Goal: Task Accomplishment & Management: Complete application form

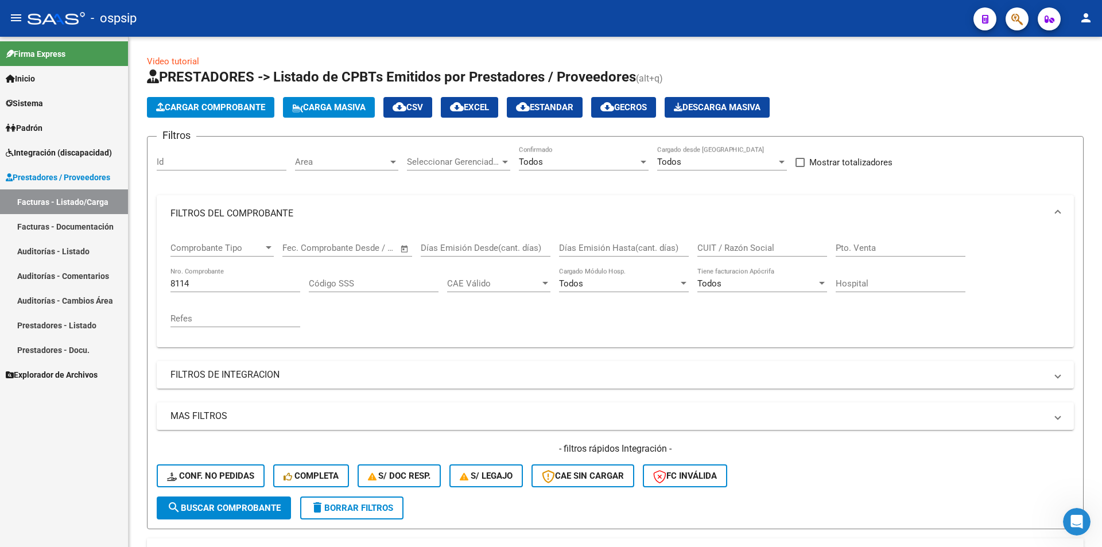
scroll to position [169, 0]
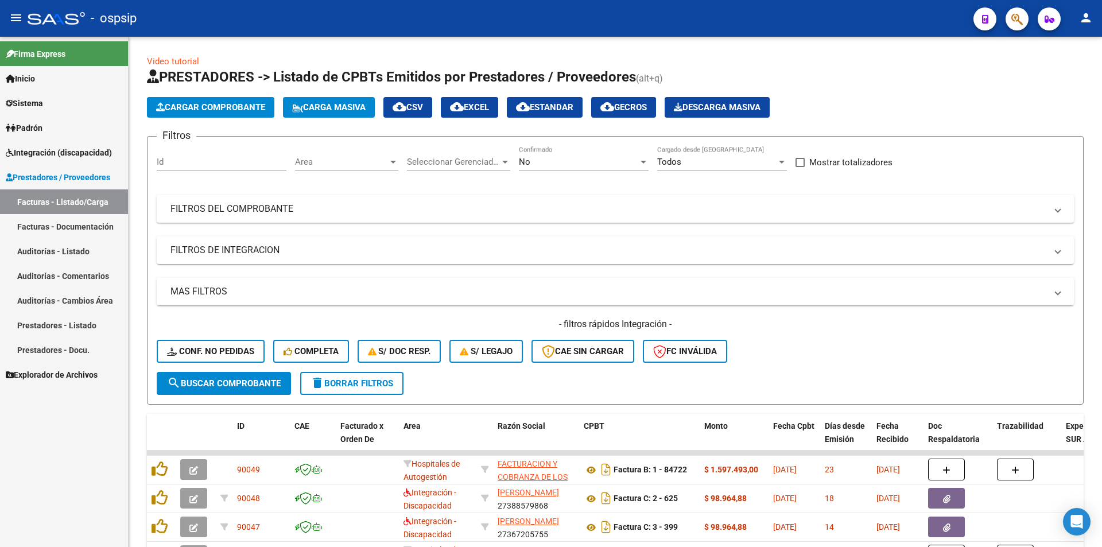
click at [29, 99] on span "Sistema" at bounding box center [24, 103] width 37 height 13
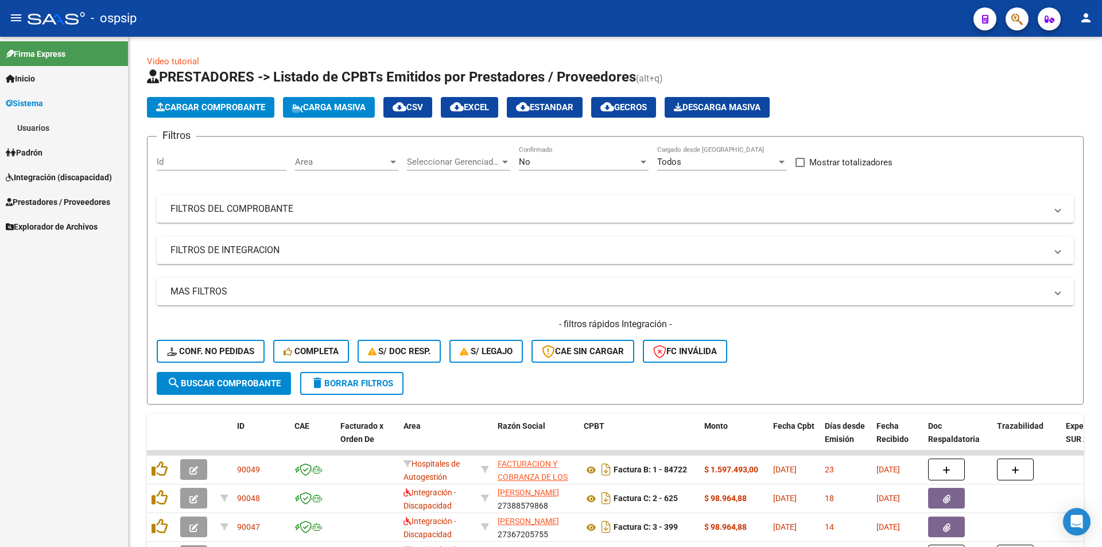
click at [30, 130] on link "Usuarios" at bounding box center [64, 127] width 128 height 25
click at [36, 146] on link "Todos los Usuarios" at bounding box center [64, 152] width 128 height 25
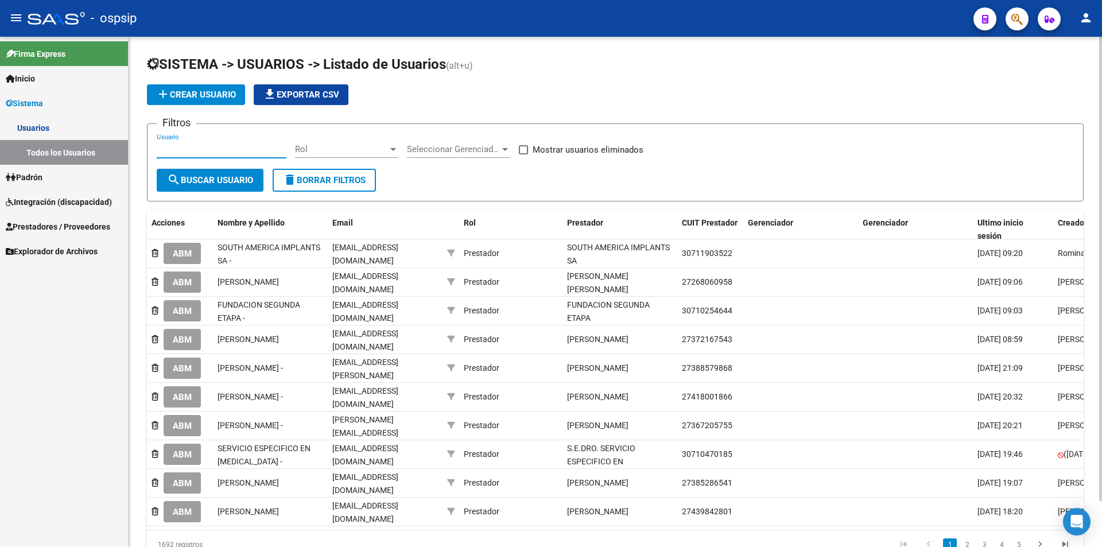
click at [218, 150] on input "Usuario" at bounding box center [222, 149] width 130 height 10
paste input "[EMAIL_ADDRESS][DOMAIN_NAME]"
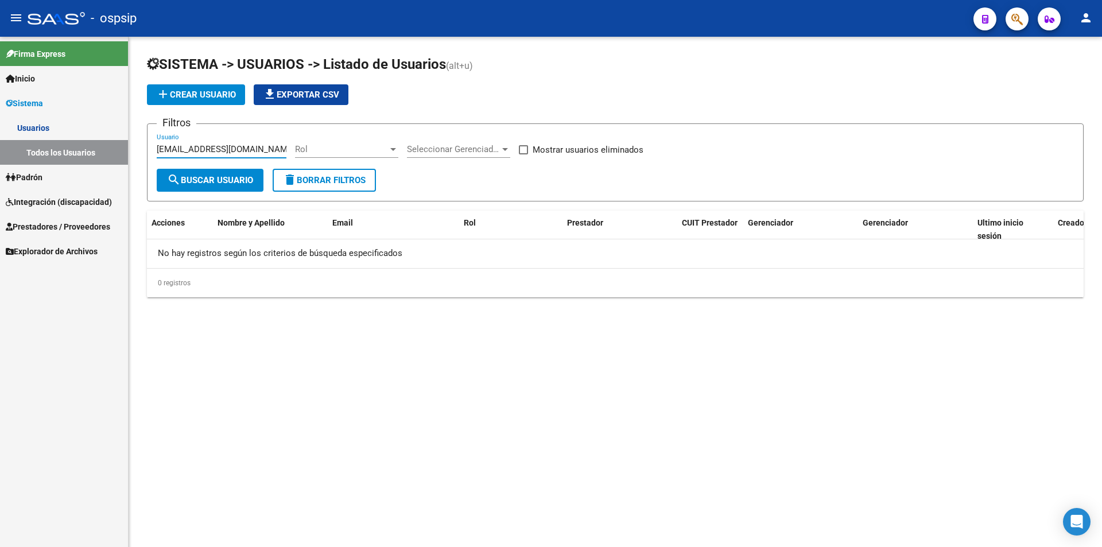
type input "[EMAIL_ADDRESS][DOMAIN_NAME]"
click at [204, 97] on span "add Crear Usuario" at bounding box center [196, 95] width 80 height 10
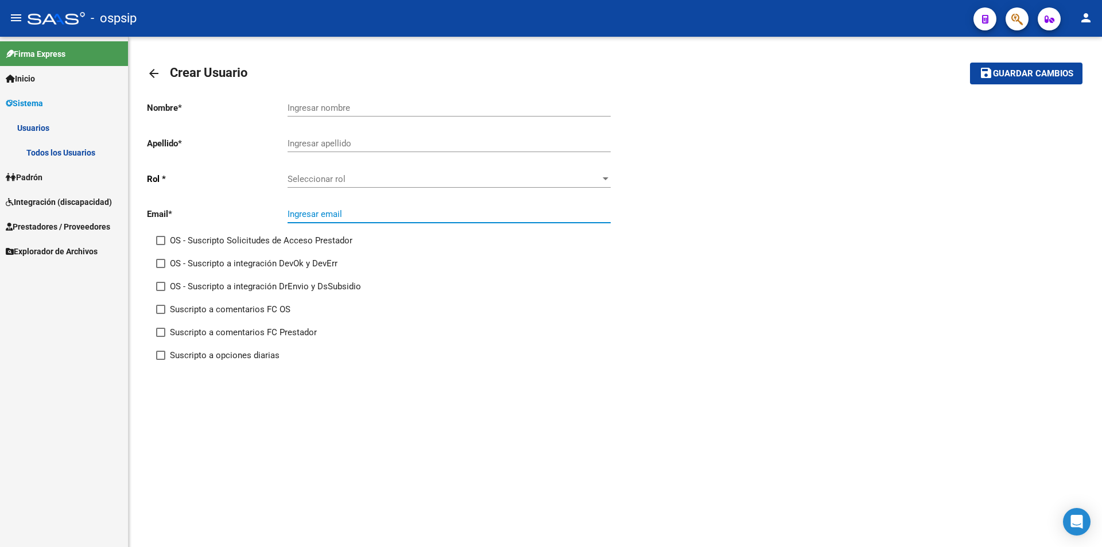
click at [305, 211] on input "Ingresar email" at bounding box center [449, 214] width 323 height 10
paste input "[EMAIL_ADDRESS][DOMAIN_NAME]"
type input "[EMAIL_ADDRESS][DOMAIN_NAME]"
click at [343, 105] on input "Ingresar nombre" at bounding box center [449, 108] width 323 height 10
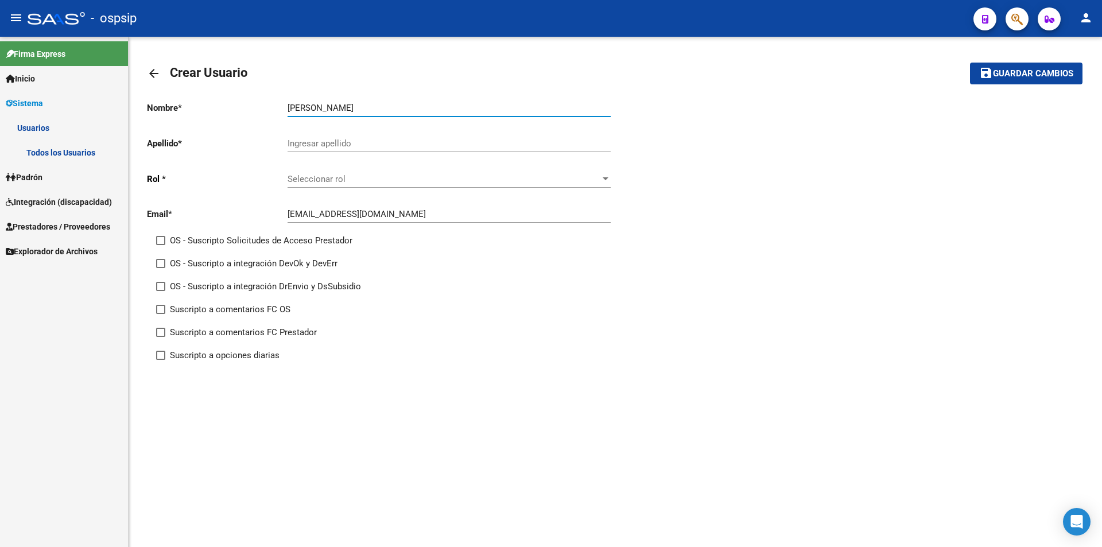
type input "[PERSON_NAME]"
click at [366, 145] on input "Ingresar apellido" at bounding box center [449, 143] width 323 height 10
click at [333, 186] on div "Seleccionar rol Seleccionar rol" at bounding box center [449, 175] width 323 height 25
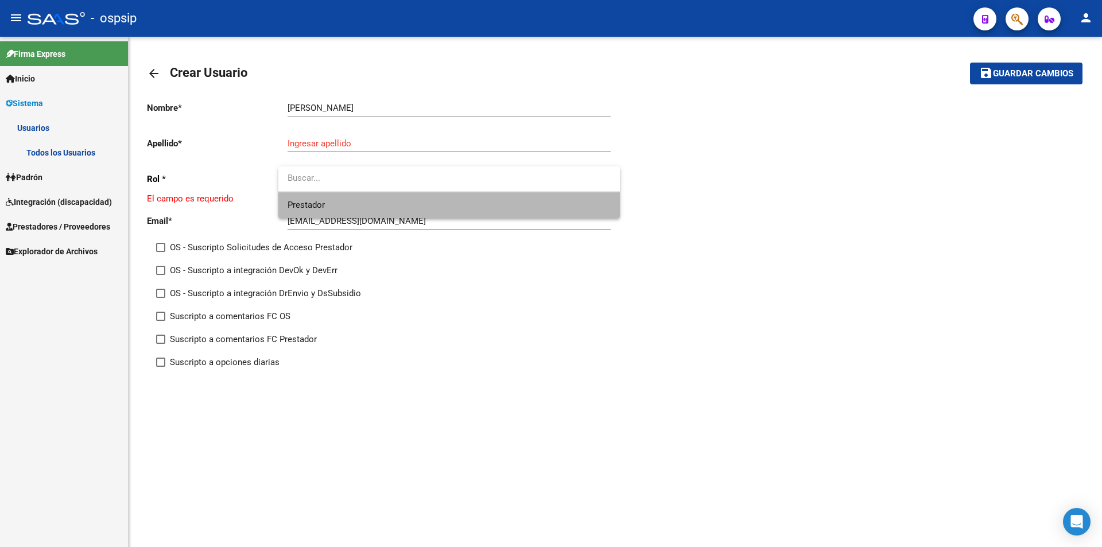
click at [332, 201] on span "Prestador" at bounding box center [449, 205] width 323 height 26
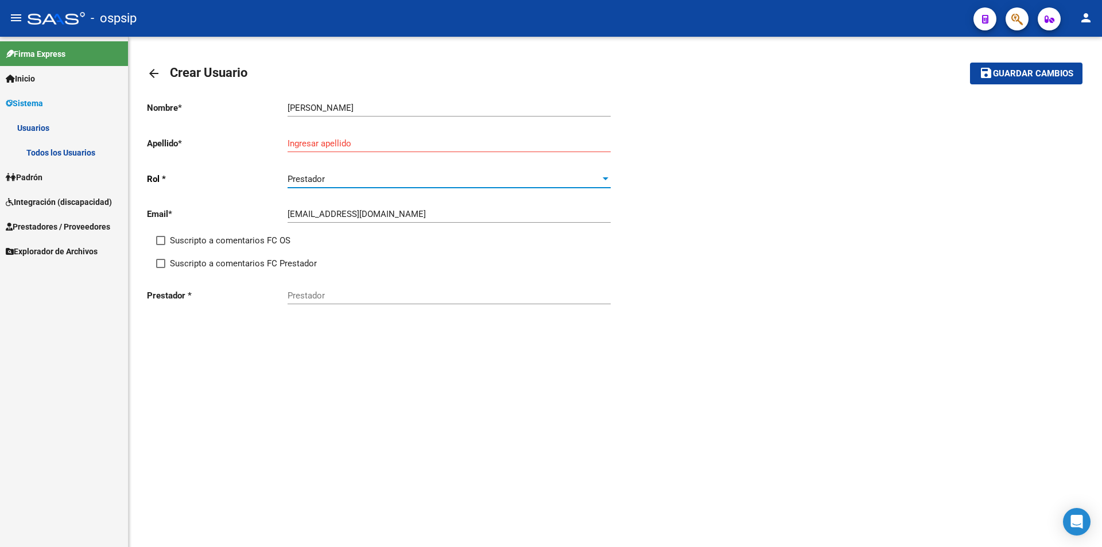
click at [320, 297] on input "Prestador" at bounding box center [449, 295] width 323 height 10
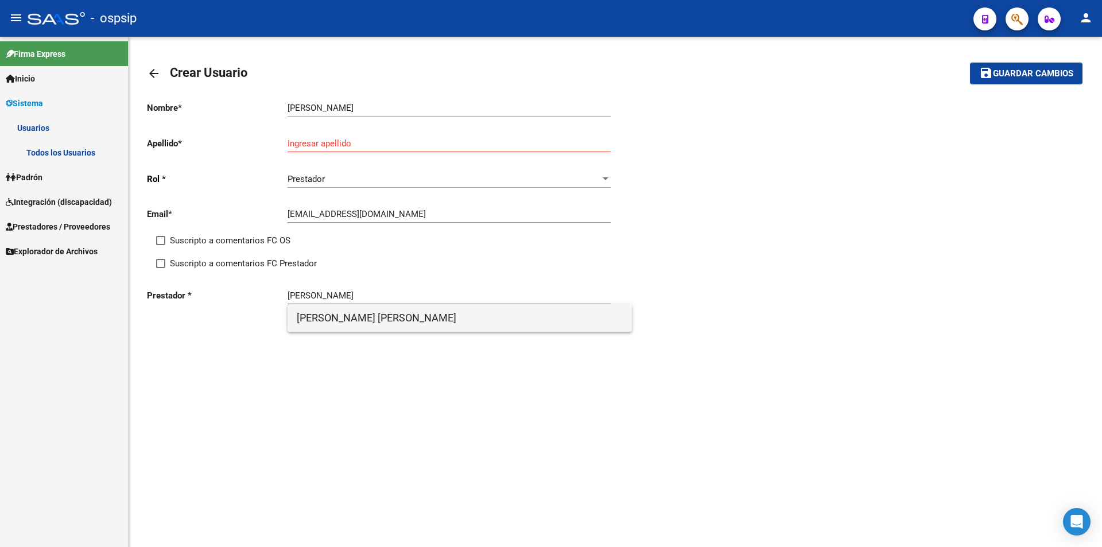
click at [334, 319] on span "[PERSON_NAME] [PERSON_NAME]" at bounding box center [460, 318] width 326 height 28
type input "[PERSON_NAME] [PERSON_NAME]"
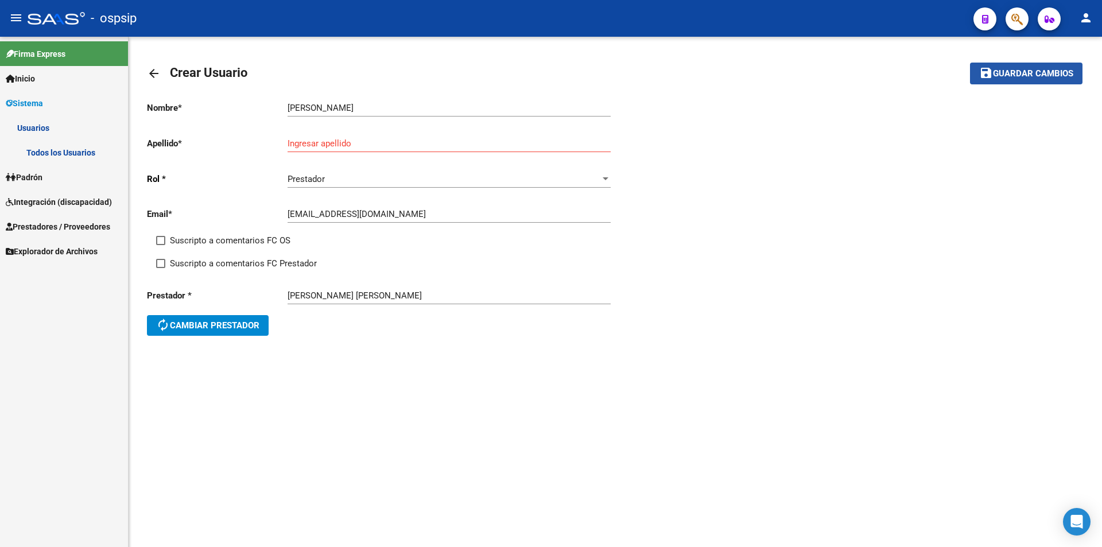
click at [1045, 77] on span "Guardar cambios" at bounding box center [1033, 74] width 80 height 10
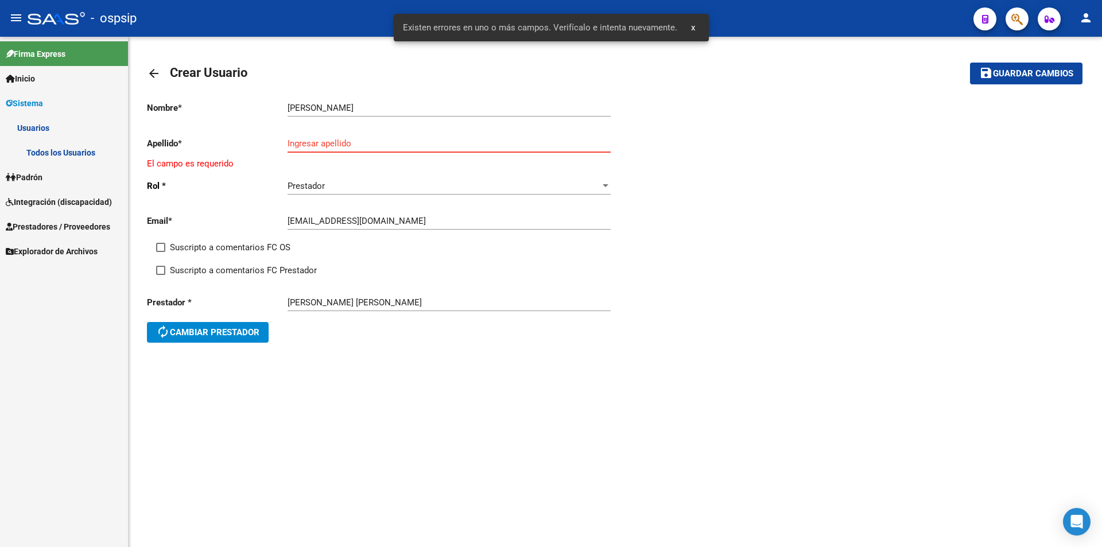
click at [371, 141] on input "Ingresar apellido" at bounding box center [449, 143] width 323 height 10
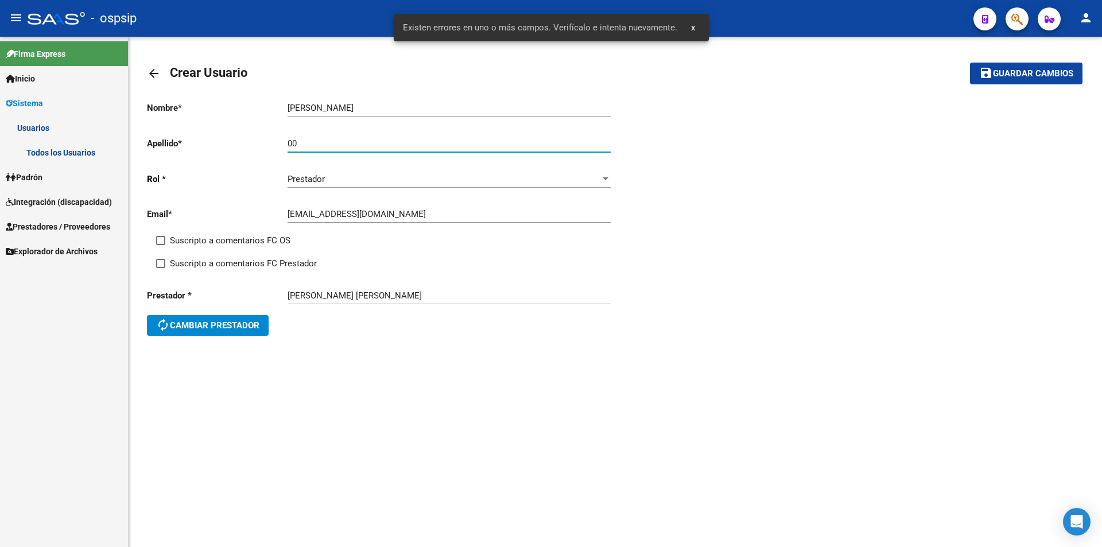
type input "00"
click at [998, 70] on span "Guardar cambios" at bounding box center [1033, 74] width 80 height 10
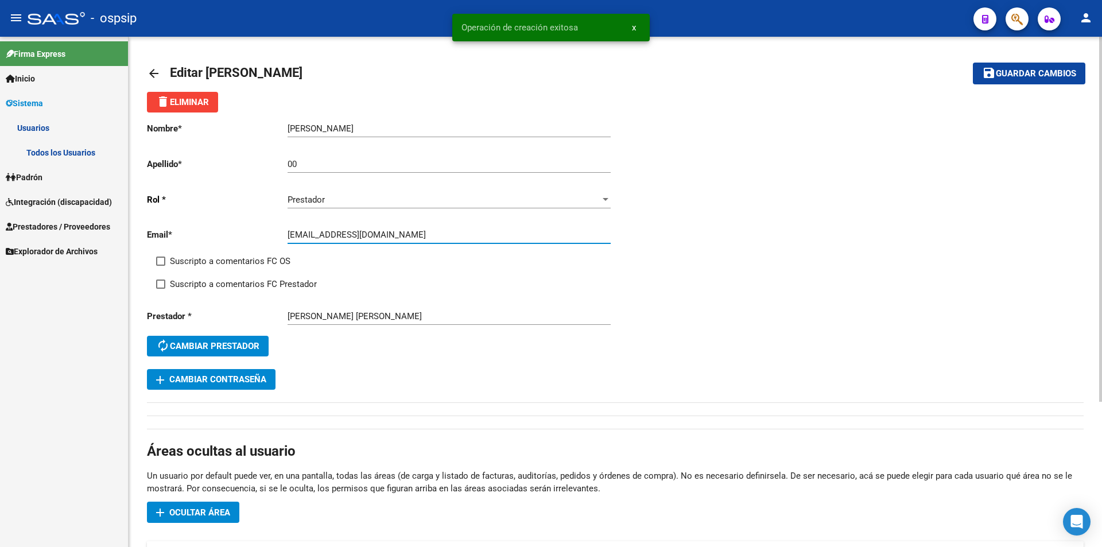
drag, startPoint x: 421, startPoint y: 238, endPoint x: 288, endPoint y: 238, distance: 133.7
click at [288, 238] on input "[EMAIL_ADDRESS][DOMAIN_NAME]" at bounding box center [449, 235] width 323 height 10
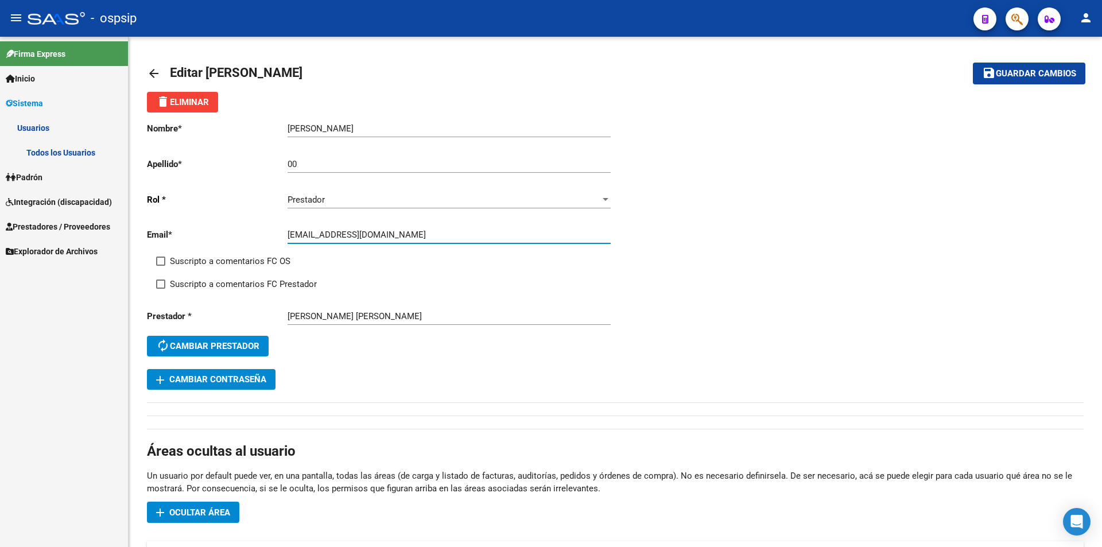
click at [60, 201] on span "Integración (discapacidad)" at bounding box center [59, 202] width 106 height 13
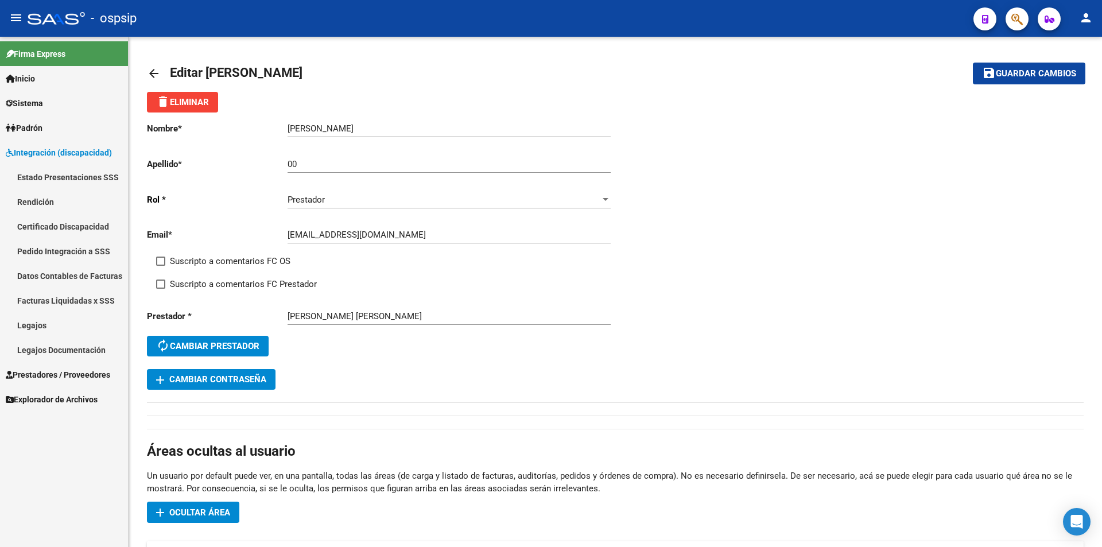
click at [46, 324] on link "Legajos" at bounding box center [64, 325] width 128 height 25
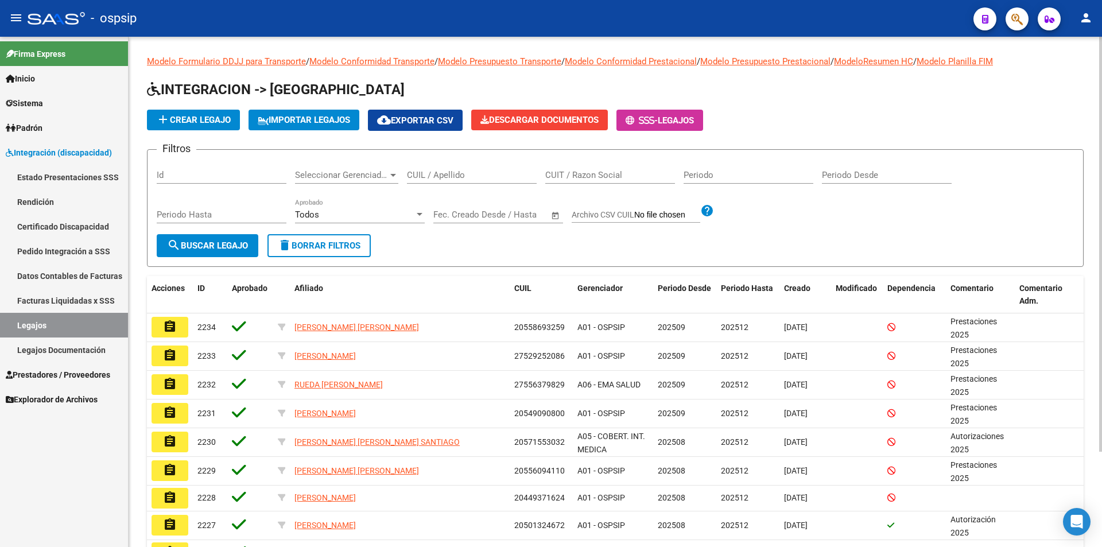
click at [422, 177] on input "CUIL / Apellido" at bounding box center [472, 175] width 130 height 10
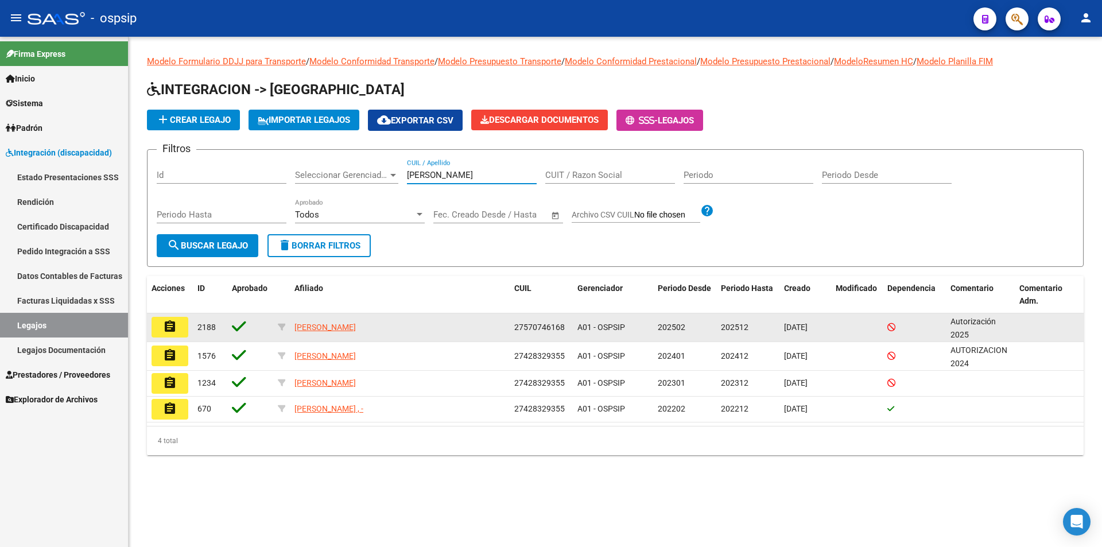
type input "[PERSON_NAME]"
click at [178, 328] on button "assignment" at bounding box center [170, 327] width 37 height 21
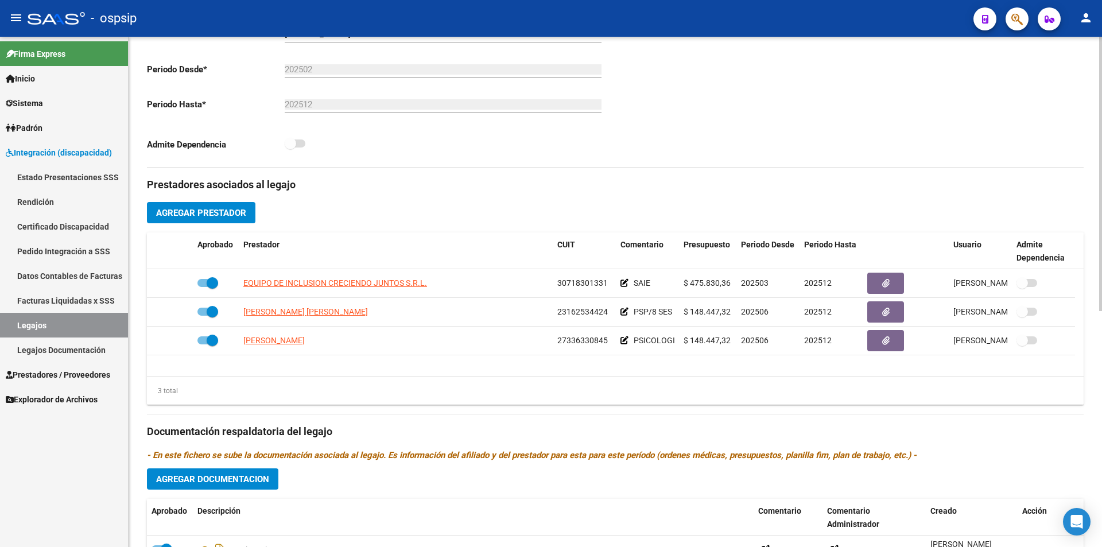
scroll to position [287, 0]
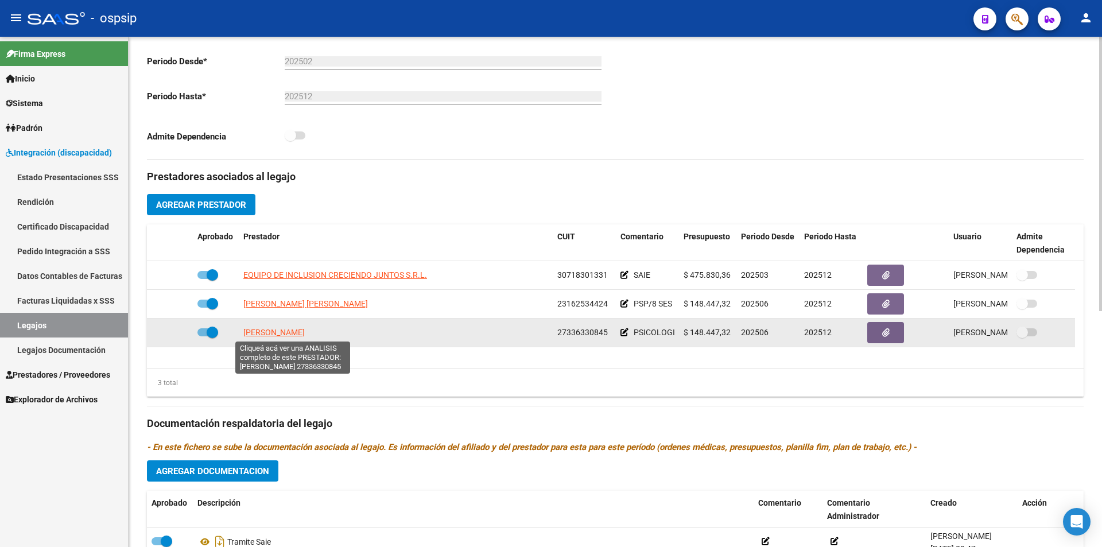
click at [287, 335] on span "[PERSON_NAME]" at bounding box center [273, 332] width 61 height 9
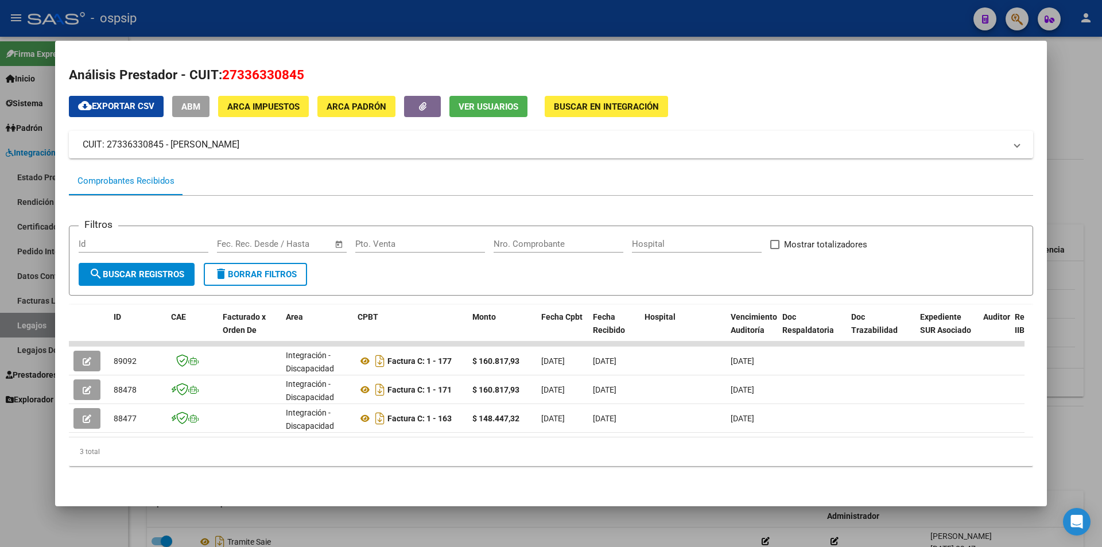
click at [297, 527] on div at bounding box center [551, 273] width 1102 height 547
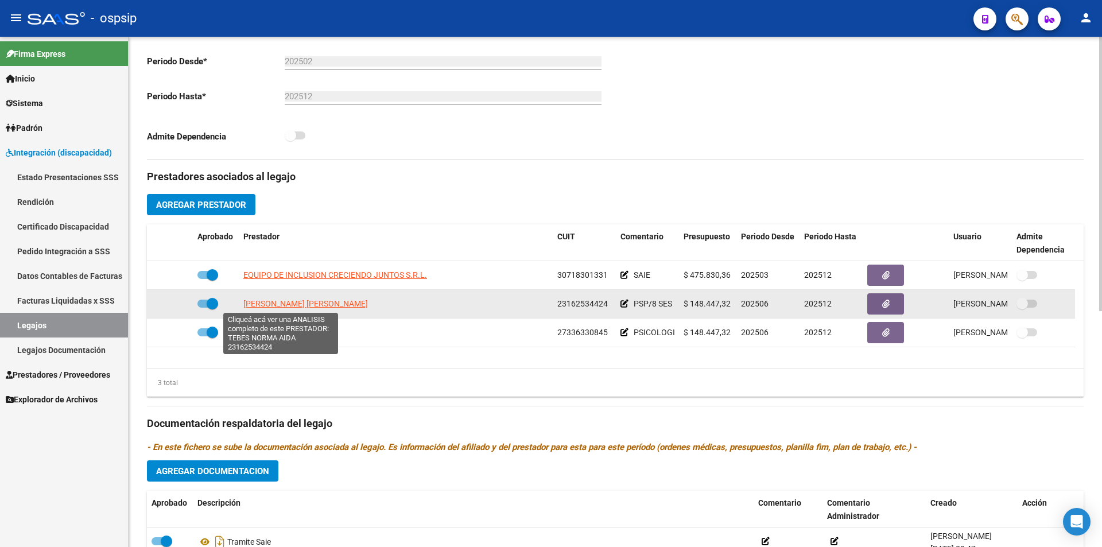
click at [275, 301] on span "[PERSON_NAME] [PERSON_NAME]" at bounding box center [305, 303] width 125 height 9
type textarea "23162534424"
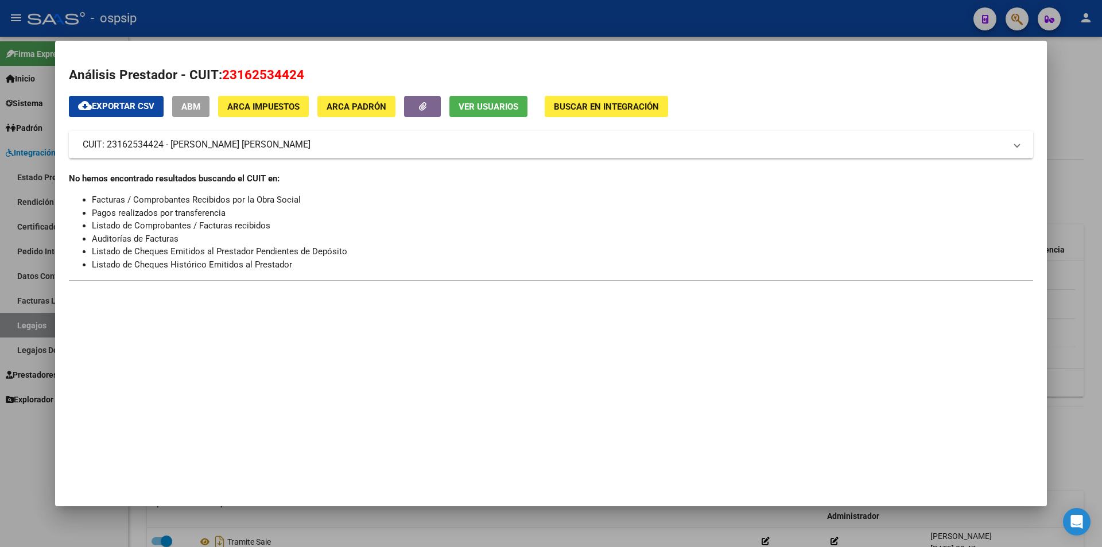
click at [268, 525] on div at bounding box center [551, 273] width 1102 height 547
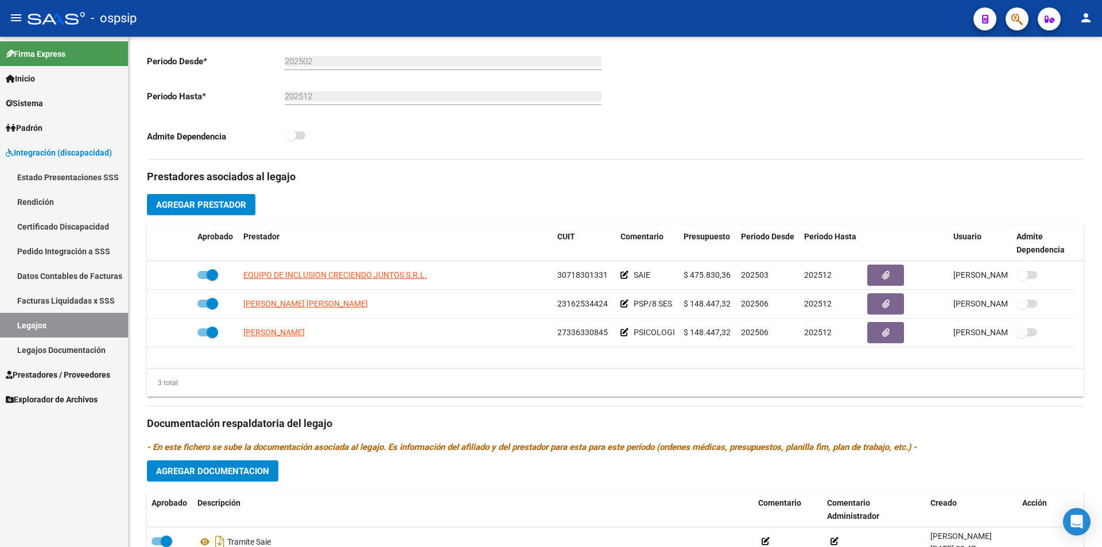
click at [60, 495] on div "Firma Express Inicio Calendario SSS Instructivos Contacto OS Sistema Usuarios T…" at bounding box center [64, 292] width 128 height 510
click at [49, 376] on span "Prestadores / Proveedores" at bounding box center [58, 374] width 104 height 13
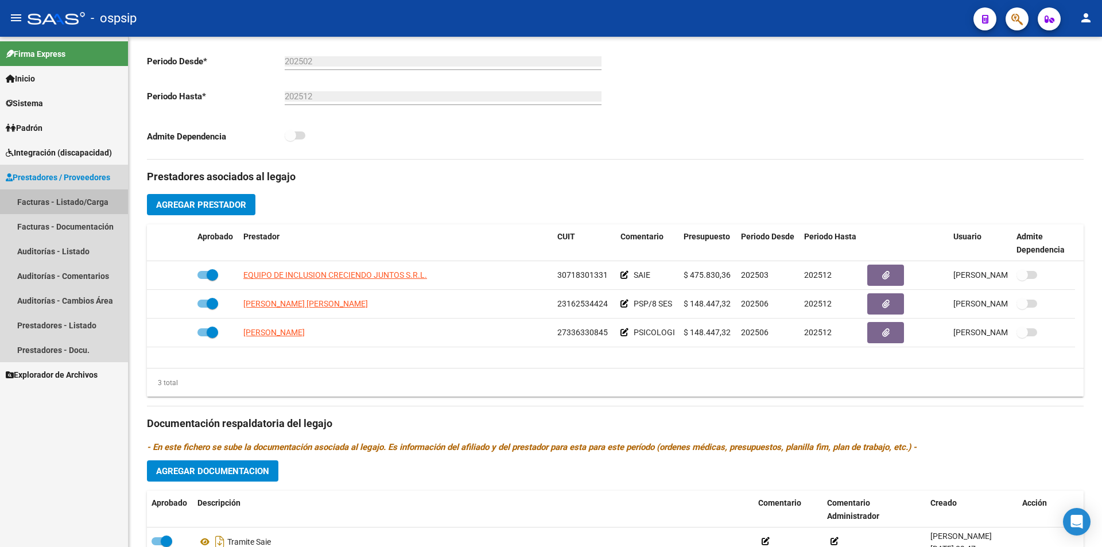
click at [43, 197] on link "Facturas - Listado/Carga" at bounding box center [64, 201] width 128 height 25
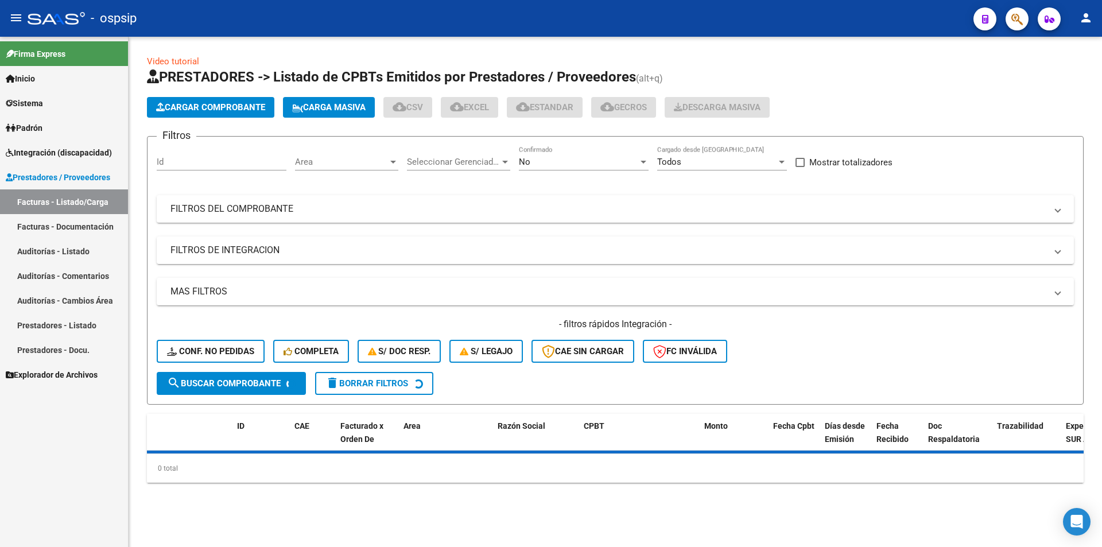
click at [592, 165] on div "No" at bounding box center [578, 162] width 119 height 10
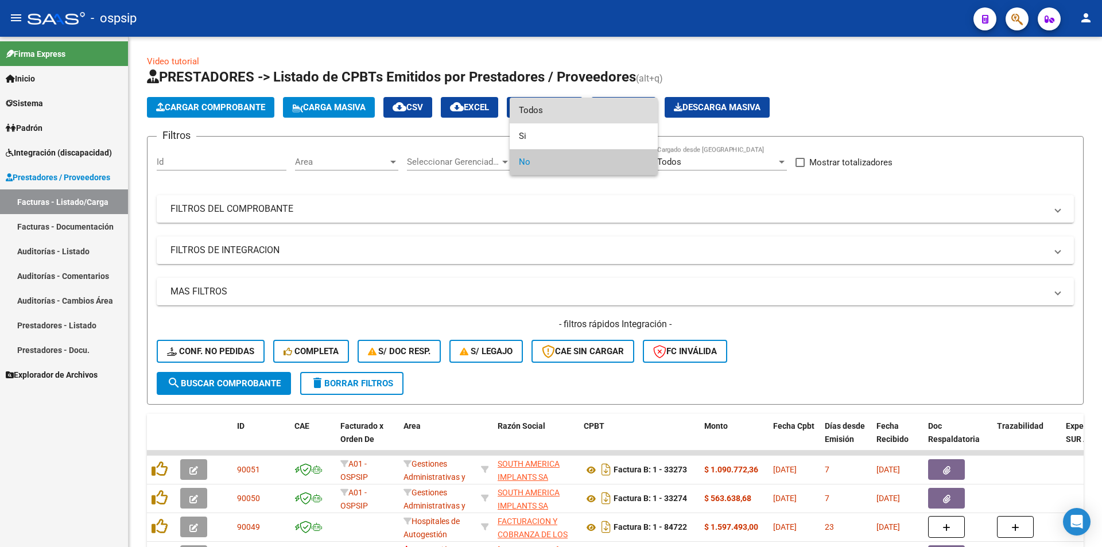
click at [566, 108] on span "Todos" at bounding box center [584, 111] width 130 height 26
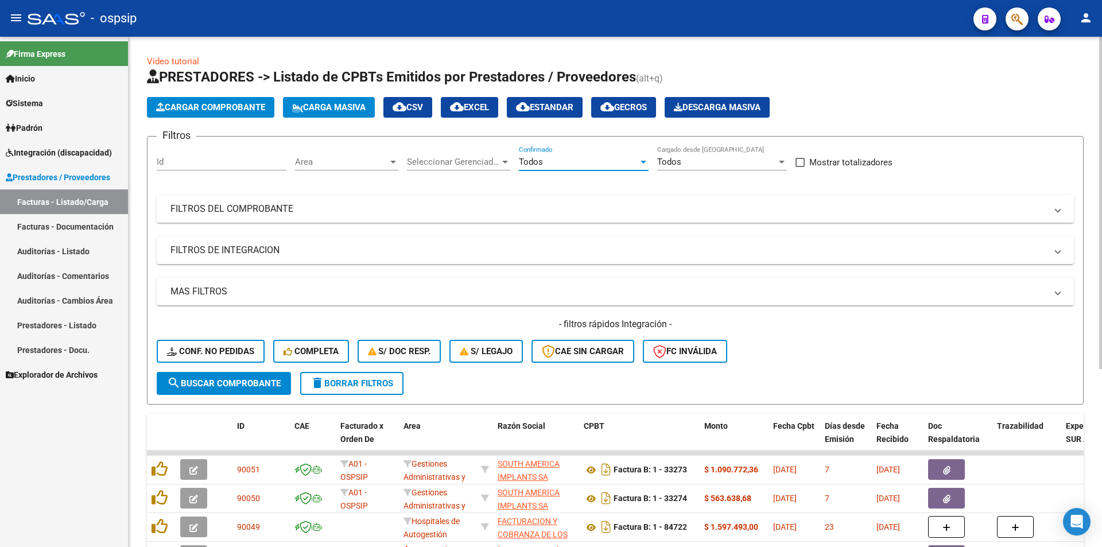
click at [241, 212] on mat-panel-title "FILTROS DEL COMPROBANTE" at bounding box center [608, 209] width 876 height 13
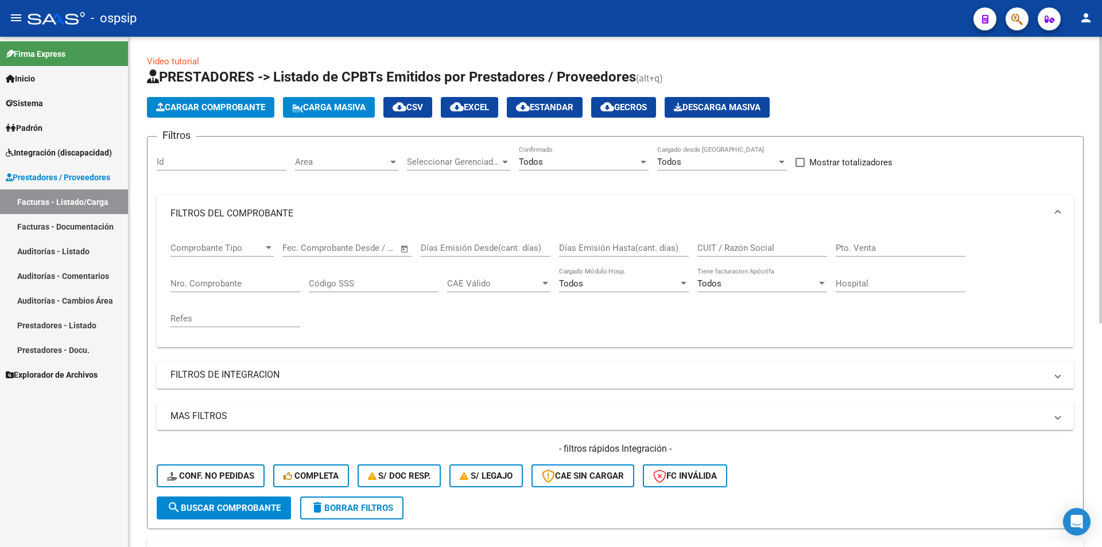
click at [249, 288] on input "Nro. Comprobante" at bounding box center [235, 283] width 130 height 10
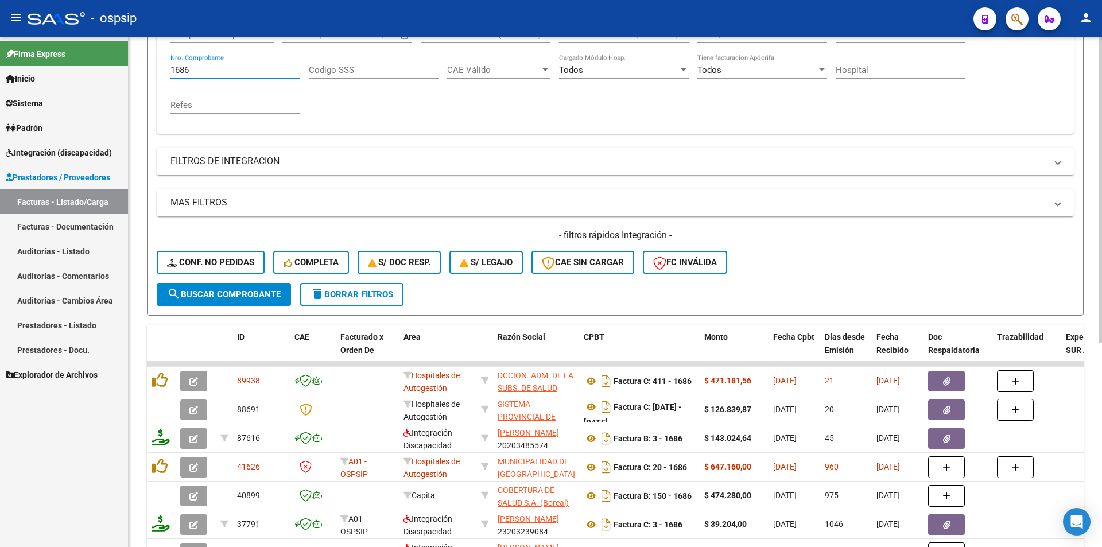
scroll to position [115, 0]
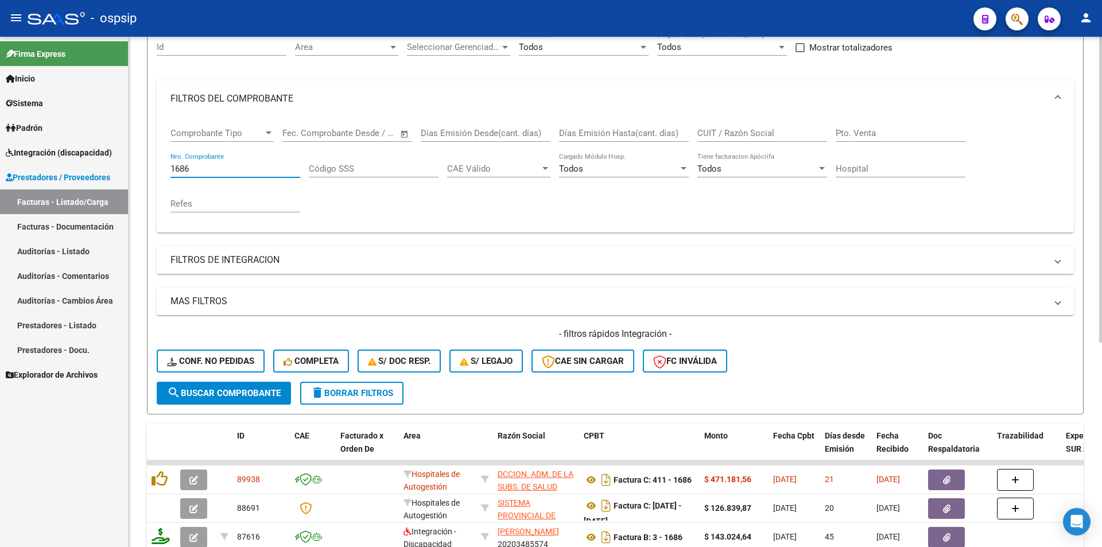
drag, startPoint x: 200, startPoint y: 168, endPoint x: 163, endPoint y: 167, distance: 37.3
click at [163, 167] on div "Comprobante Tipo Comprobante Tipo Fecha inicio – Fecha fin Fec. Comprobante Des…" at bounding box center [615, 174] width 917 height 115
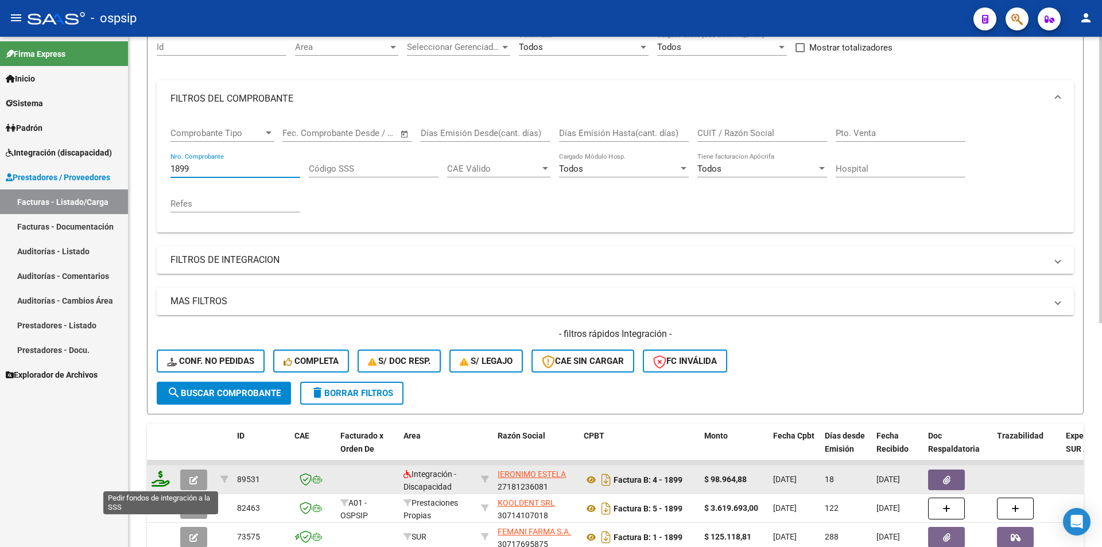
type input "1899"
click at [157, 476] on icon at bounding box center [161, 479] width 18 height 16
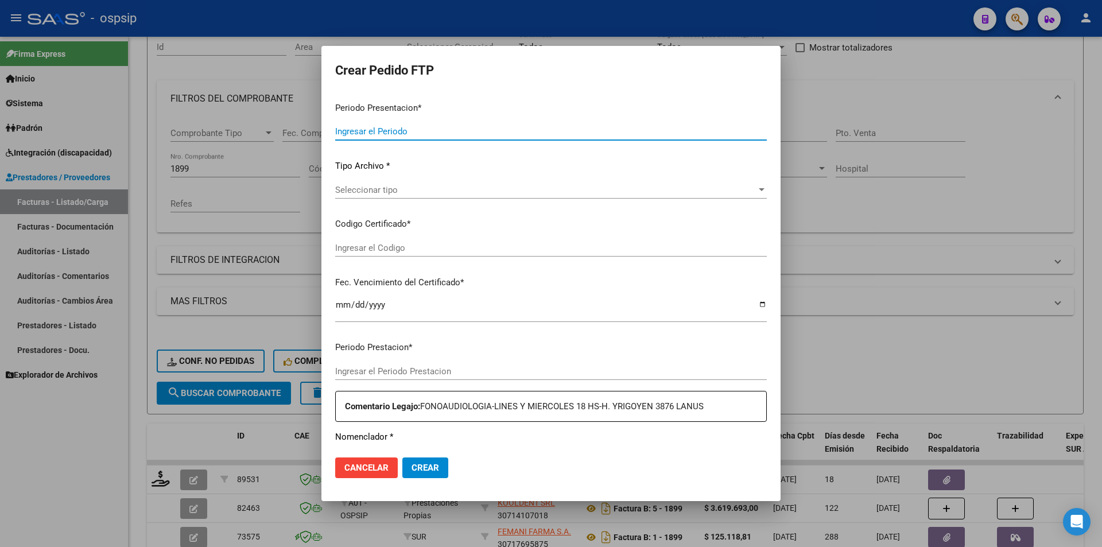
type input "202508"
type input "$ 98.964,88"
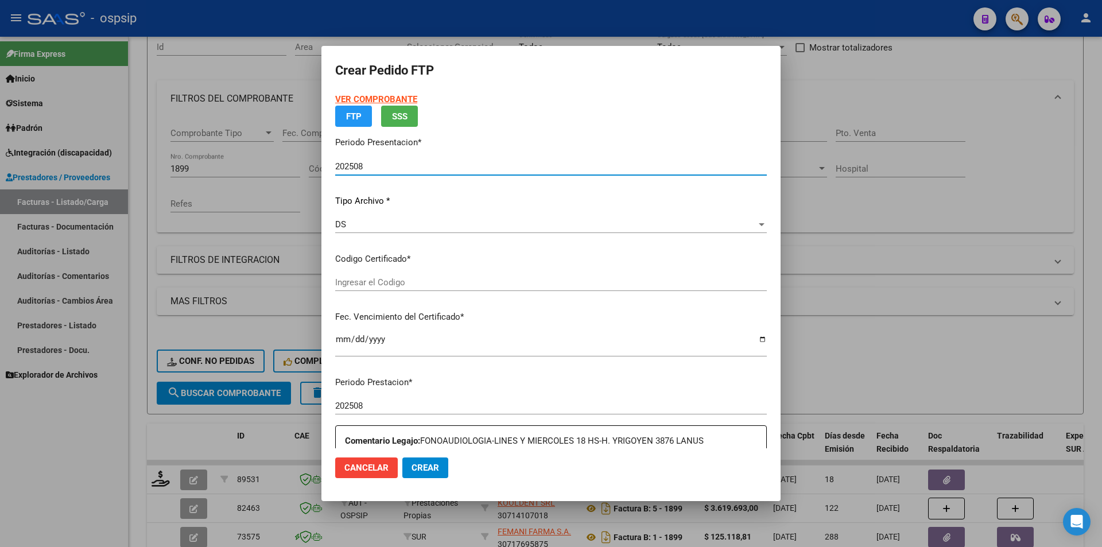
type input "ARG0200057481705-20211112-20261112"
type input "[DATE]"
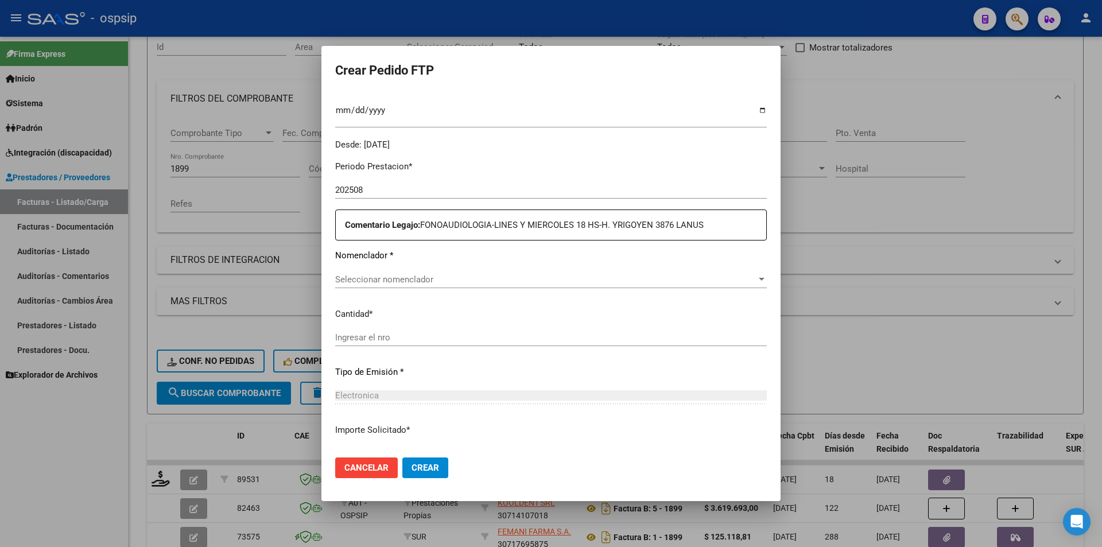
scroll to position [317, 0]
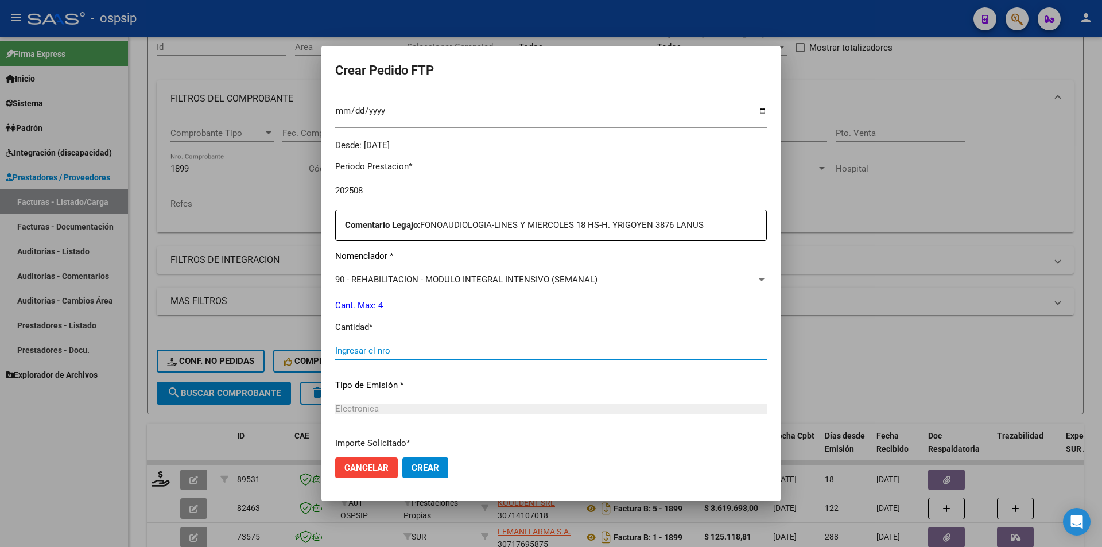
click at [360, 350] on input "Ingresar el nro" at bounding box center [551, 350] width 432 height 10
type input "4"
click at [417, 464] on span "Crear" at bounding box center [425, 468] width 28 height 10
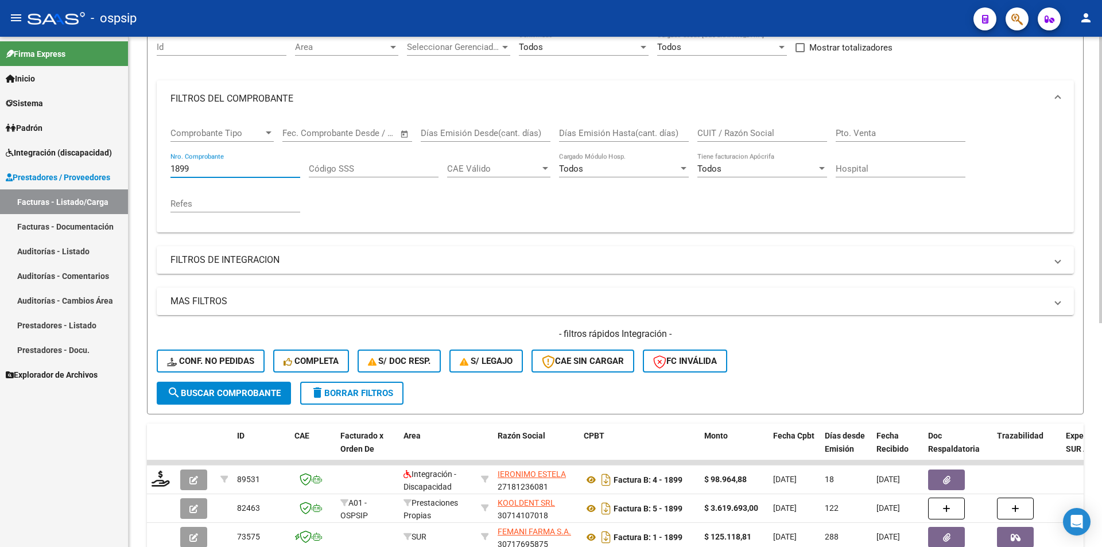
drag, startPoint x: 199, startPoint y: 168, endPoint x: 141, endPoint y: 167, distance: 58.0
click at [146, 168] on div "Video tutorial PRESTADORES -> Listado de CPBTs Emitidos por Prestadores / Prove…" at bounding box center [615, 372] width 973 height 900
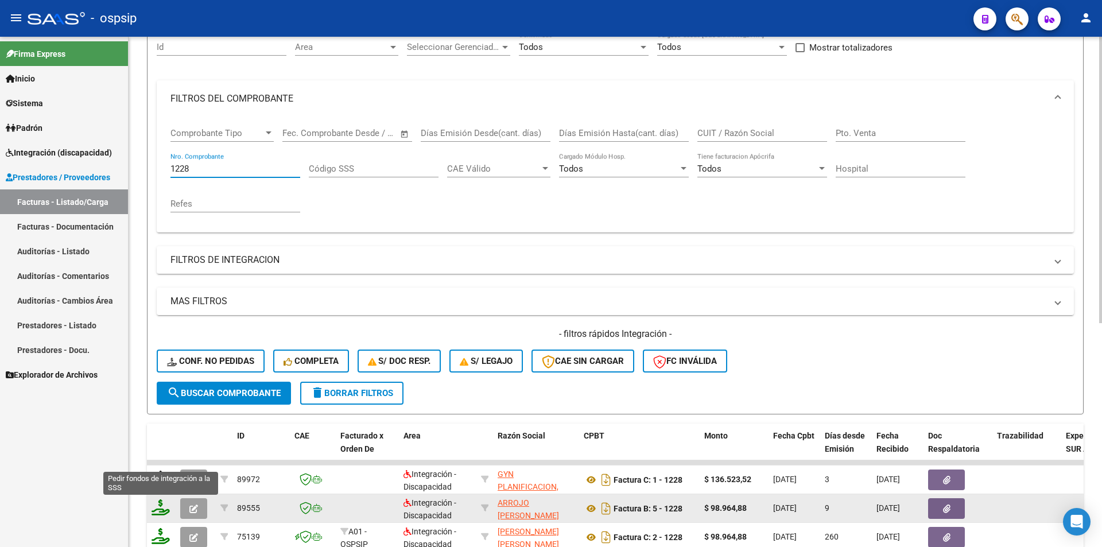
type input "1228"
click at [161, 513] on icon at bounding box center [161, 507] width 18 height 16
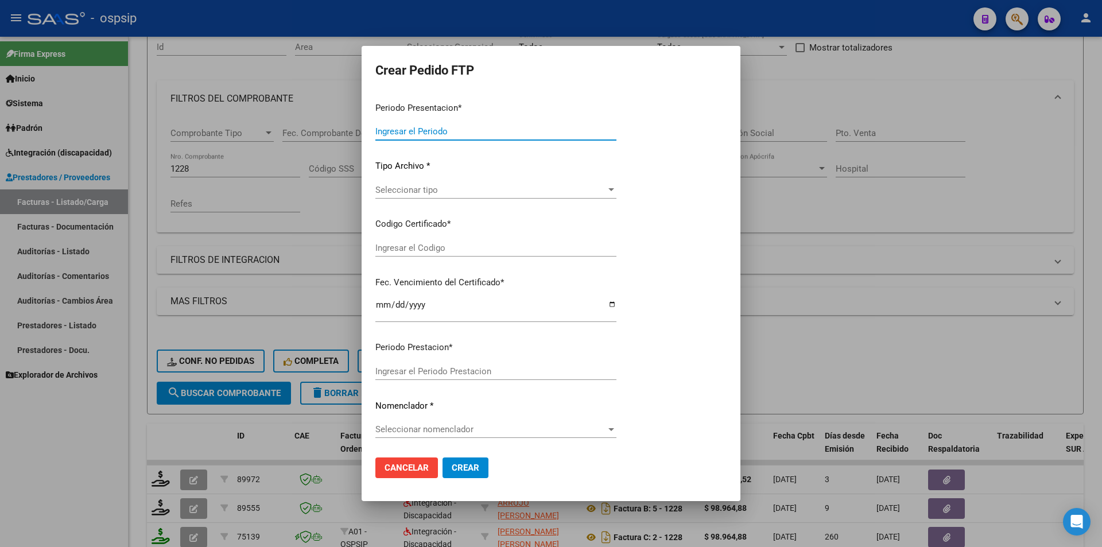
type input "202508"
type input "$ 98.964,88"
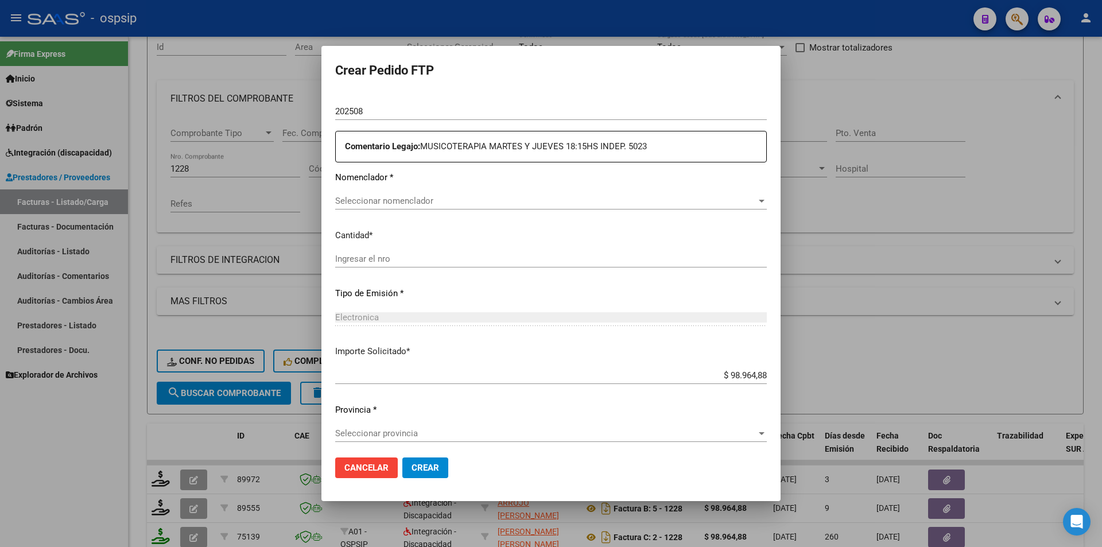
type input "ARG02-00055756577-20230721-20260721"
type input "[DATE]"
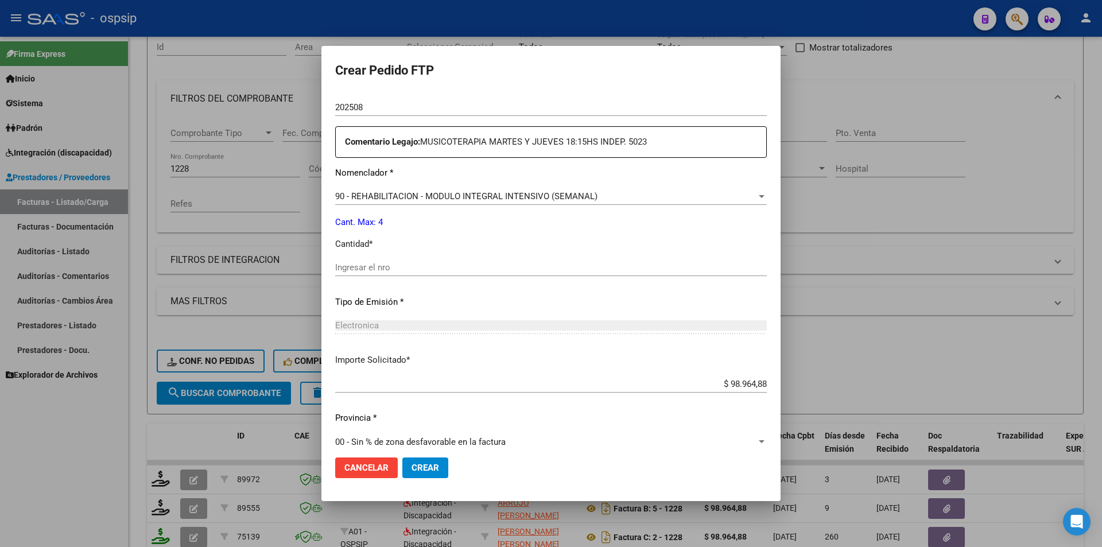
click at [357, 267] on input "Ingresar el nro" at bounding box center [551, 267] width 432 height 10
type input "4"
click at [440, 469] on button "Crear" at bounding box center [425, 467] width 46 height 21
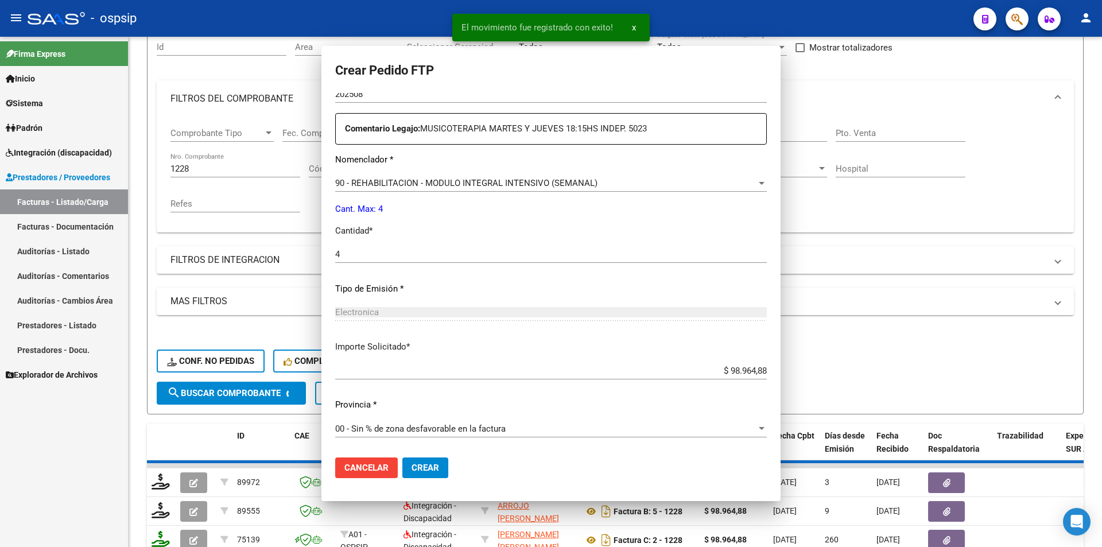
scroll to position [0, 0]
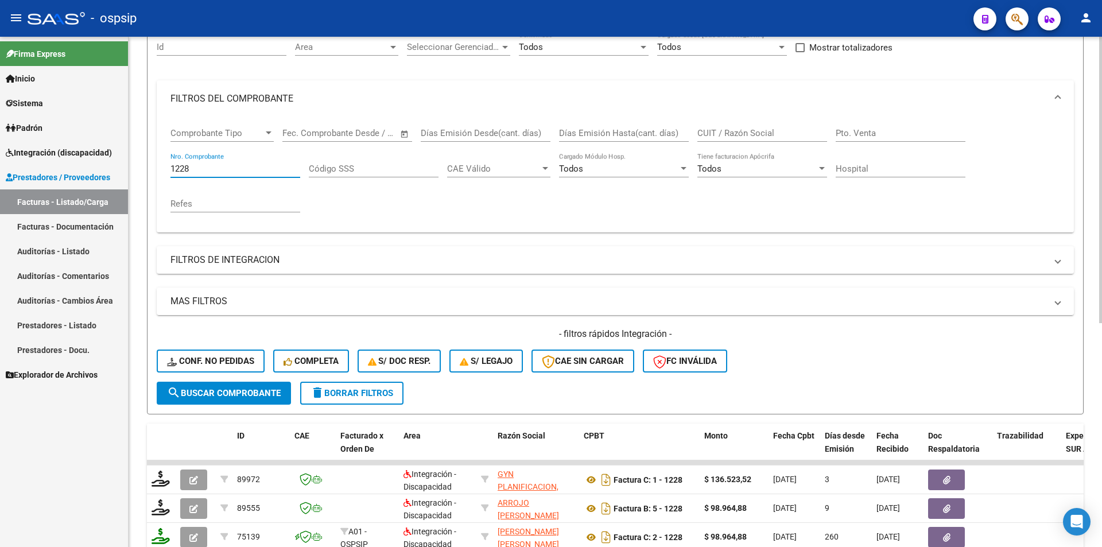
drag, startPoint x: 192, startPoint y: 169, endPoint x: 143, endPoint y: 162, distance: 49.3
click at [143, 162] on div "Video tutorial PRESTADORES -> Listado de CPBTs Emitidos por Prestadores / Prove…" at bounding box center [615, 372] width 973 height 900
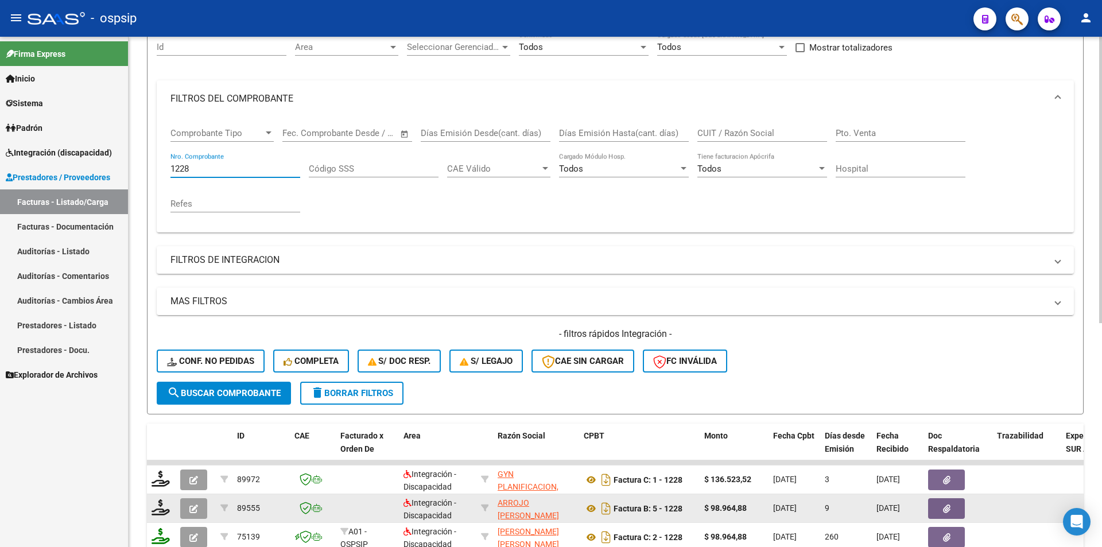
click at [198, 508] on button "button" at bounding box center [193, 508] width 27 height 21
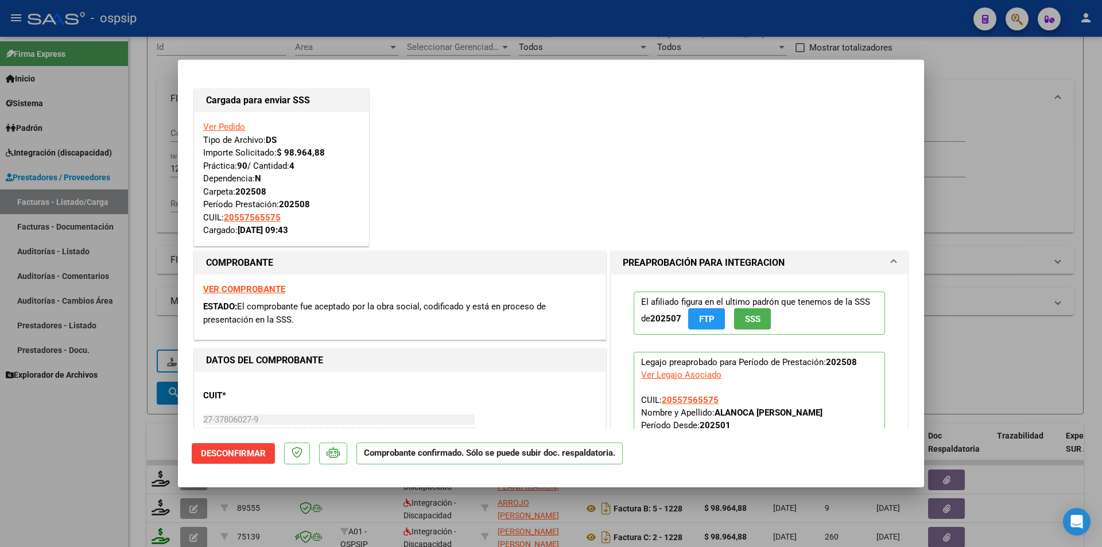
click at [127, 502] on div at bounding box center [551, 273] width 1102 height 547
type input "$ 0,00"
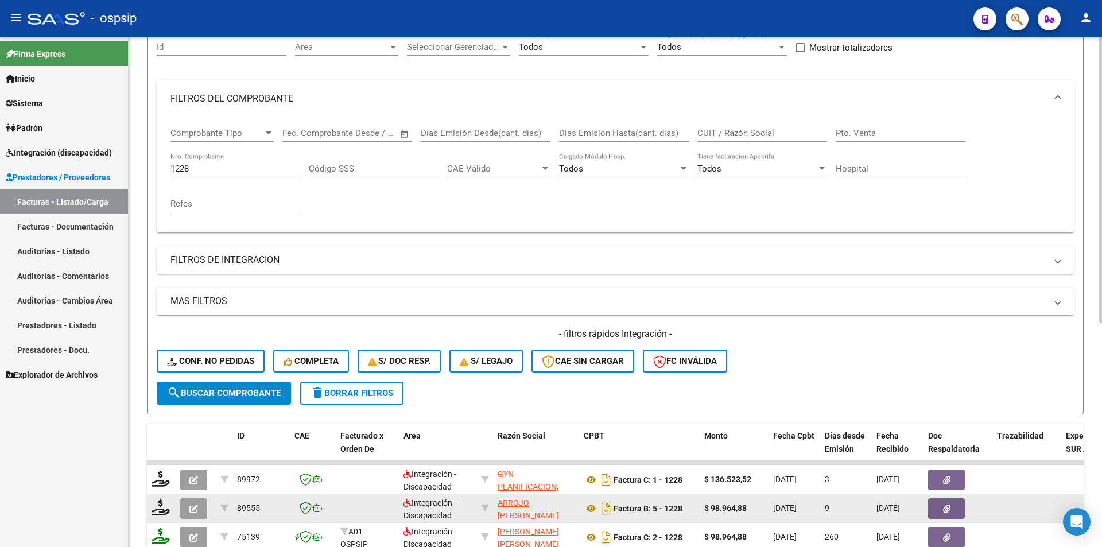
click at [193, 509] on icon "button" at bounding box center [193, 508] width 9 height 9
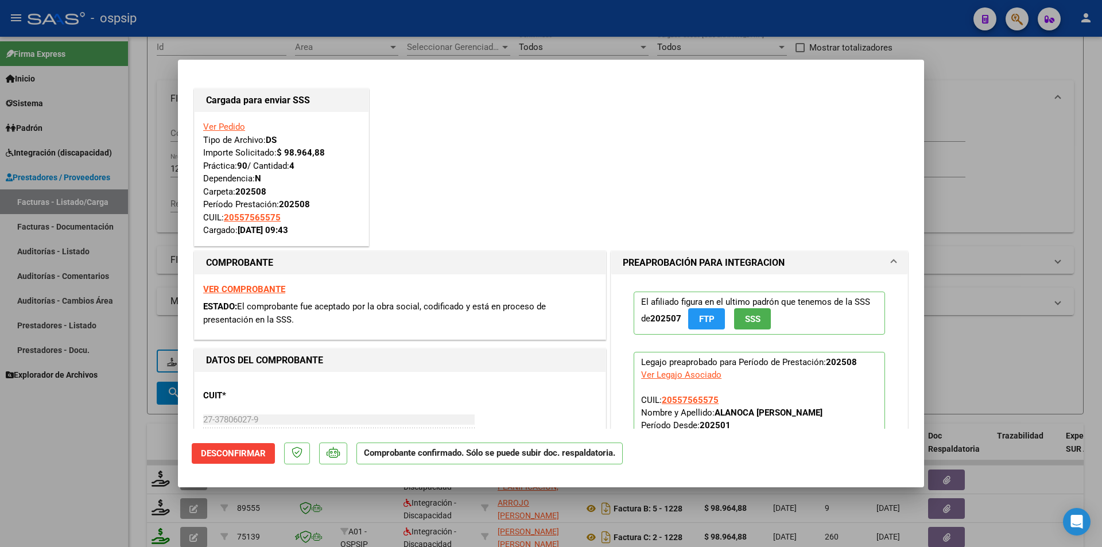
click at [33, 496] on div at bounding box center [551, 273] width 1102 height 547
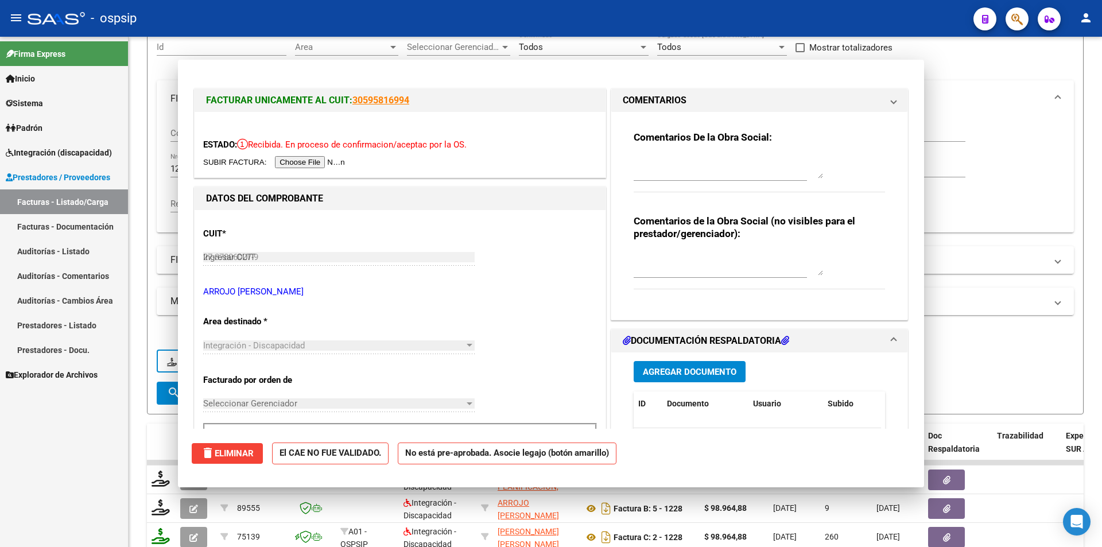
type input "$ 0,00"
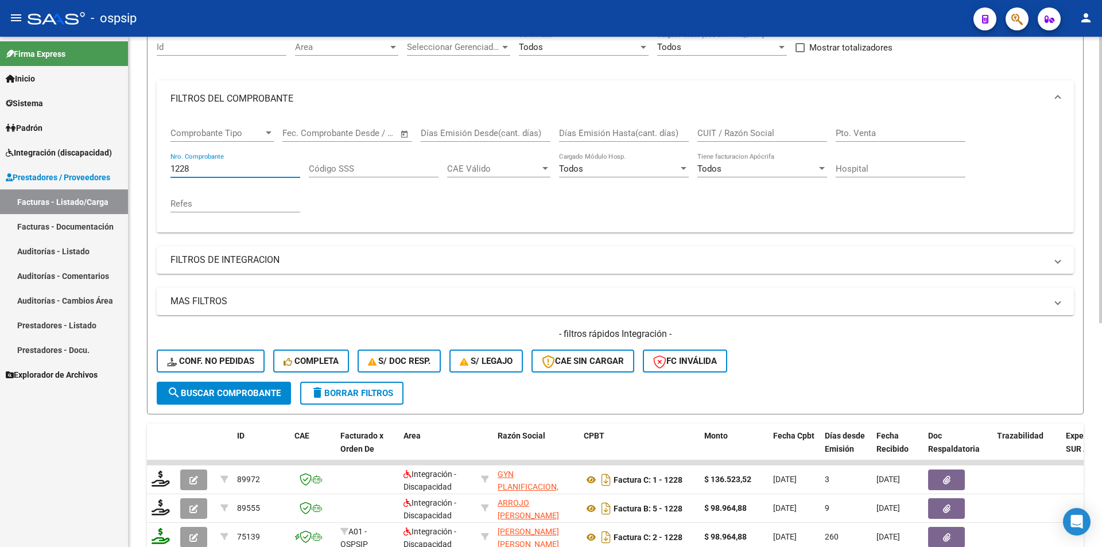
drag, startPoint x: 199, startPoint y: 170, endPoint x: 140, endPoint y: 170, distance: 59.1
click at [140, 170] on div "Video tutorial PRESTADORES -> Listado de CPBTs Emitidos por Prestadores / Prove…" at bounding box center [615, 372] width 973 height 900
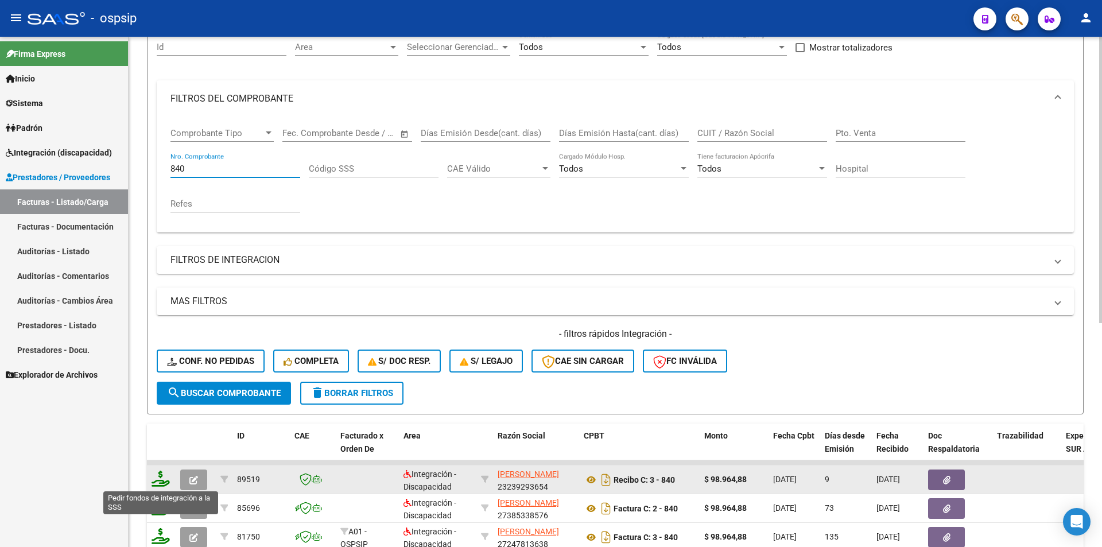
type input "840"
click at [156, 483] on icon at bounding box center [161, 479] width 18 height 16
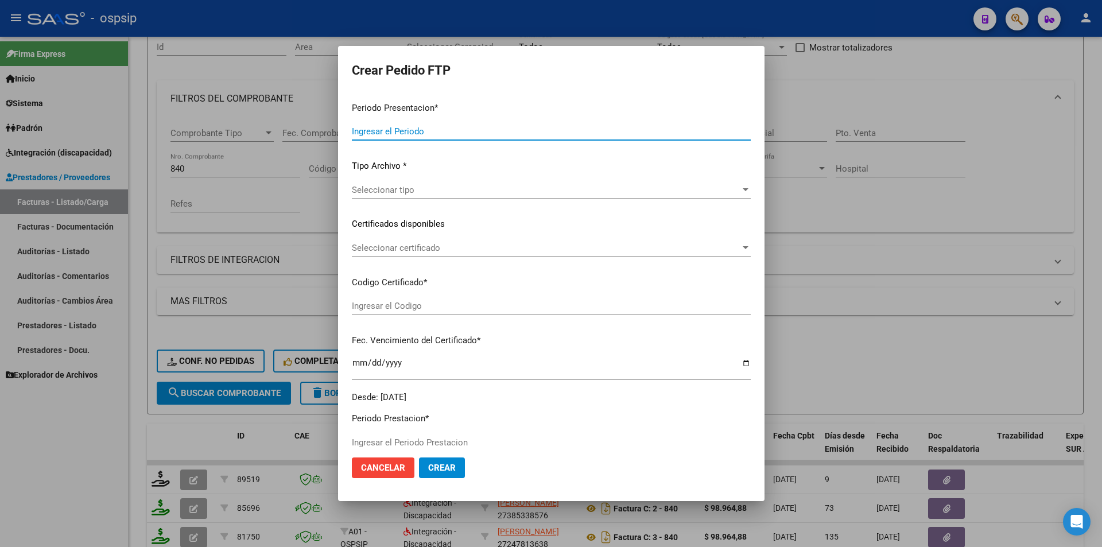
type input "202508"
type input "$ 98.964,88"
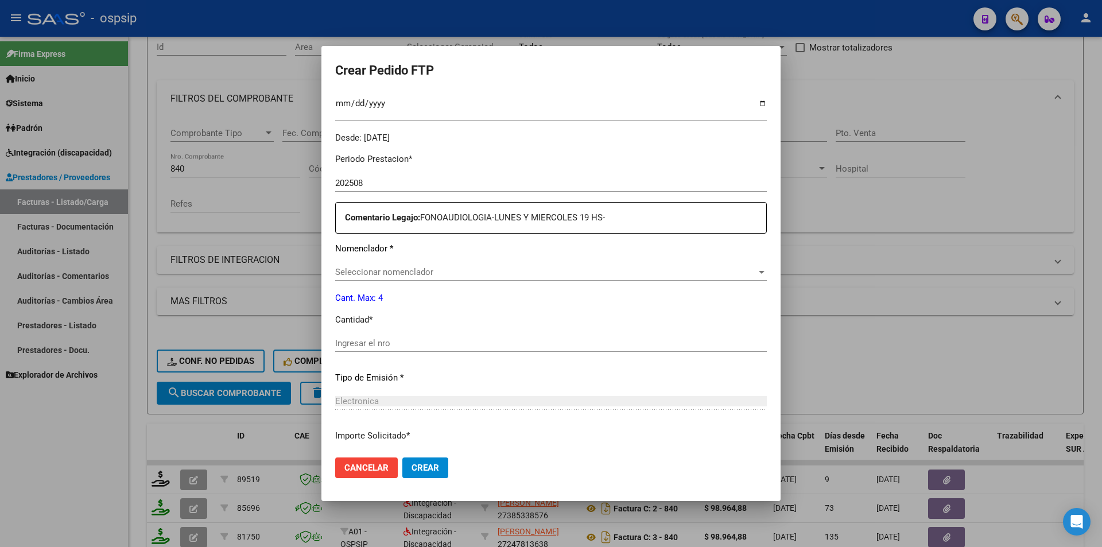
type input "ARG0200050682098-20240315-20320315"
type input "[DATE]"
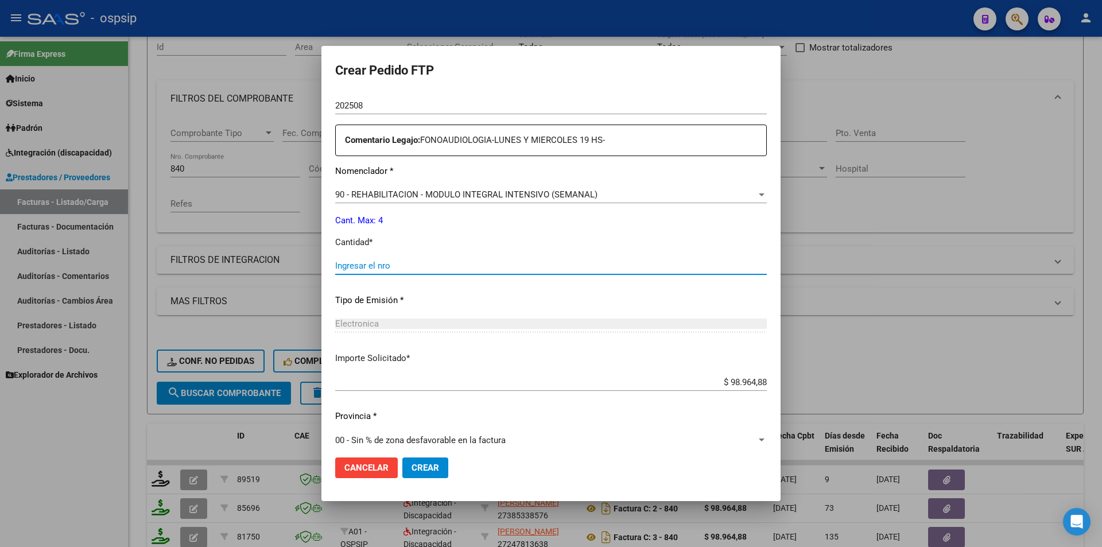
click at [350, 270] on input "Ingresar el nro" at bounding box center [551, 266] width 432 height 10
type input "4"
click at [436, 463] on span "Crear" at bounding box center [425, 468] width 28 height 10
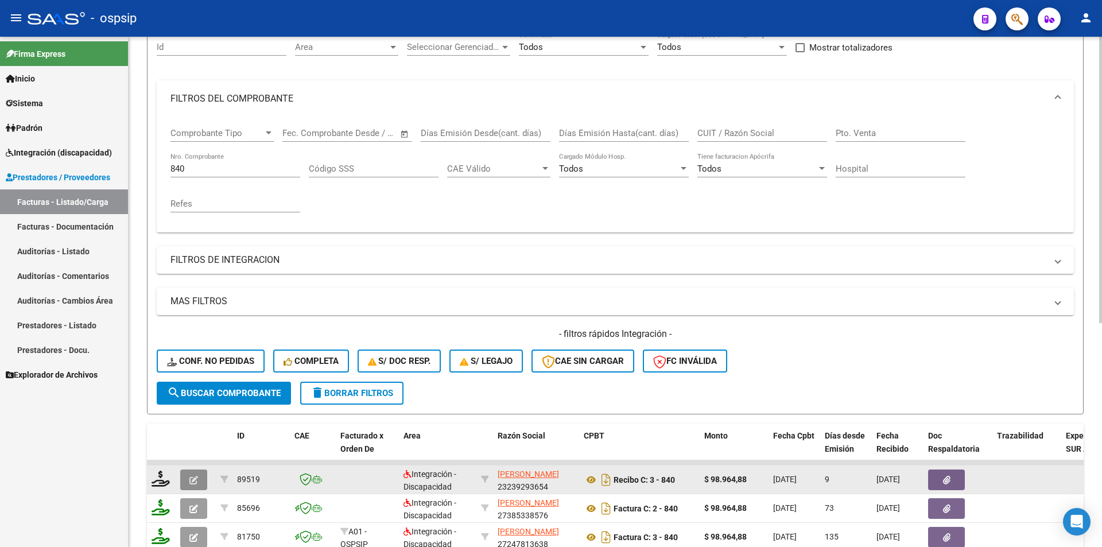
click at [196, 474] on button "button" at bounding box center [193, 479] width 27 height 21
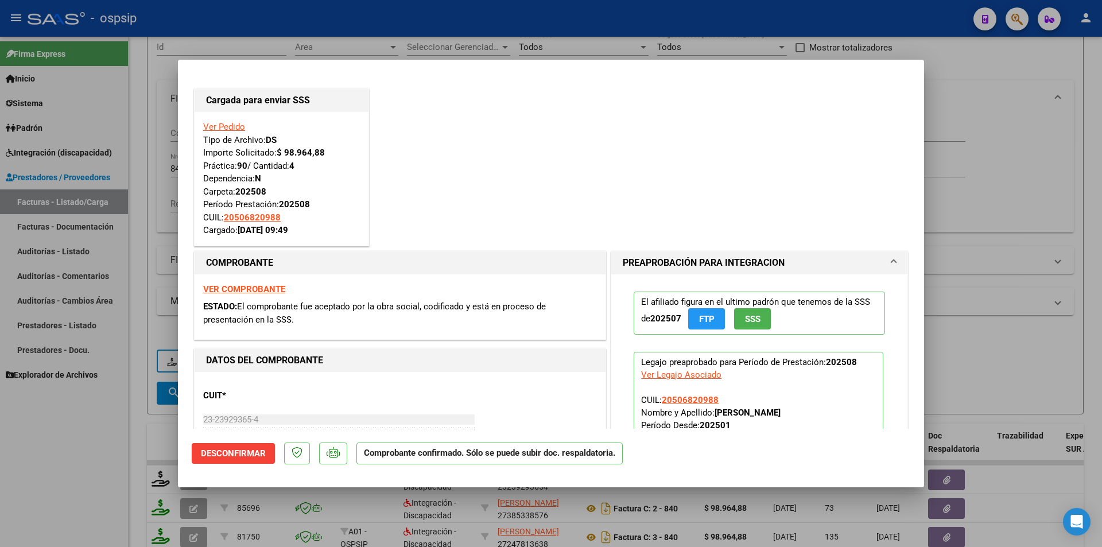
click at [95, 477] on div at bounding box center [551, 273] width 1102 height 547
type input "$ 0,00"
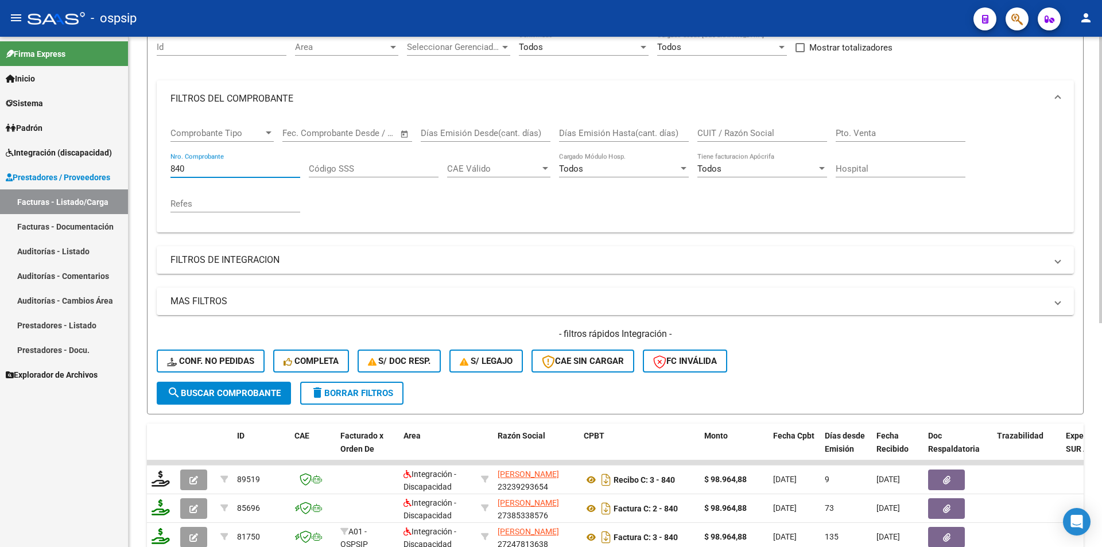
drag, startPoint x: 187, startPoint y: 166, endPoint x: 164, endPoint y: 166, distance: 23.5
click at [165, 166] on div "Comprobante Tipo Comprobante Tipo Fecha inicio – Fecha fin Fec. Comprobante Des…" at bounding box center [615, 174] width 917 height 115
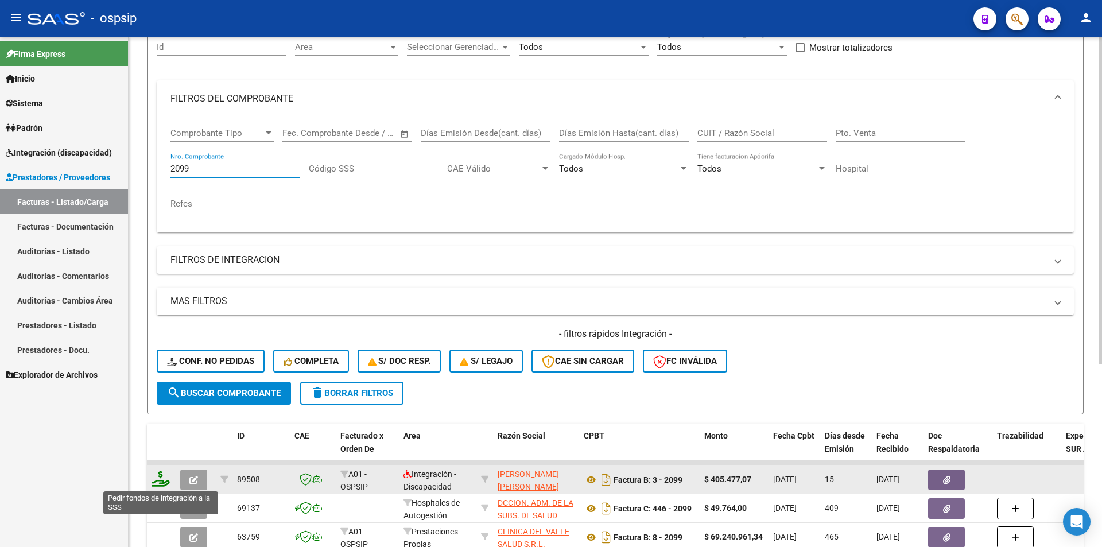
type input "2099"
click at [161, 478] on icon at bounding box center [161, 479] width 18 height 16
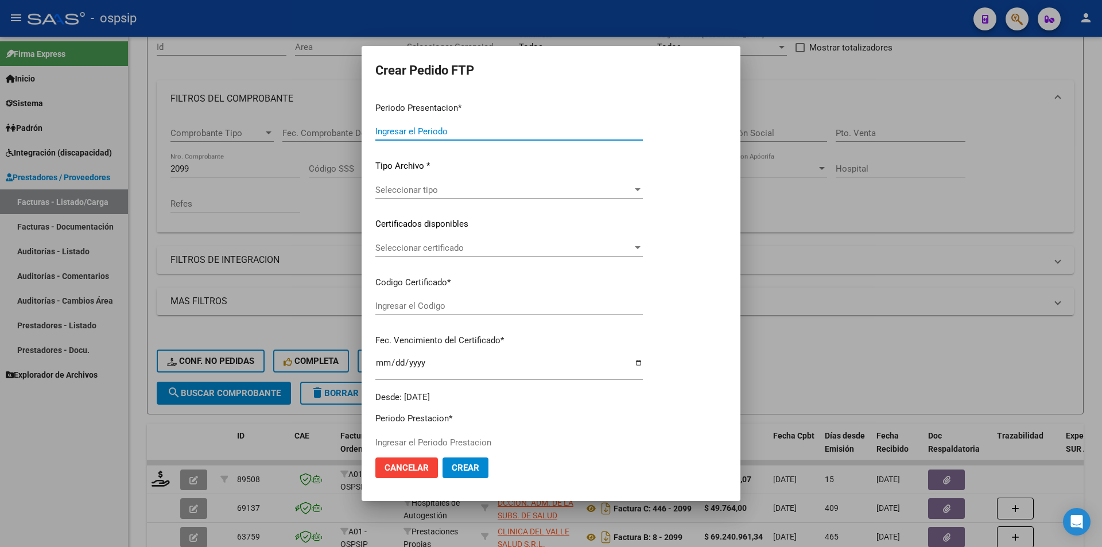
type input "202508"
type input "$ 405.477,07"
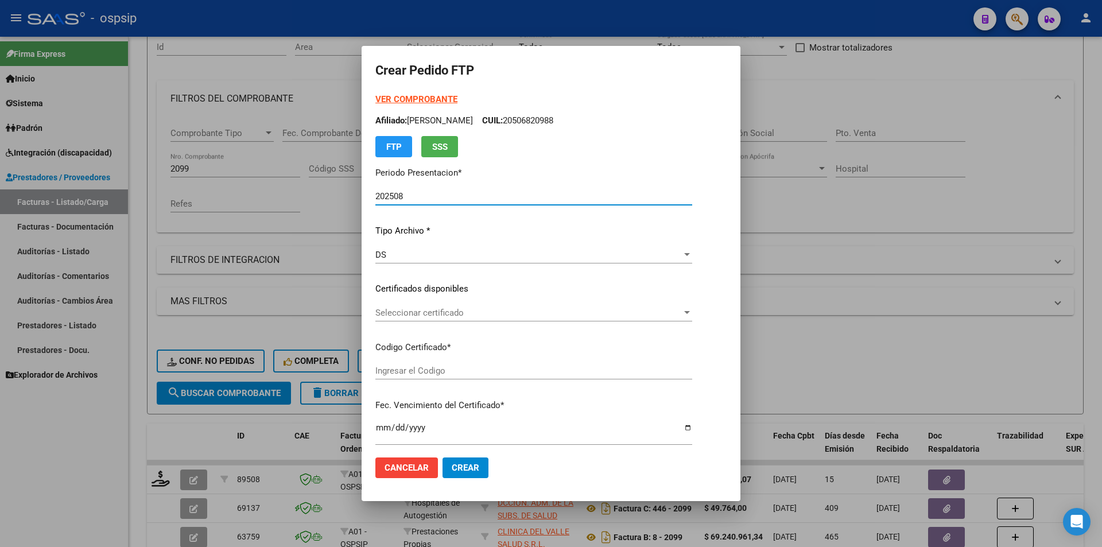
type input "8607347967"
type input "[DATE]"
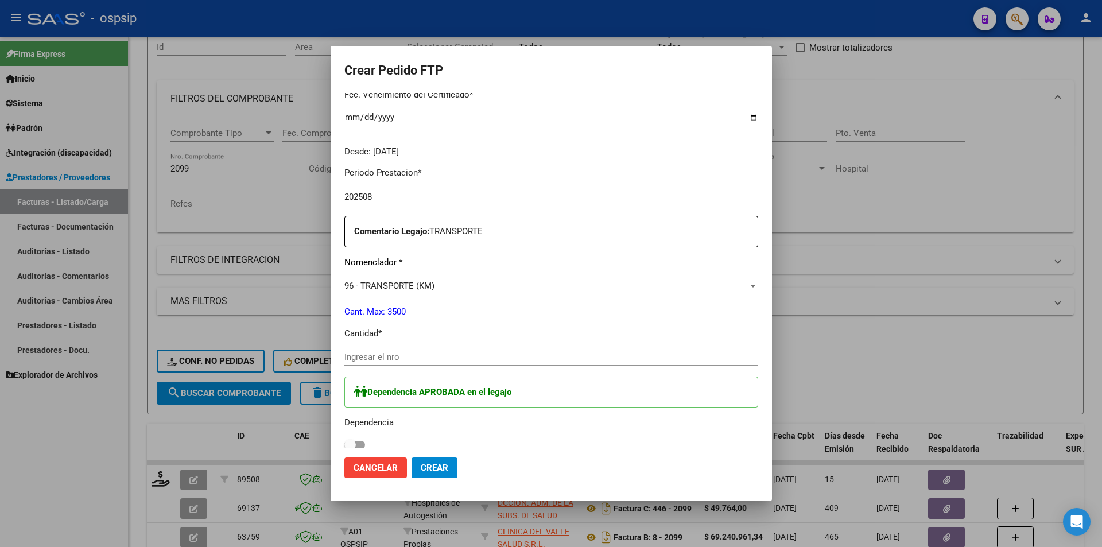
scroll to position [344, 0]
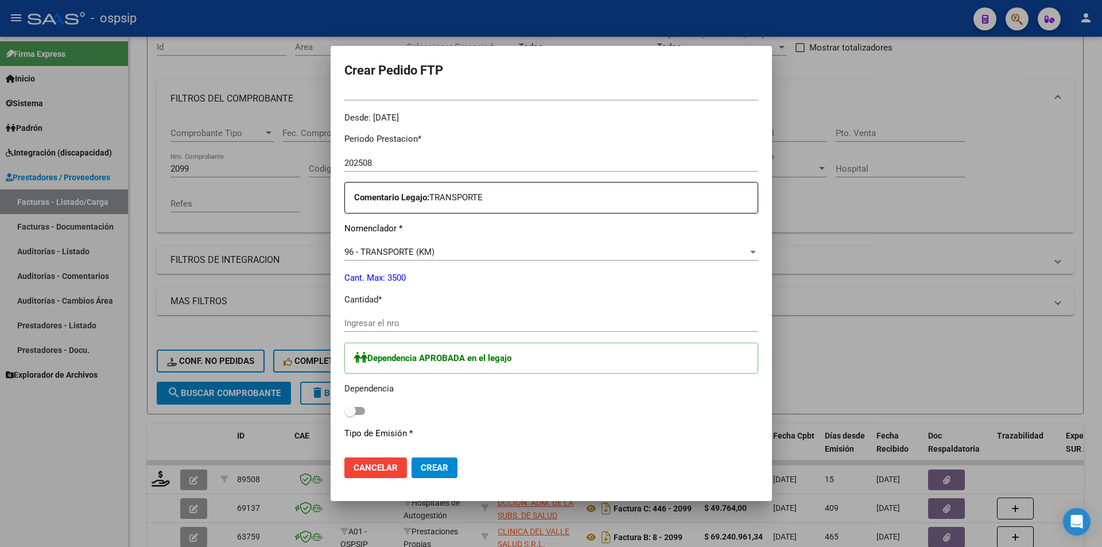
click at [364, 324] on input "Ingresar el nro" at bounding box center [551, 323] width 414 height 10
type input "555"
drag, startPoint x: 344, startPoint y: 404, endPoint x: 350, endPoint y: 409, distance: 7.3
click at [348, 405] on label at bounding box center [354, 411] width 21 height 14
click at [350, 415] on input "checkbox" at bounding box center [350, 415] width 1 height 1
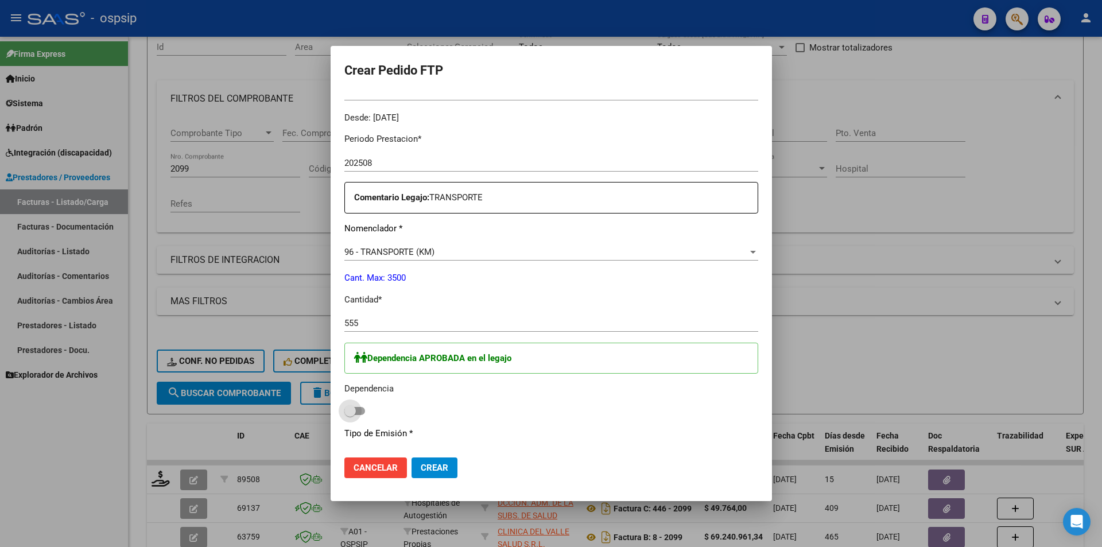
checkbox input "true"
click at [421, 470] on span "Crear" at bounding box center [435, 468] width 28 height 10
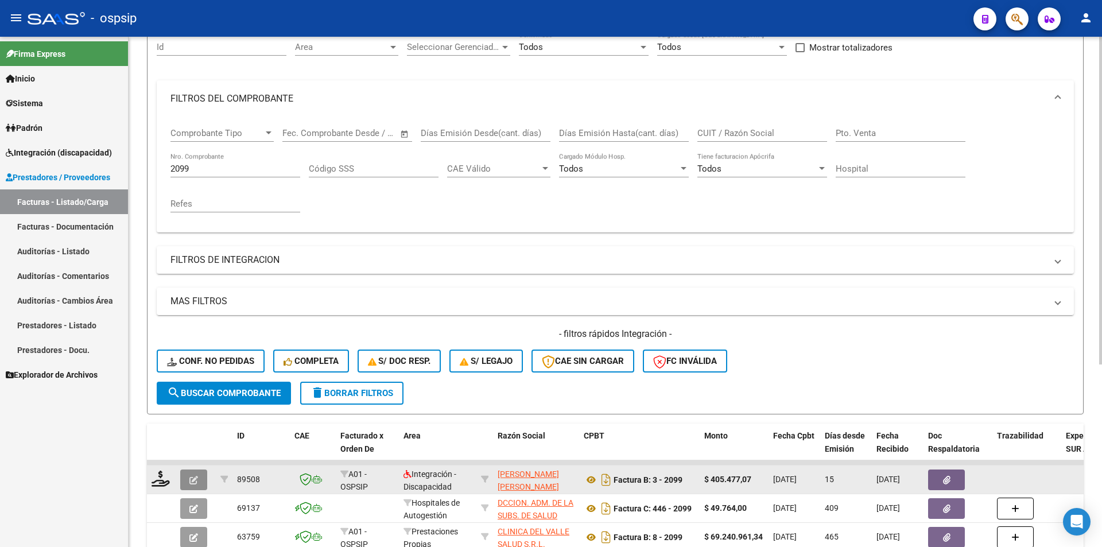
click at [196, 475] on span "button" at bounding box center [193, 480] width 9 height 10
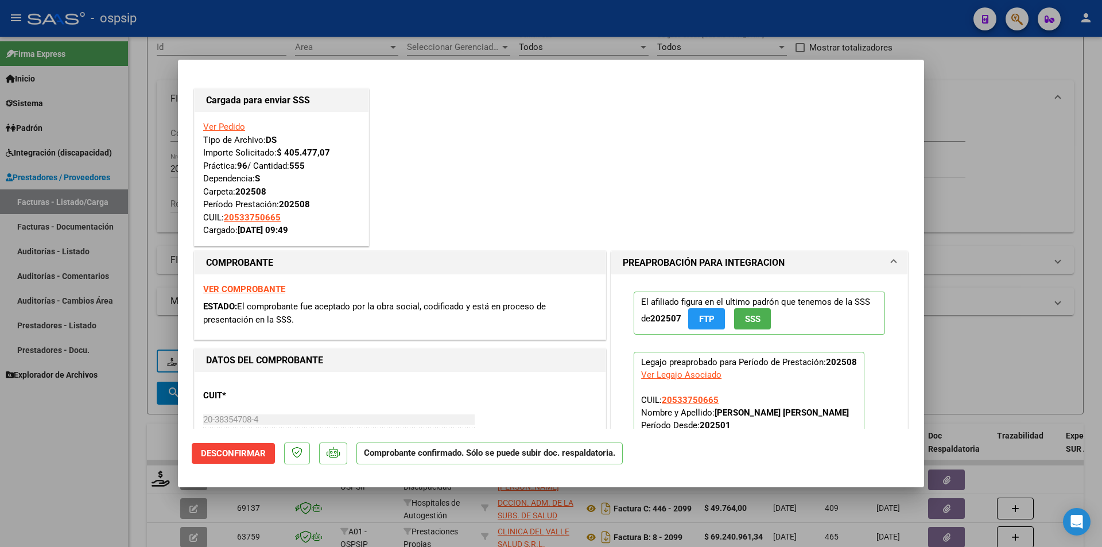
click at [99, 417] on div at bounding box center [551, 273] width 1102 height 547
type input "$ 0,00"
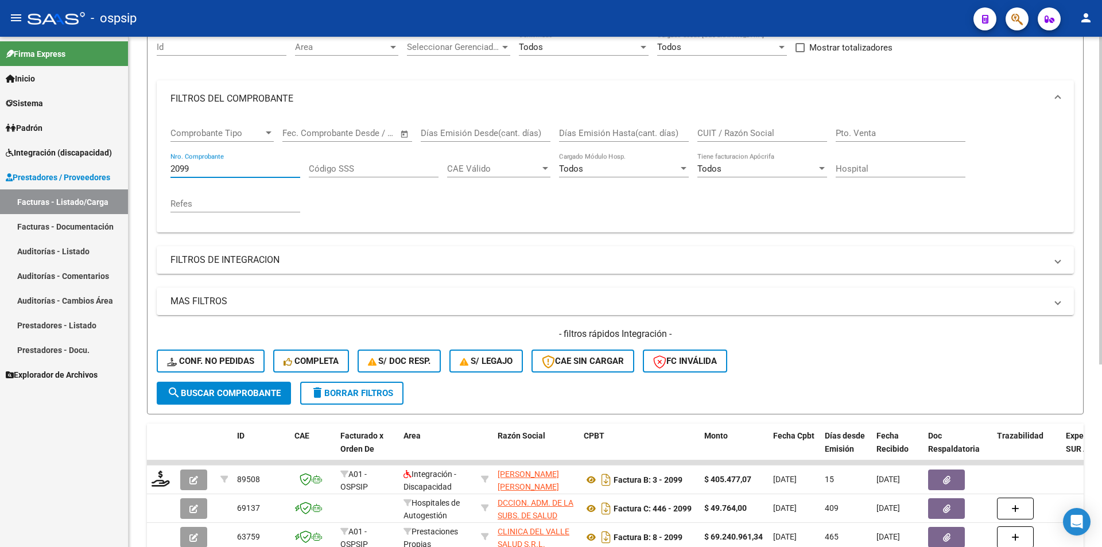
drag, startPoint x: 192, startPoint y: 169, endPoint x: 162, endPoint y: 168, distance: 29.3
click at [162, 168] on div "Comprobante Tipo Comprobante Tipo Fecha inicio – Fecha fin Fec. Comprobante Des…" at bounding box center [615, 174] width 917 height 115
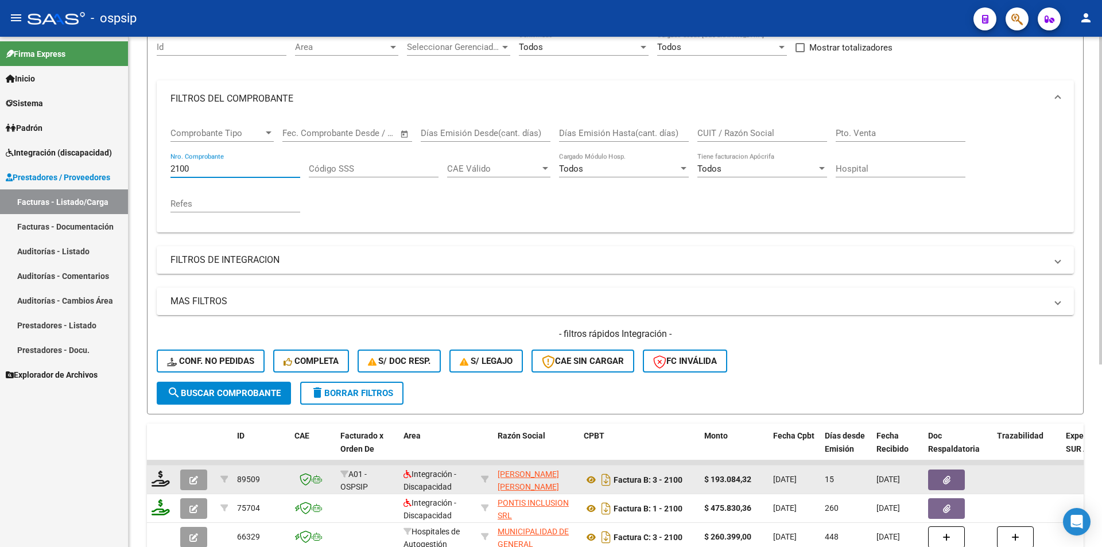
type input "2100"
click at [159, 488] on div at bounding box center [162, 480] width 20 height 18
click at [155, 482] on icon at bounding box center [161, 479] width 18 height 16
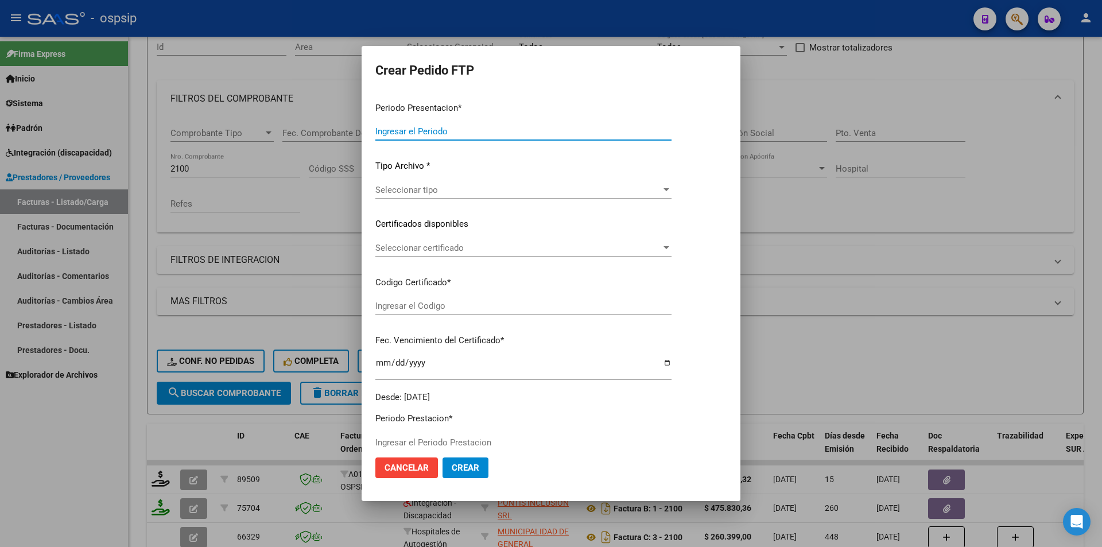
type input "202508"
type input "$ 193.084,32"
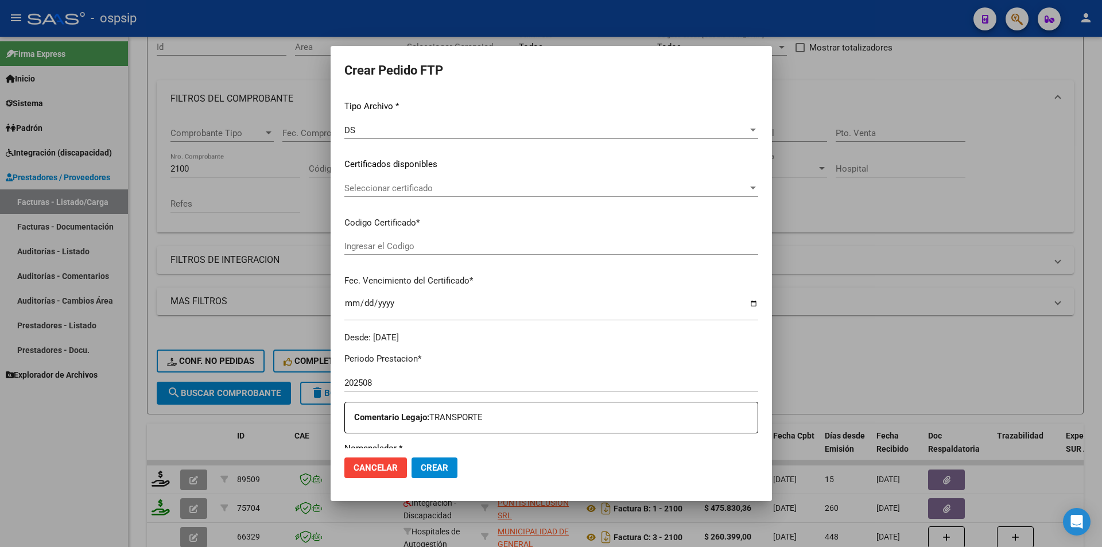
scroll to position [294, 0]
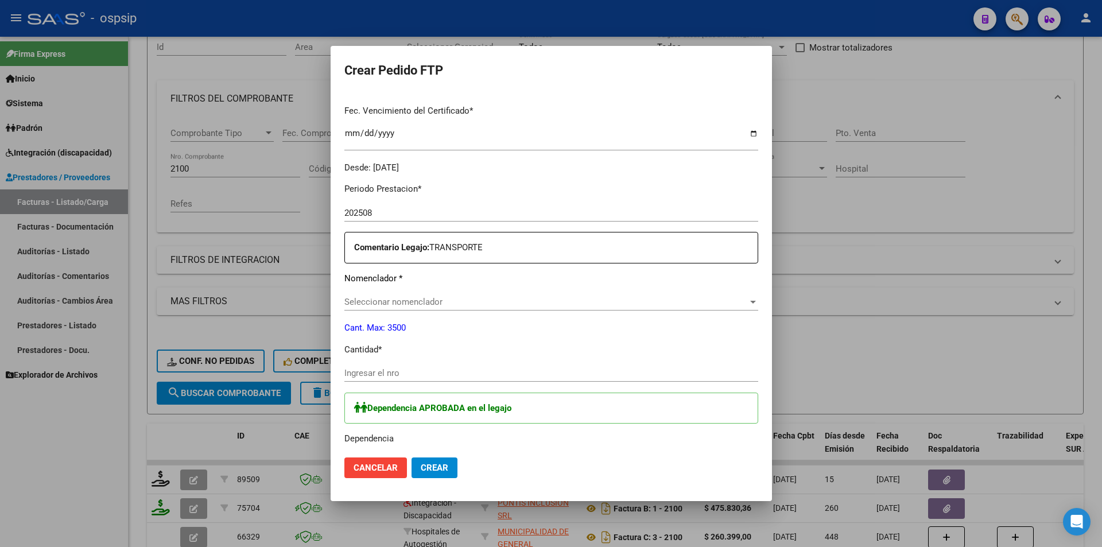
type input "8607347967"
type input "[DATE]"
click at [414, 372] on input "Ingresar el nro" at bounding box center [551, 373] width 414 height 10
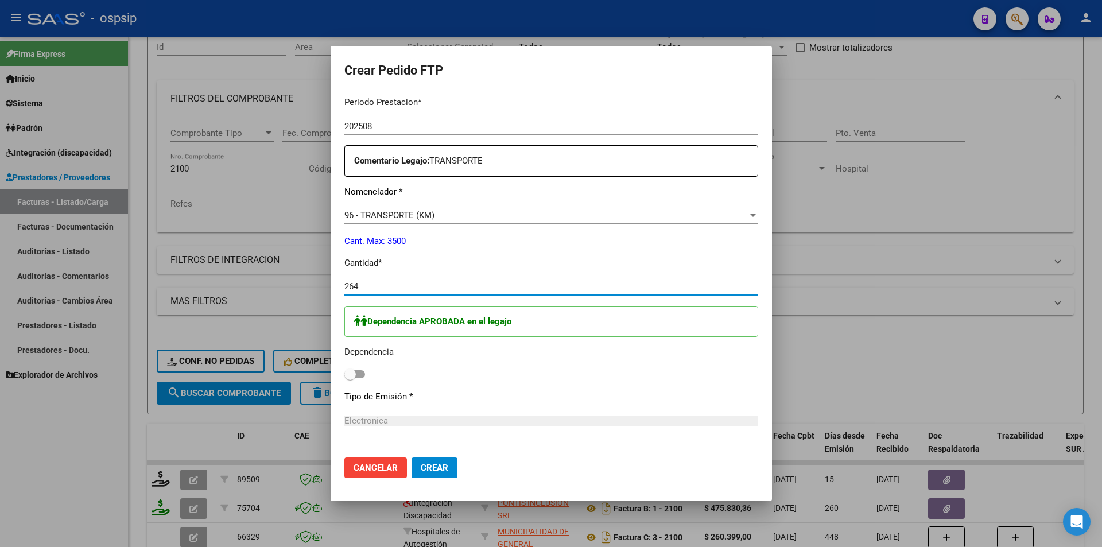
scroll to position [467, 0]
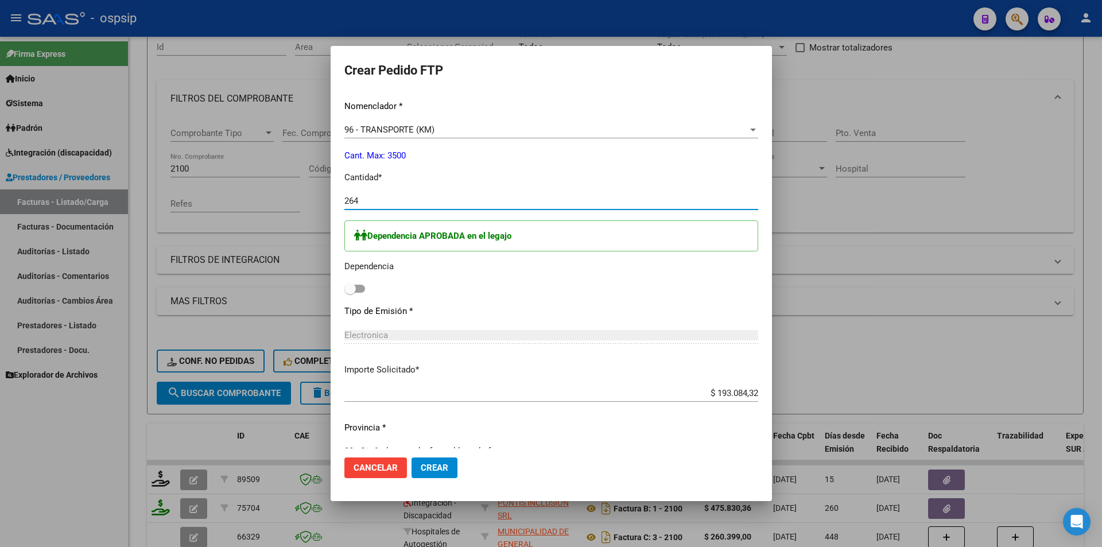
type input "264"
click at [354, 286] on span at bounding box center [354, 289] width 21 height 8
click at [350, 293] on input "checkbox" at bounding box center [350, 293] width 1 height 1
checkbox input "true"
click at [439, 473] on button "Crear" at bounding box center [434, 467] width 46 height 21
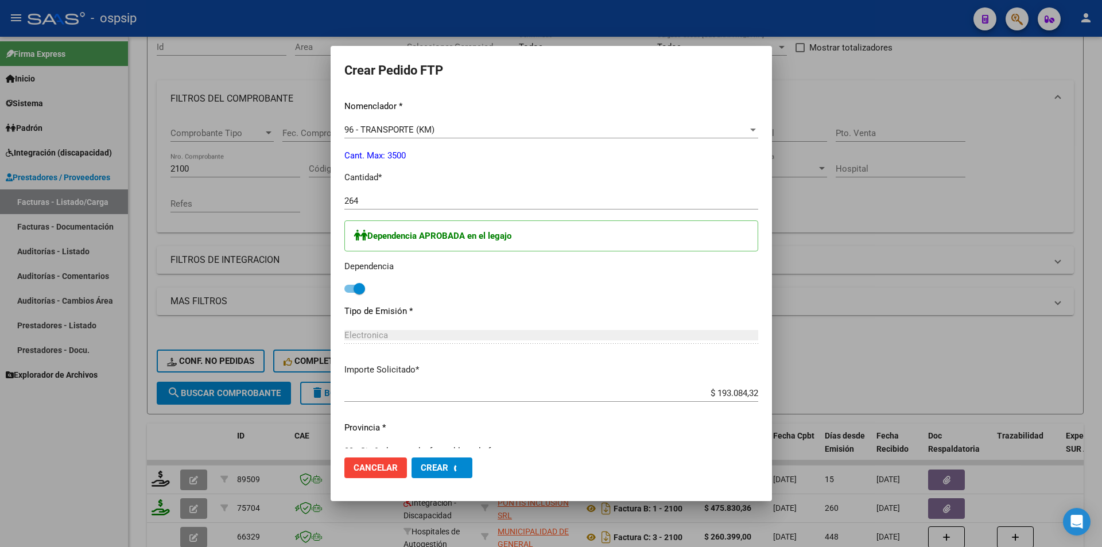
scroll to position [0, 0]
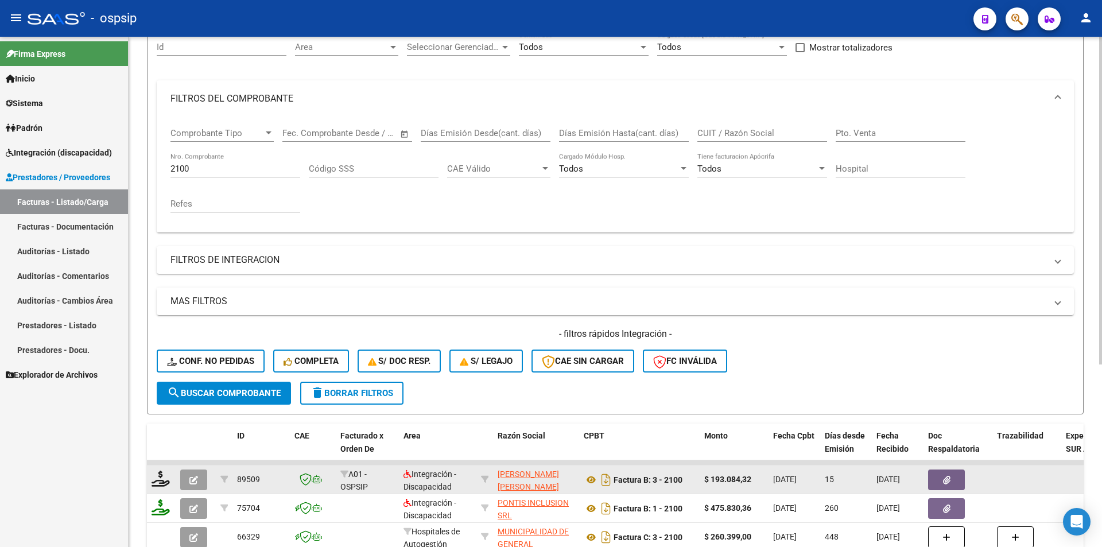
click at [195, 481] on icon "button" at bounding box center [193, 480] width 9 height 9
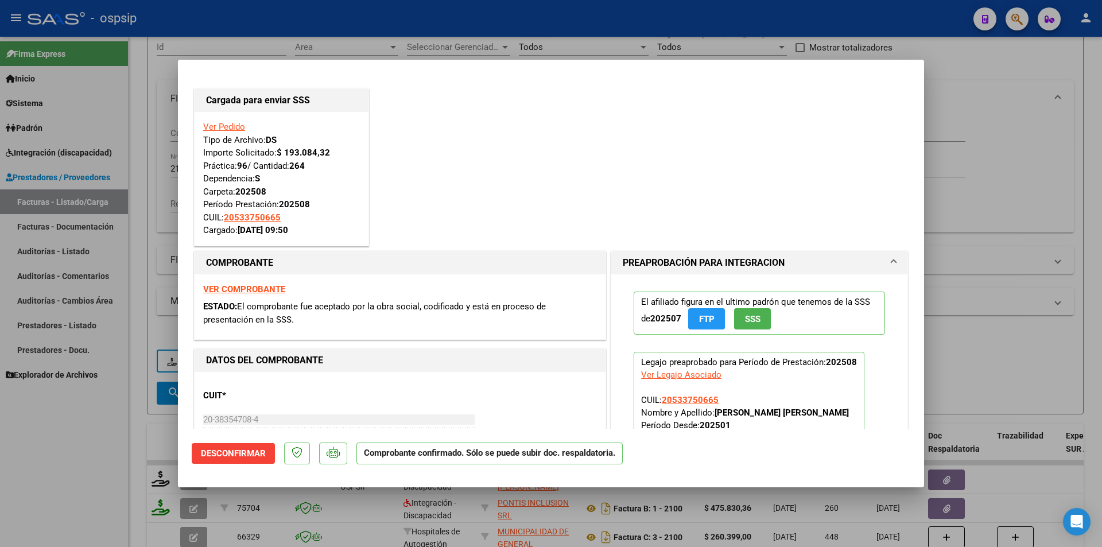
click at [94, 500] on div at bounding box center [551, 273] width 1102 height 547
type input "$ 0,00"
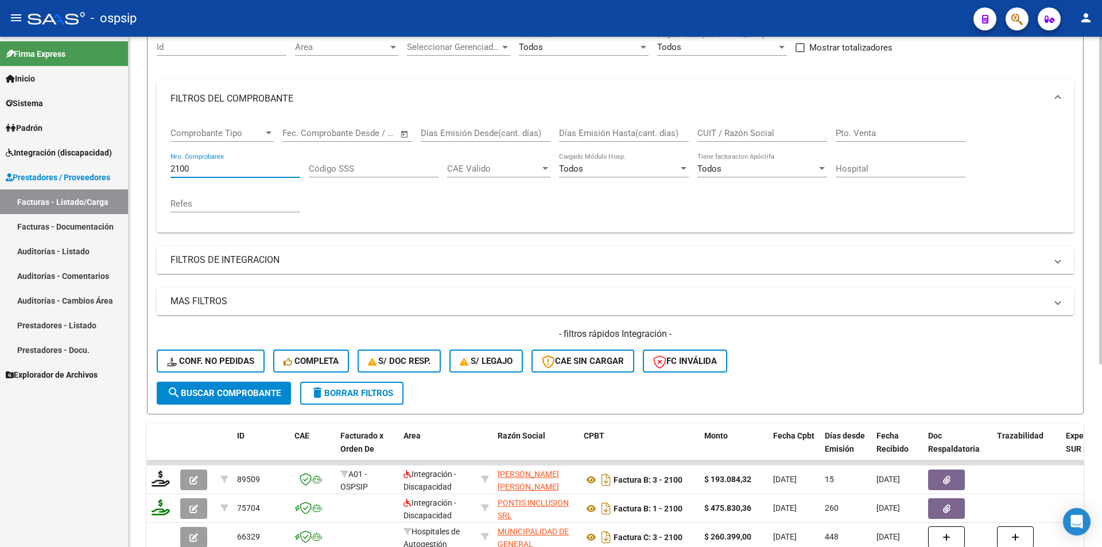
drag, startPoint x: 201, startPoint y: 171, endPoint x: 153, endPoint y: 176, distance: 48.4
click at [153, 176] on form "Filtros Id Area Area Seleccionar Gerenciador Seleccionar Gerenciador Todos Conf…" at bounding box center [615, 217] width 937 height 393
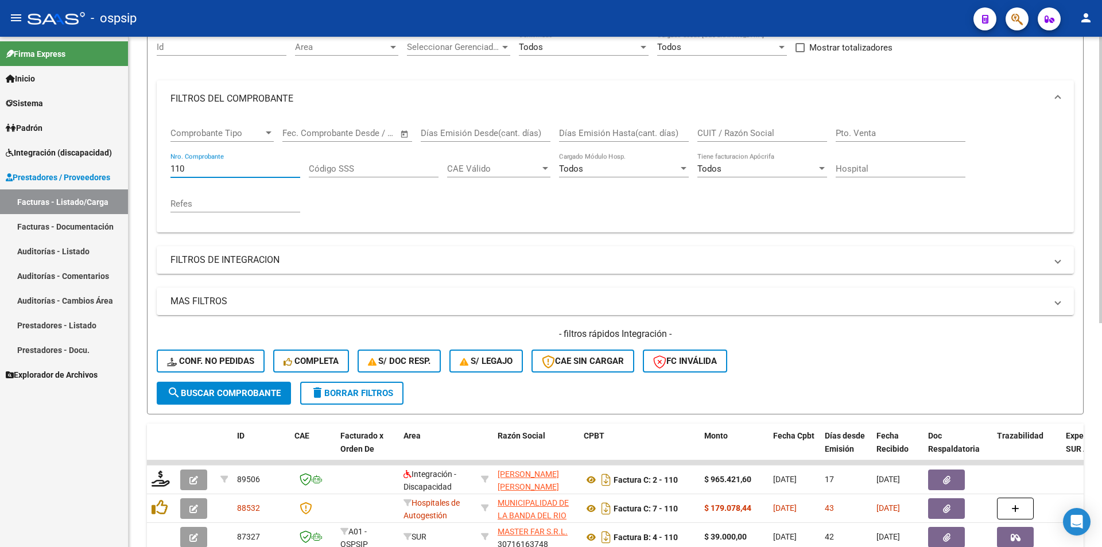
type input "110"
click at [140, 463] on div "Video tutorial PRESTADORES -> Listado de CPBTs Emitidos por Prestadores / Prove…" at bounding box center [615, 372] width 973 height 900
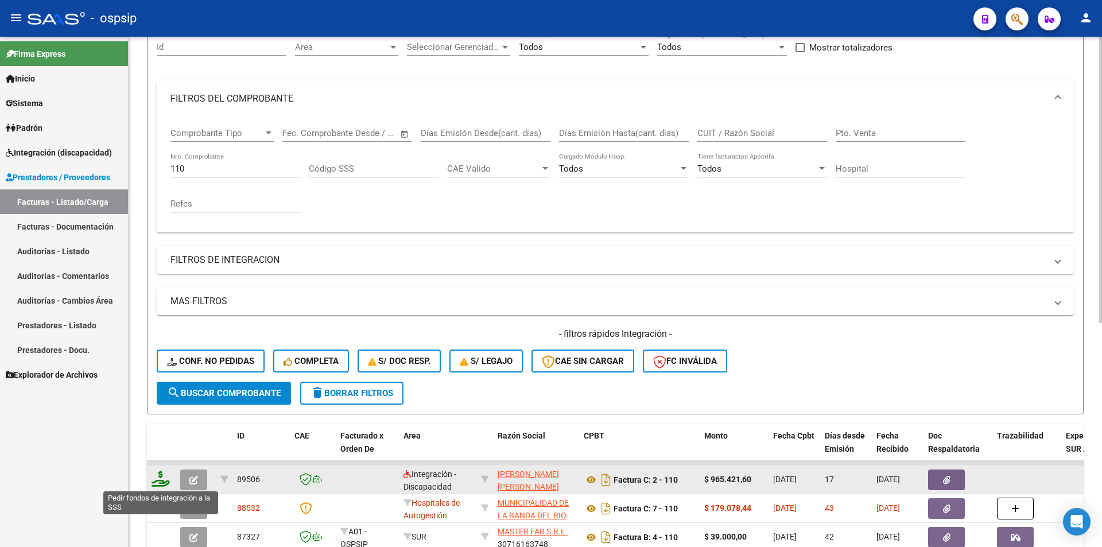
click at [164, 477] on icon at bounding box center [161, 479] width 18 height 16
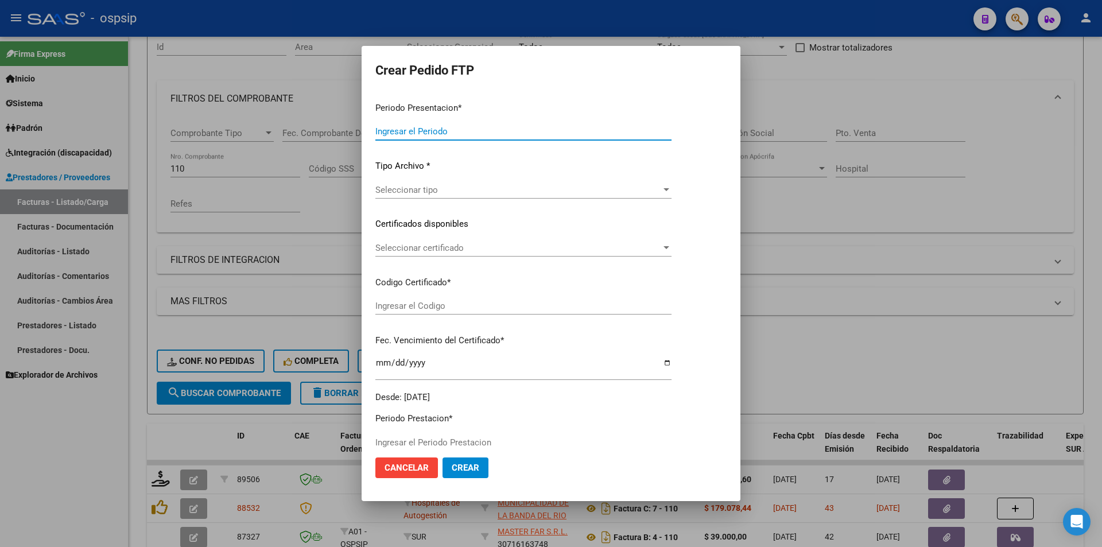
type input "202508"
type input "$ 965.421,60"
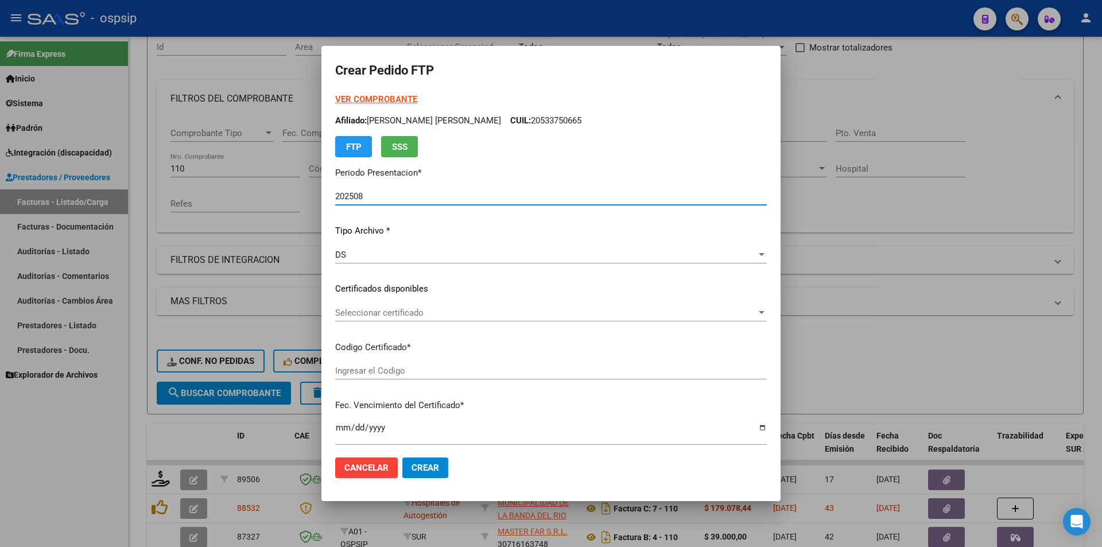
type input "ARG02000585132662025072320300723"
type input "[DATE]"
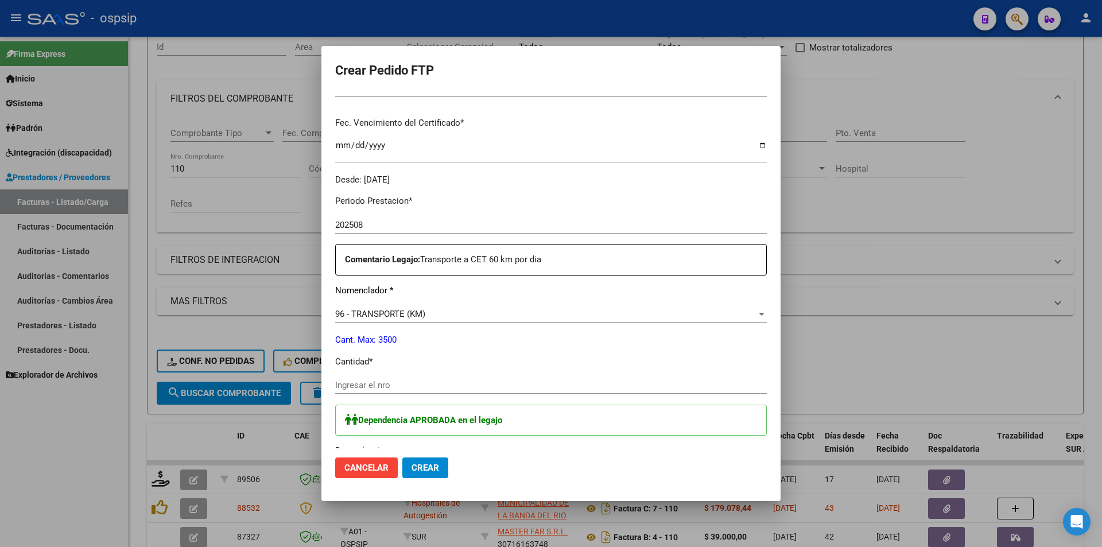
scroll to position [287, 0]
click at [366, 380] on input "Ingresar el nro" at bounding box center [551, 380] width 432 height 10
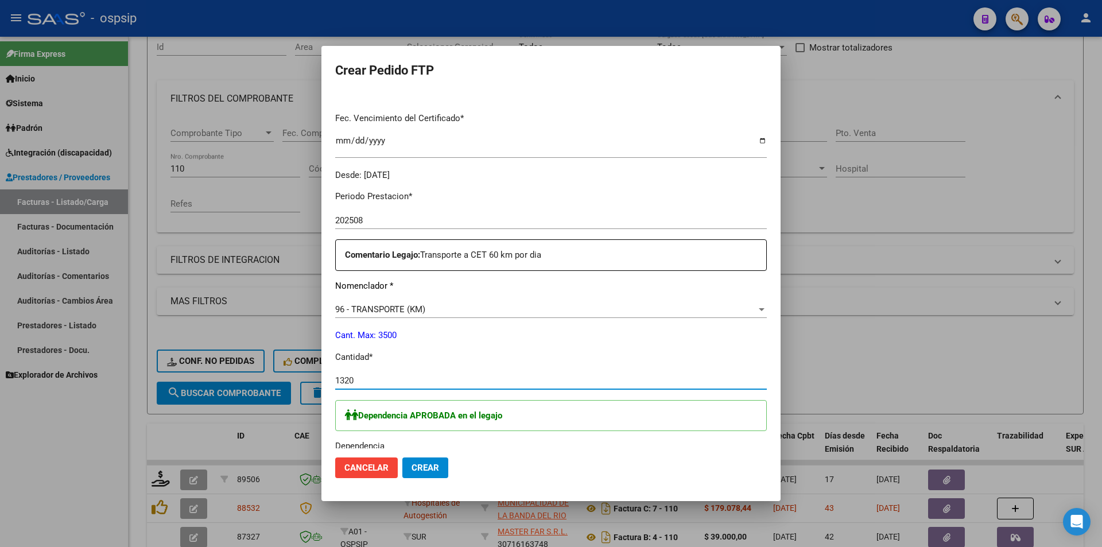
type input "1320"
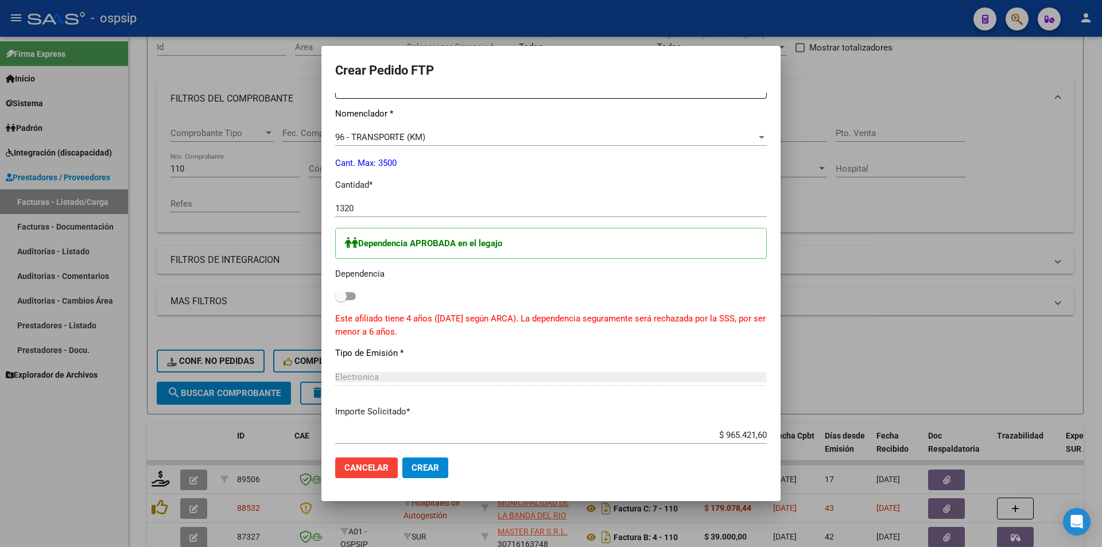
click at [353, 296] on span at bounding box center [345, 296] width 21 height 8
click at [341, 300] on input "checkbox" at bounding box center [340, 300] width 1 height 1
checkbox input "true"
click at [414, 469] on span "Crear" at bounding box center [425, 468] width 28 height 10
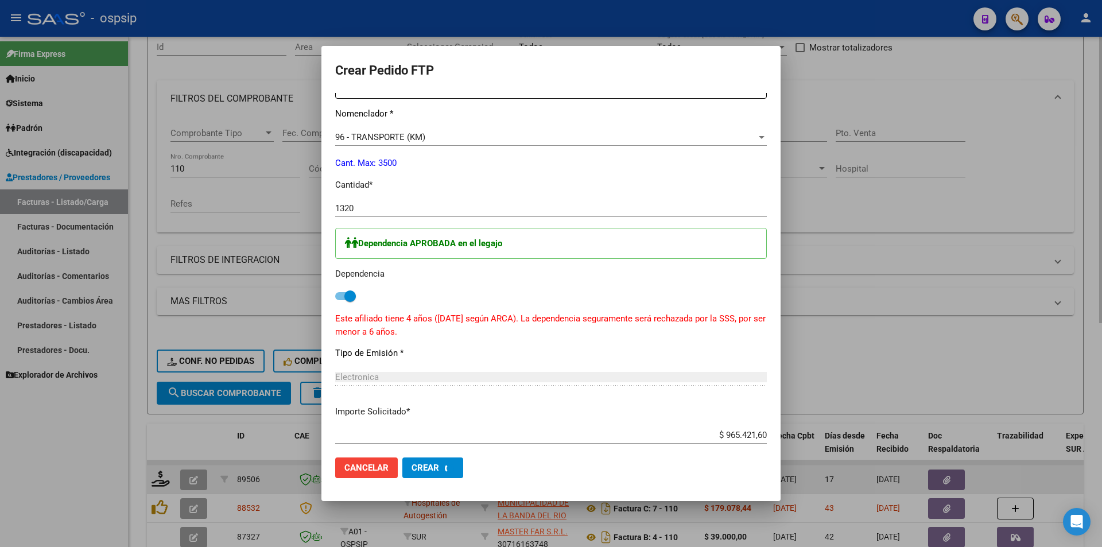
scroll to position [0, 0]
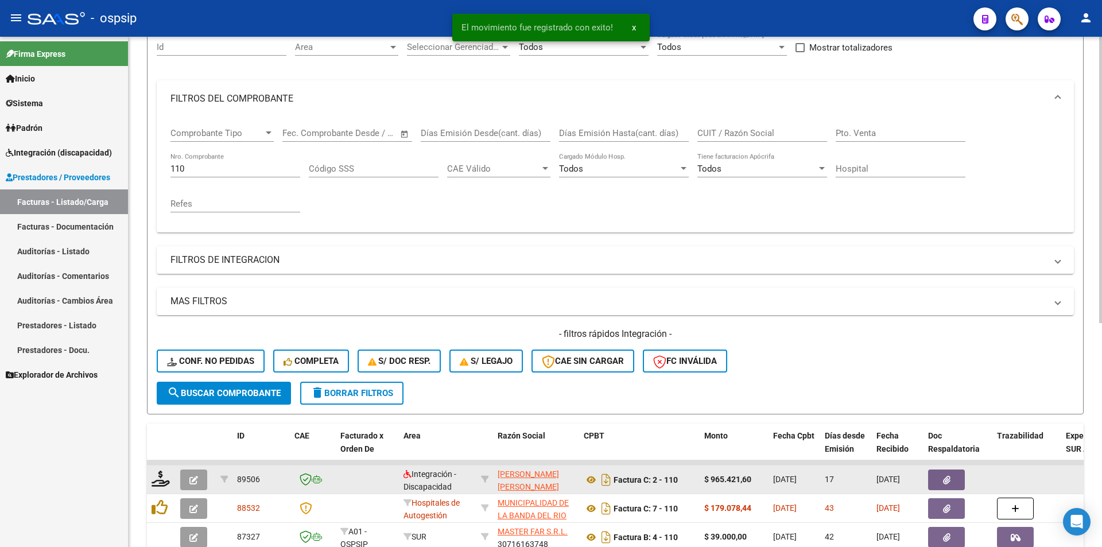
click at [195, 480] on icon "button" at bounding box center [193, 480] width 9 height 9
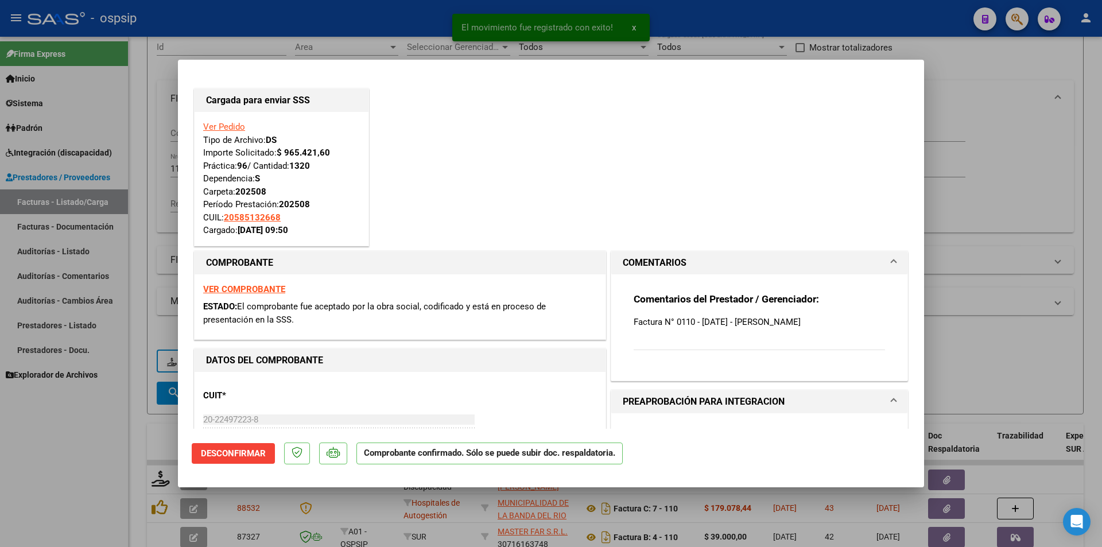
click at [213, 130] on link "Ver Pedido" at bounding box center [224, 127] width 42 height 10
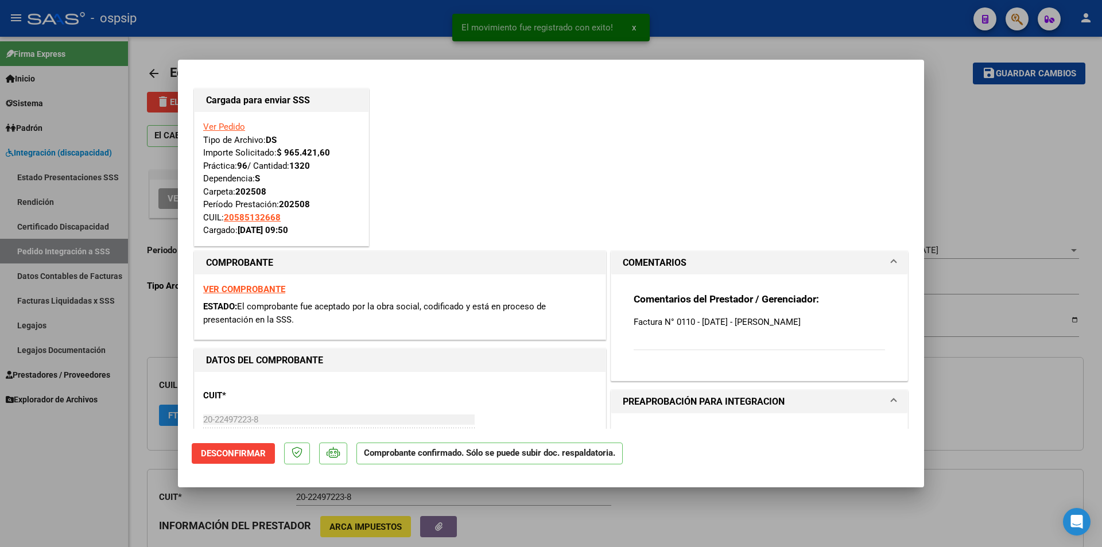
click at [92, 486] on div at bounding box center [551, 273] width 1102 height 547
type input "$ 0,00"
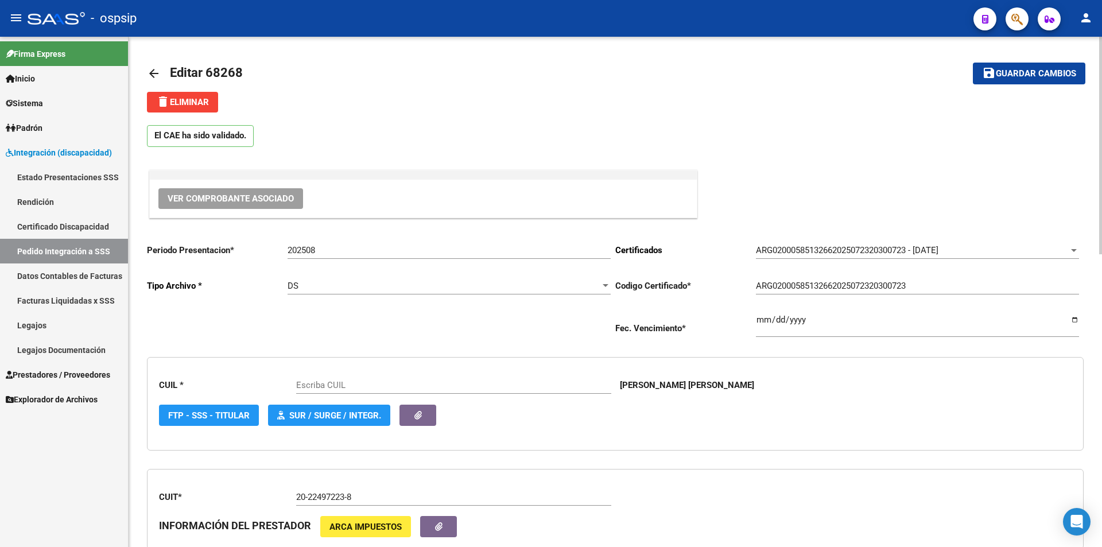
scroll to position [287, 0]
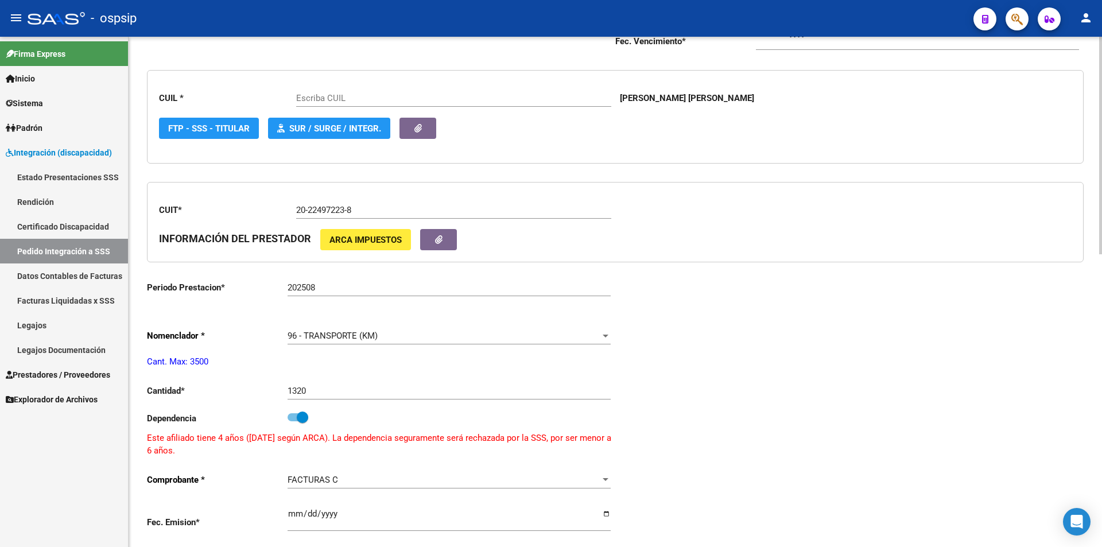
click at [290, 418] on span at bounding box center [298, 417] width 21 height 8
click at [293, 421] on input "checkbox" at bounding box center [293, 421] width 1 height 1
checkbox input "false"
type input "20585132668"
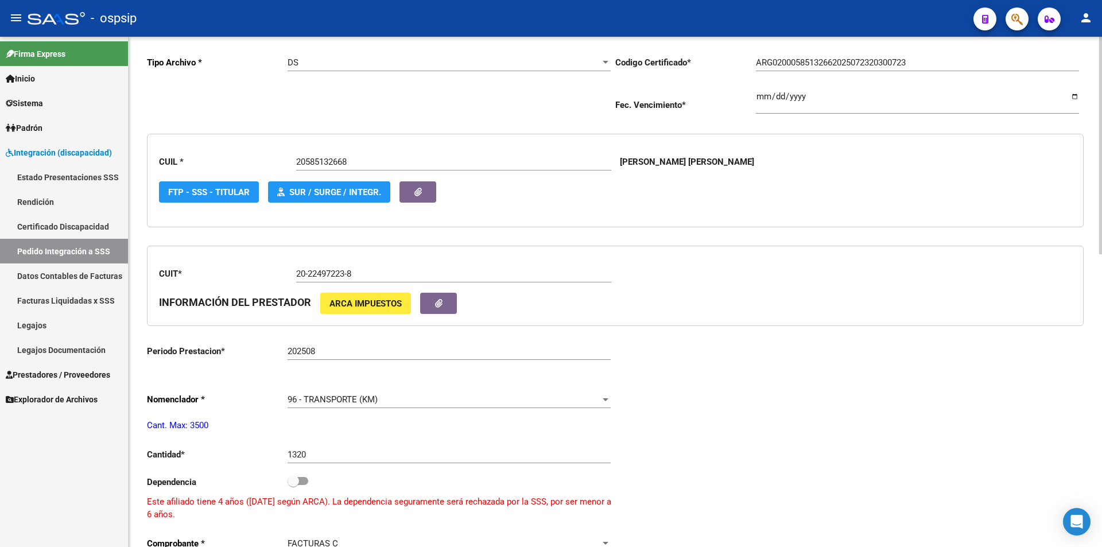
scroll to position [0, 0]
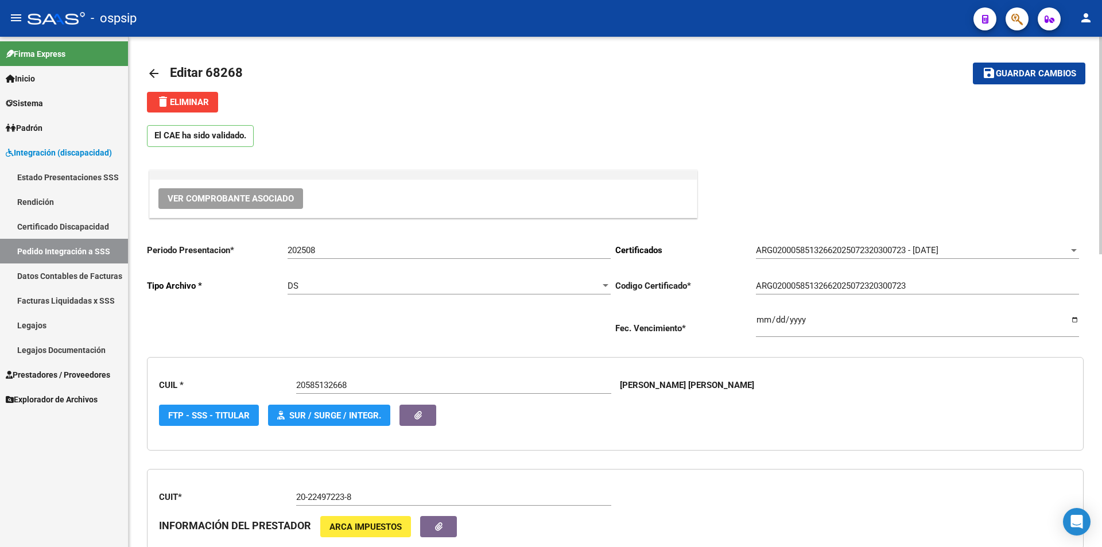
drag, startPoint x: 1047, startPoint y: 69, endPoint x: 1039, endPoint y: 76, distance: 11.0
click at [1045, 69] on span "Guardar cambios" at bounding box center [1036, 74] width 80 height 10
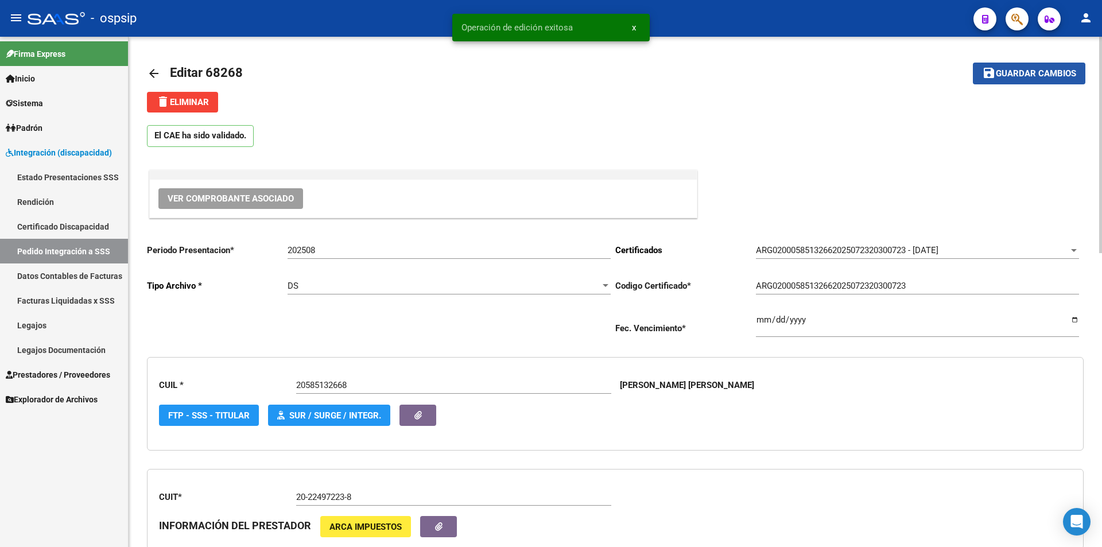
click at [1002, 75] on span "Guardar cambios" at bounding box center [1036, 74] width 80 height 10
click at [36, 376] on span "Prestadores / Proveedores" at bounding box center [58, 374] width 104 height 13
click at [36, 375] on span "Prestadores / Proveedores" at bounding box center [58, 374] width 104 height 13
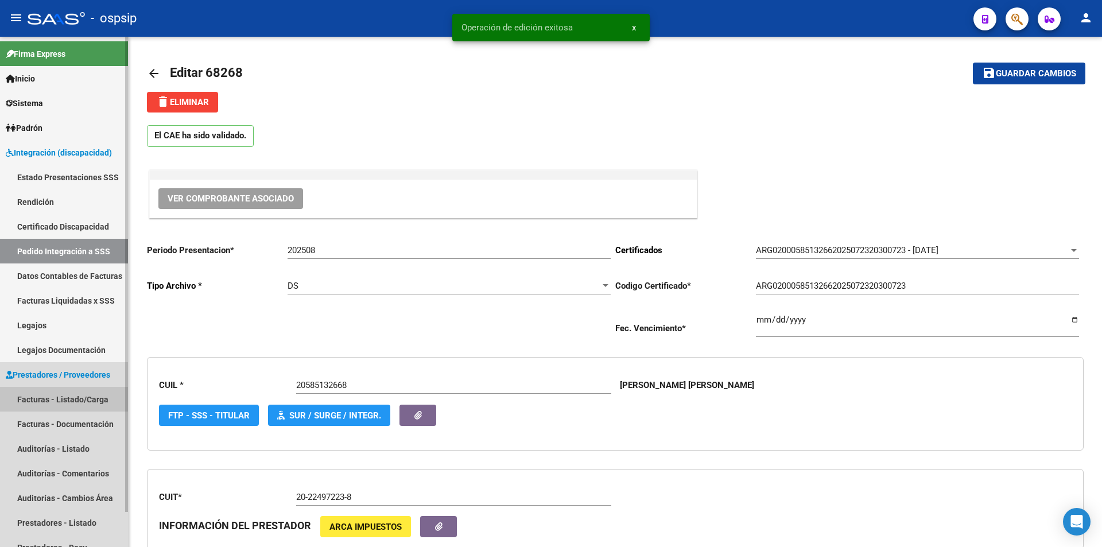
click at [51, 402] on link "Facturas - Listado/Carga" at bounding box center [64, 399] width 128 height 25
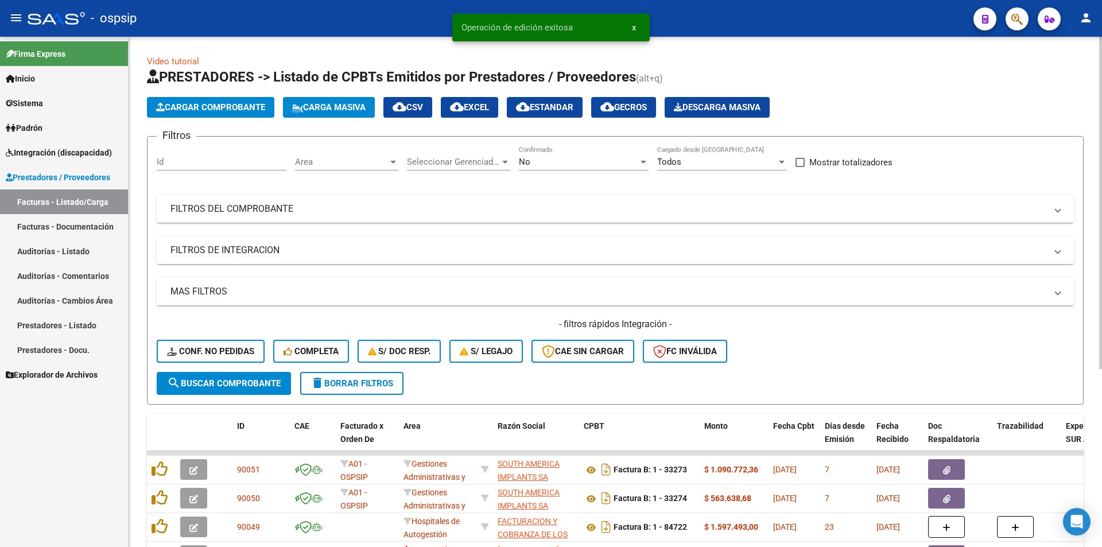
click at [576, 163] on div "No" at bounding box center [578, 162] width 119 height 10
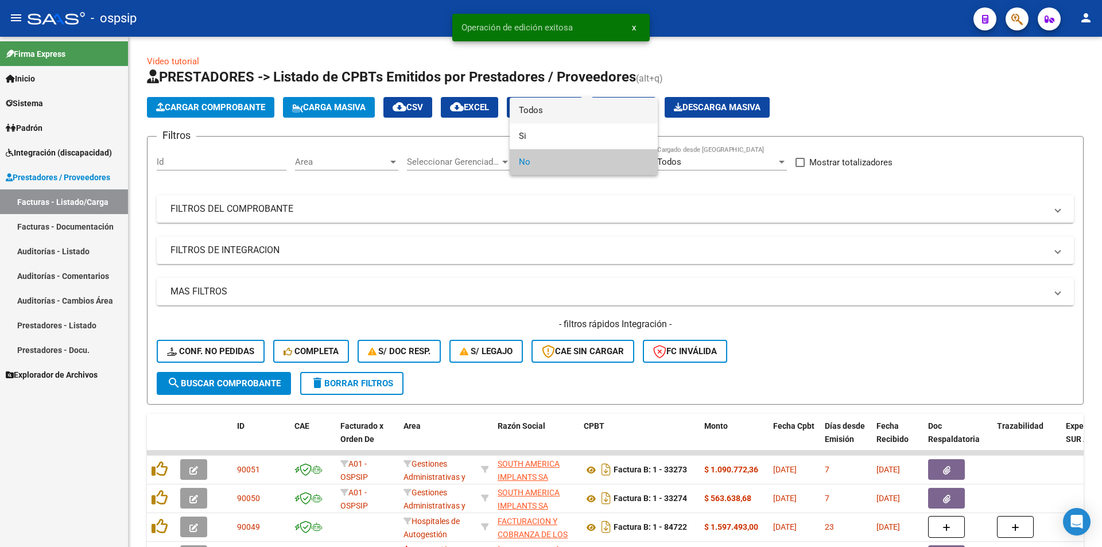
drag, startPoint x: 534, startPoint y: 112, endPoint x: 420, endPoint y: 170, distance: 128.1
click at [534, 111] on span "Todos" at bounding box center [584, 111] width 130 height 26
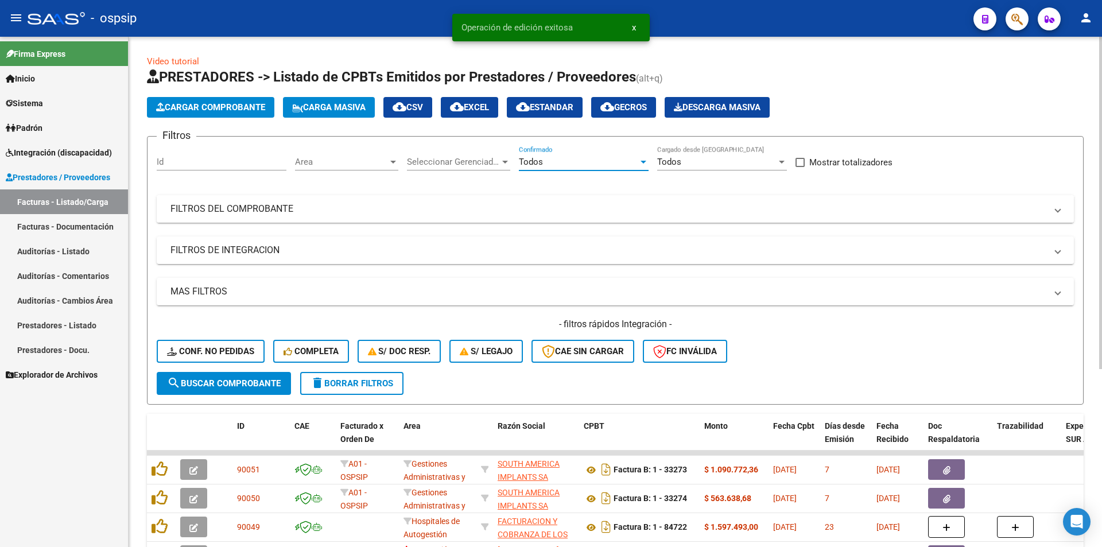
click at [221, 197] on mat-expansion-panel-header "FILTROS DEL COMPROBANTE" at bounding box center [615, 209] width 917 height 28
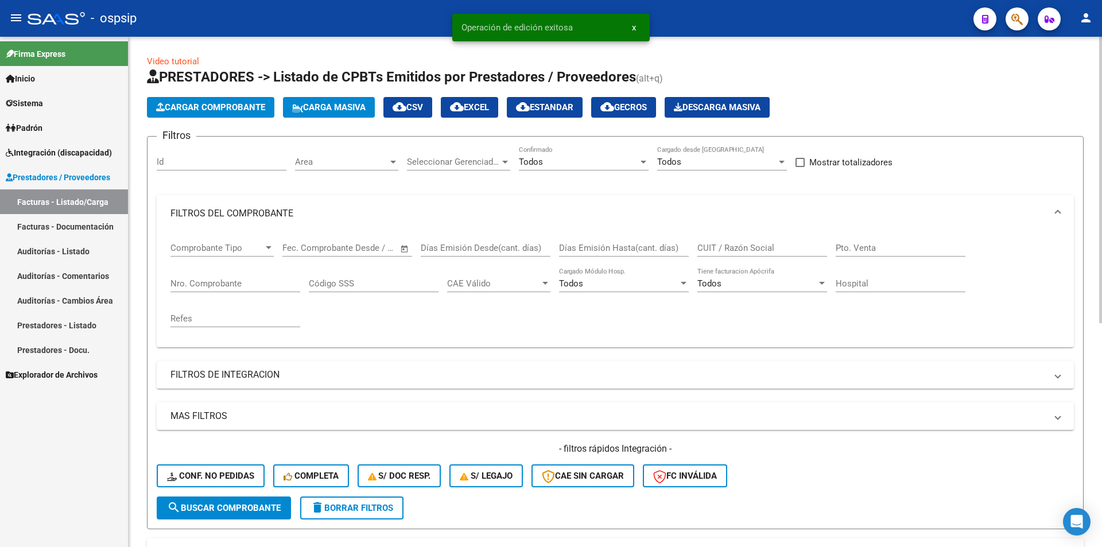
click at [206, 278] on input "Nro. Comprobante" at bounding box center [235, 283] width 130 height 10
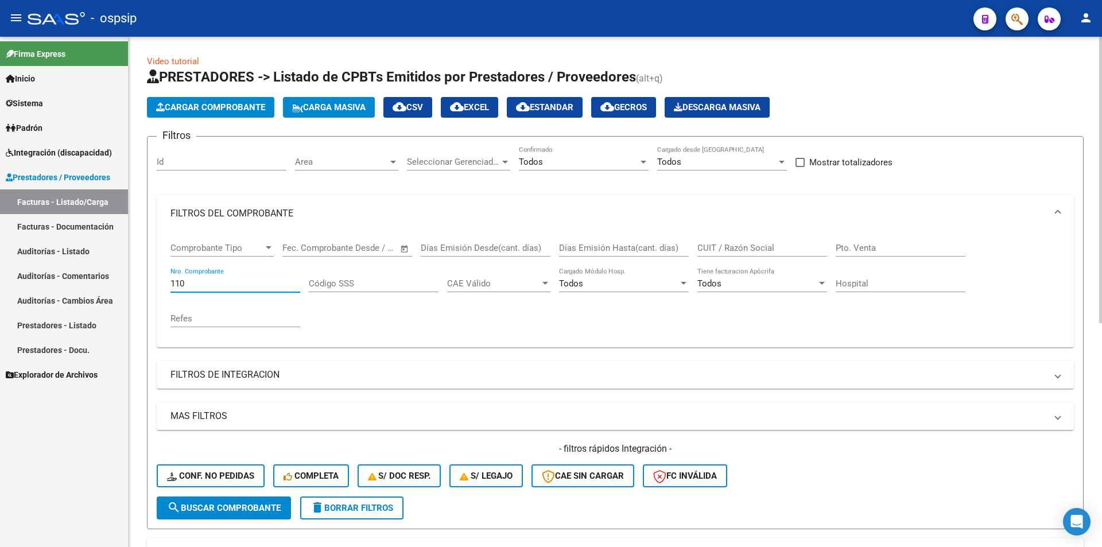
scroll to position [172, 0]
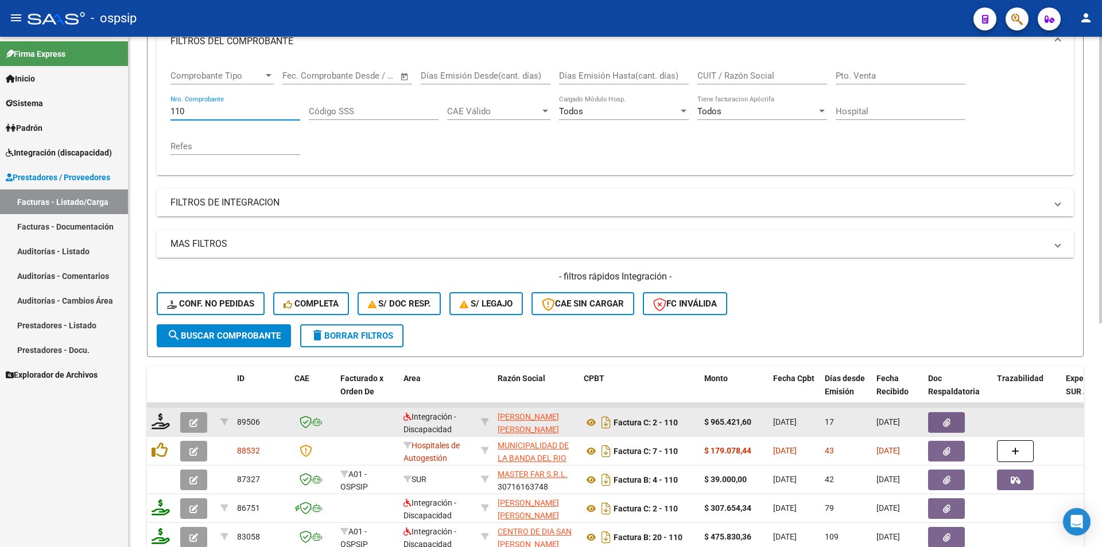
type input "110"
click at [194, 420] on icon "button" at bounding box center [193, 422] width 9 height 9
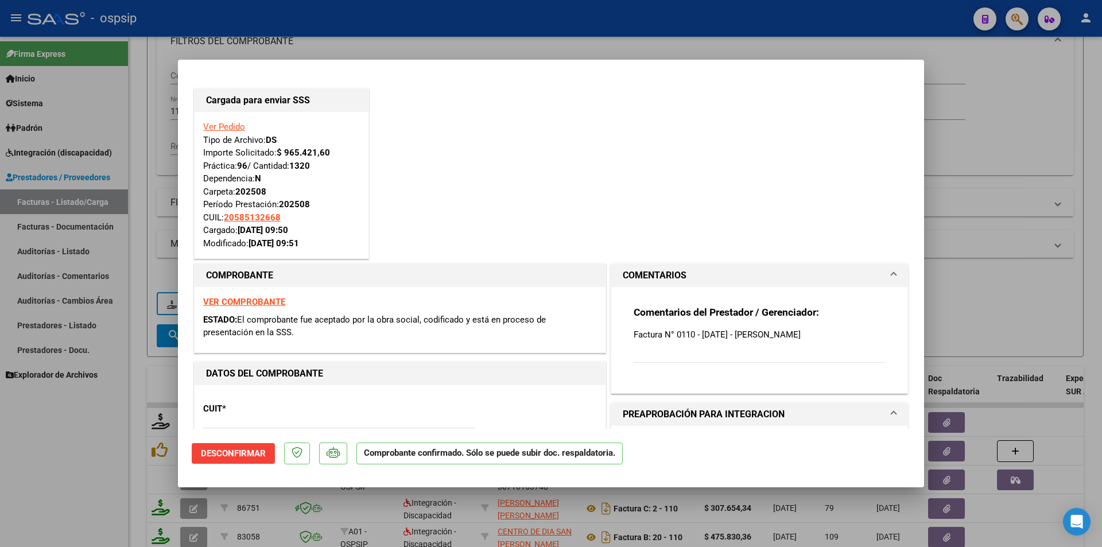
click at [71, 436] on div at bounding box center [551, 273] width 1102 height 547
type input "$ 0,00"
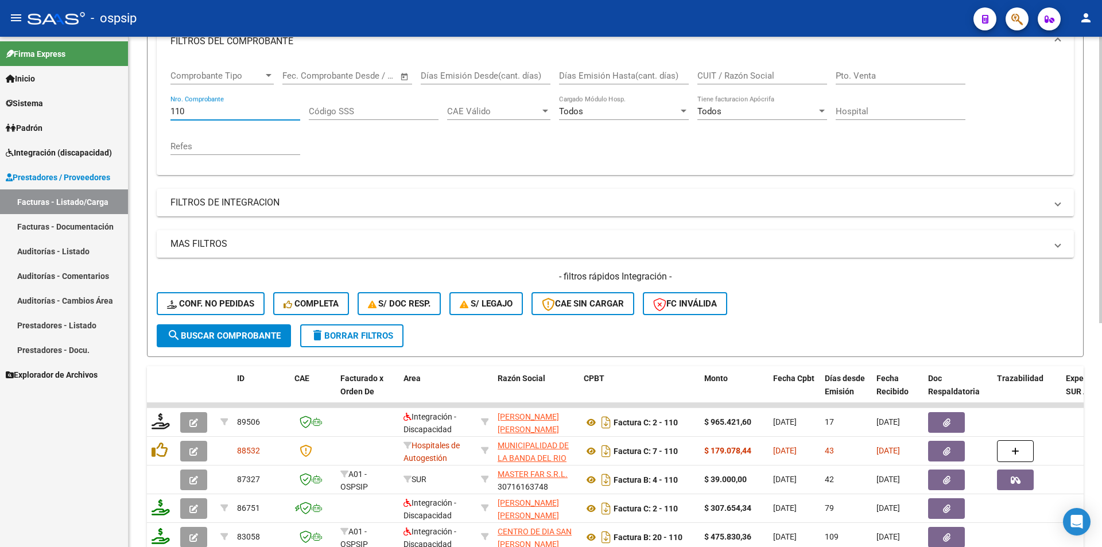
drag, startPoint x: 200, startPoint y: 114, endPoint x: 153, endPoint y: 111, distance: 47.1
click at [153, 111] on form "Filtros Id Area Area Seleccionar Gerenciador Seleccionar Gerenciador Todos Conf…" at bounding box center [615, 160] width 937 height 393
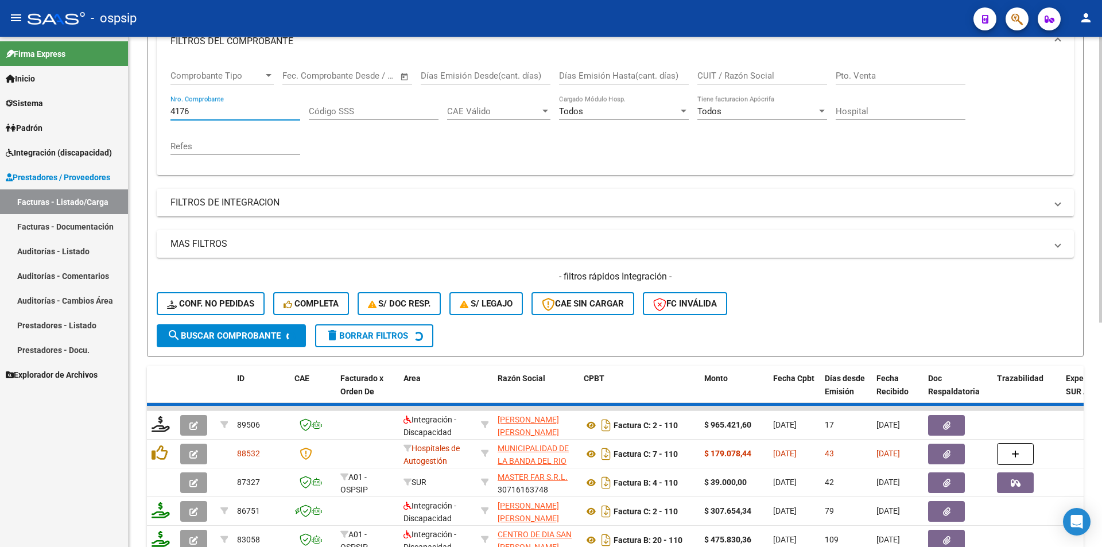
scroll to position [169, 0]
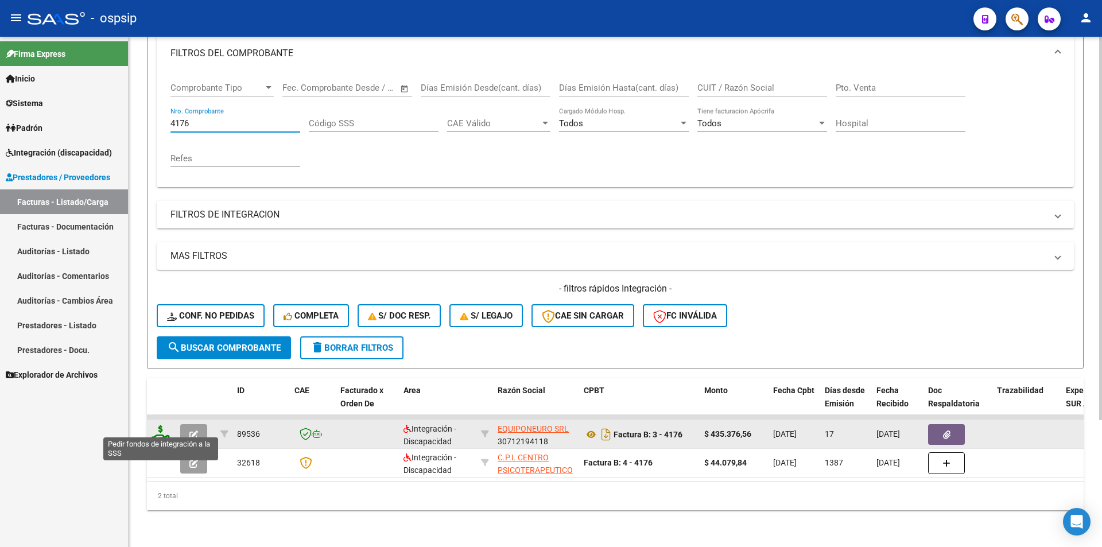
type input "4176"
click at [161, 425] on icon at bounding box center [161, 433] width 18 height 16
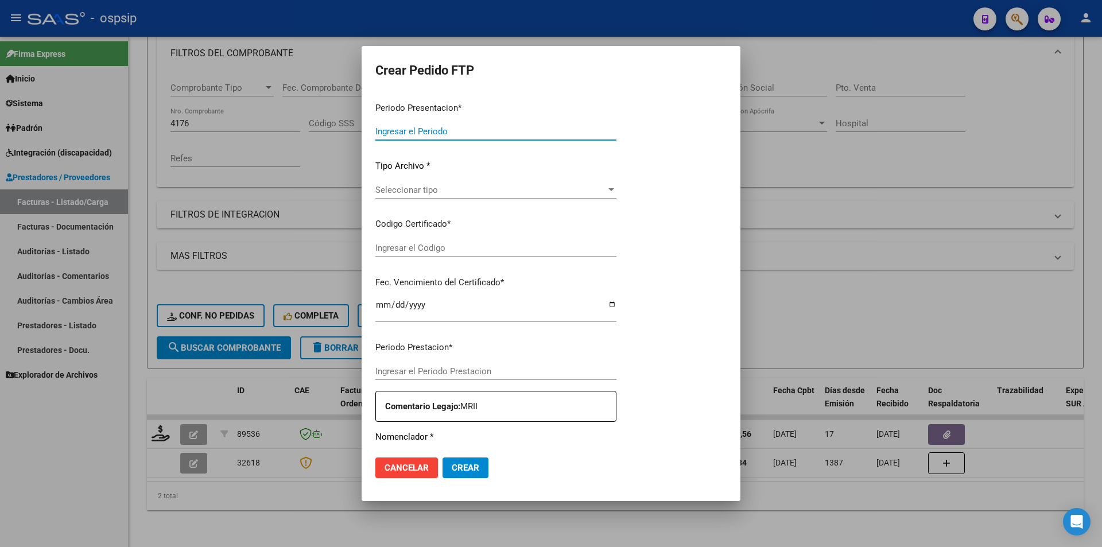
type input "202508"
type input "$ 435.376,56"
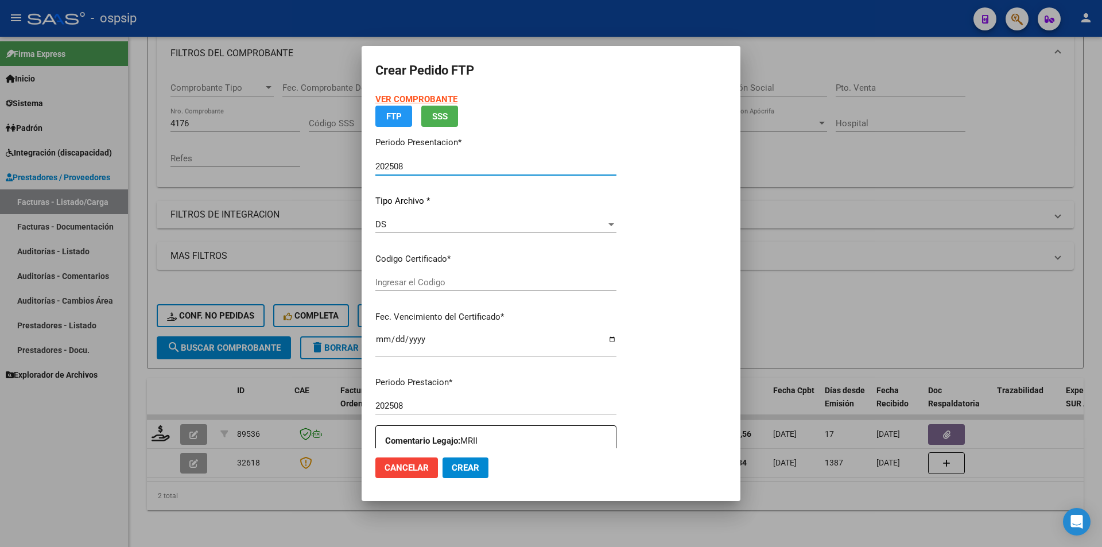
type input "arg02-00039121498-20231030-20271030"
type input "[DATE]"
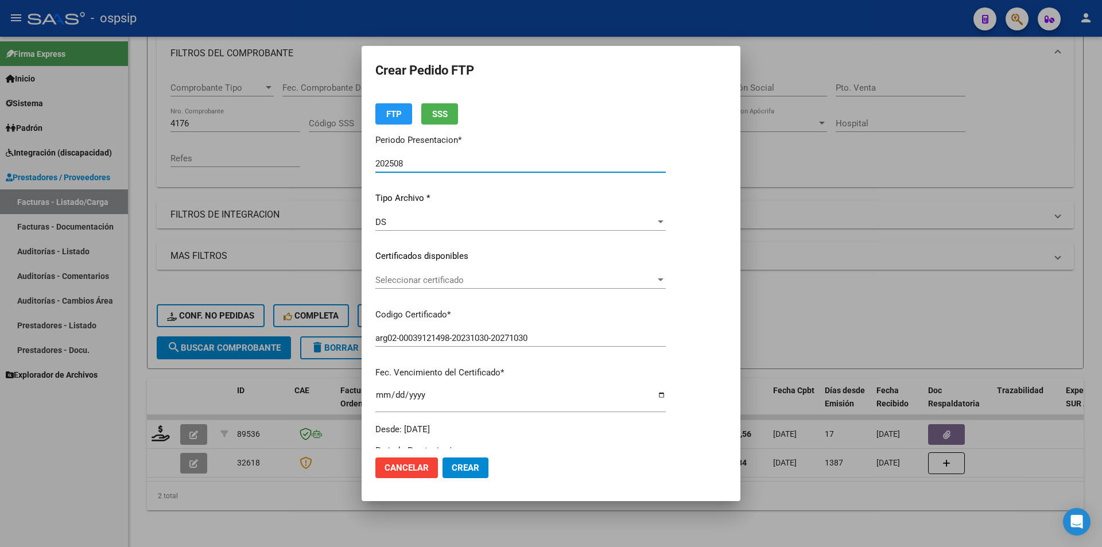
scroll to position [317, 0]
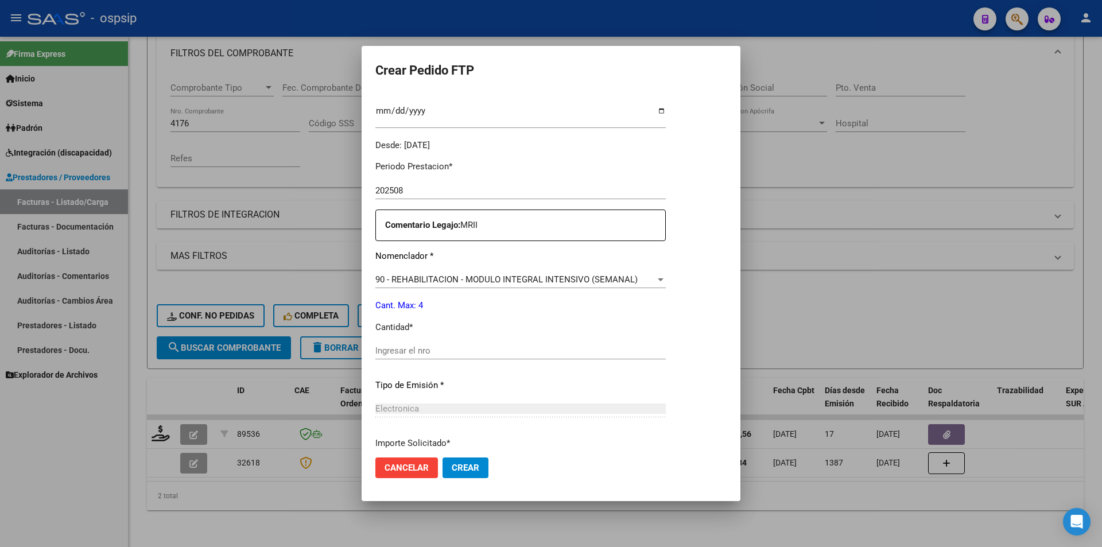
click at [437, 358] on div "Ingresar el nro" at bounding box center [520, 350] width 290 height 17
type input "4"
click at [469, 463] on span "Crear" at bounding box center [466, 468] width 28 height 10
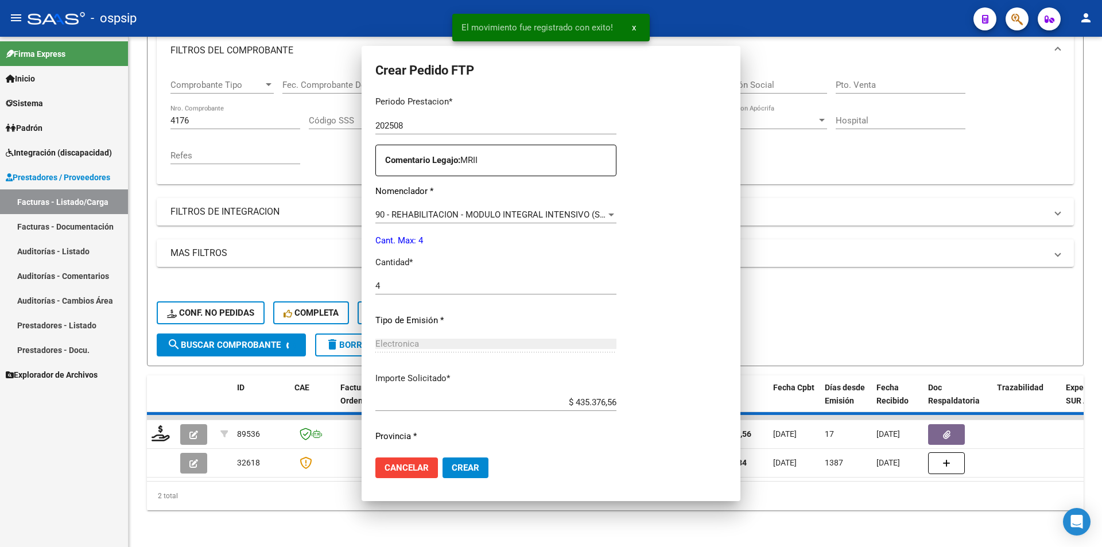
scroll to position [0, 0]
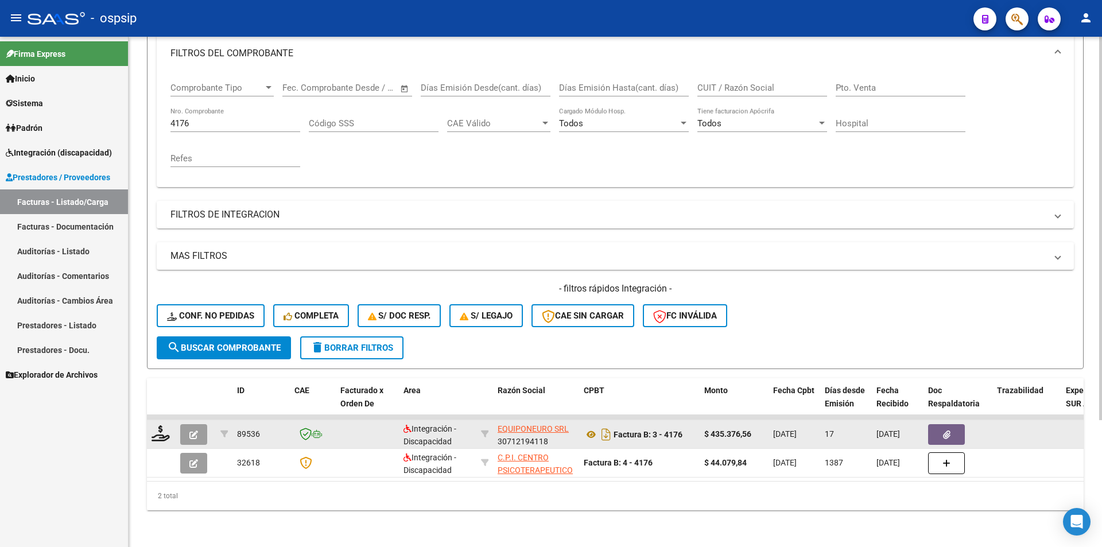
click at [190, 430] on icon "button" at bounding box center [193, 434] width 9 height 9
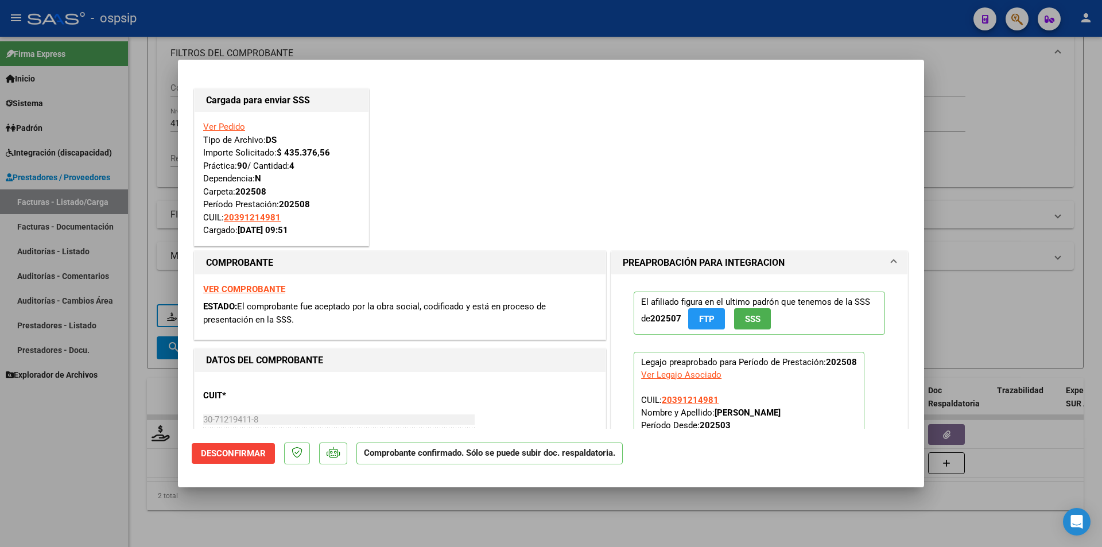
click at [98, 436] on div at bounding box center [551, 273] width 1102 height 547
type input "$ 0,00"
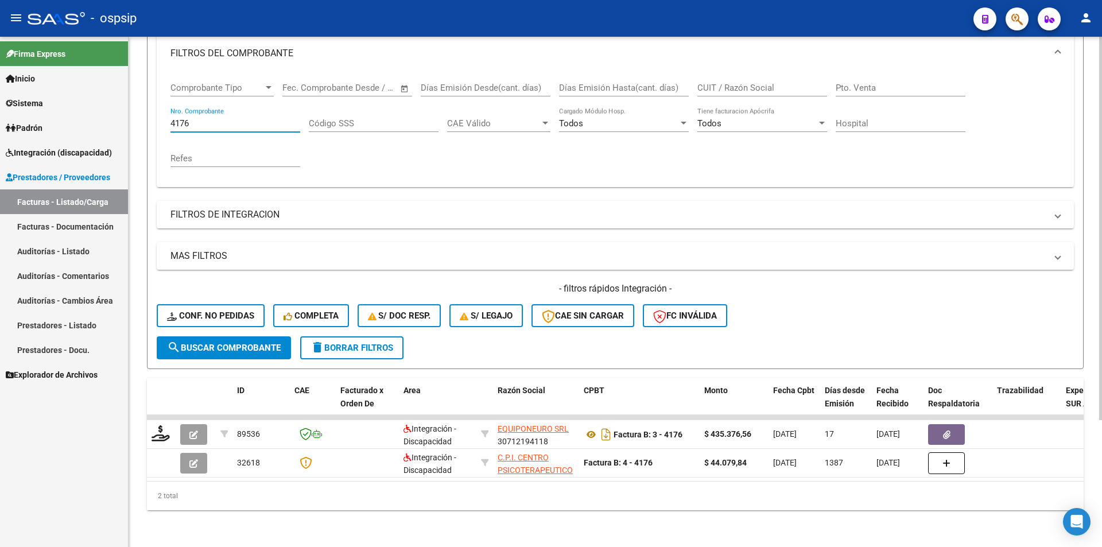
drag, startPoint x: 193, startPoint y: 112, endPoint x: 157, endPoint y: 111, distance: 35.6
click at [157, 111] on div "Comprobante Tipo Comprobante Tipo Fecha inicio – Fecha fin Fec. Comprobante Des…" at bounding box center [615, 129] width 917 height 115
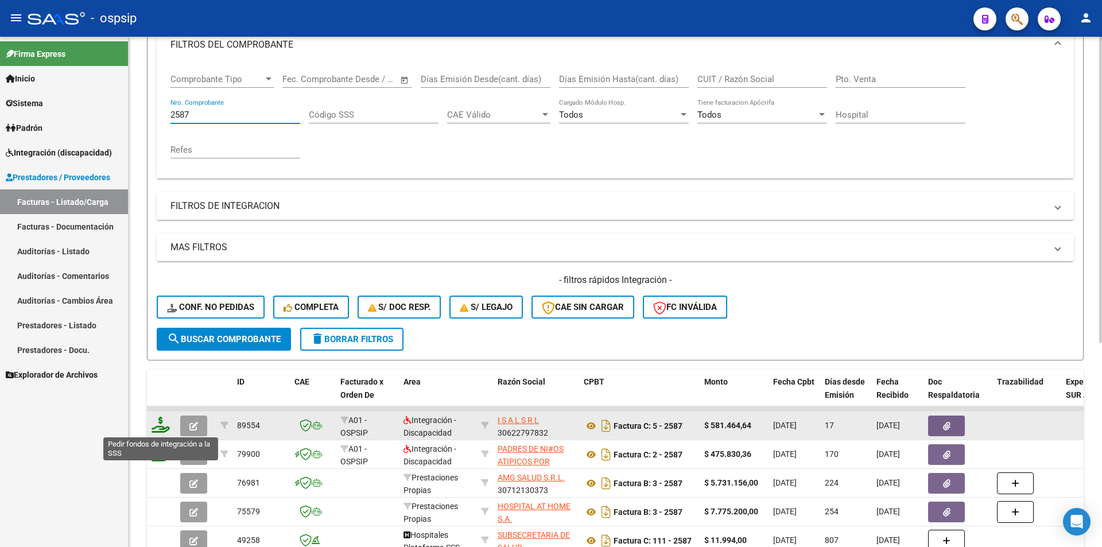
type input "2587"
click at [158, 418] on icon at bounding box center [161, 425] width 18 height 16
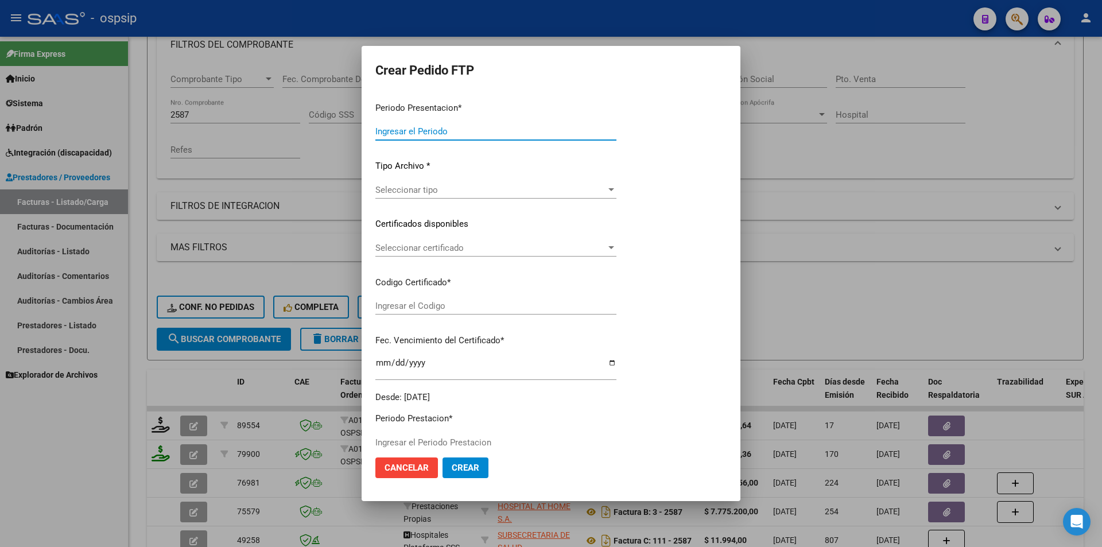
type input "202508"
type input "$ 581.464,64"
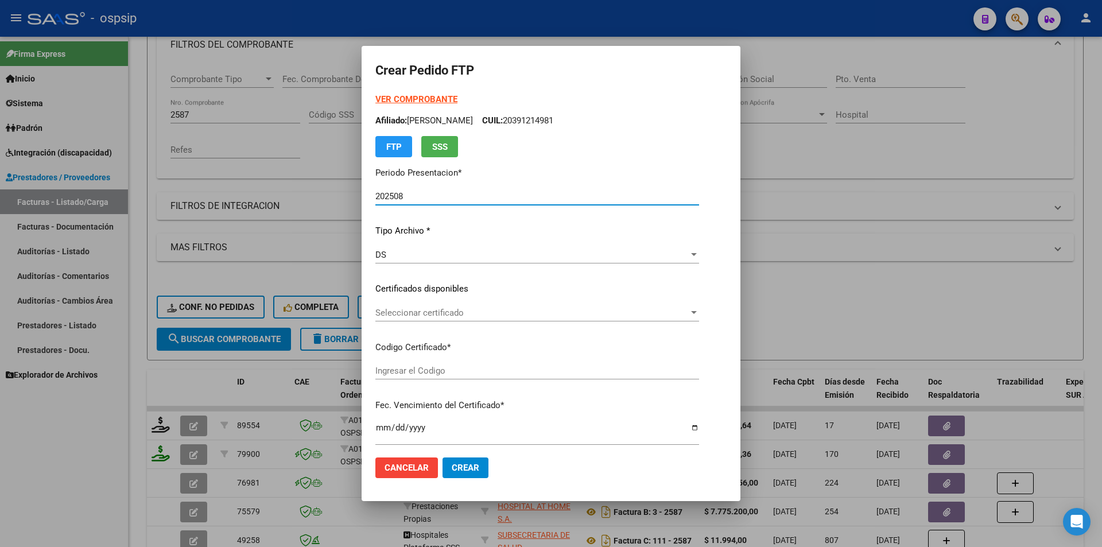
scroll to position [352, 0]
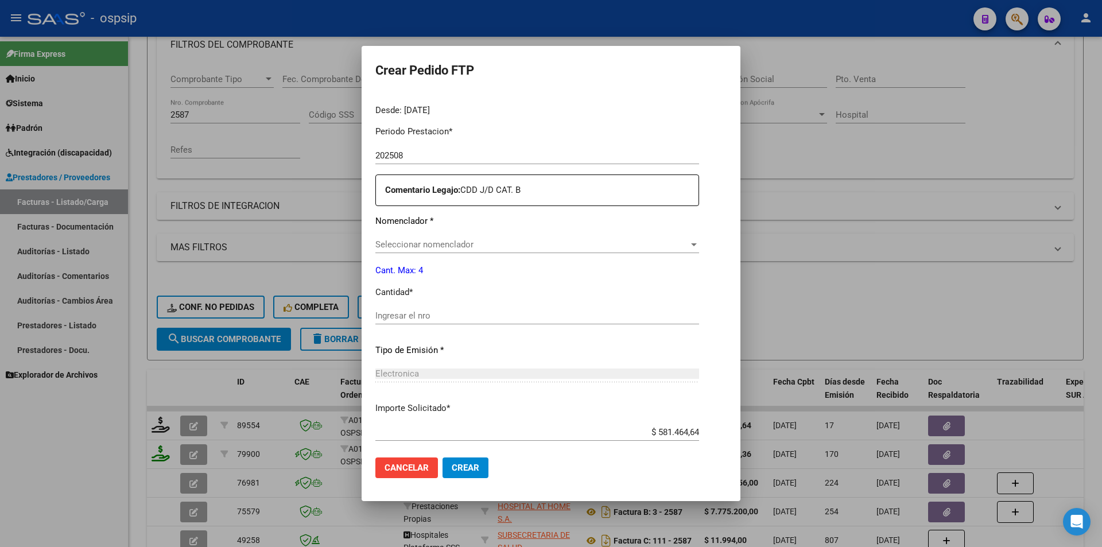
type input "5568359758"
type input "[DATE]"
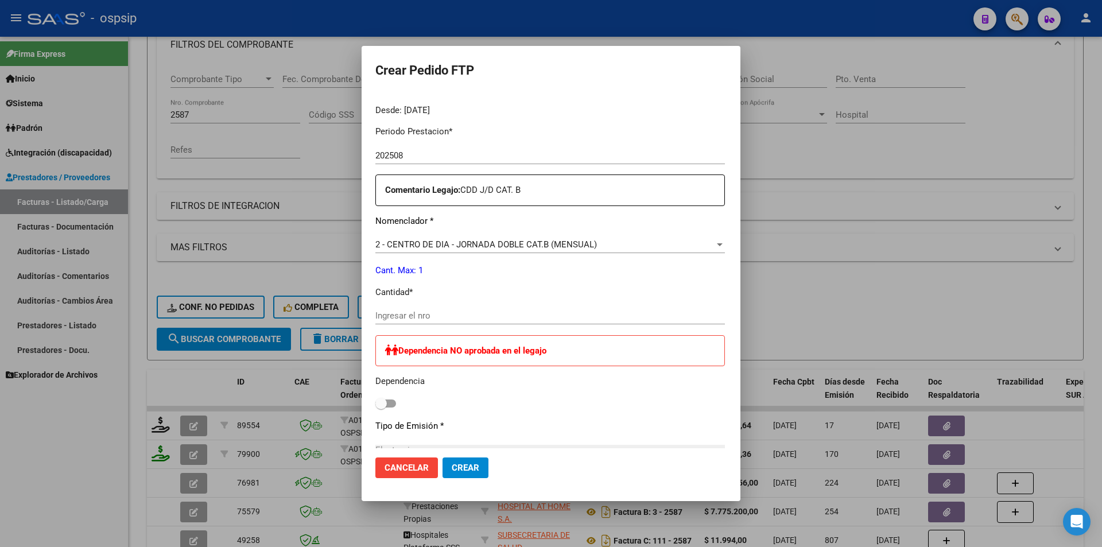
click at [393, 317] on input "Ingresar el nro" at bounding box center [550, 315] width 350 height 10
type input "1"
click at [452, 467] on span "Crear" at bounding box center [466, 468] width 28 height 10
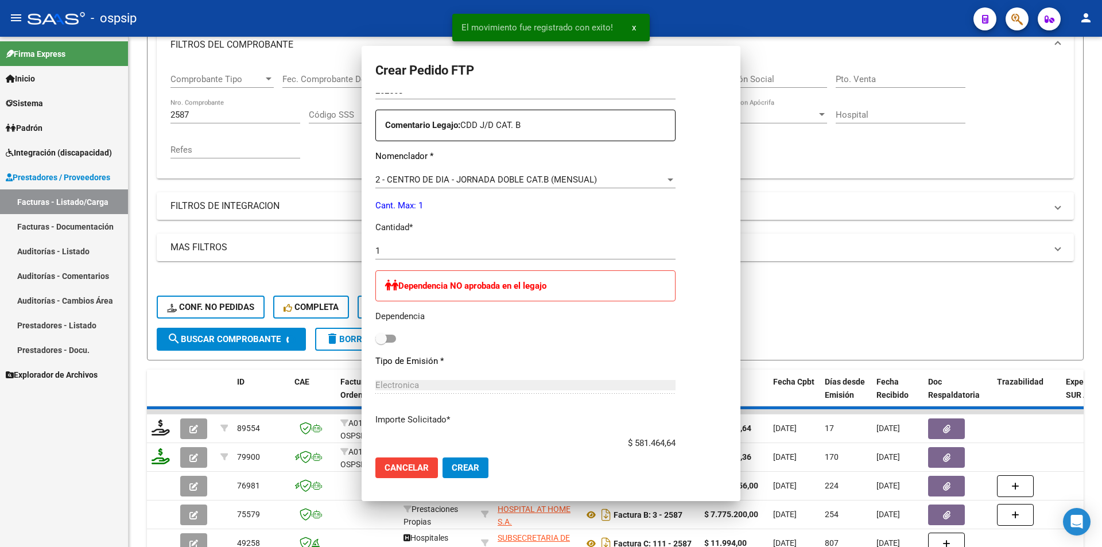
scroll to position [0, 0]
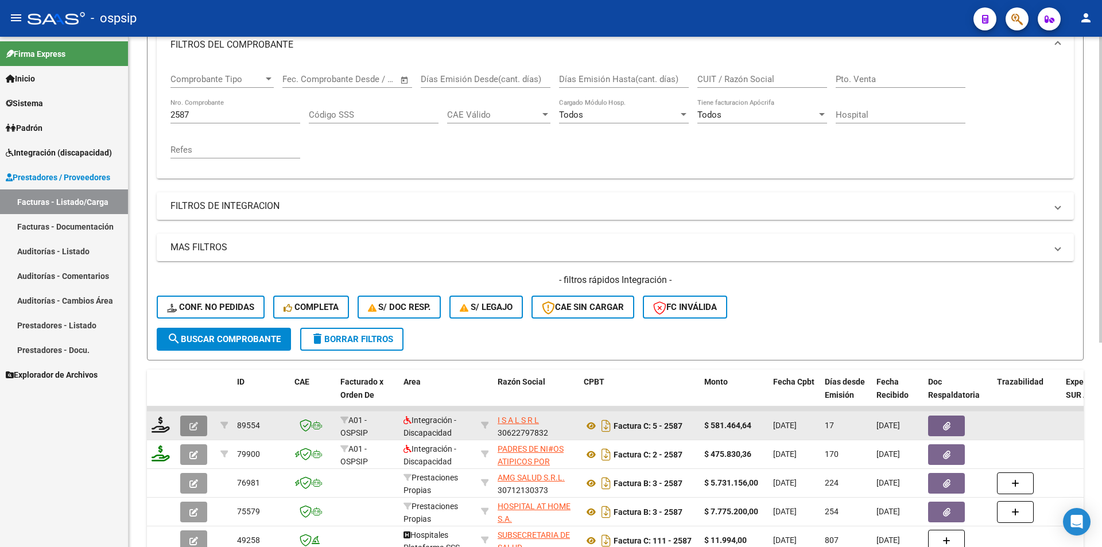
click at [200, 429] on button "button" at bounding box center [193, 426] width 27 height 21
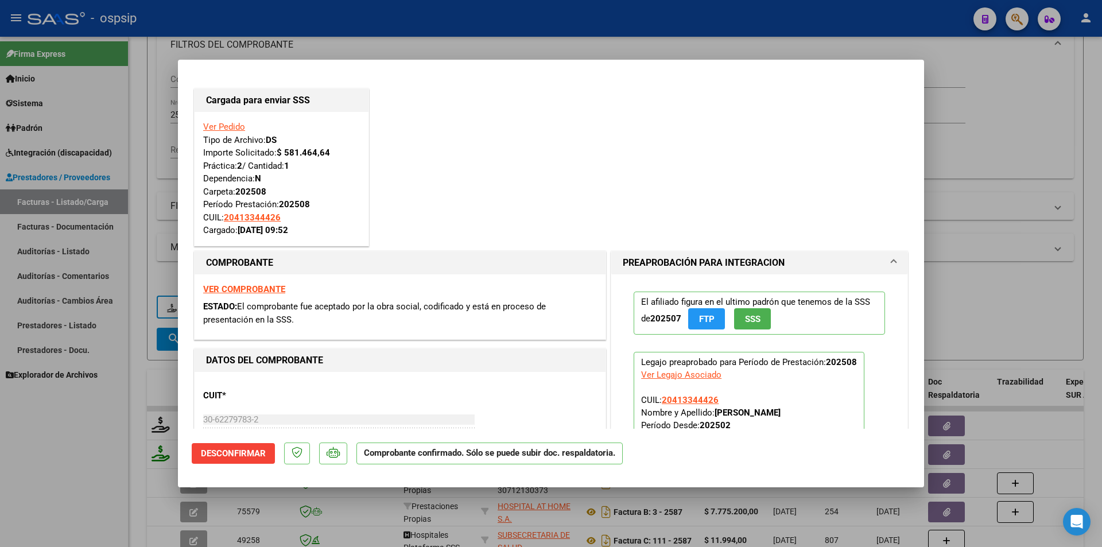
click at [85, 425] on div at bounding box center [551, 273] width 1102 height 547
type input "$ 0,00"
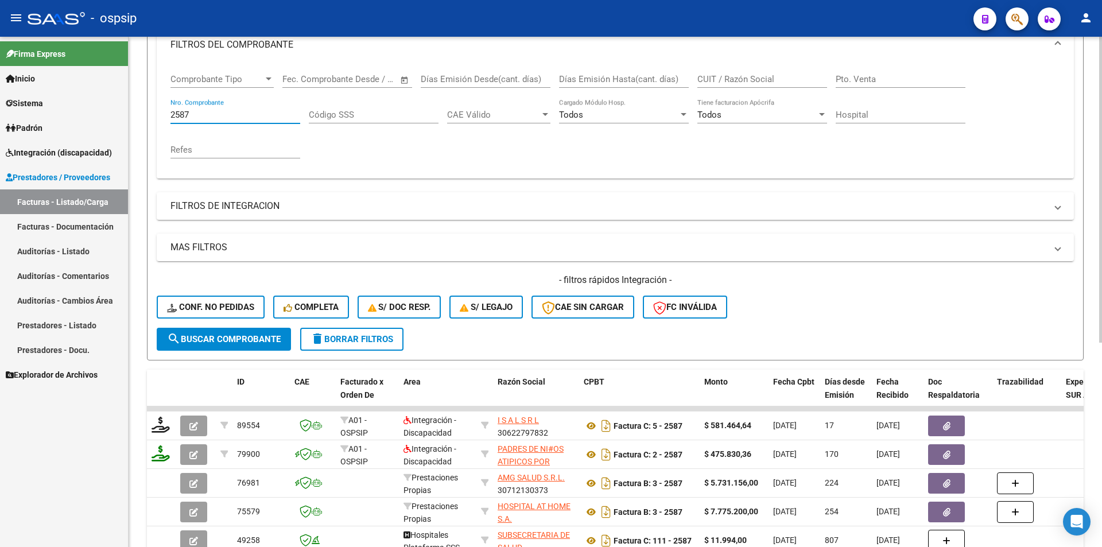
drag, startPoint x: 179, startPoint y: 108, endPoint x: 168, endPoint y: 107, distance: 10.9
click at [168, 107] on div "Comprobante Tipo Comprobante Tipo Fecha inicio – Fecha fin Fec. Comprobante Des…" at bounding box center [615, 120] width 917 height 115
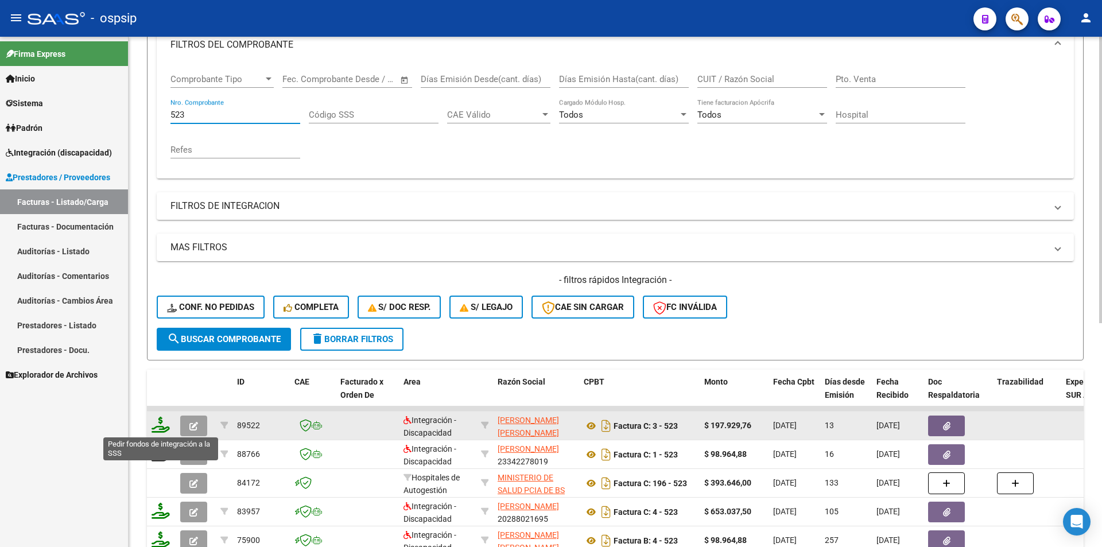
type input "523"
click at [160, 424] on icon at bounding box center [161, 425] width 18 height 16
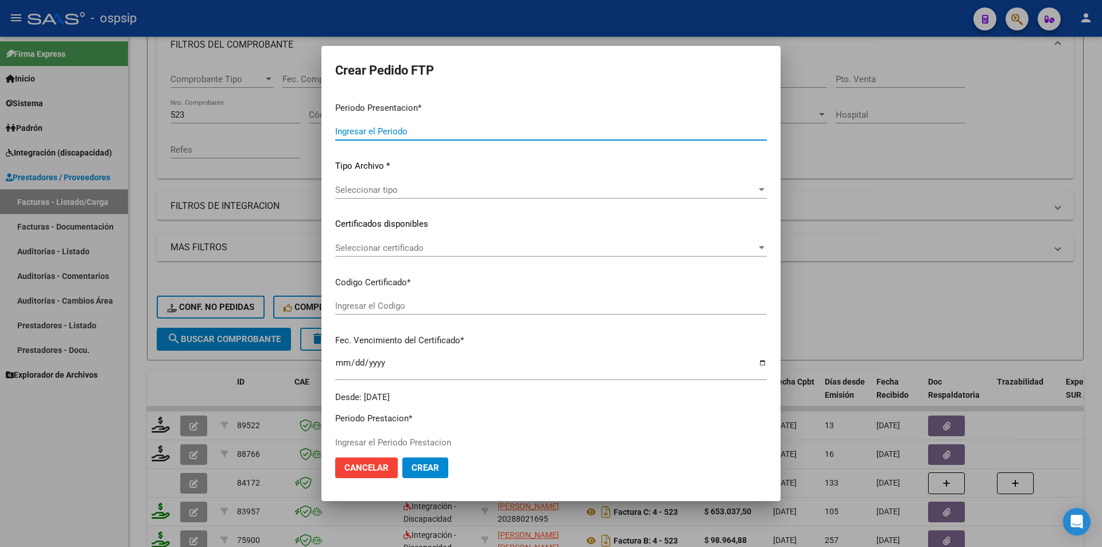
type input "202508"
type input "$ 197.929,76"
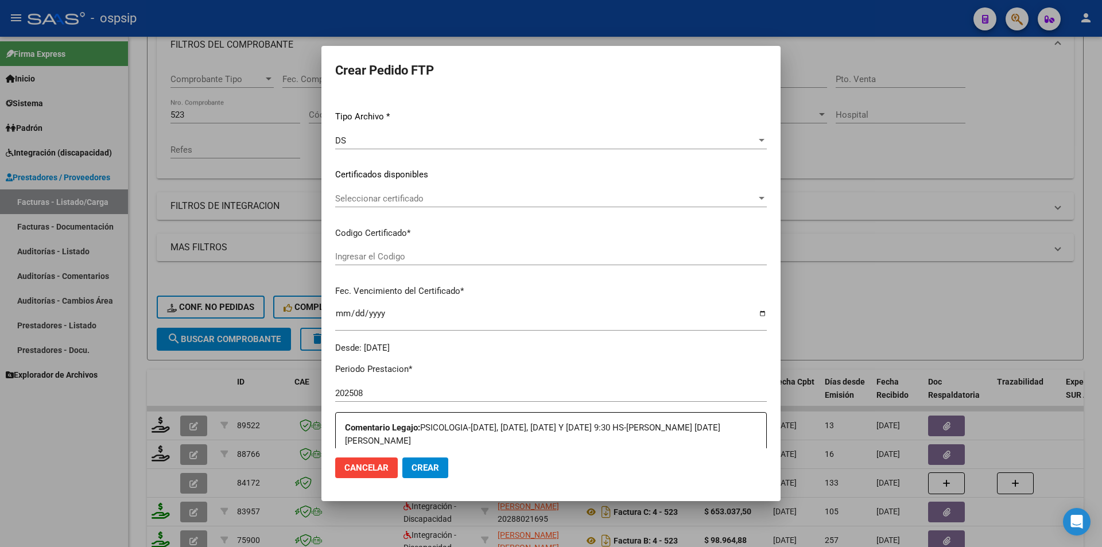
scroll to position [294, 0]
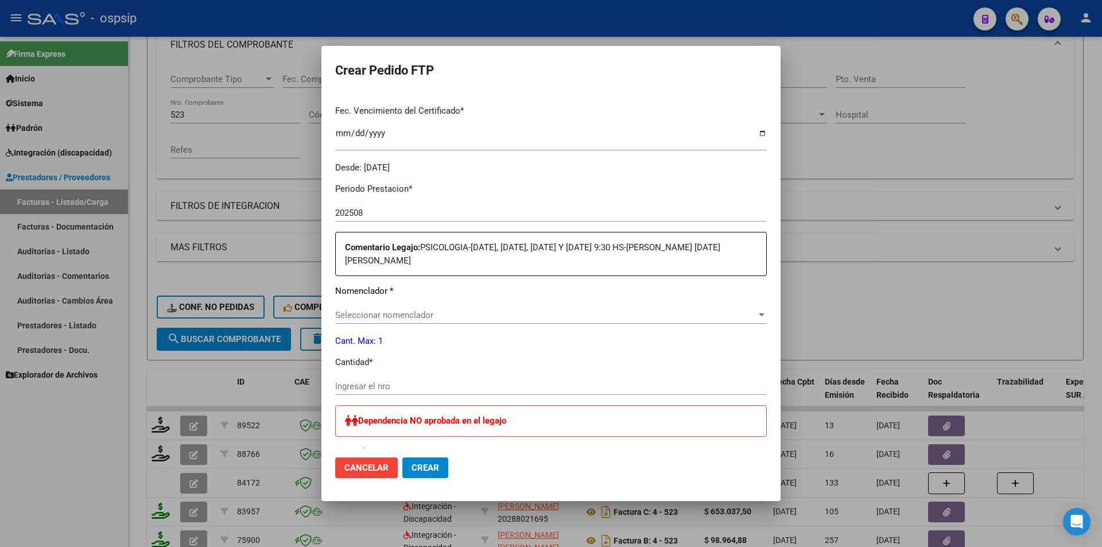
type input "4286585276"
type input "[DATE]"
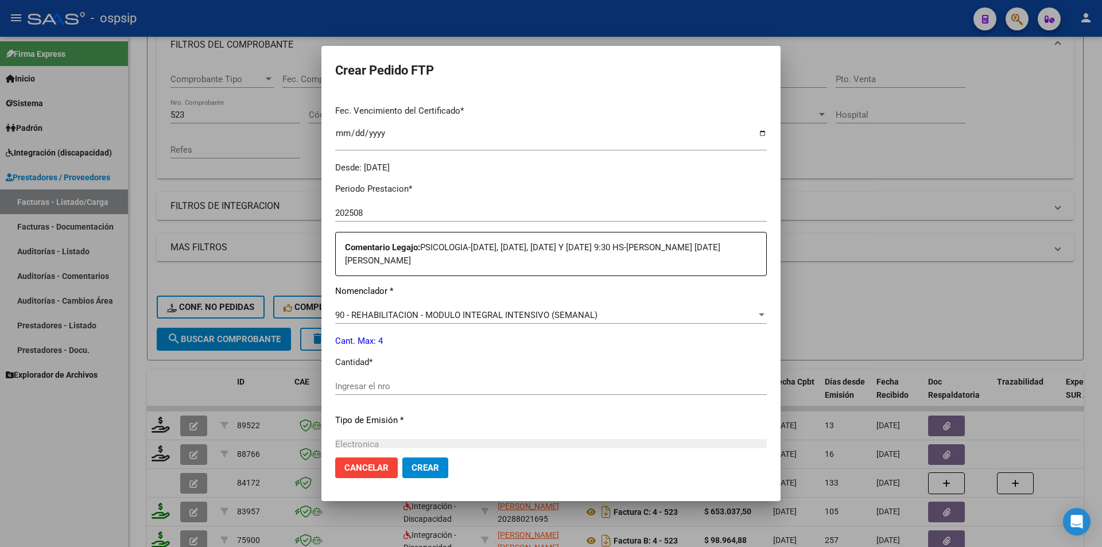
click at [374, 387] on input "Ingresar el nro" at bounding box center [551, 386] width 432 height 10
type input "4"
click at [438, 471] on span "Crear" at bounding box center [425, 468] width 28 height 10
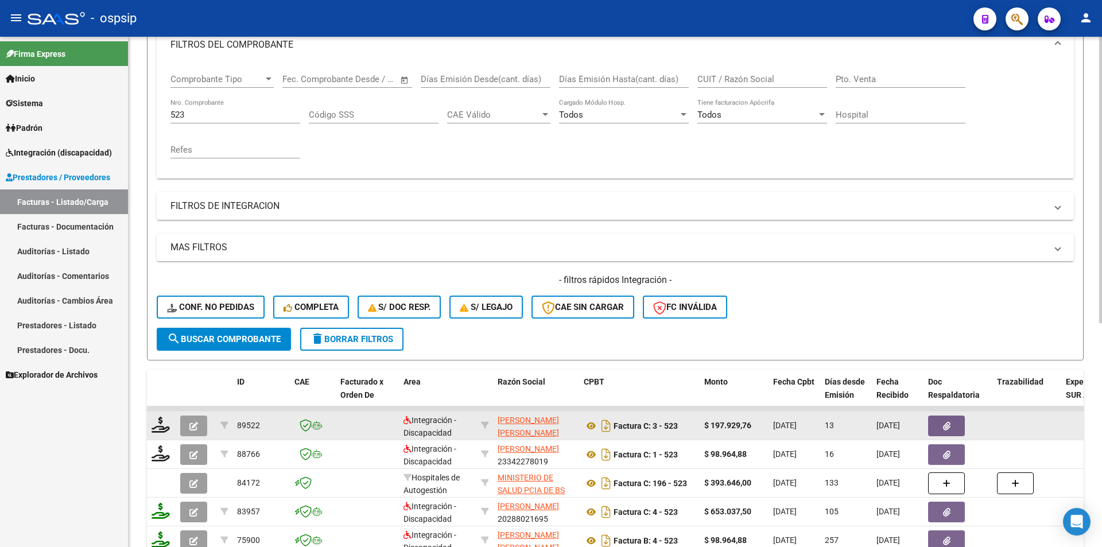
click at [195, 417] on button "button" at bounding box center [193, 426] width 27 height 21
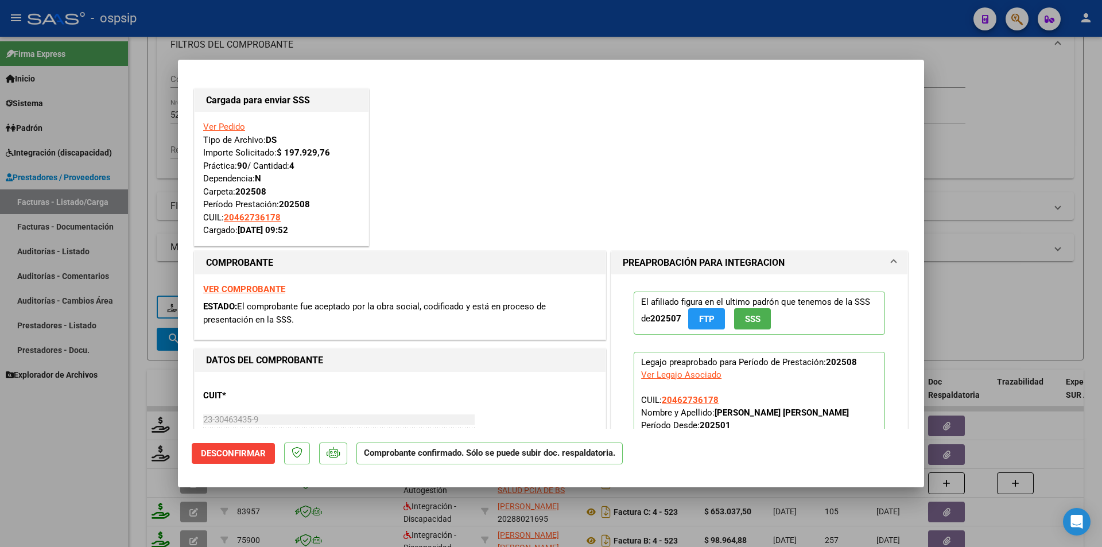
click at [138, 360] on div at bounding box center [551, 273] width 1102 height 547
type input "$ 0,00"
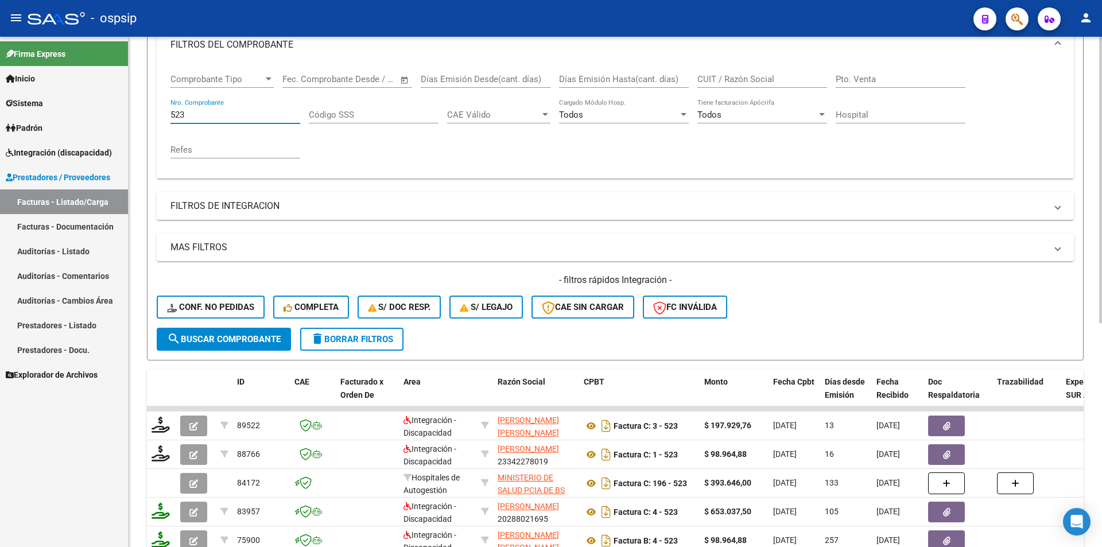
drag, startPoint x: 191, startPoint y: 114, endPoint x: 158, endPoint y: 118, distance: 33.0
click at [158, 118] on div "Comprobante Tipo Comprobante Tipo Fecha inicio – Fecha fin Fec. Comprobante Des…" at bounding box center [615, 120] width 917 height 115
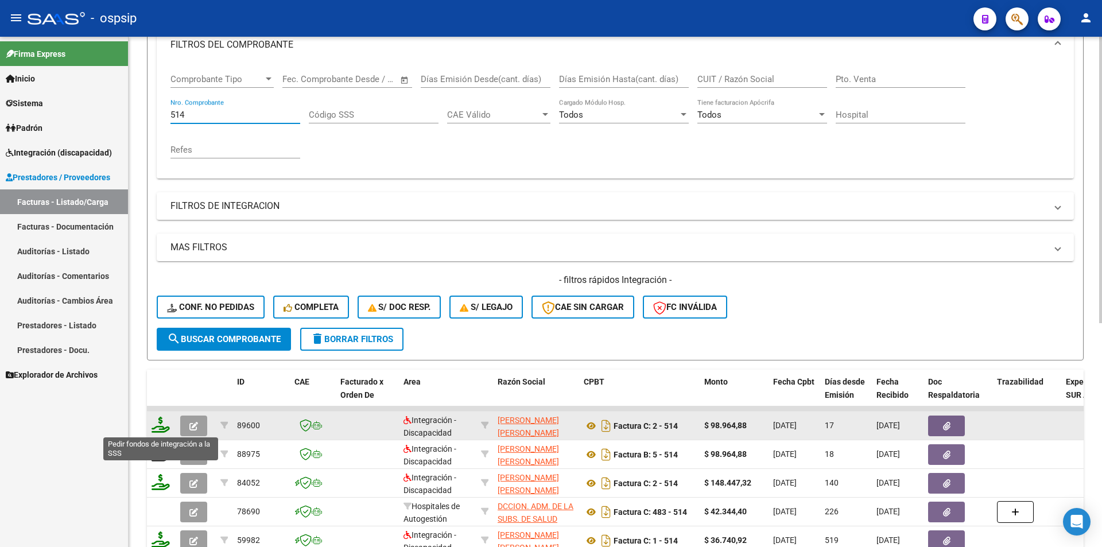
type input "514"
click at [158, 422] on icon at bounding box center [161, 425] width 18 height 16
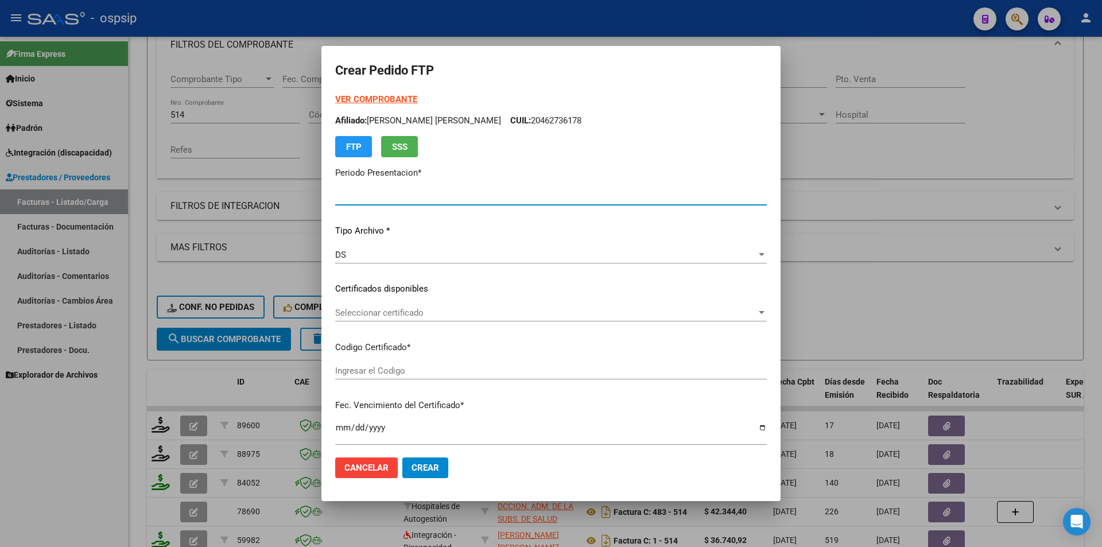
type input "202508"
type input "$ 98.964,88"
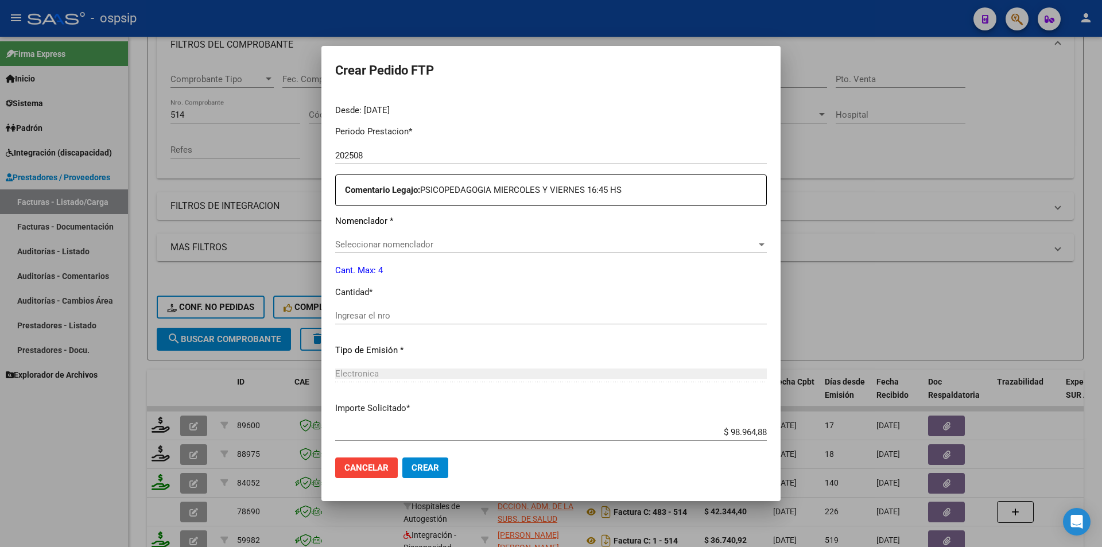
type input "5197066023"
type input "[DATE]"
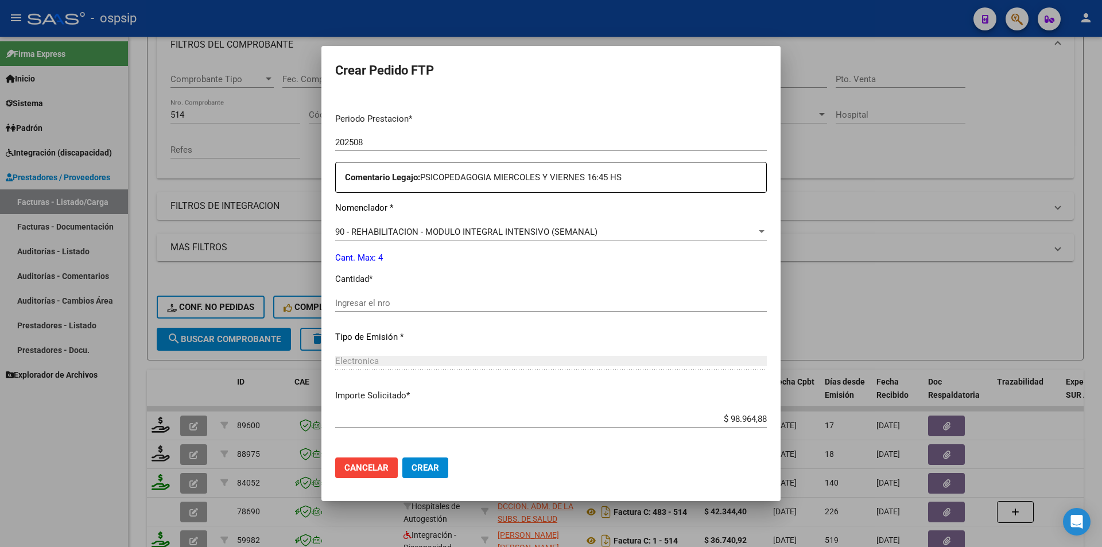
click at [348, 306] on input "Ingresar el nro" at bounding box center [551, 303] width 432 height 10
type input "4"
click at [429, 471] on span "Crear" at bounding box center [425, 468] width 28 height 10
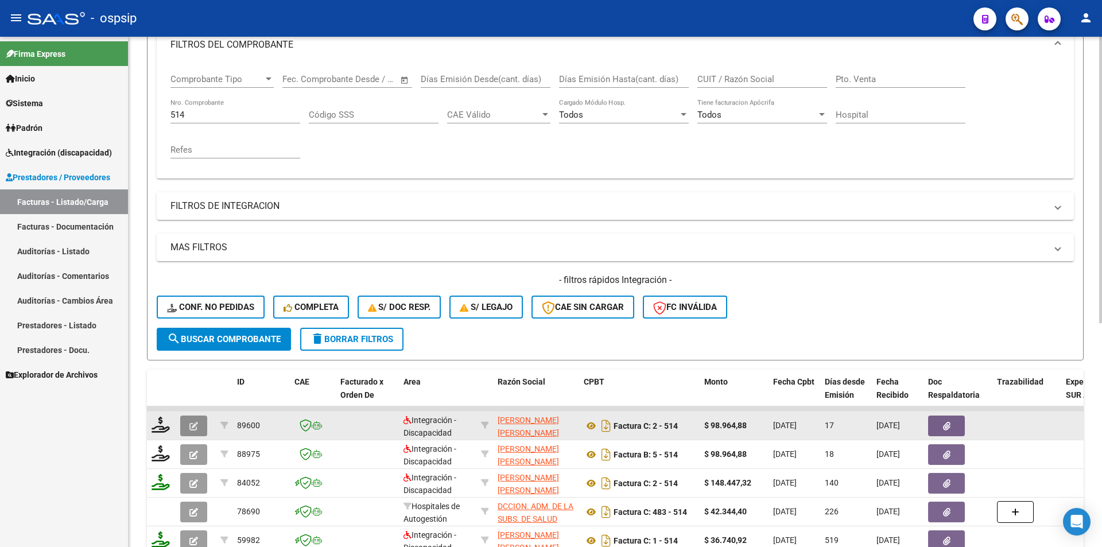
click at [187, 424] on button "button" at bounding box center [193, 426] width 27 height 21
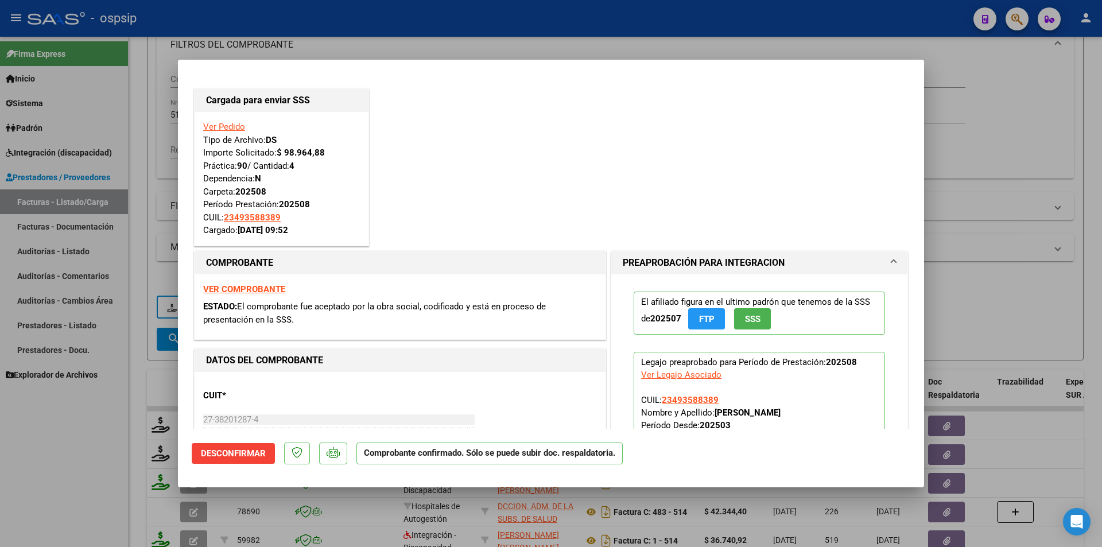
click at [103, 393] on div at bounding box center [551, 273] width 1102 height 547
type input "$ 0,00"
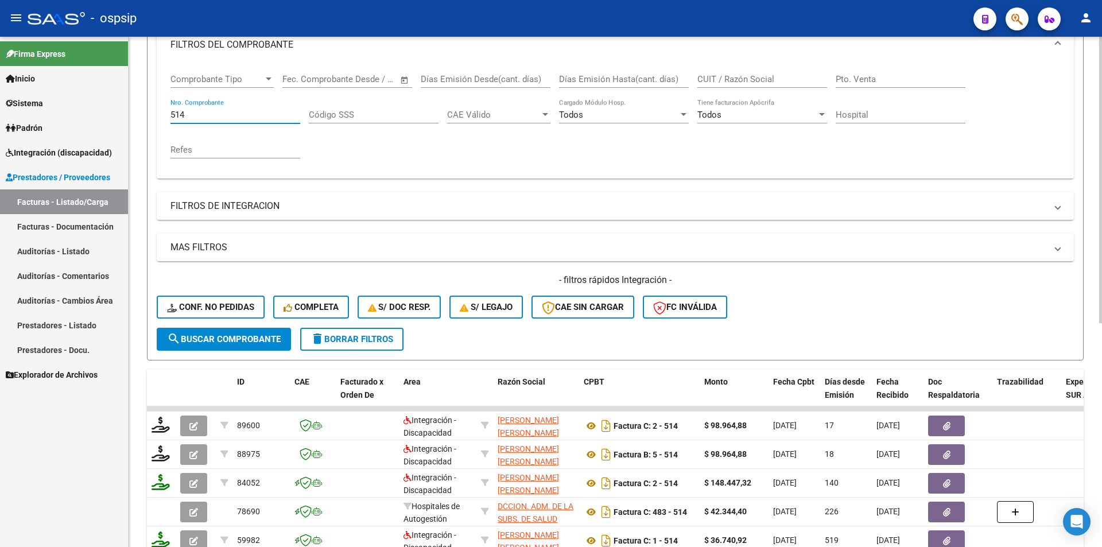
drag, startPoint x: 188, startPoint y: 110, endPoint x: 150, endPoint y: 111, distance: 38.5
click at [150, 111] on form "Filtros Id Area Area Seleccionar Gerenciador Seleccionar Gerenciador Todos Conf…" at bounding box center [615, 163] width 937 height 393
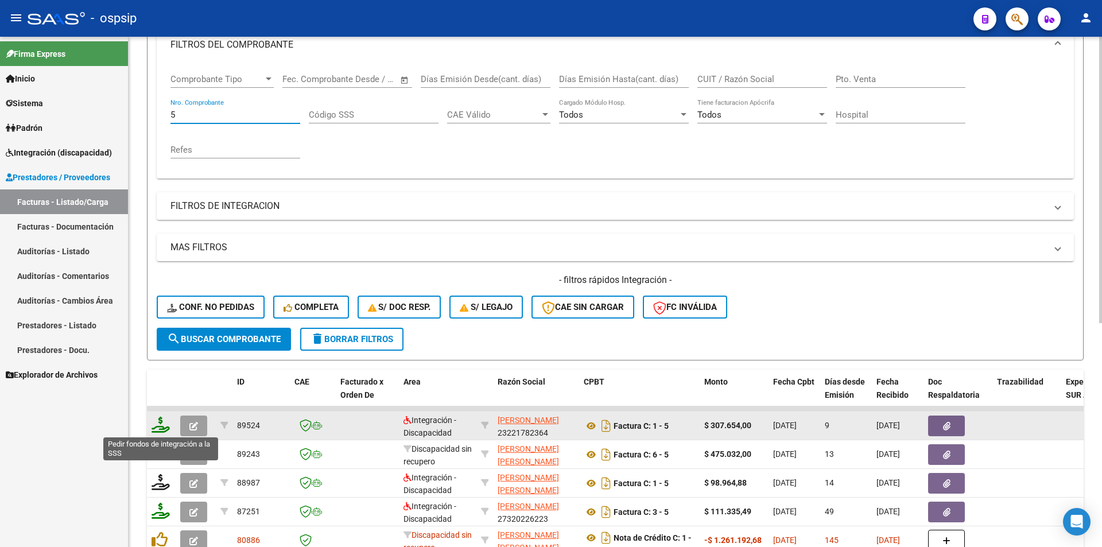
type input "5"
click at [159, 428] on icon at bounding box center [161, 425] width 18 height 16
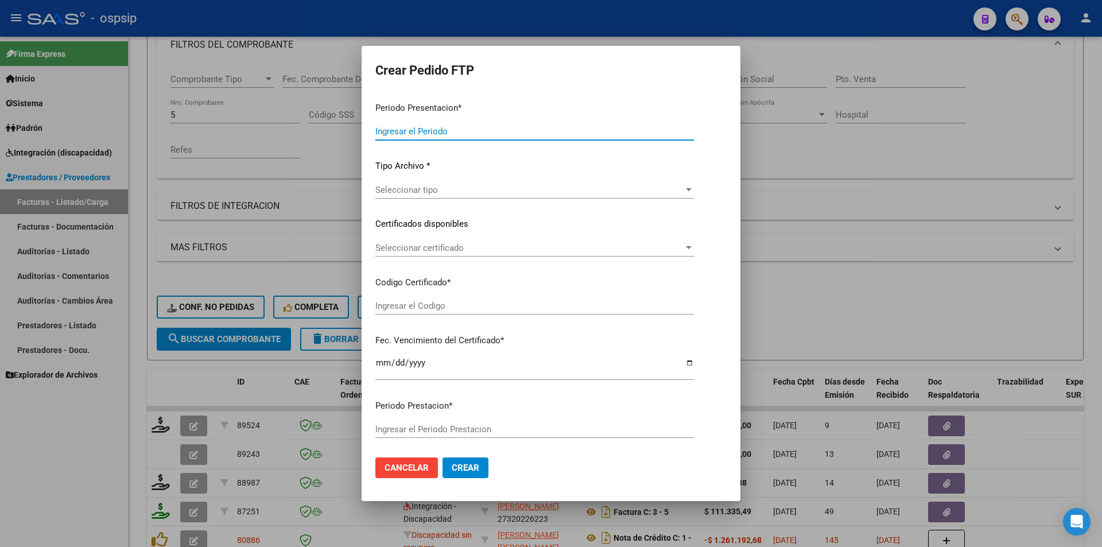
type input "202508"
type input "202509"
type input "$ 307.654,00"
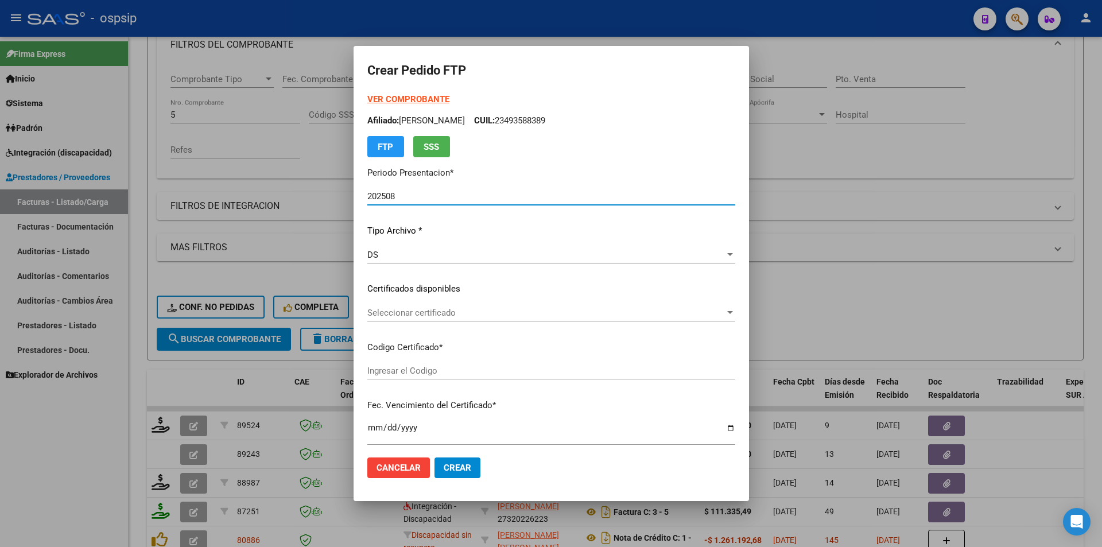
scroll to position [287, 0]
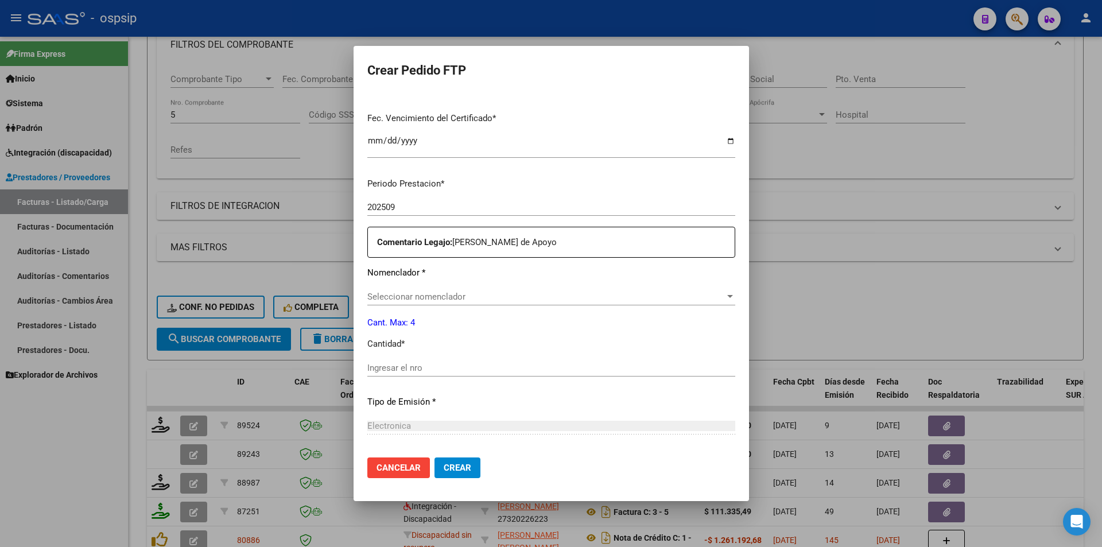
type input "7943308681"
type input "[DATE]"
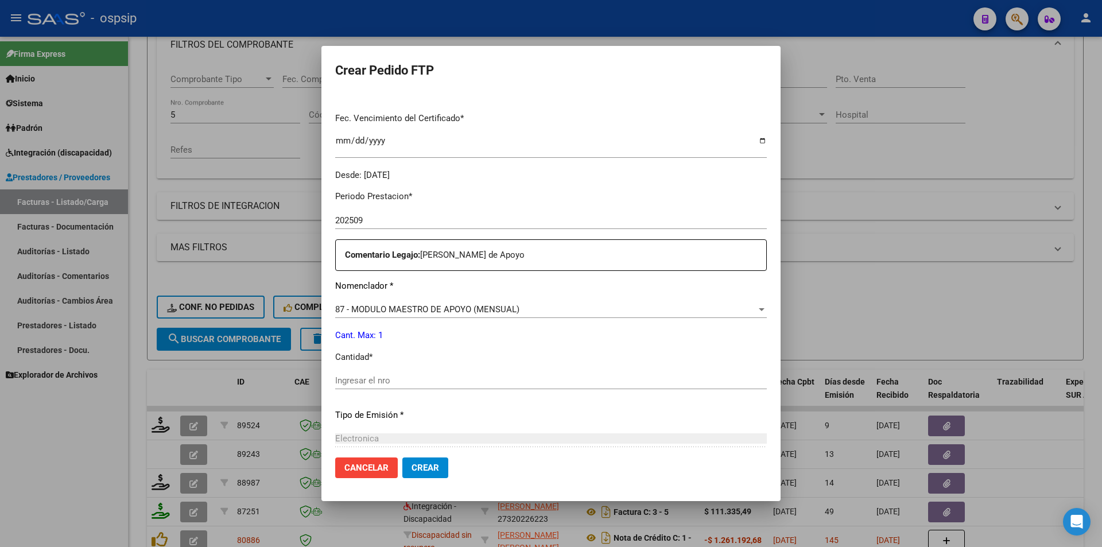
click at [399, 381] on input "Ingresar el nro" at bounding box center [551, 380] width 432 height 10
type input "1"
click at [442, 464] on button "Crear" at bounding box center [425, 467] width 46 height 21
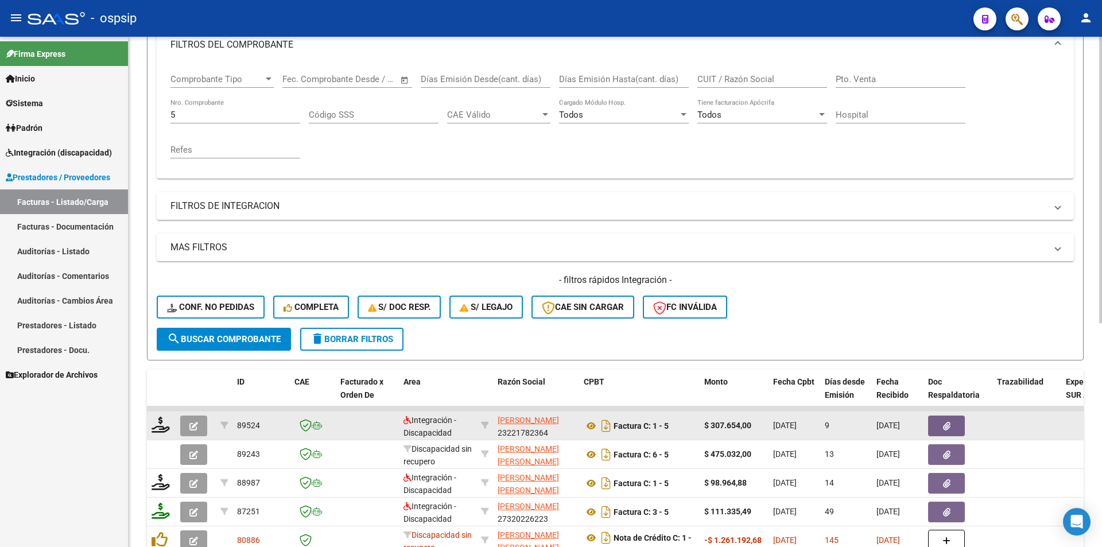
click at [191, 424] on icon "button" at bounding box center [193, 426] width 9 height 9
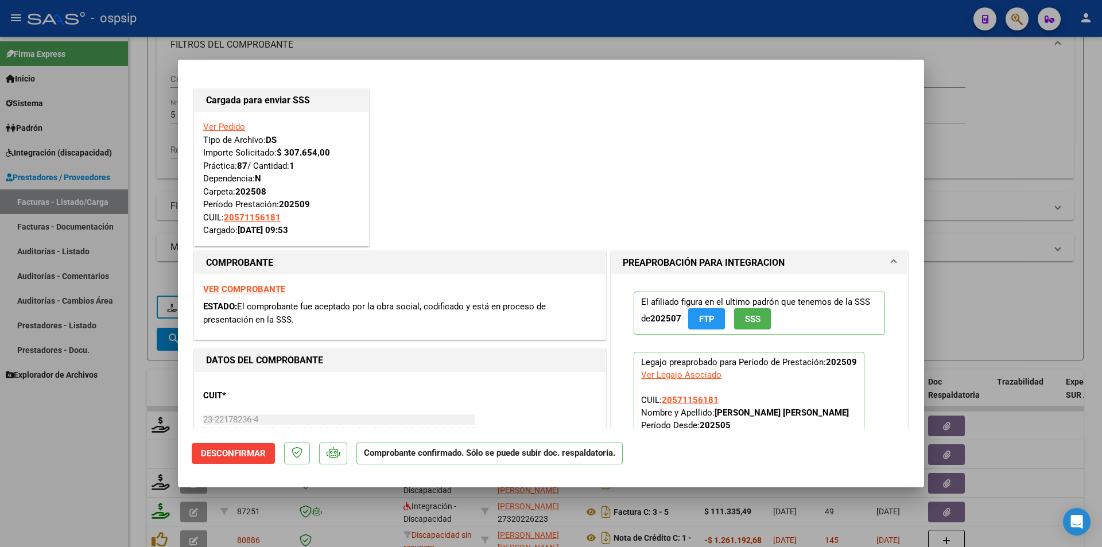
click at [84, 465] on div at bounding box center [551, 273] width 1102 height 547
type input "$ 0,00"
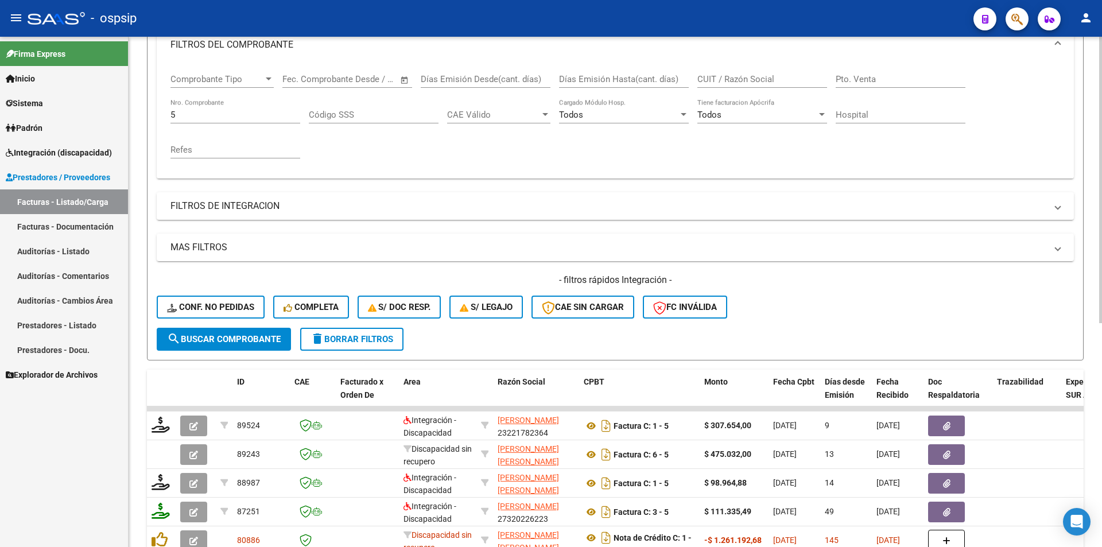
drag, startPoint x: 204, startPoint y: 106, endPoint x: 174, endPoint y: 109, distance: 30.6
click at [174, 109] on div "5 Nro. Comprobante" at bounding box center [235, 111] width 130 height 25
click at [149, 115] on form "Filtros Id Area Area Seleccionar Gerenciador Seleccionar Gerenciador Todos Conf…" at bounding box center [615, 163] width 937 height 393
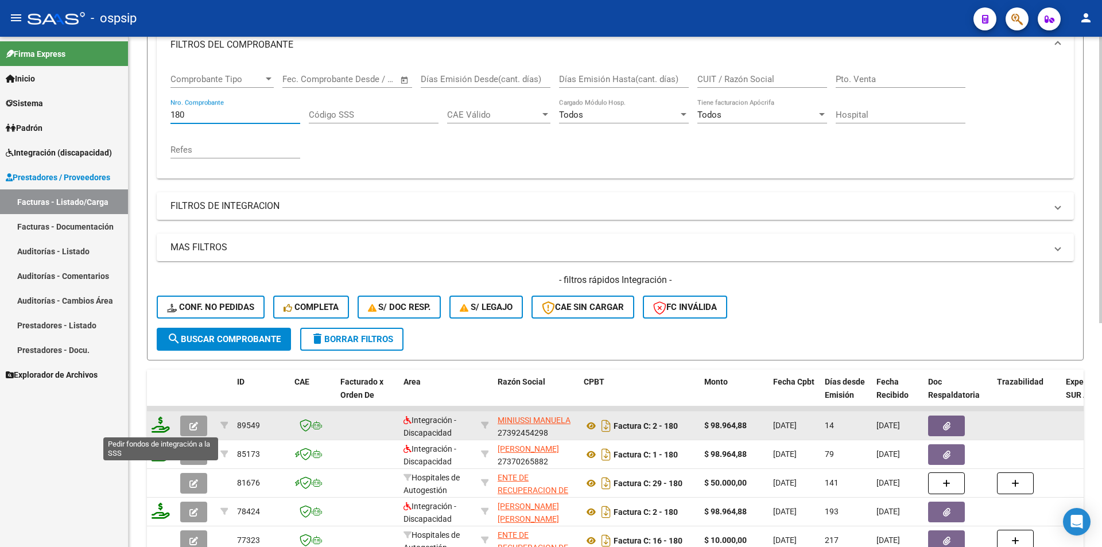
type input "180"
click at [157, 426] on icon at bounding box center [161, 425] width 18 height 16
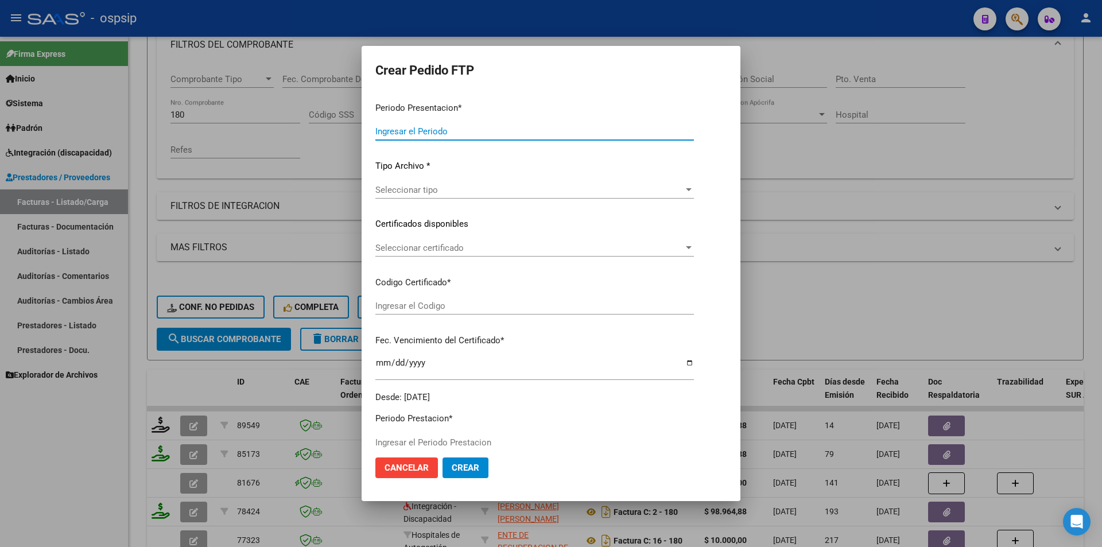
type input "202508"
type input "$ 98.964,88"
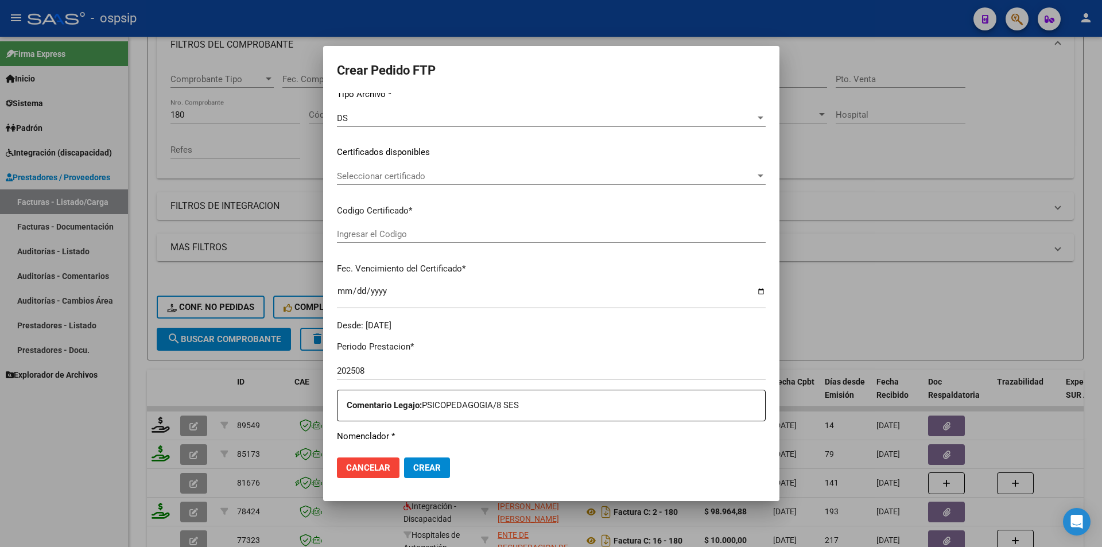
type input "ARG020005662707822021111920261119BS413"
type input "[DATE]"
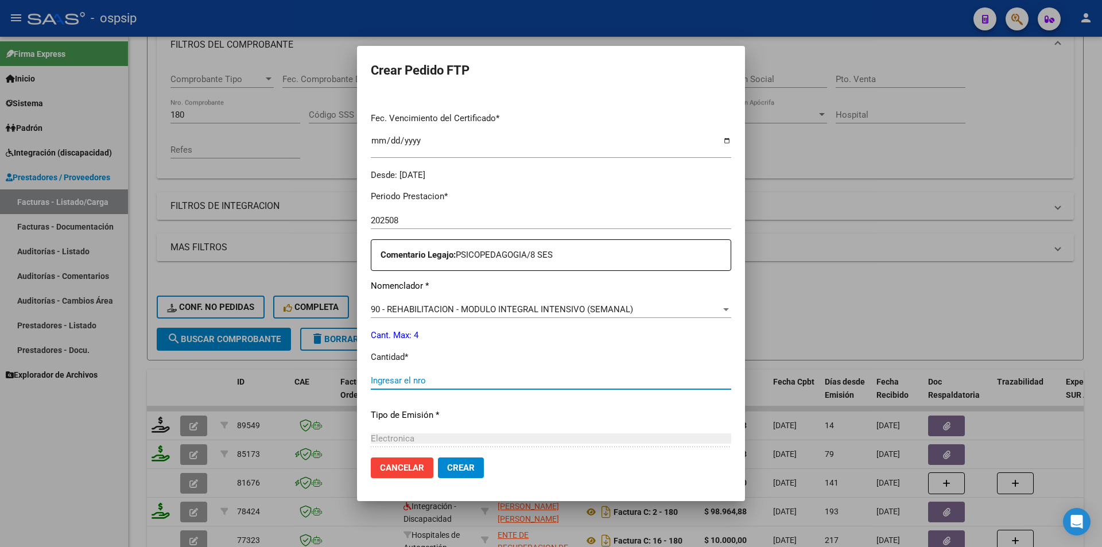
click at [386, 379] on input "Ingresar el nro" at bounding box center [551, 380] width 360 height 10
type input "4"
click at [438, 474] on button "Crear" at bounding box center [461, 467] width 46 height 21
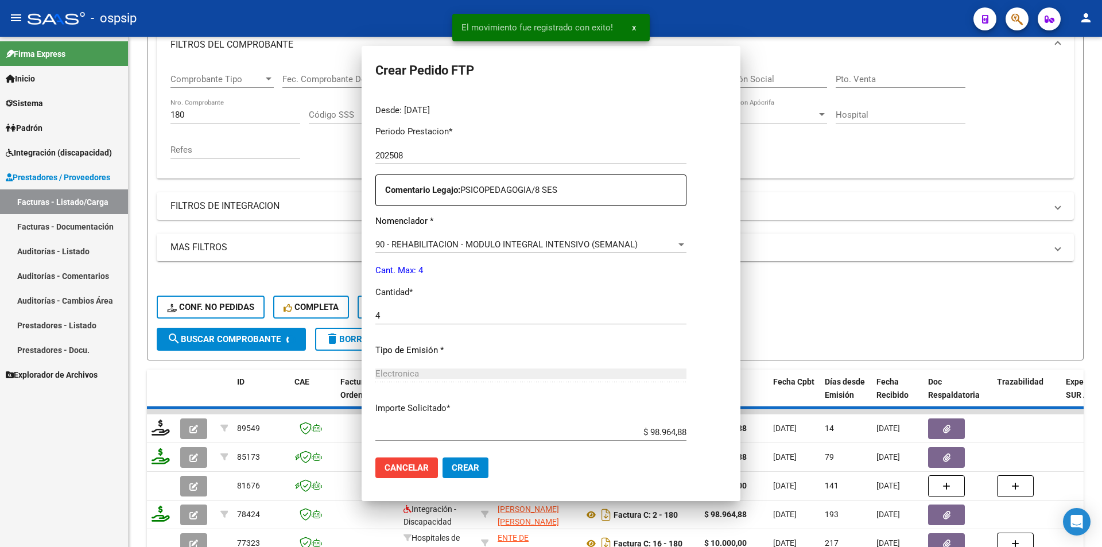
scroll to position [0, 0]
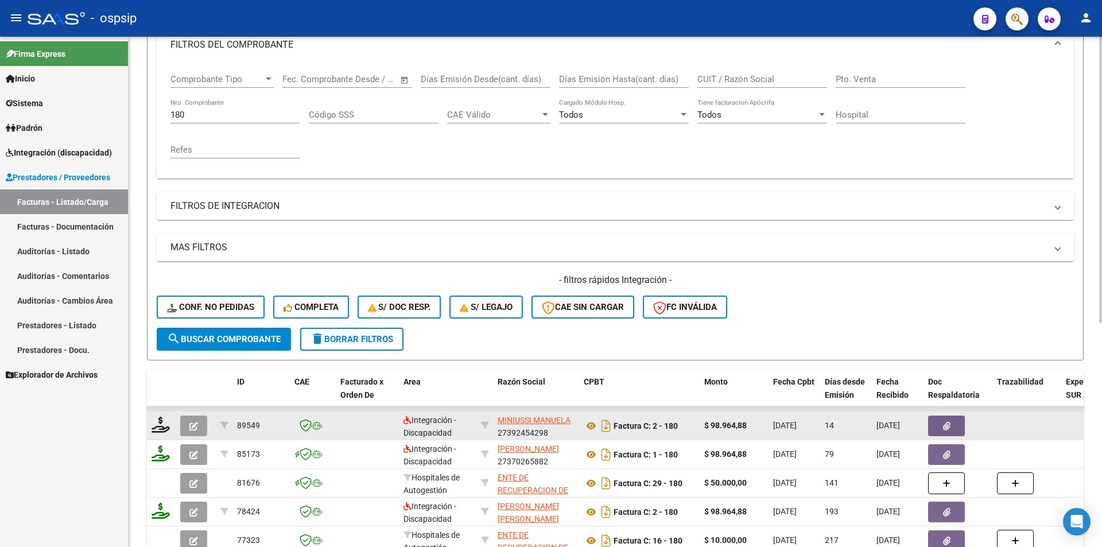
click at [189, 422] on button "button" at bounding box center [193, 426] width 27 height 21
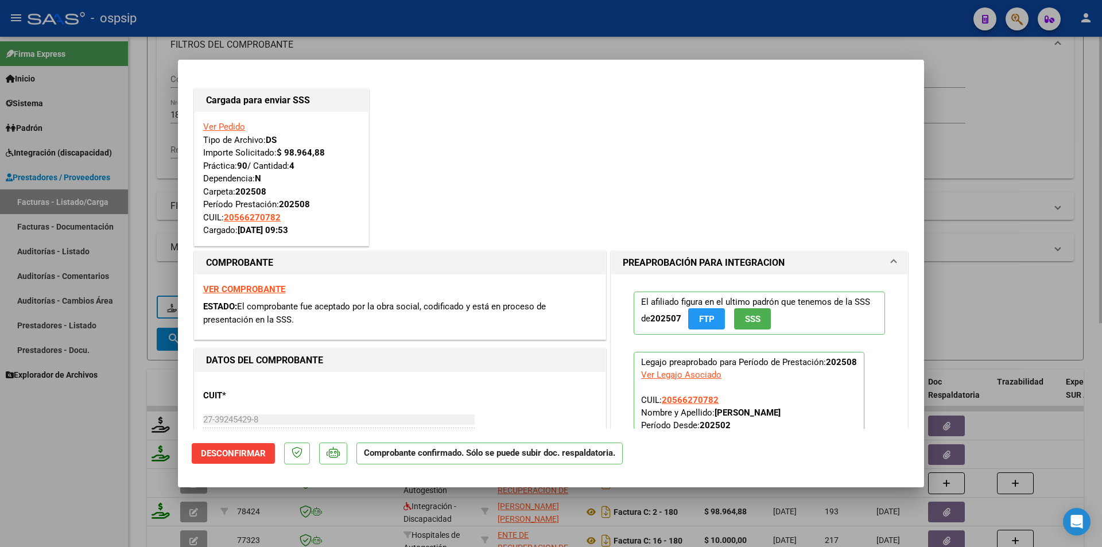
drag, startPoint x: 127, startPoint y: 387, endPoint x: 139, endPoint y: 383, distance: 12.7
click at [130, 386] on div at bounding box center [551, 273] width 1102 height 547
type input "$ 0,00"
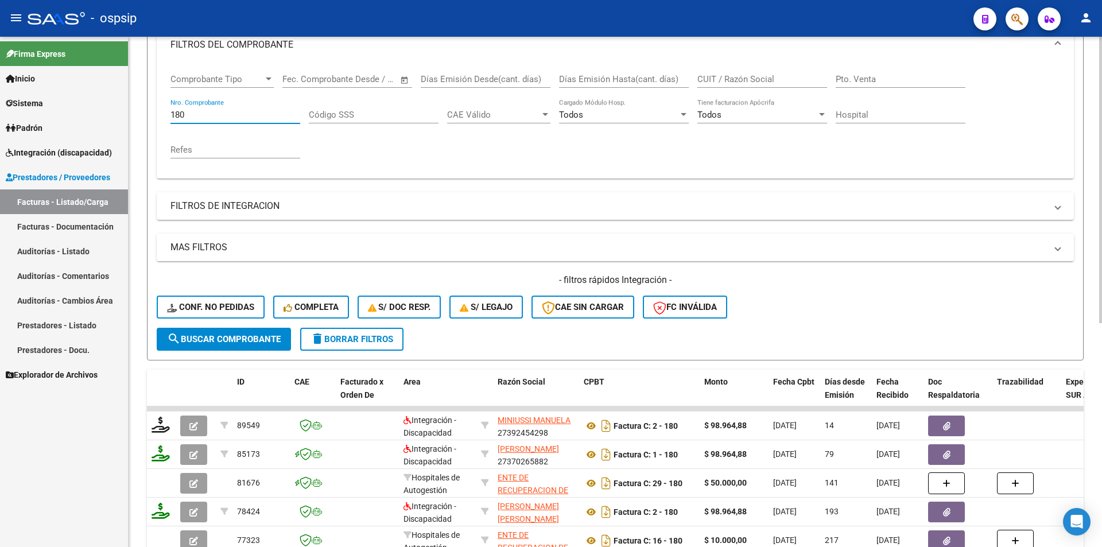
drag, startPoint x: 178, startPoint y: 114, endPoint x: 164, endPoint y: 114, distance: 14.9
click at [164, 114] on div "Comprobante Tipo Comprobante Tipo Fecha inicio – Fecha fin Fec. Comprobante Des…" at bounding box center [615, 120] width 917 height 115
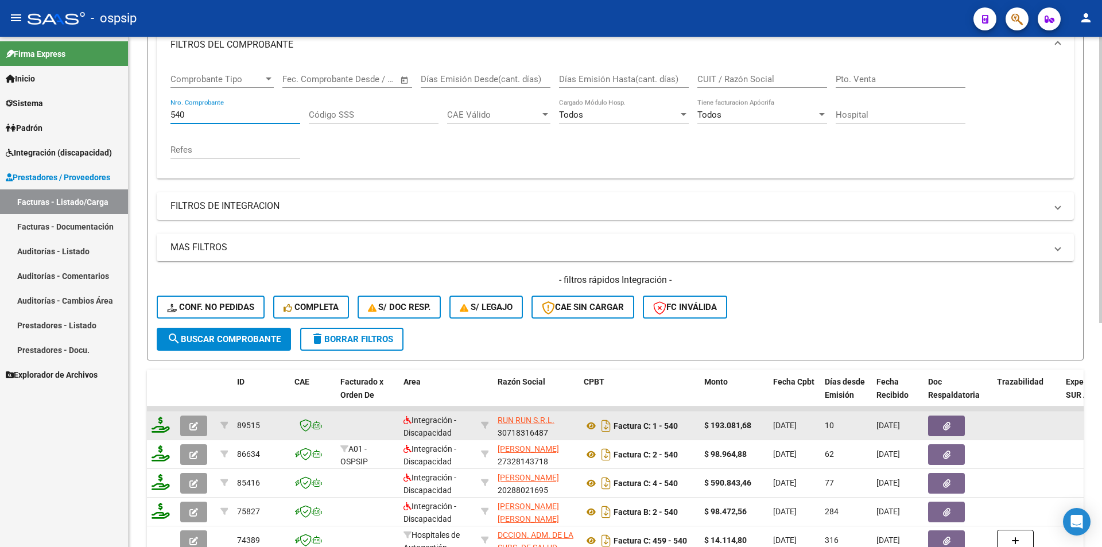
type input "540"
click at [157, 430] on icon at bounding box center [161, 425] width 18 height 16
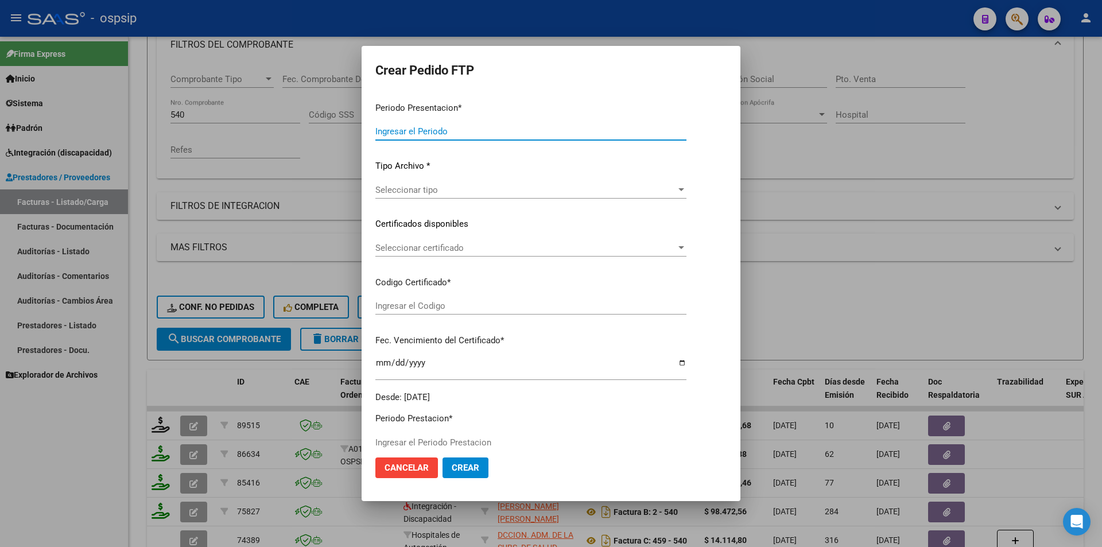
type input "202508"
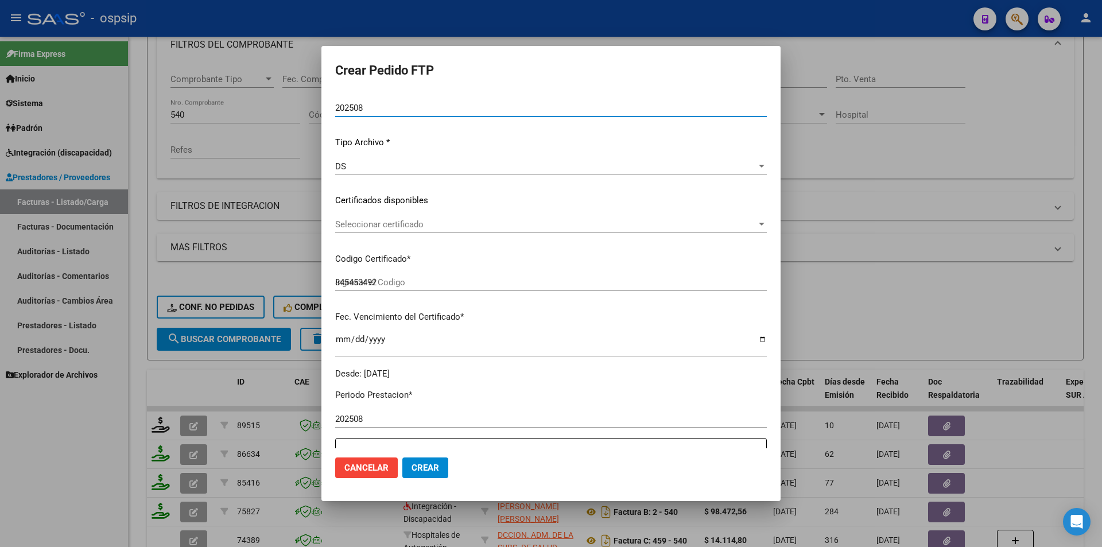
scroll to position [230, 0]
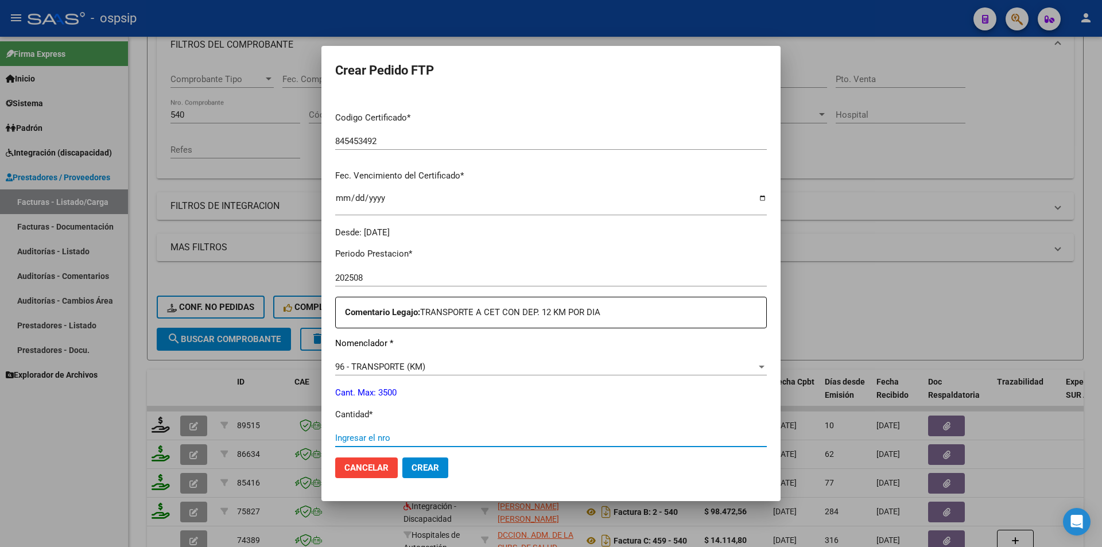
click at [397, 433] on input "Ingresar el nro" at bounding box center [551, 438] width 432 height 10
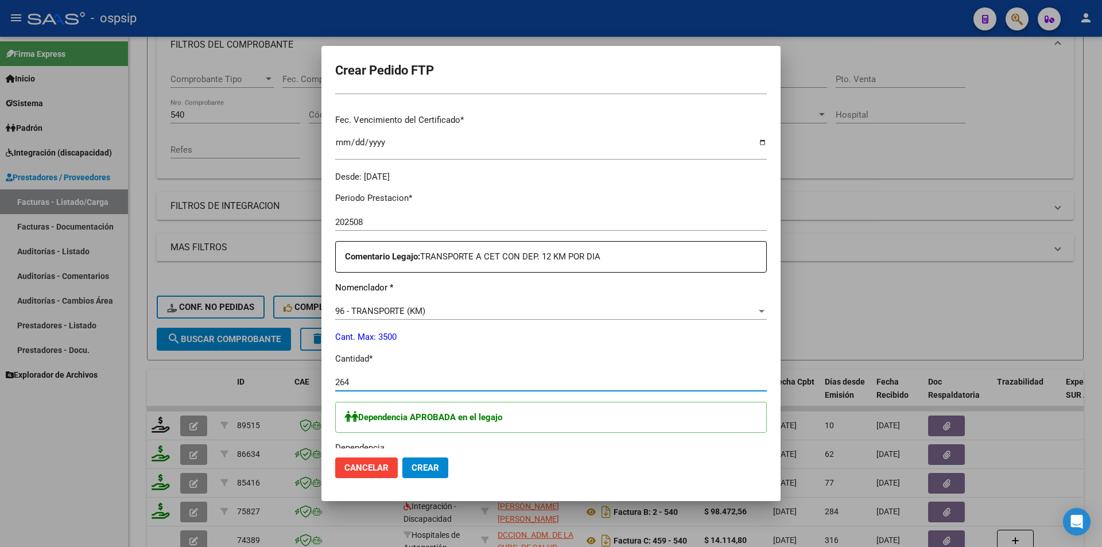
scroll to position [402, 0]
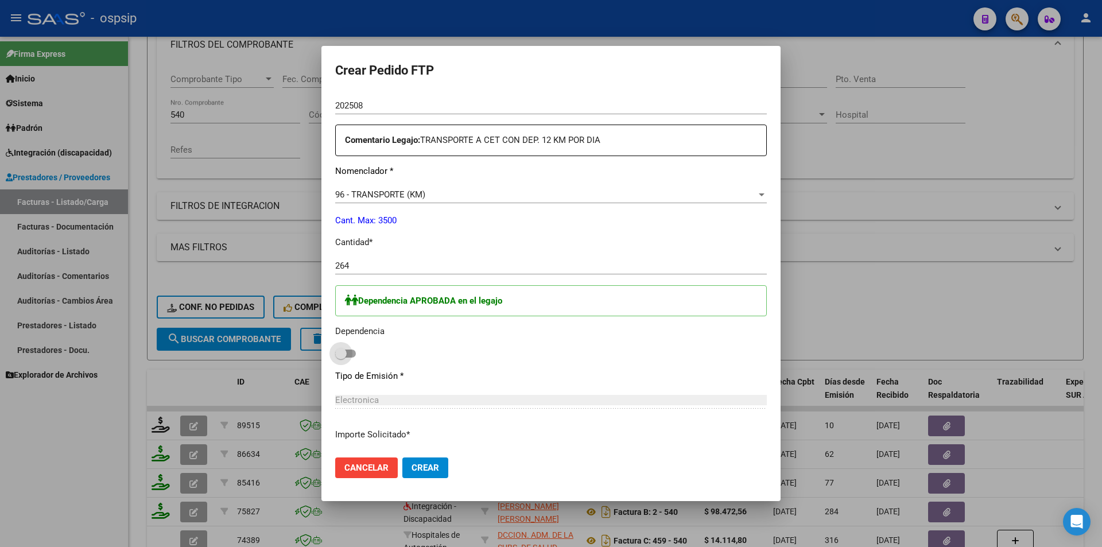
click at [352, 355] on span at bounding box center [345, 354] width 21 height 8
click at [341, 358] on input "checkbox" at bounding box center [340, 358] width 1 height 1
click at [428, 475] on button "Crear" at bounding box center [425, 467] width 46 height 21
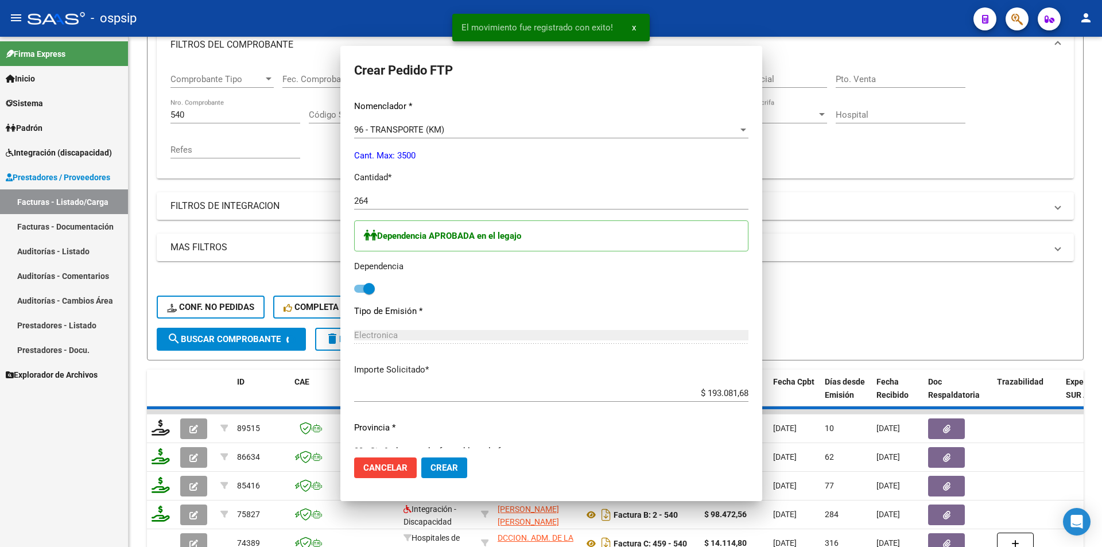
scroll to position [0, 0]
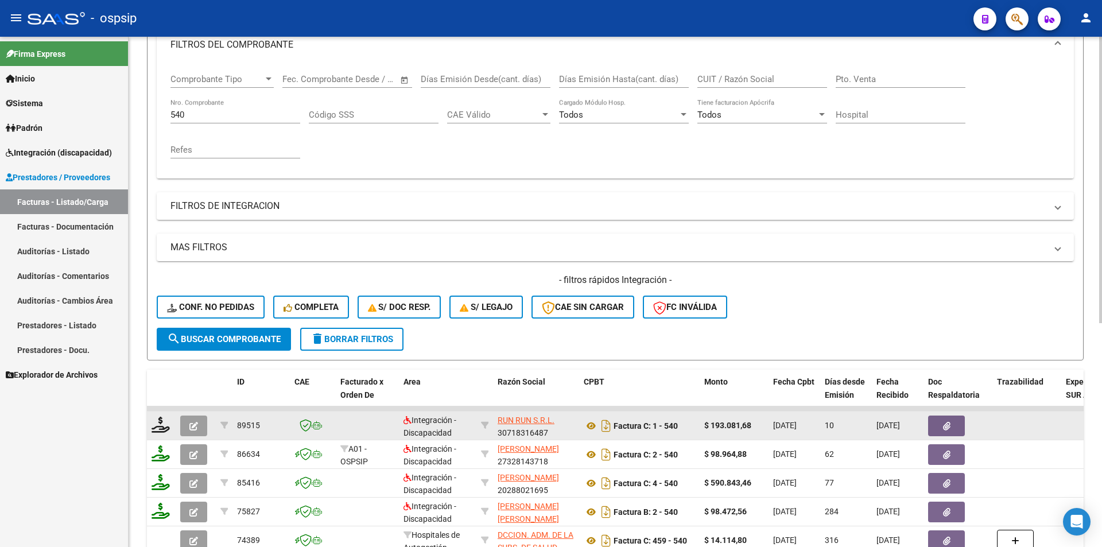
click at [192, 426] on icon "button" at bounding box center [193, 426] width 9 height 9
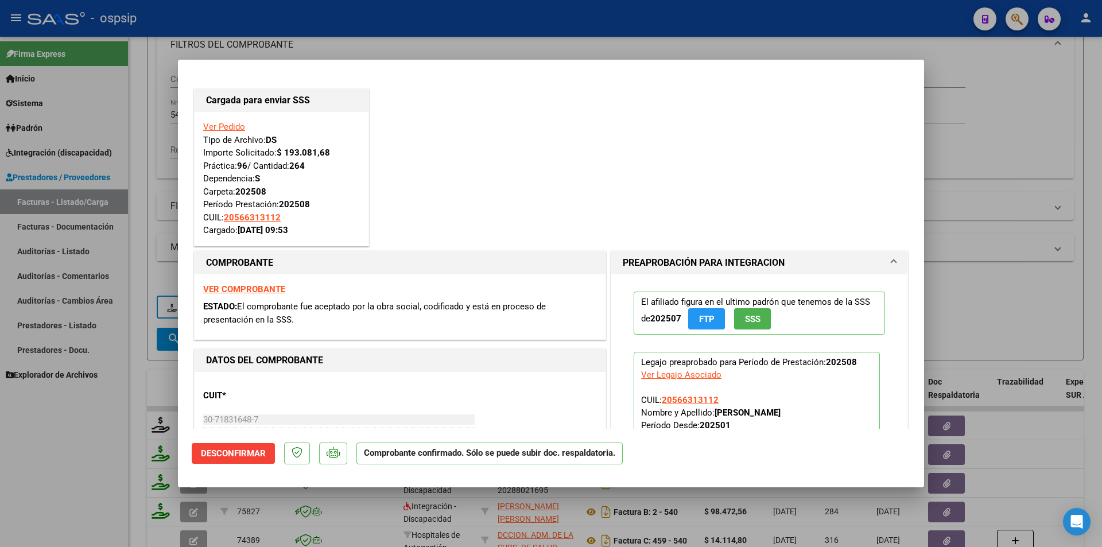
click at [88, 485] on div at bounding box center [551, 273] width 1102 height 547
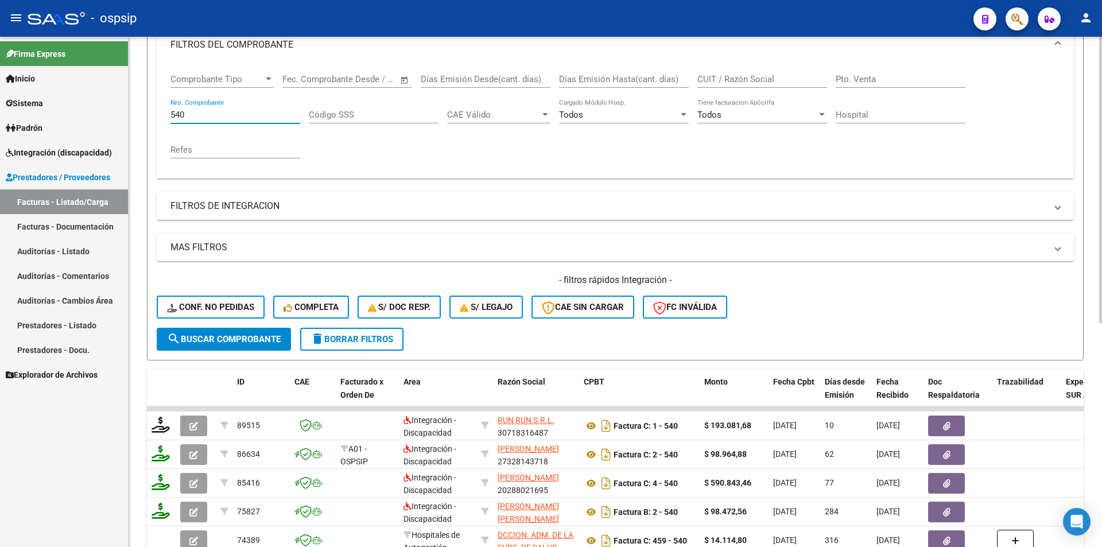
drag, startPoint x: 188, startPoint y: 118, endPoint x: 164, endPoint y: 117, distance: 23.6
click at [164, 117] on div "Comprobante Tipo Comprobante Tipo Fecha inicio – Fecha fin Fec. Comprobante Des…" at bounding box center [615, 120] width 917 height 115
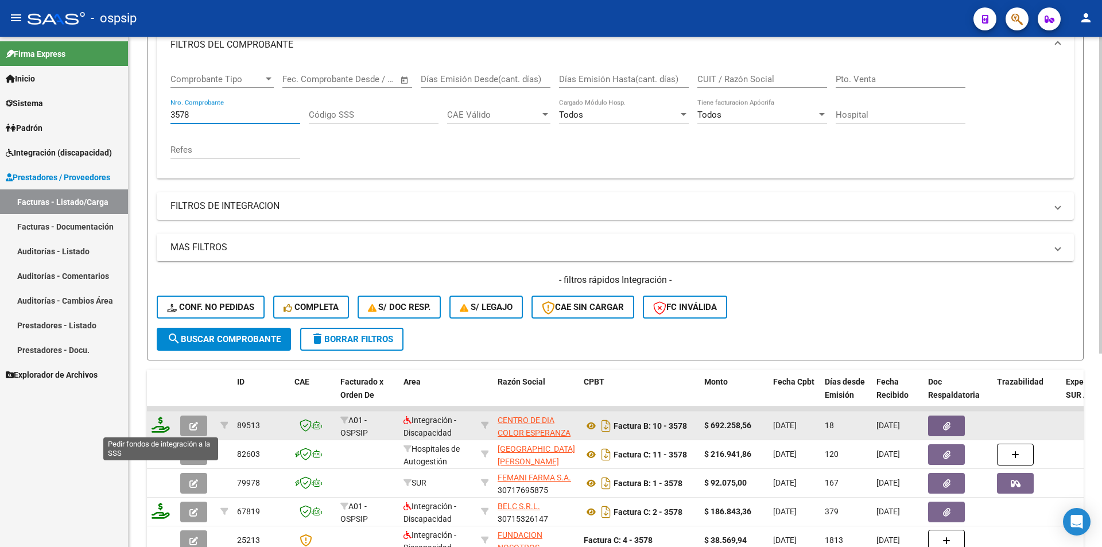
click at [157, 427] on icon at bounding box center [161, 425] width 18 height 16
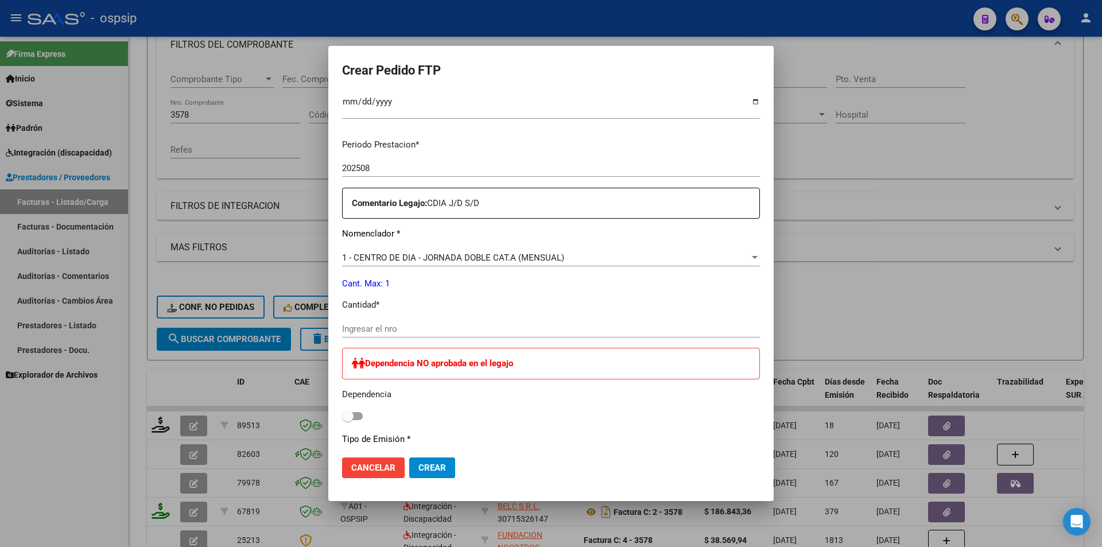
scroll to position [344, 0]
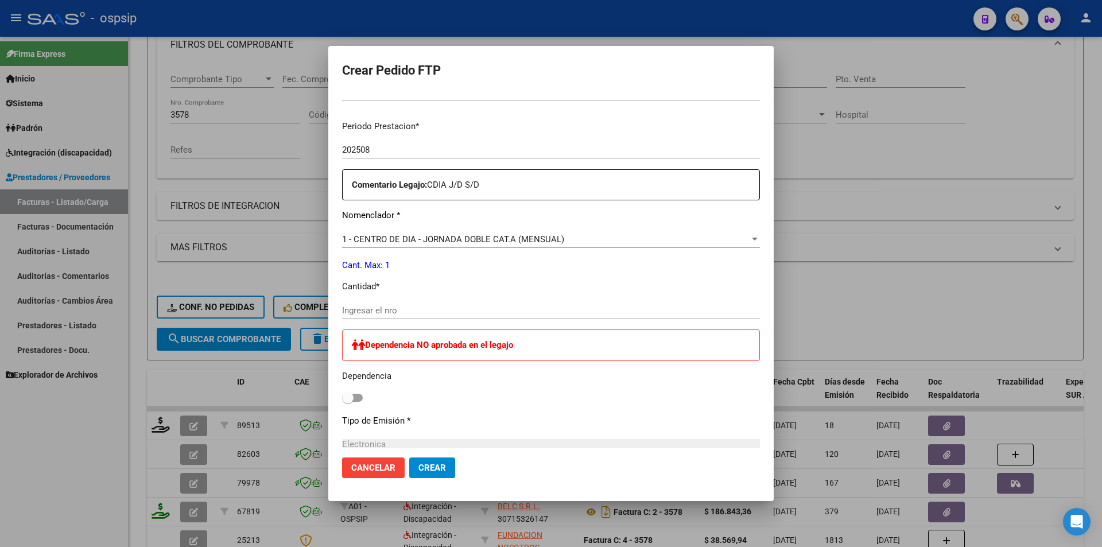
click at [373, 303] on div "Ingresar el nro" at bounding box center [551, 310] width 418 height 17
click at [443, 471] on span "Crear" at bounding box center [432, 468] width 28 height 10
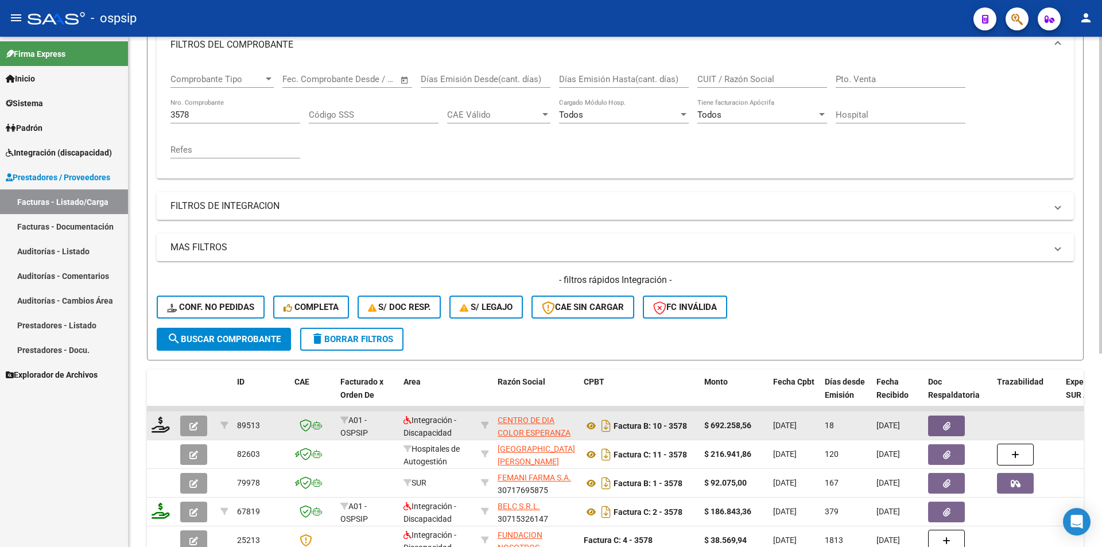
click at [195, 428] on icon "button" at bounding box center [193, 426] width 9 height 9
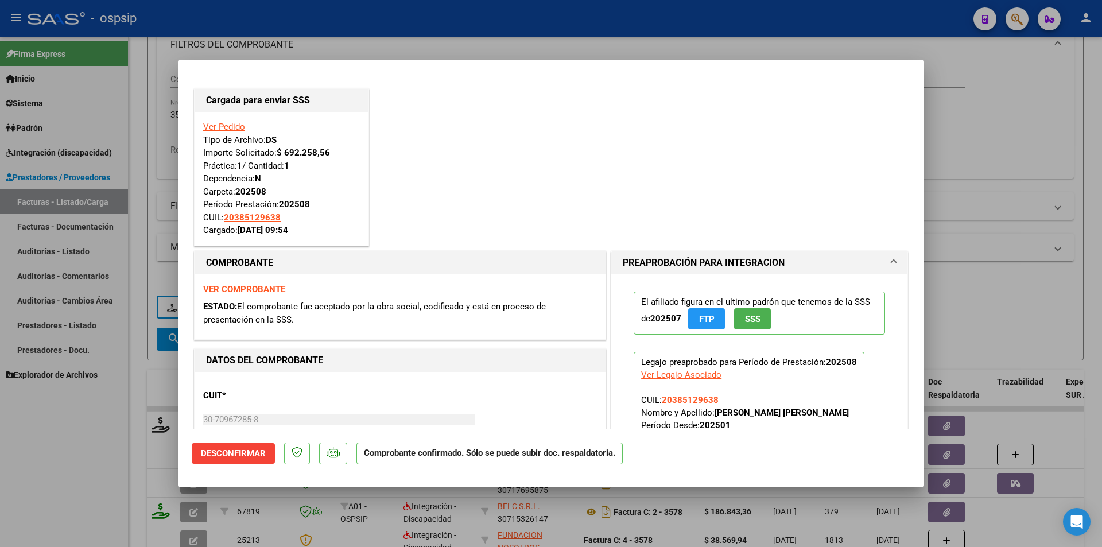
click at [95, 432] on div at bounding box center [551, 273] width 1102 height 547
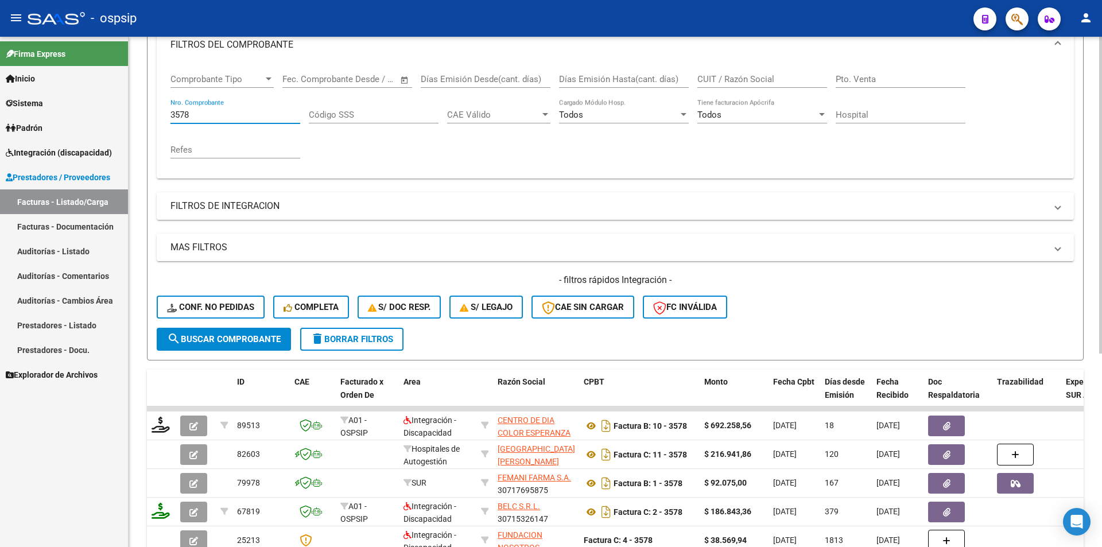
drag, startPoint x: 190, startPoint y: 112, endPoint x: 146, endPoint y: 115, distance: 44.3
click at [147, 111] on form "Filtros Id Area Area Seleccionar Gerenciador Seleccionar Gerenciador Todos Conf…" at bounding box center [615, 163] width 937 height 393
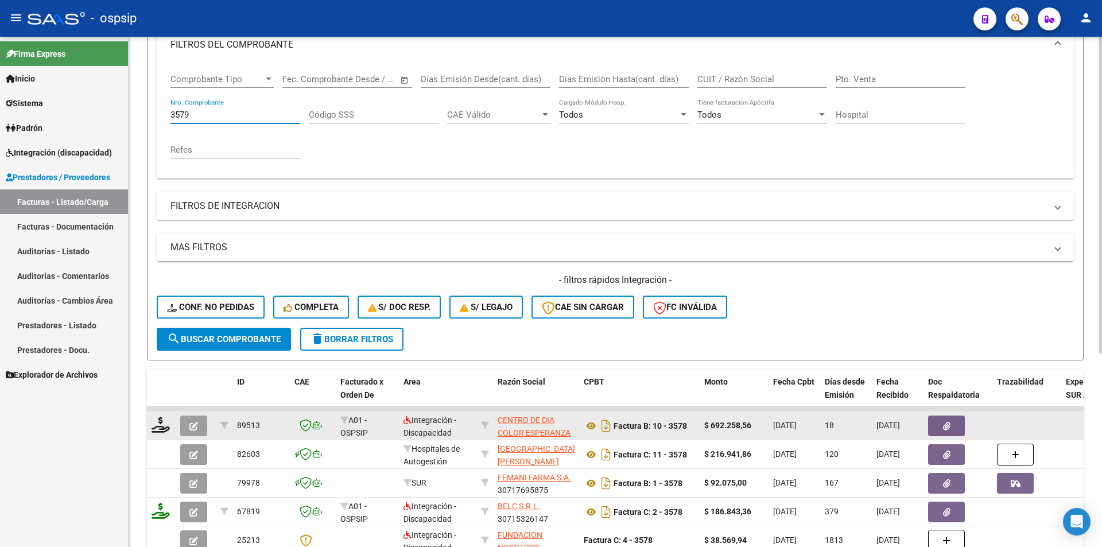
click at [198, 427] on button "button" at bounding box center [193, 426] width 27 height 21
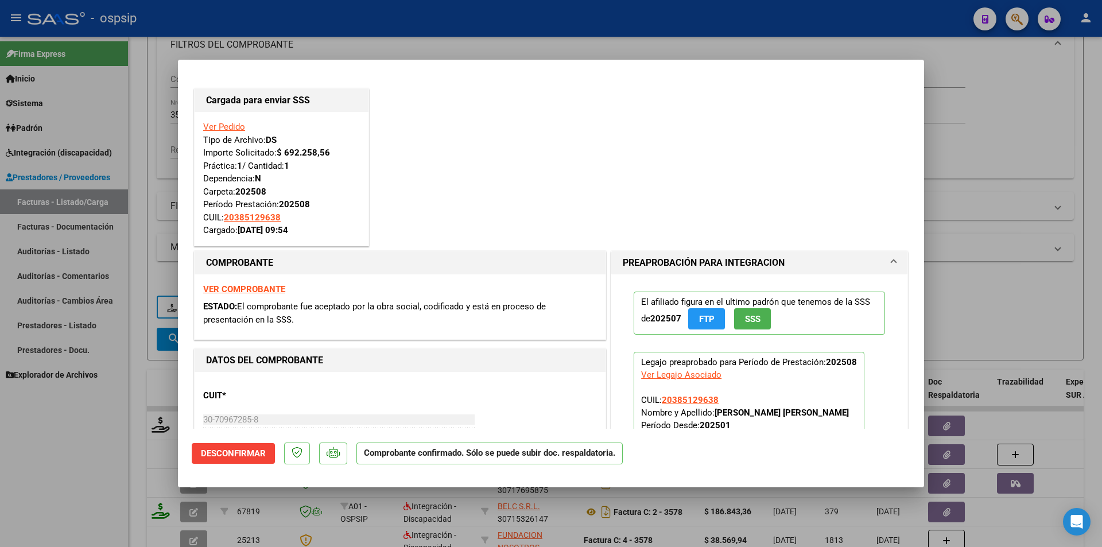
click at [34, 444] on div at bounding box center [551, 273] width 1102 height 547
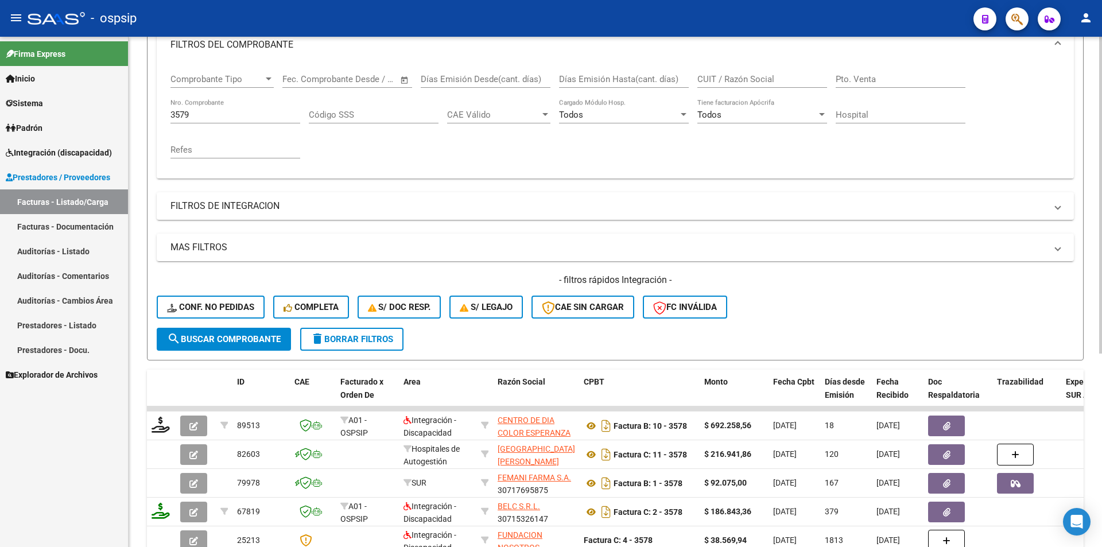
click at [193, 341] on span "search Buscar Comprobante" at bounding box center [224, 339] width 114 height 10
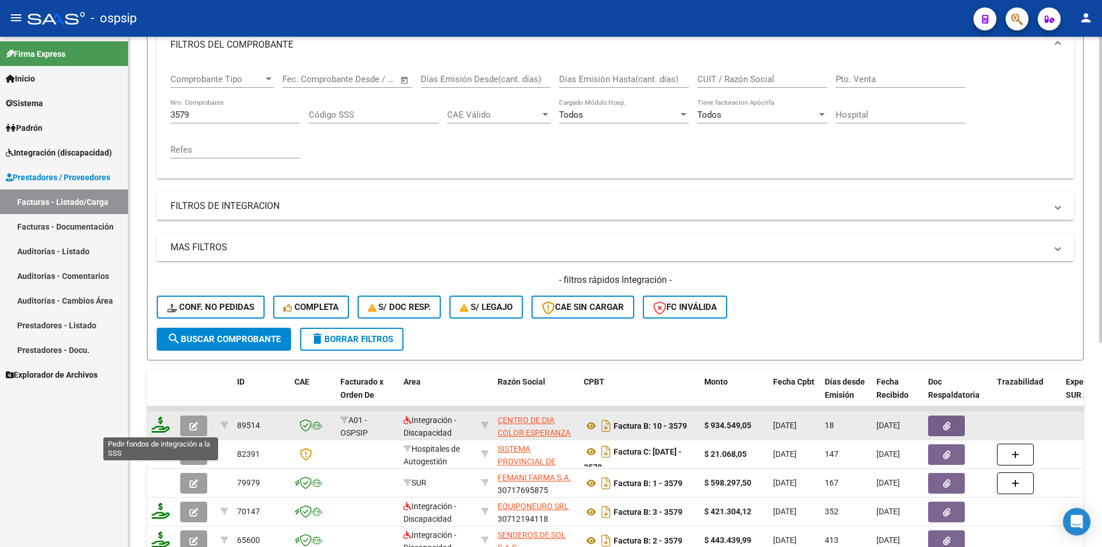
click at [160, 427] on icon at bounding box center [161, 425] width 18 height 16
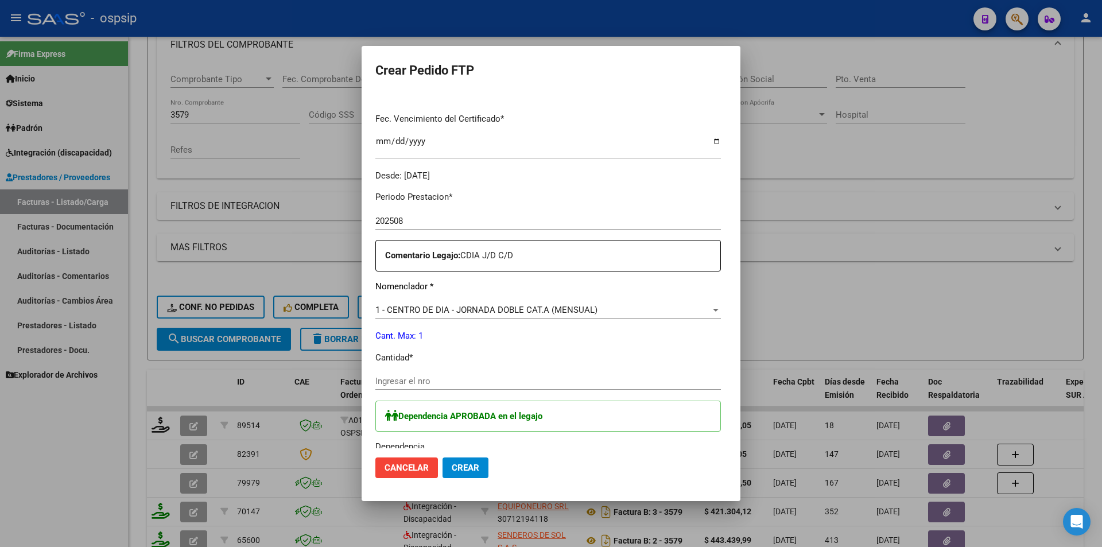
scroll to position [287, 0]
click at [387, 370] on div "Periodo Prestacion * 202508 Ingresar el Periodo Prestacion Comentario Legajo: C…" at bounding box center [547, 415] width 345 height 469
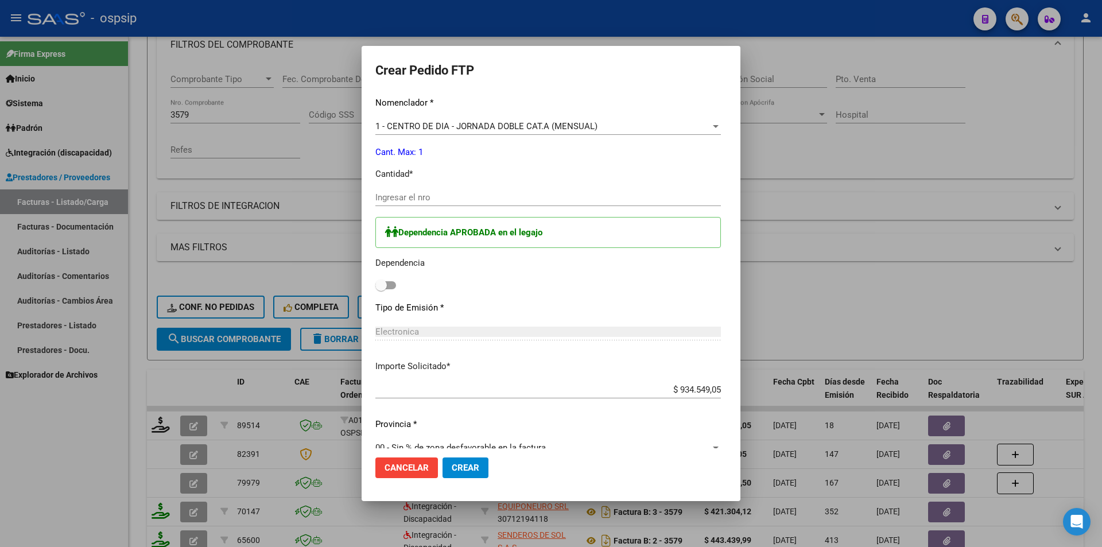
scroll to position [489, 0]
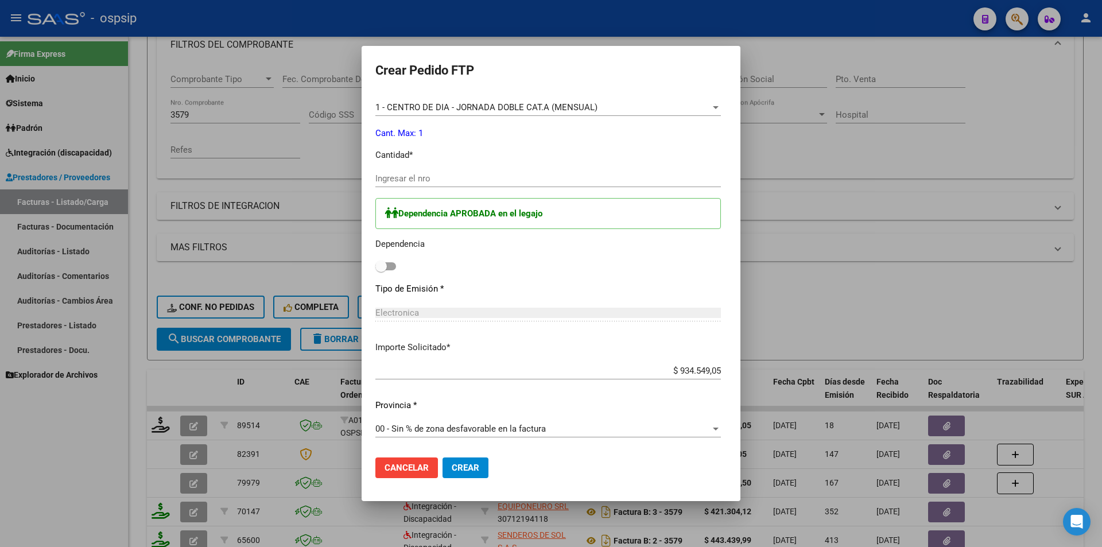
drag, startPoint x: 372, startPoint y: 262, endPoint x: 426, endPoint y: 354, distance: 106.5
click at [375, 262] on label at bounding box center [385, 266] width 21 height 14
click at [381, 270] on input "checkbox" at bounding box center [381, 270] width 1 height 1
click at [453, 472] on span "Crear" at bounding box center [466, 468] width 28 height 10
drag, startPoint x: 460, startPoint y: 473, endPoint x: 366, endPoint y: 203, distance: 286.2
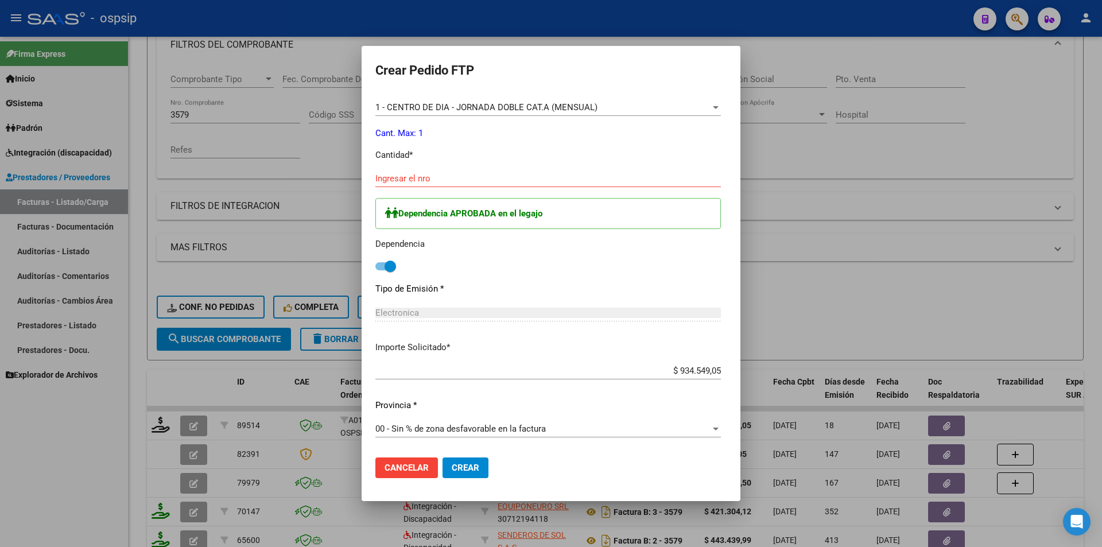
click at [375, 204] on form "Crear Pedido FTP VER COMPROBANTE ARCA Padrón Afiliado: [PERSON_NAME]: 204268291…" at bounding box center [550, 274] width 351 height 428
click at [375, 181] on input "Ingresar el nro" at bounding box center [547, 178] width 345 height 10
click at [452, 472] on span "Crear" at bounding box center [466, 468] width 28 height 10
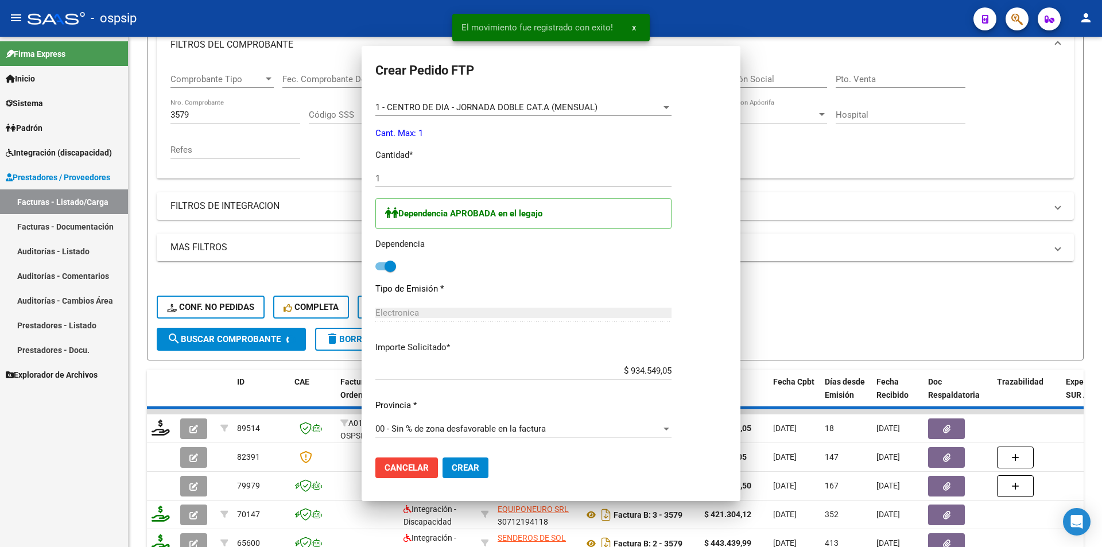
scroll to position [0, 0]
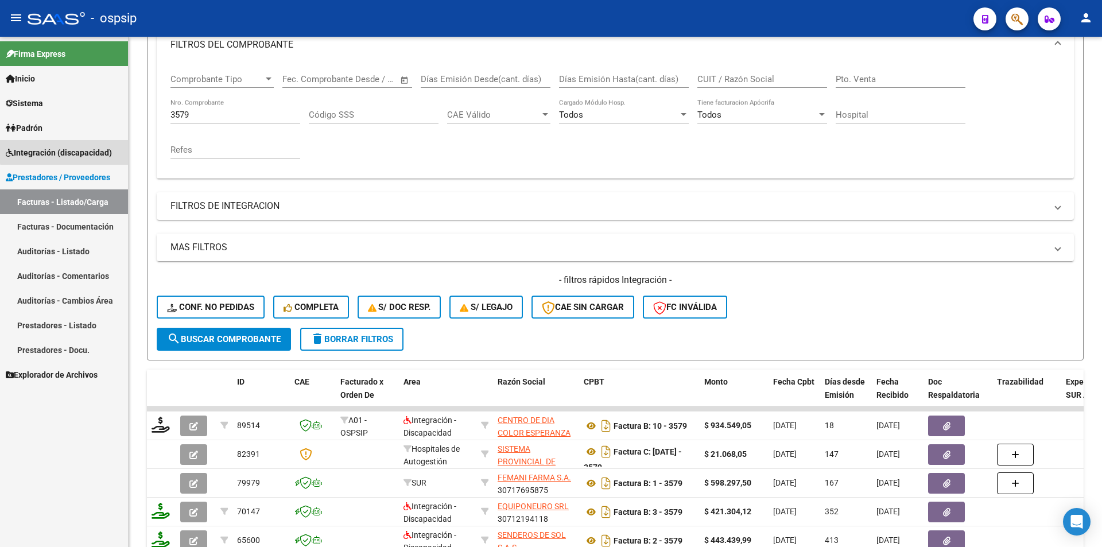
drag, startPoint x: 104, startPoint y: 145, endPoint x: 94, endPoint y: 173, distance: 29.8
click at [103, 145] on link "Integración (discapacidad)" at bounding box center [64, 152] width 128 height 25
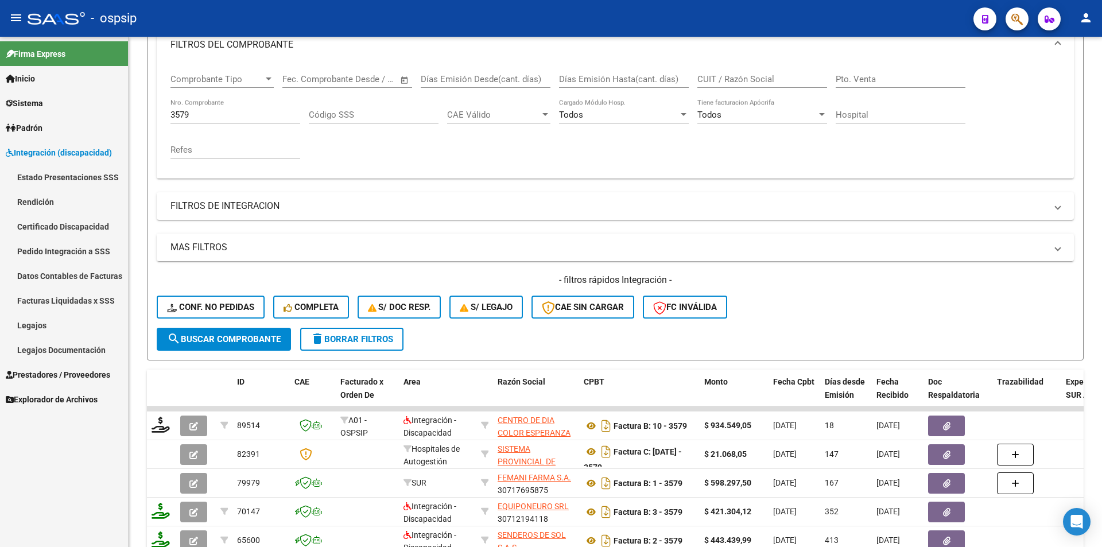
click at [76, 173] on link "Estado Presentaciones SSS" at bounding box center [64, 177] width 128 height 25
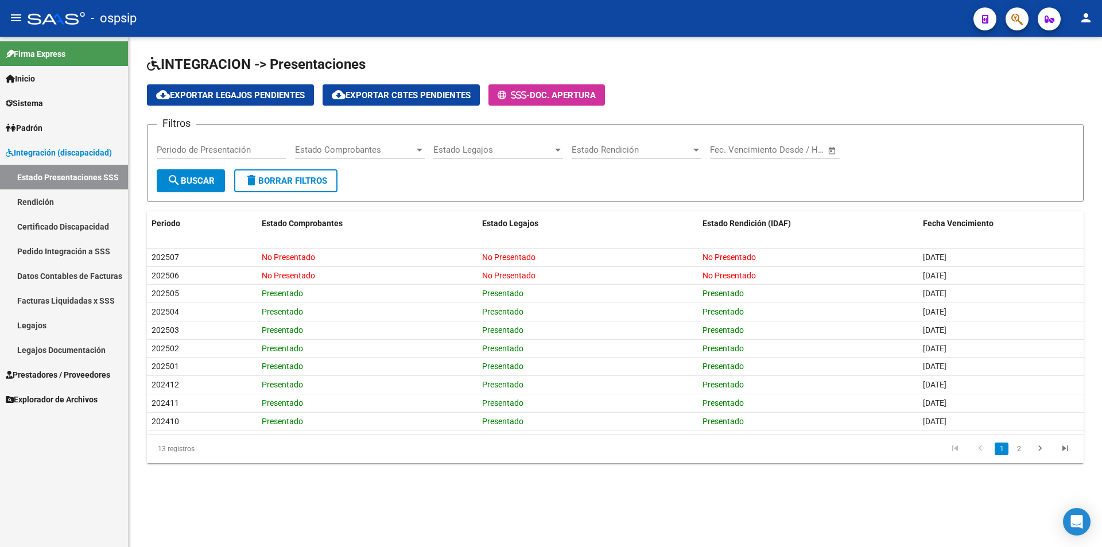
click at [48, 325] on link "Legajos" at bounding box center [64, 325] width 128 height 25
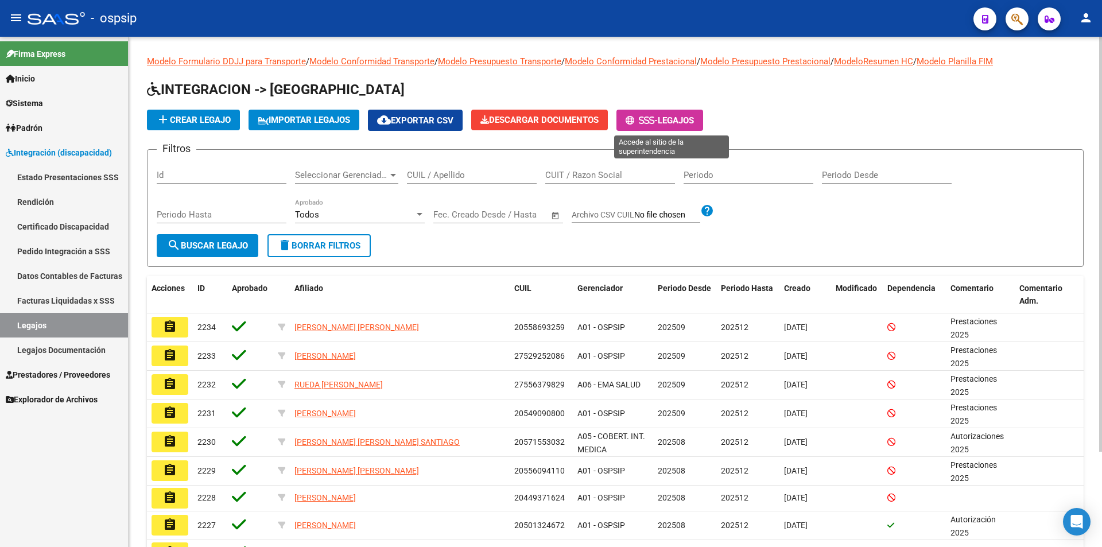
click at [694, 116] on span "Legajos" at bounding box center [676, 120] width 36 height 10
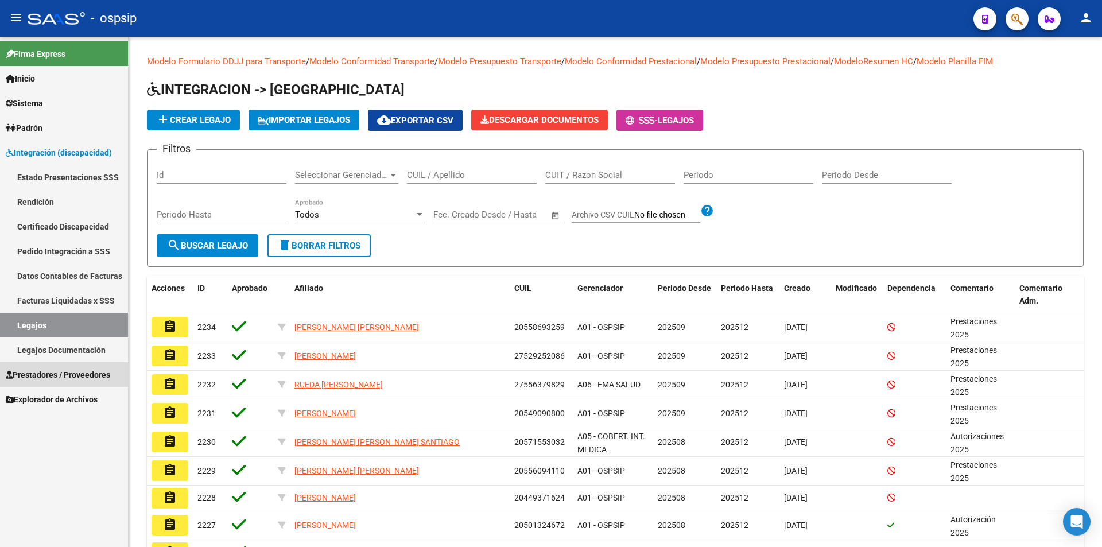
click at [81, 373] on span "Prestadores / Proveedores" at bounding box center [58, 374] width 104 height 13
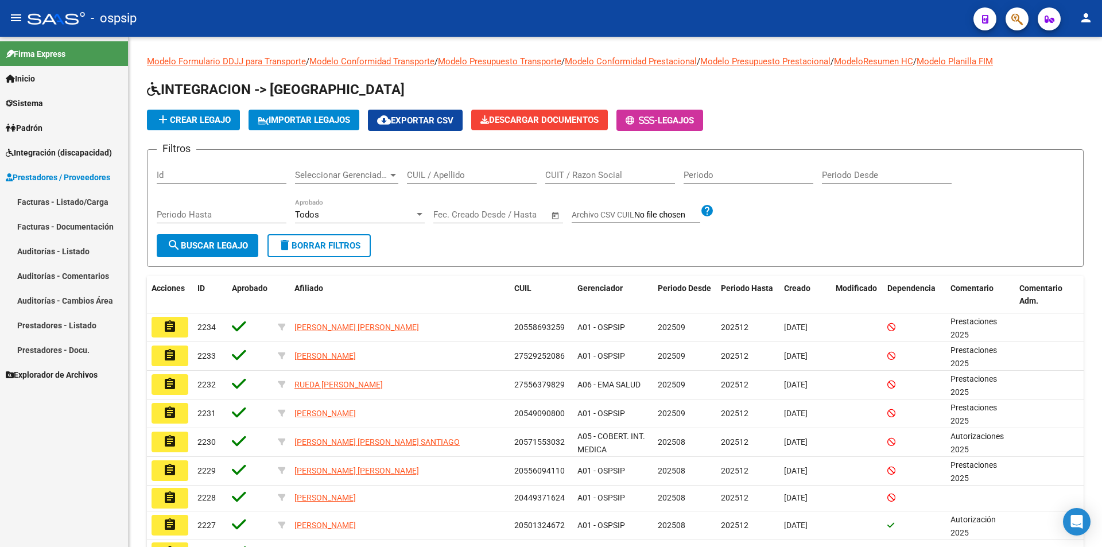
click at [64, 197] on link "Facturas - Listado/Carga" at bounding box center [64, 201] width 128 height 25
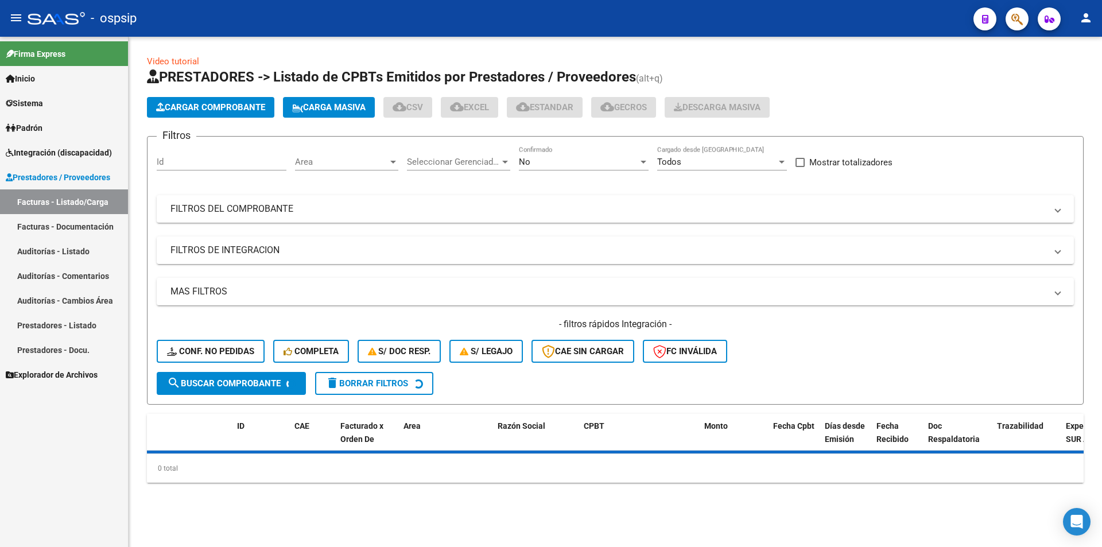
click at [551, 160] on div "No" at bounding box center [578, 162] width 119 height 10
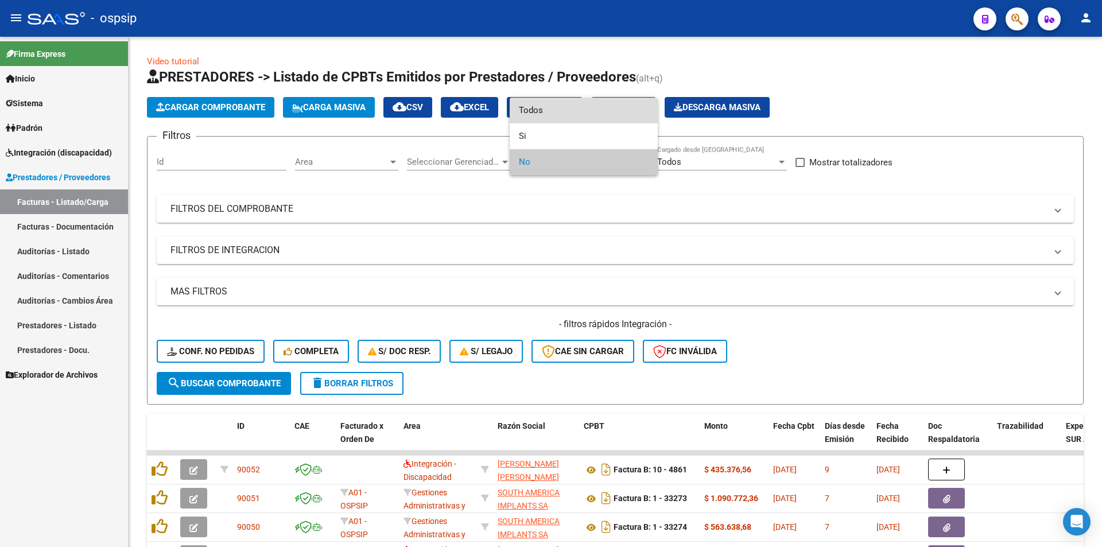
click at [527, 110] on span "Todos" at bounding box center [584, 111] width 130 height 26
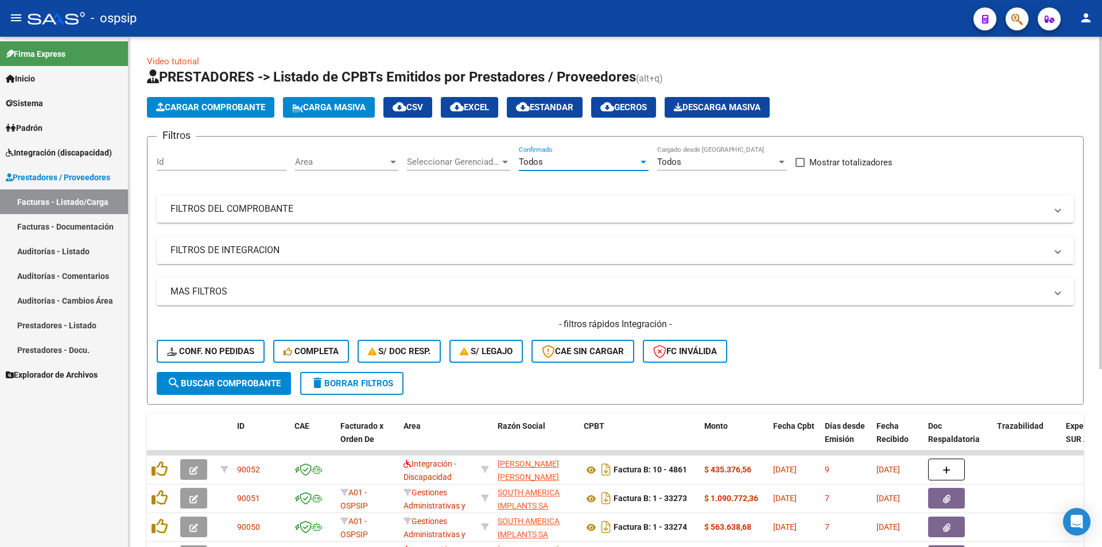
click at [259, 211] on mat-panel-title "FILTROS DEL COMPROBANTE" at bounding box center [608, 209] width 876 height 13
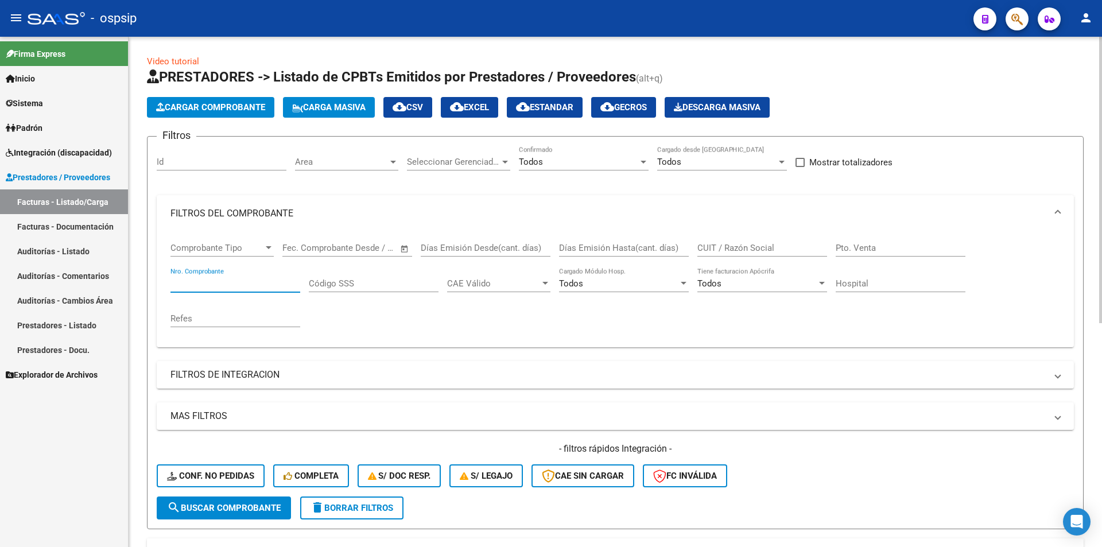
click at [211, 278] on input "Nro. Comprobante" at bounding box center [235, 283] width 130 height 10
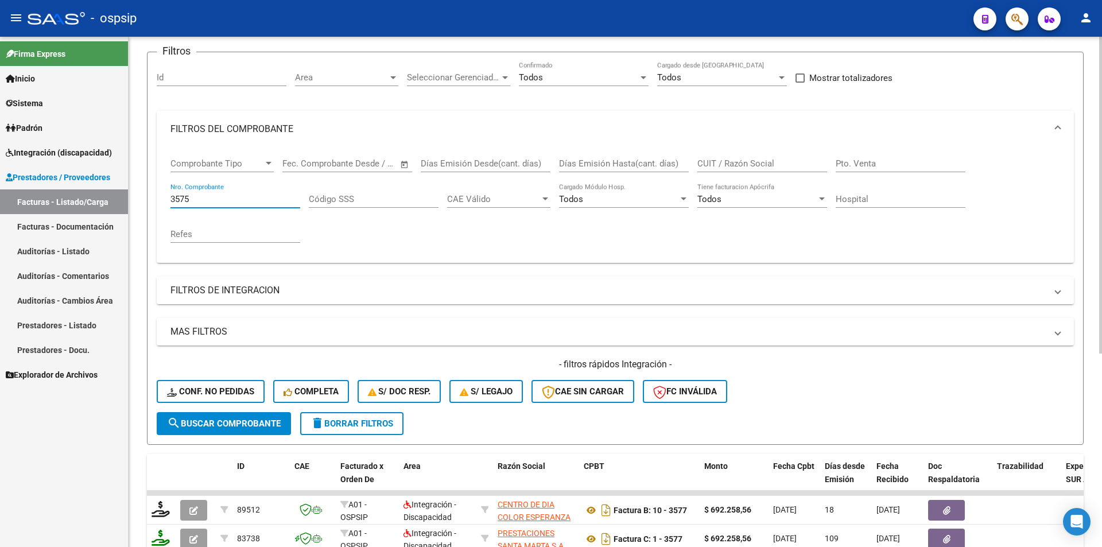
scroll to position [172, 0]
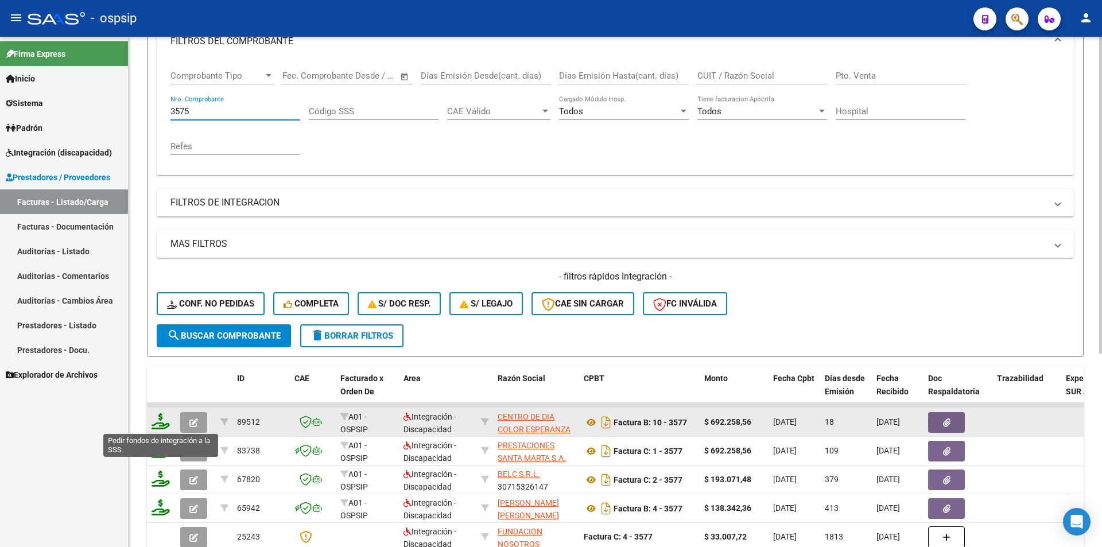
click at [158, 424] on icon at bounding box center [161, 421] width 18 height 16
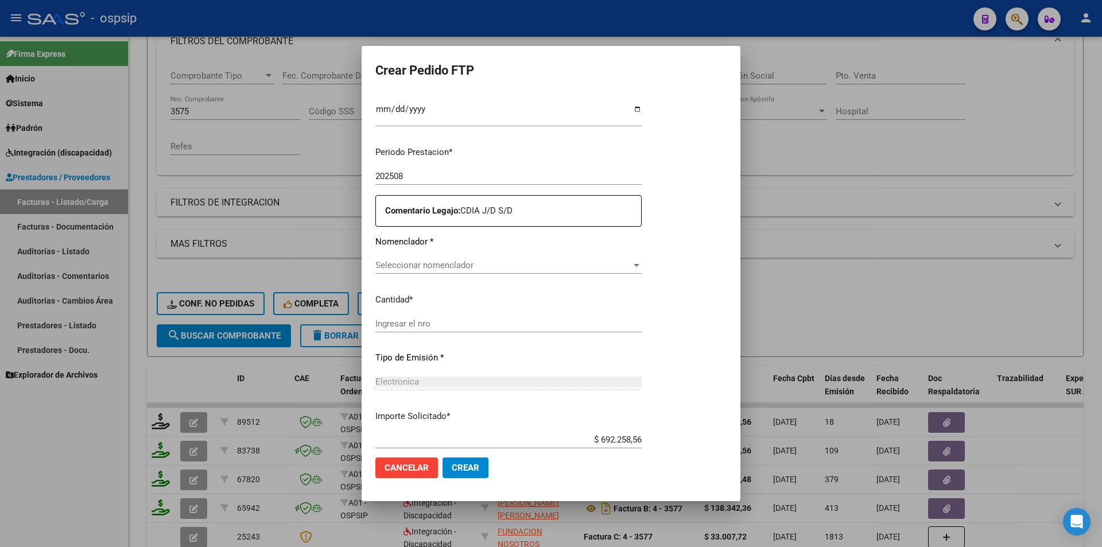
scroll to position [318, 0]
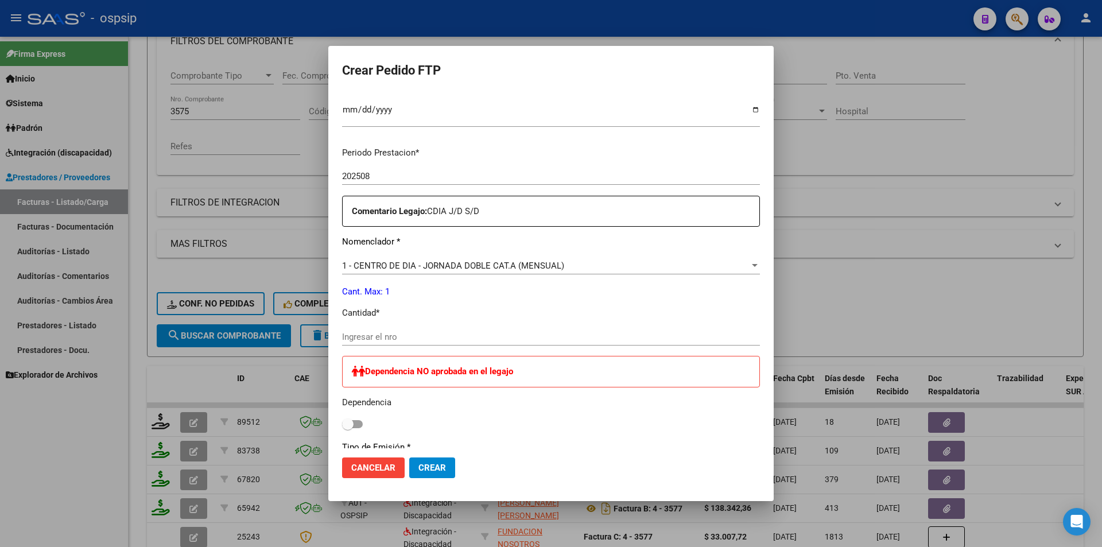
click at [400, 332] on input "Ingresar el nro" at bounding box center [551, 337] width 418 height 10
click at [427, 471] on span "Crear" at bounding box center [432, 468] width 28 height 10
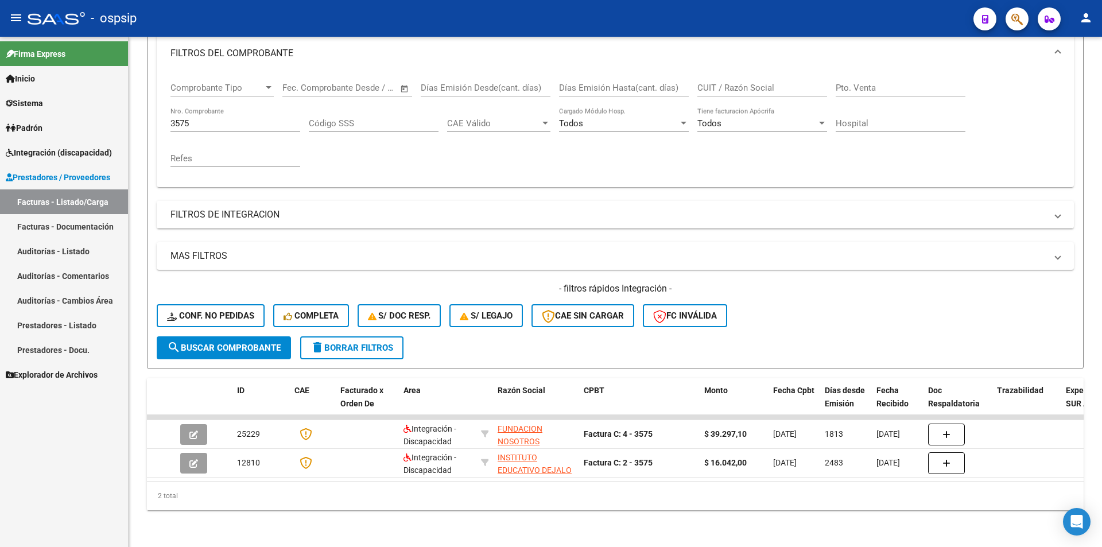
scroll to position [169, 0]
drag, startPoint x: 189, startPoint y: 116, endPoint x: 202, endPoint y: 119, distance: 12.9
click at [201, 118] on input "3575" at bounding box center [235, 123] width 130 height 10
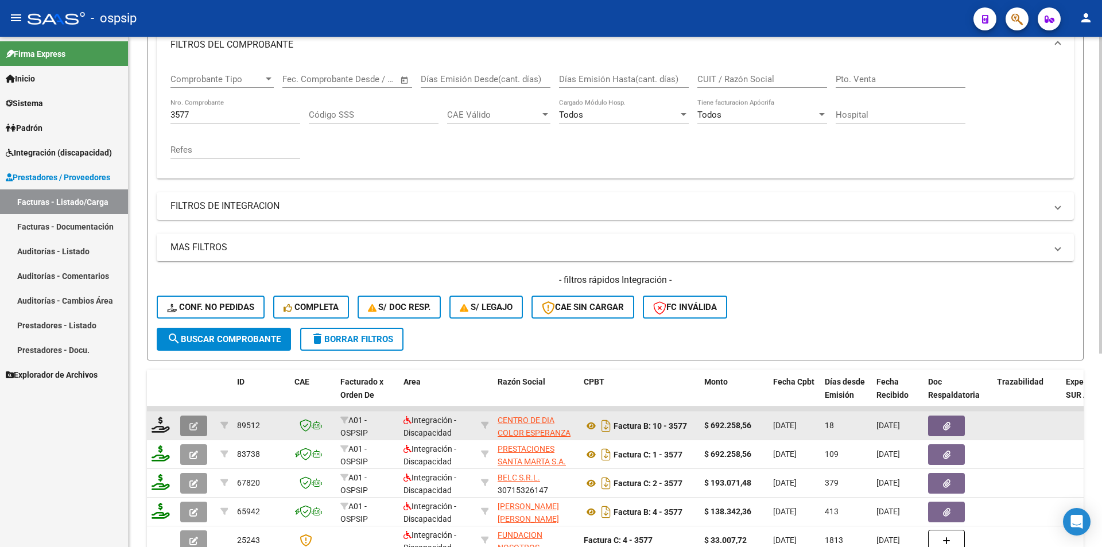
click at [188, 429] on button "button" at bounding box center [193, 426] width 27 height 21
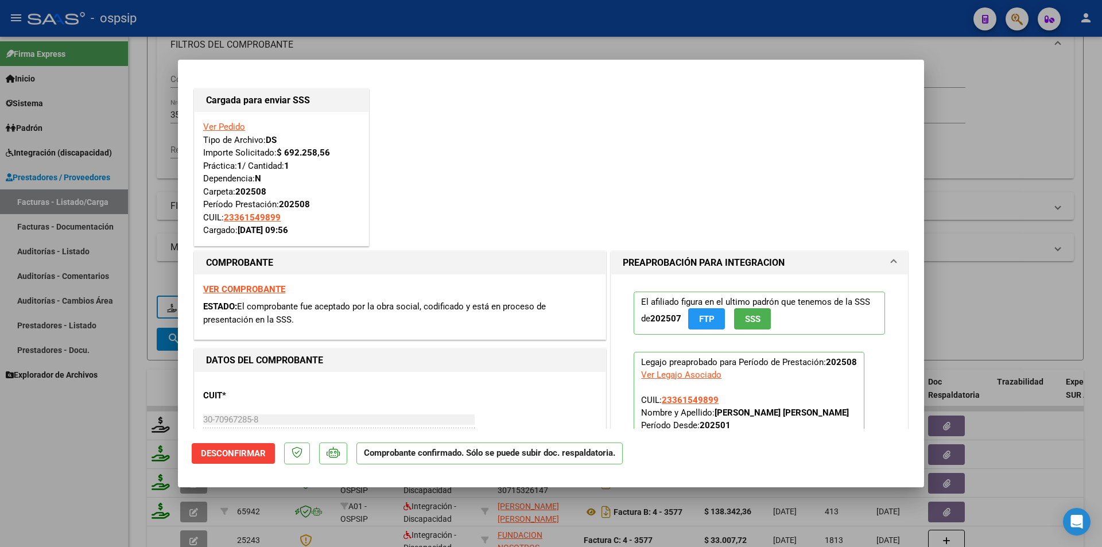
click at [115, 429] on div at bounding box center [551, 273] width 1102 height 547
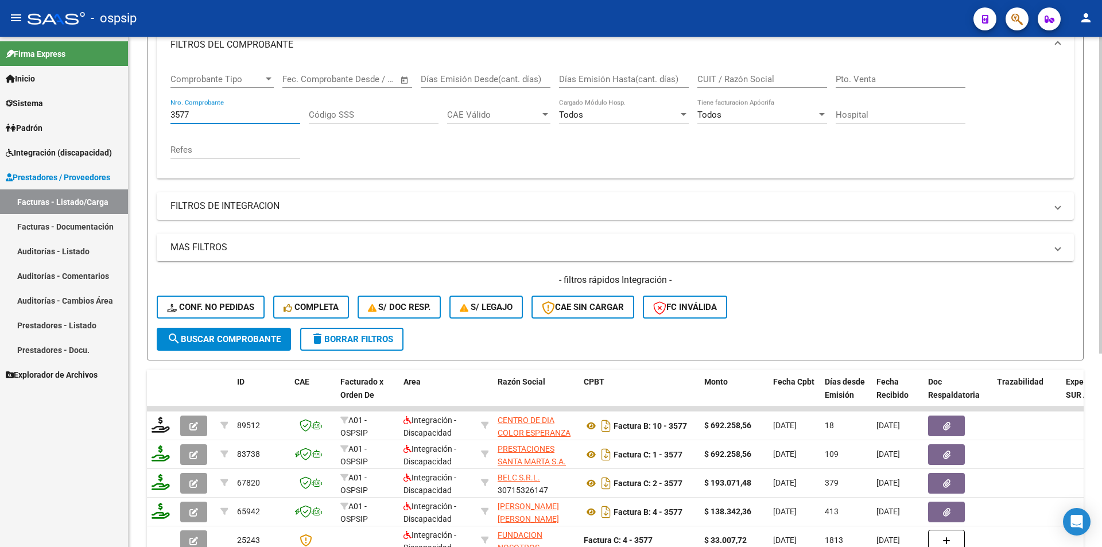
drag, startPoint x: 200, startPoint y: 115, endPoint x: 142, endPoint y: 114, distance: 58.0
click at [142, 114] on div "Video tutorial PRESTADORES -> Listado de CPBTs Emitidos por Prestadores / Prove…" at bounding box center [615, 275] width 973 height 814
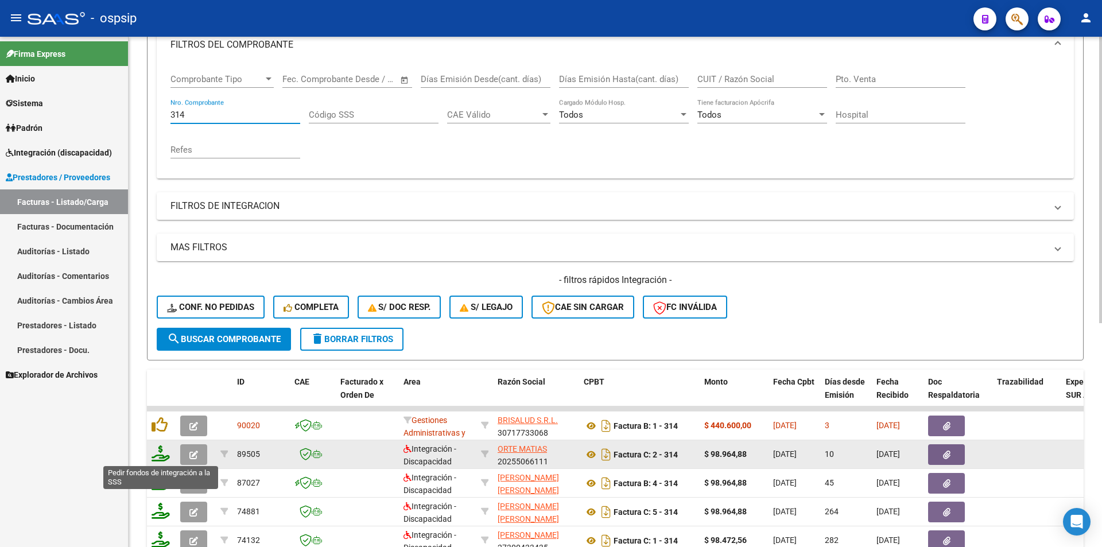
click at [163, 452] on icon at bounding box center [161, 453] width 18 height 16
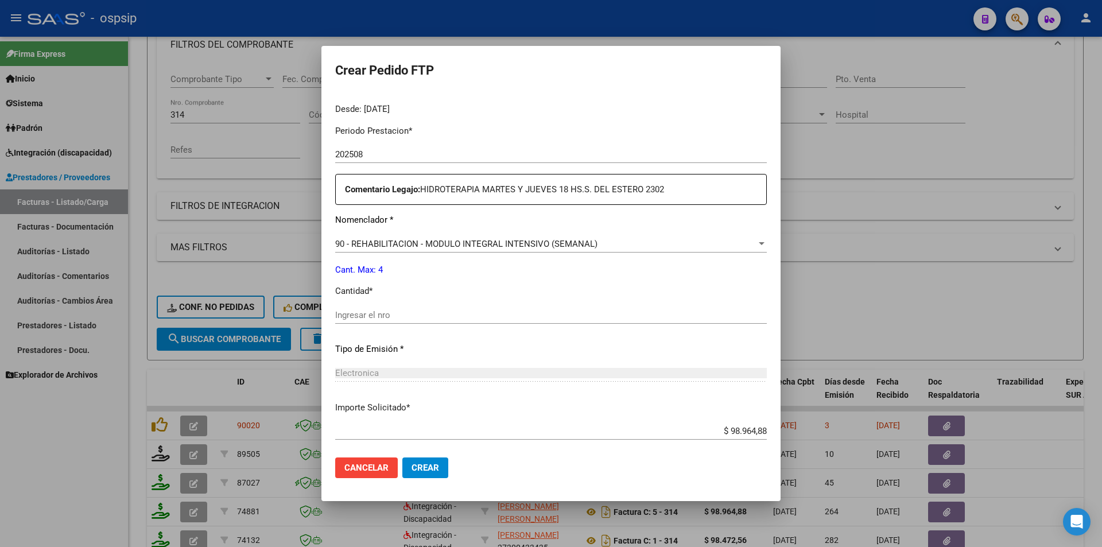
scroll to position [352, 0]
click at [387, 312] on input "Ingresar el nro" at bounding box center [551, 315] width 432 height 10
click at [441, 468] on button "Crear" at bounding box center [425, 467] width 46 height 21
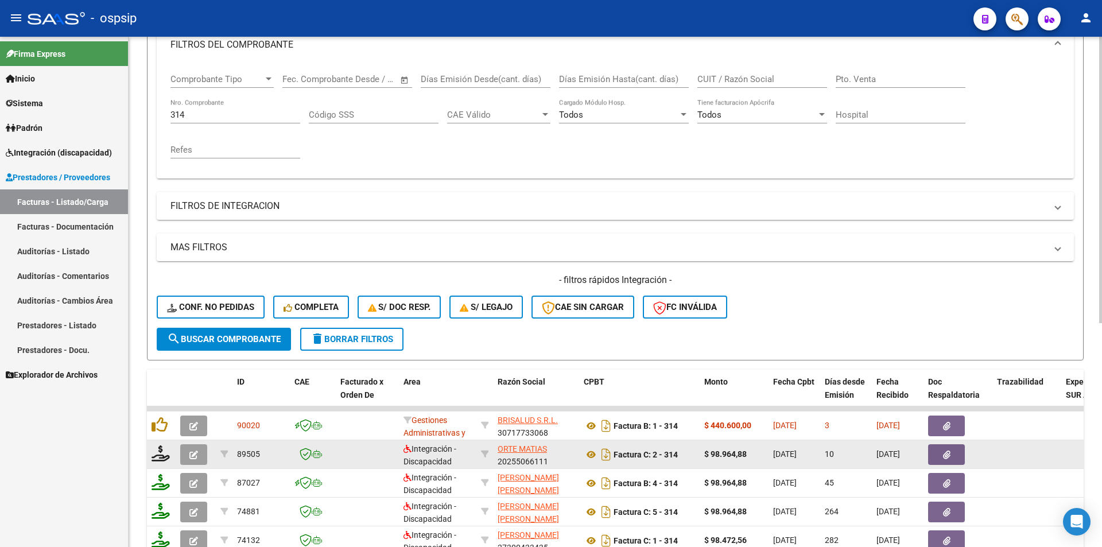
click at [190, 455] on icon "button" at bounding box center [193, 455] width 9 height 9
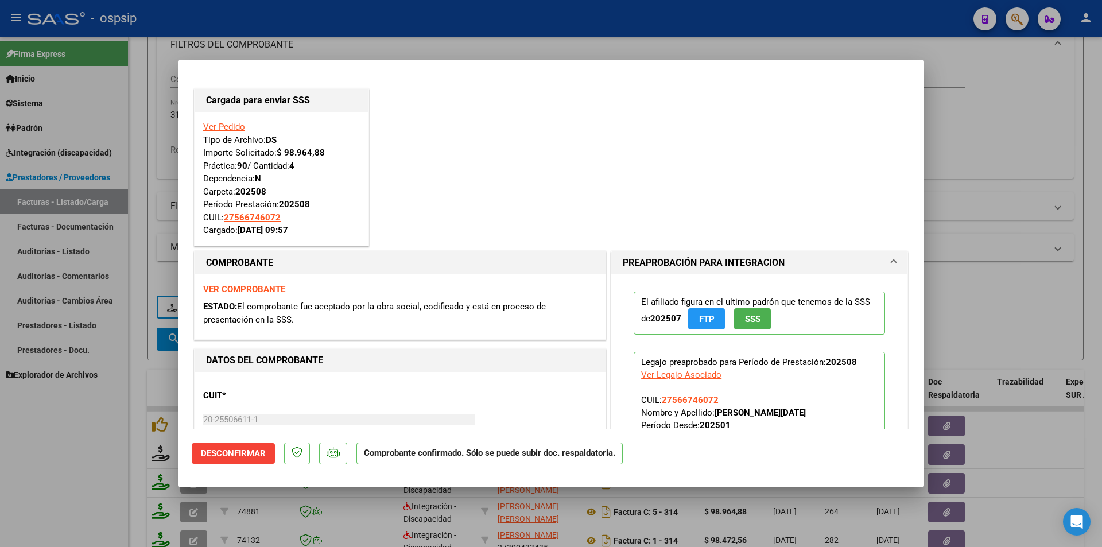
drag, startPoint x: 64, startPoint y: 458, endPoint x: 75, endPoint y: 429, distance: 31.0
click at [66, 458] on div at bounding box center [551, 273] width 1102 height 547
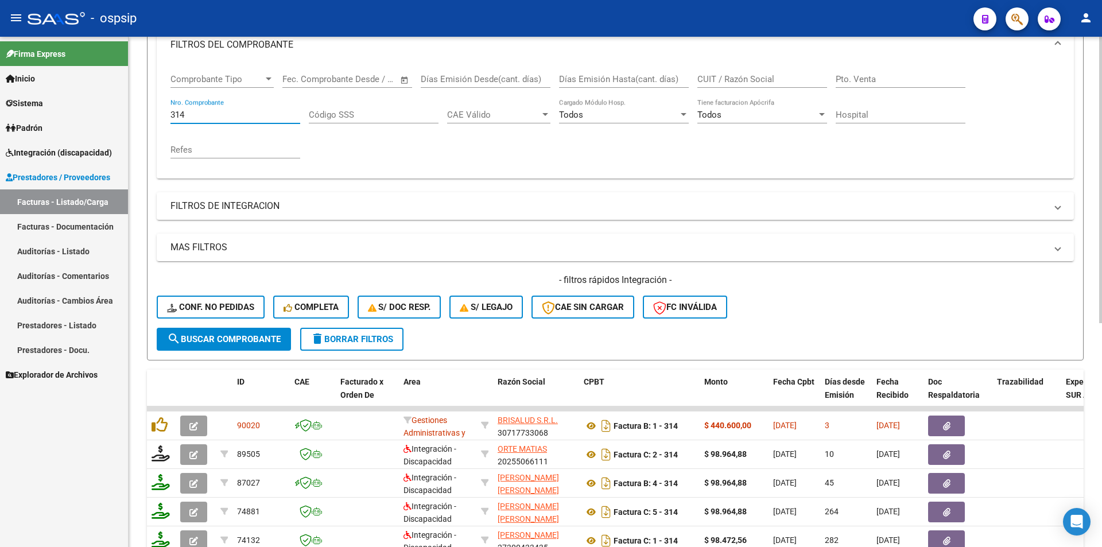
drag, startPoint x: 188, startPoint y: 117, endPoint x: 160, endPoint y: 115, distance: 27.6
click at [160, 115] on div "Comprobante Tipo Comprobante Tipo Fecha inicio – Fecha fin Fec. Comprobante Des…" at bounding box center [615, 120] width 917 height 115
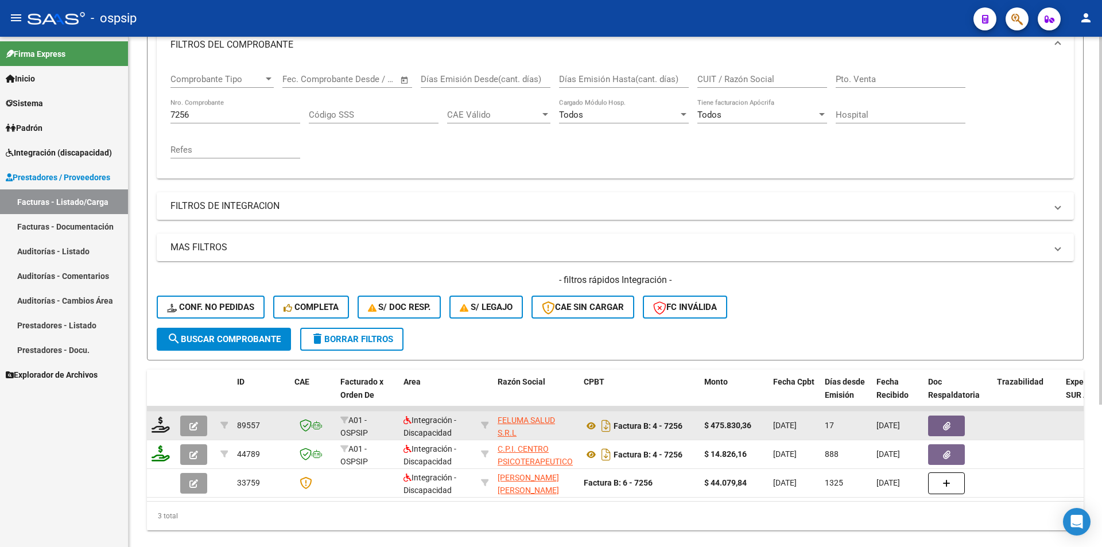
click at [161, 433] on div at bounding box center [162, 426] width 20 height 18
click at [163, 426] on icon at bounding box center [161, 425] width 18 height 16
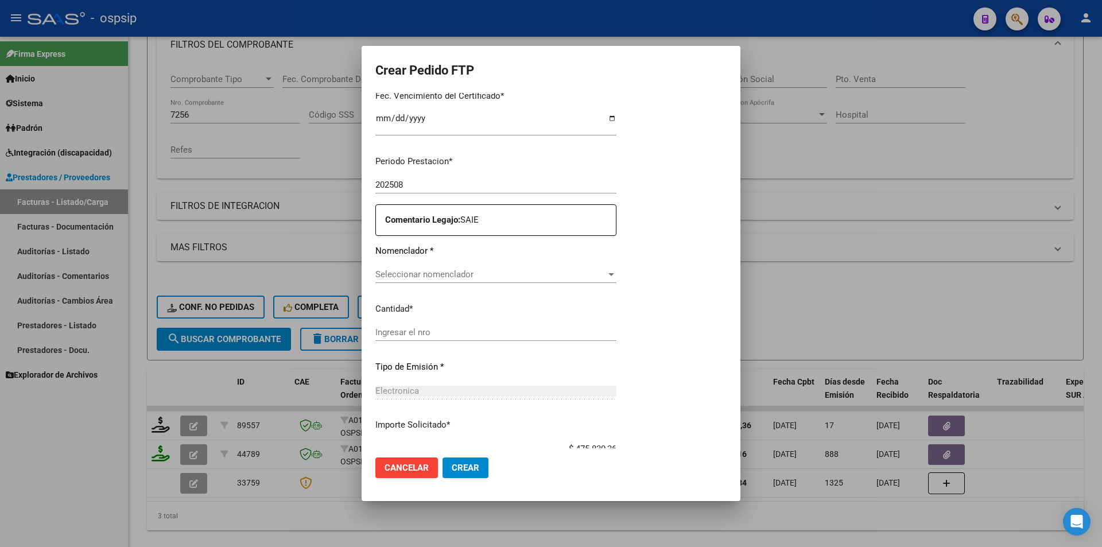
scroll to position [318, 0]
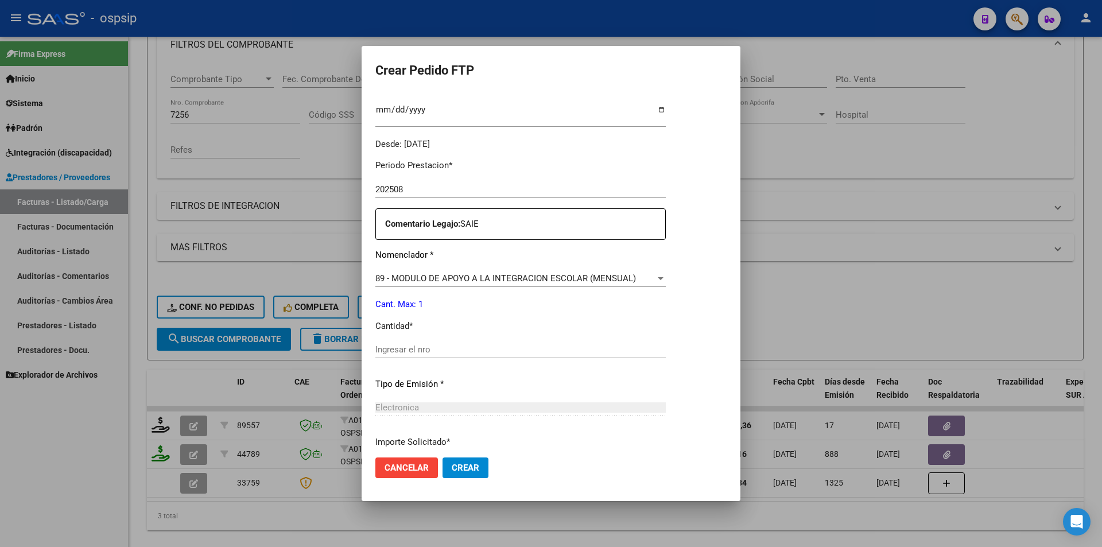
click at [453, 348] on input "Ingresar el nro" at bounding box center [520, 349] width 290 height 10
click at [471, 464] on span "Crear" at bounding box center [466, 468] width 28 height 10
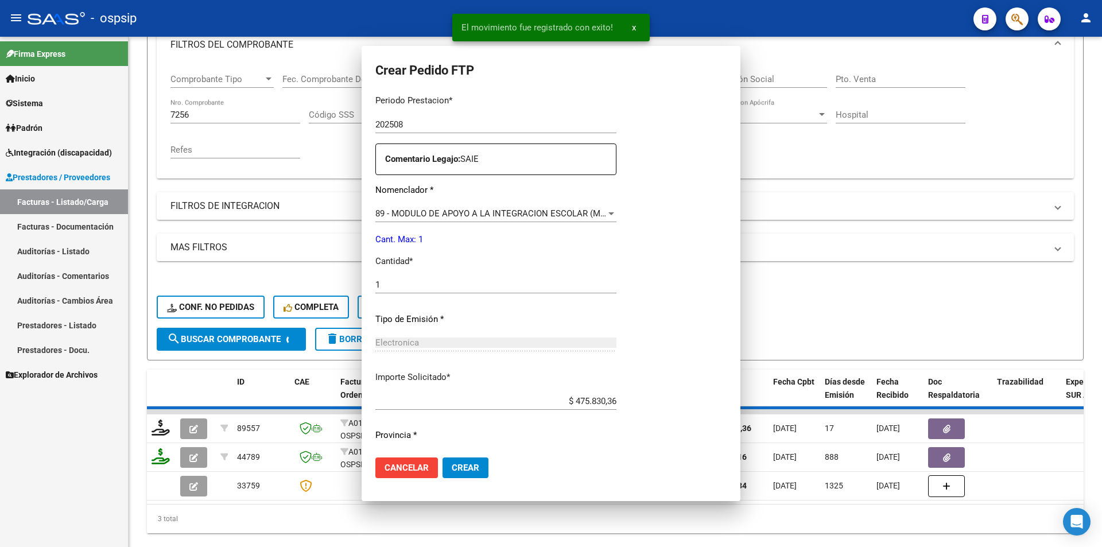
scroll to position [0, 0]
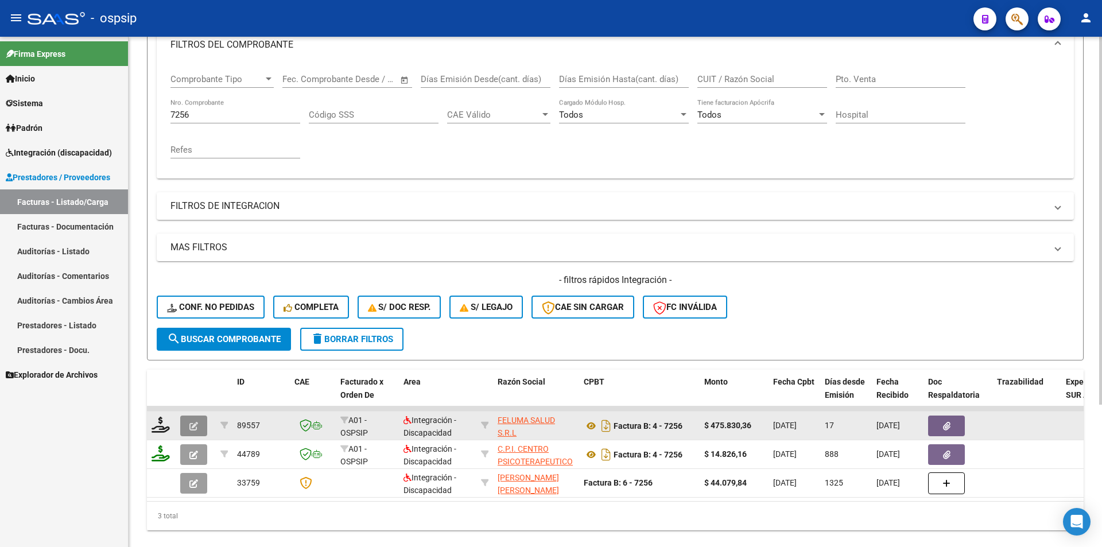
click at [187, 418] on button "button" at bounding box center [193, 426] width 27 height 21
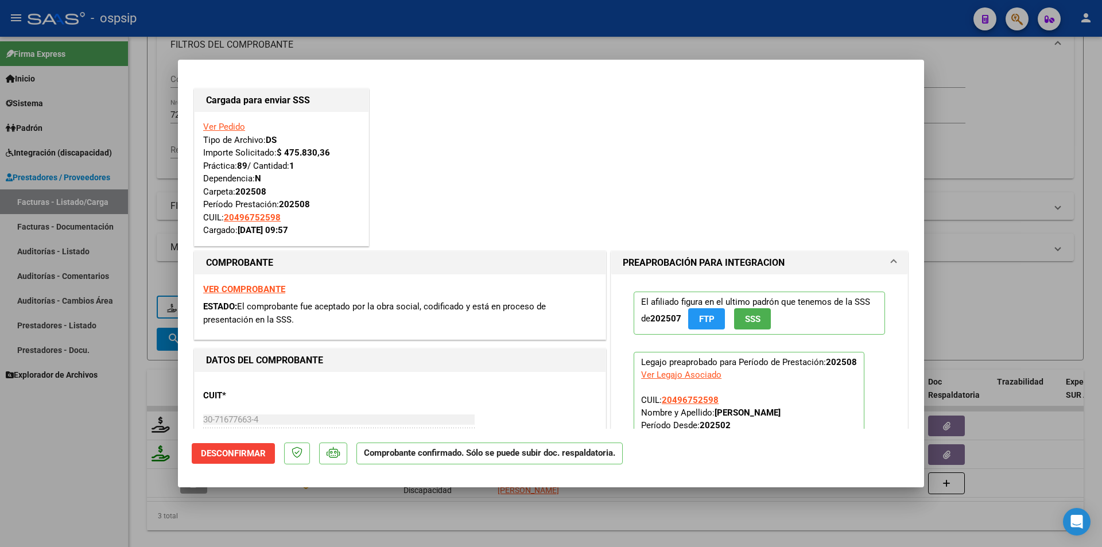
click at [89, 472] on div at bounding box center [551, 273] width 1102 height 547
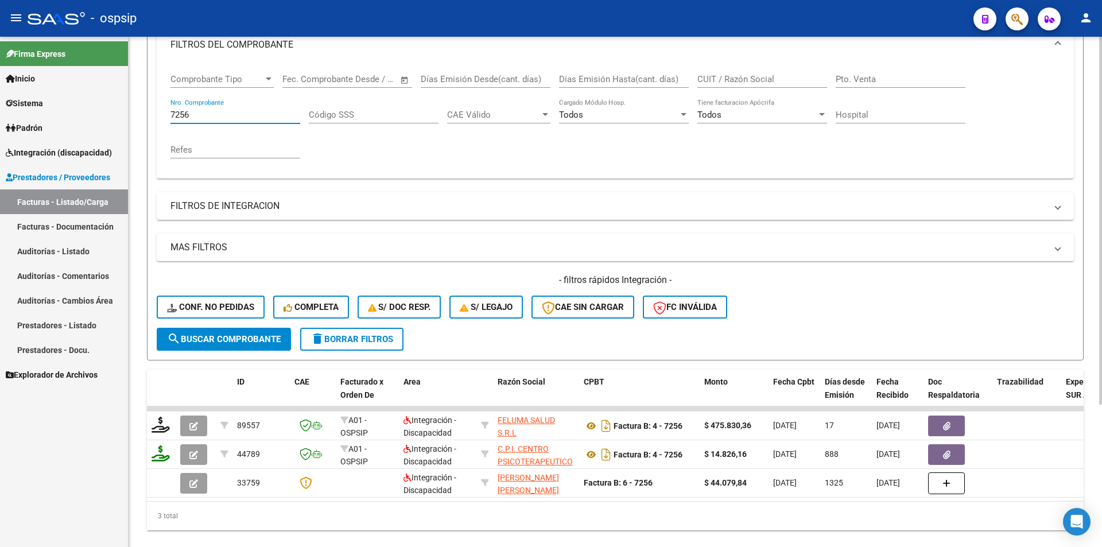
drag, startPoint x: 216, startPoint y: 115, endPoint x: 143, endPoint y: 110, distance: 73.1
click at [143, 110] on div "Video tutorial PRESTADORES -> Listado de CPBTs Emitidos por Prestadores / Prove…" at bounding box center [615, 217] width 973 height 699
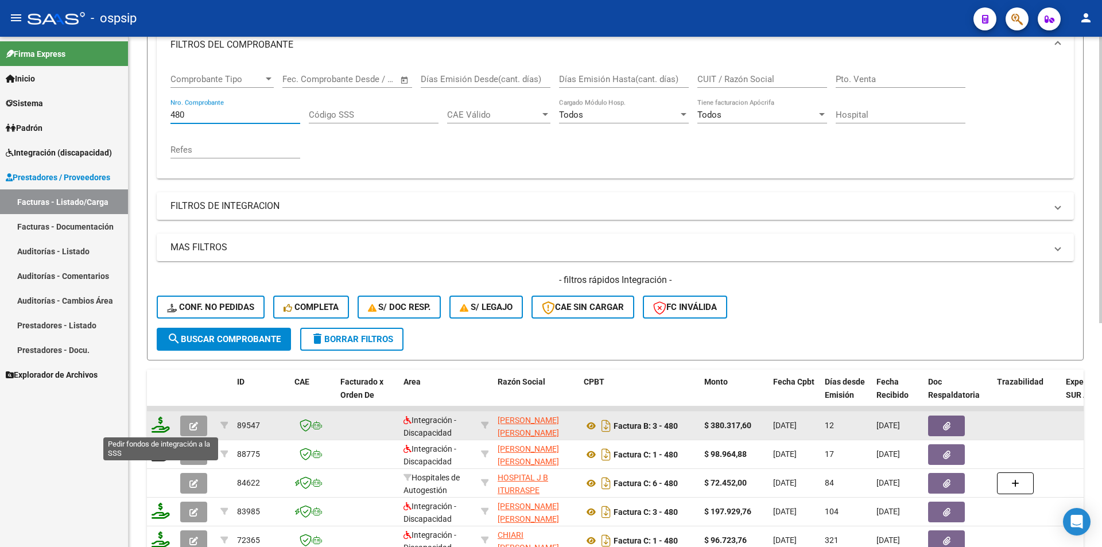
click at [153, 420] on icon at bounding box center [161, 425] width 18 height 16
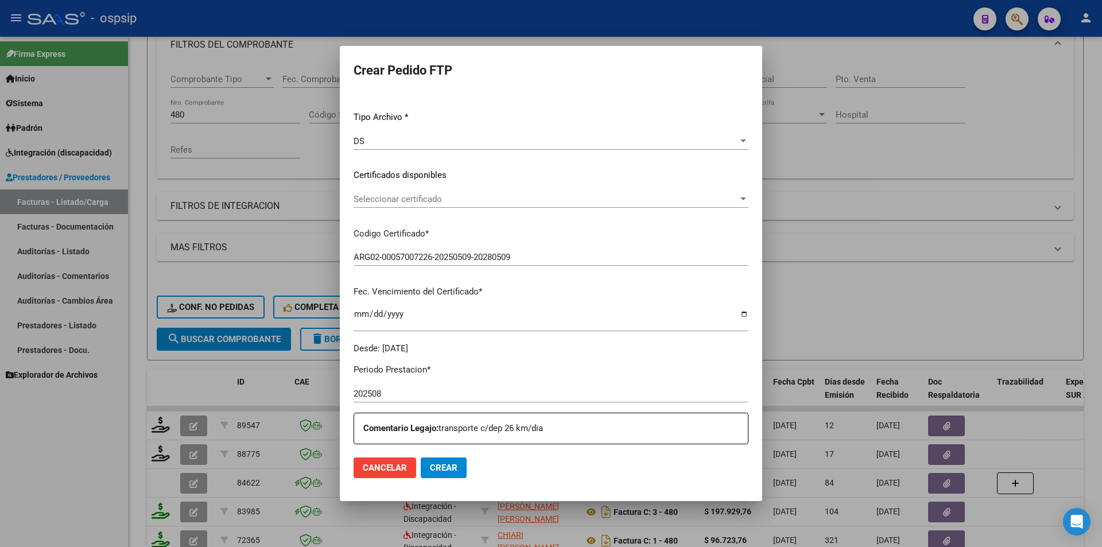
scroll to position [287, 0]
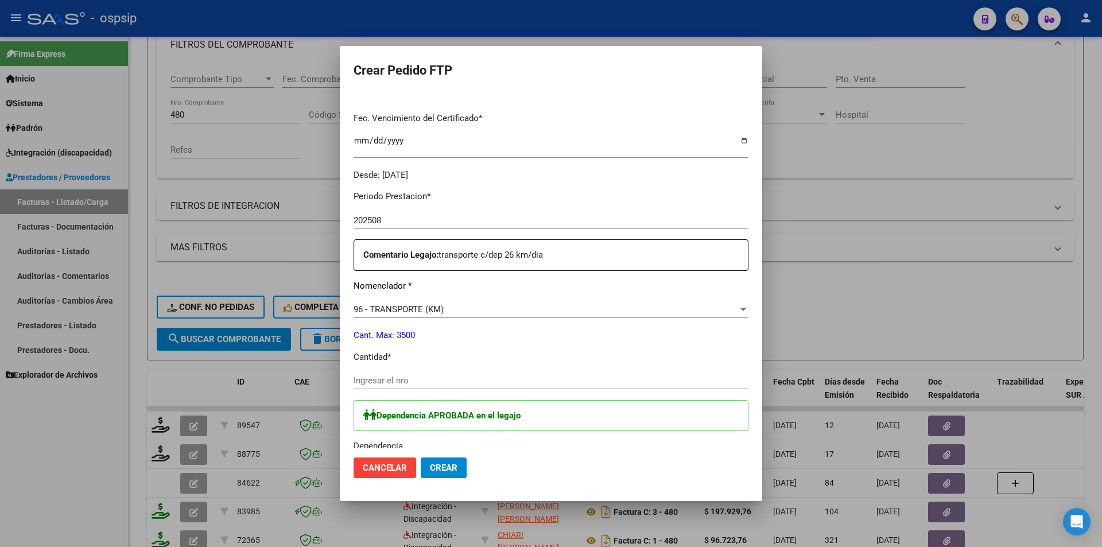
drag, startPoint x: 424, startPoint y: 394, endPoint x: 405, endPoint y: 367, distance: 33.0
click at [414, 383] on div "Ingresar el nro" at bounding box center [551, 386] width 395 height 28
click at [403, 374] on div "Ingresar el nro" at bounding box center [551, 380] width 395 height 17
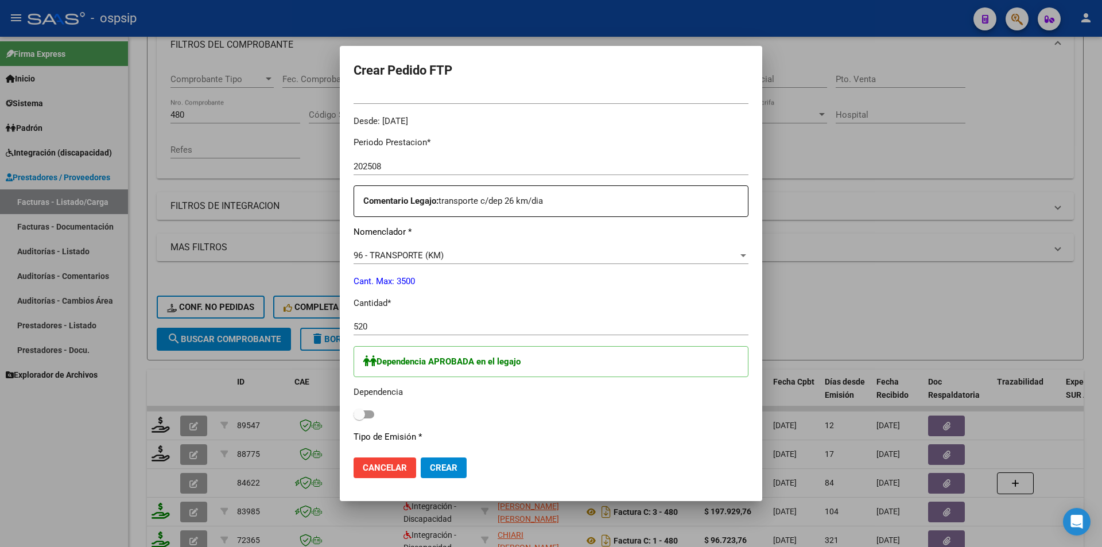
scroll to position [402, 0]
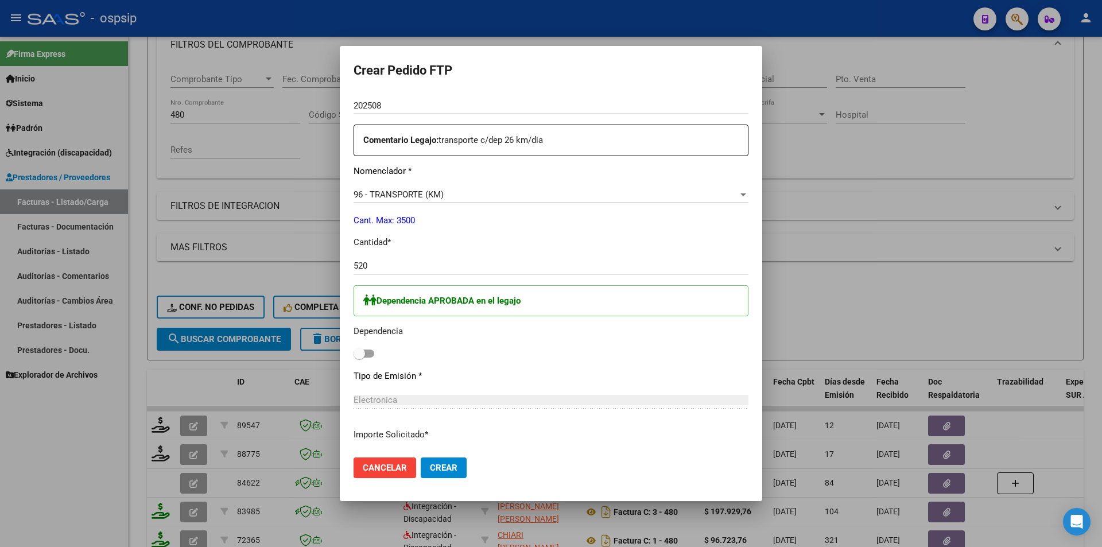
click at [364, 351] on span at bounding box center [359, 353] width 11 height 11
click at [359, 358] on input "checkbox" at bounding box center [359, 358] width 1 height 1
click at [440, 471] on span "Crear" at bounding box center [444, 468] width 28 height 10
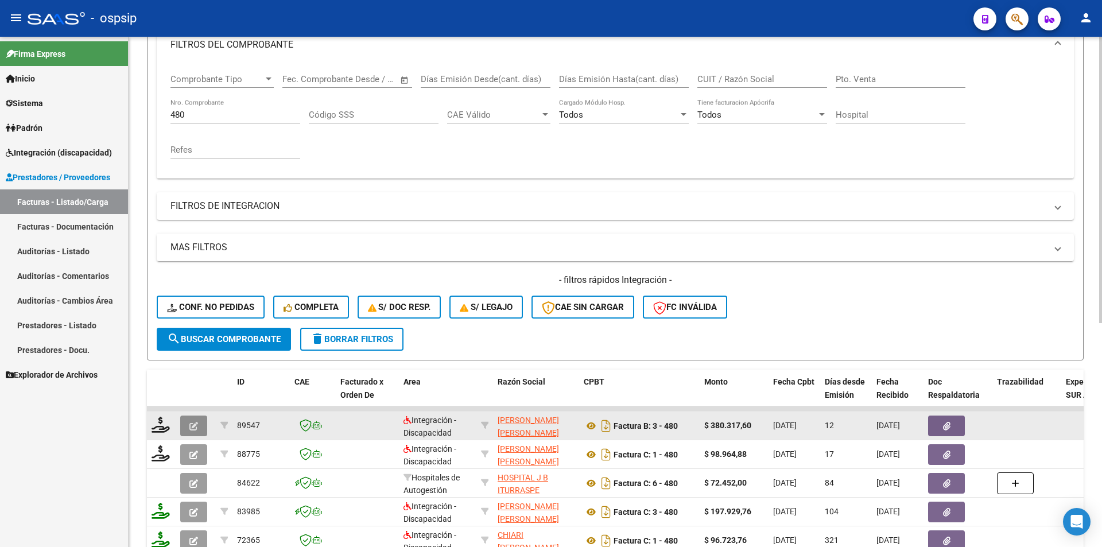
click at [188, 428] on button "button" at bounding box center [193, 426] width 27 height 21
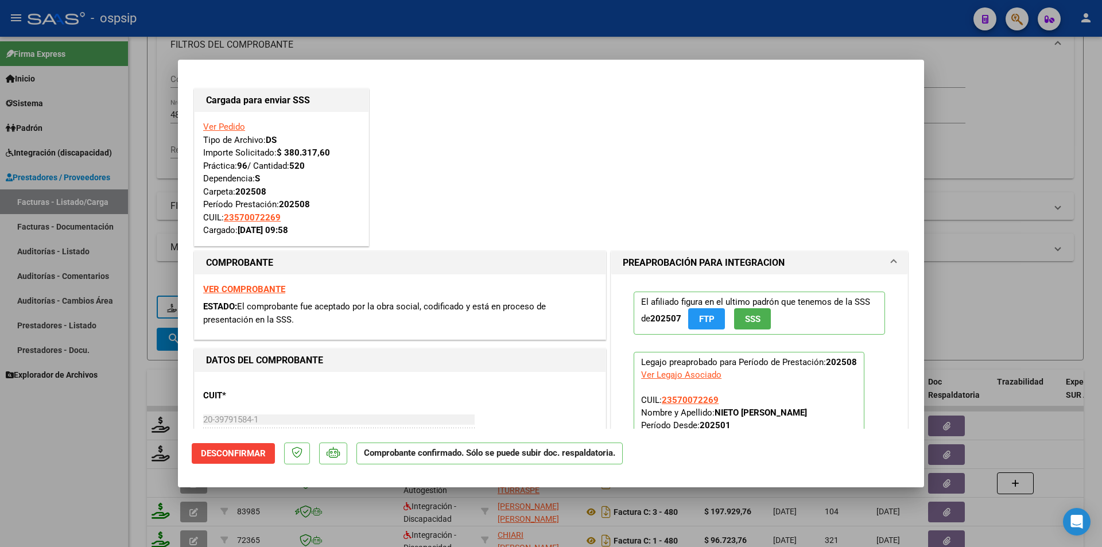
click at [124, 266] on div at bounding box center [551, 273] width 1102 height 547
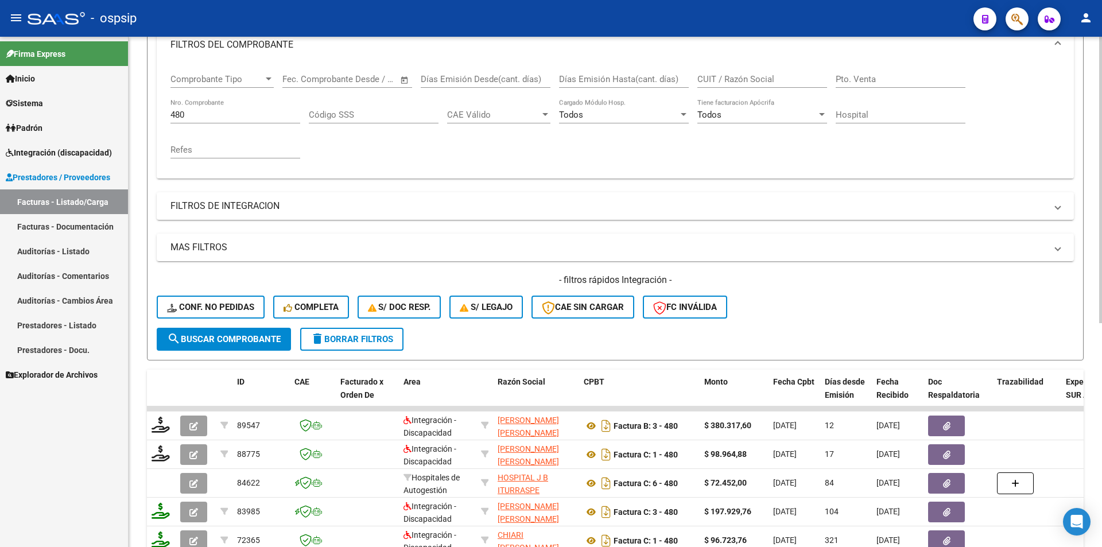
click at [168, 110] on div "Comprobante Tipo Comprobante Tipo Fecha inicio – Fecha fin Fec. Comprobante Des…" at bounding box center [615, 120] width 917 height 115
drag, startPoint x: 185, startPoint y: 115, endPoint x: 160, endPoint y: 115, distance: 25.3
click at [160, 115] on div "Comprobante Tipo Comprobante Tipo Fecha inicio – Fecha fin Fec. Comprobante Des…" at bounding box center [615, 120] width 917 height 115
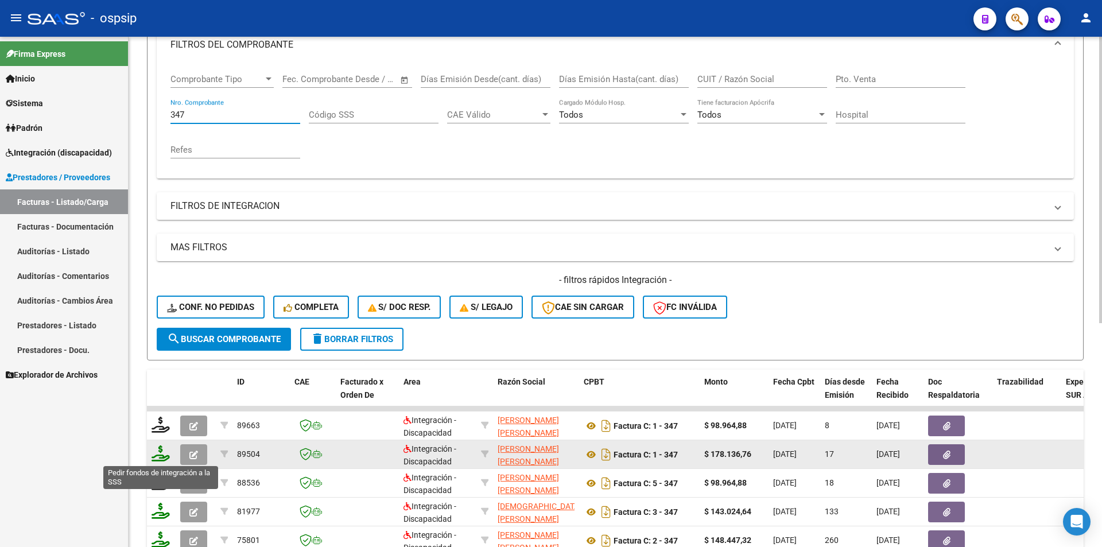
click at [161, 454] on icon at bounding box center [161, 453] width 18 height 16
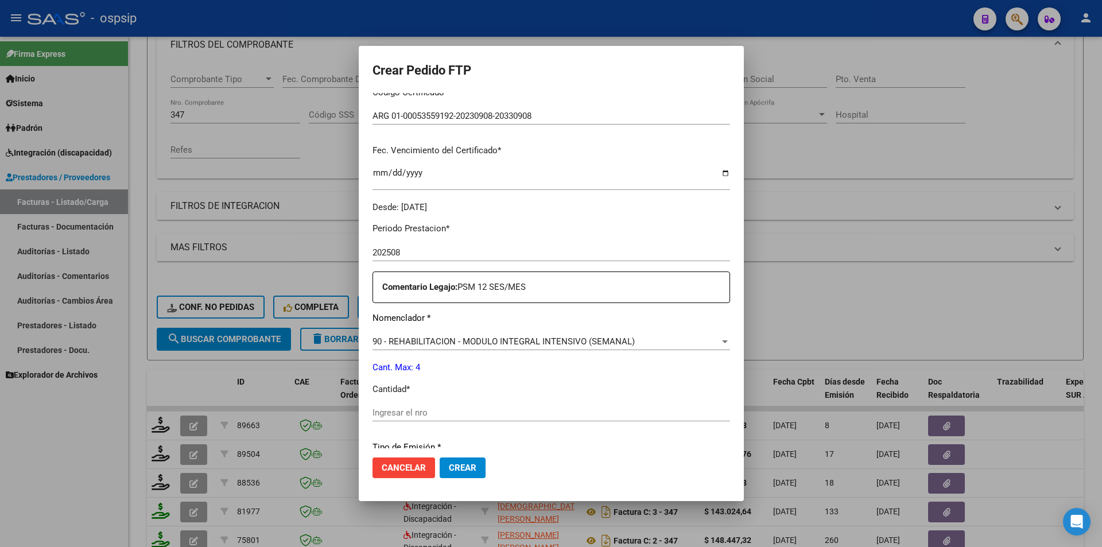
scroll to position [287, 0]
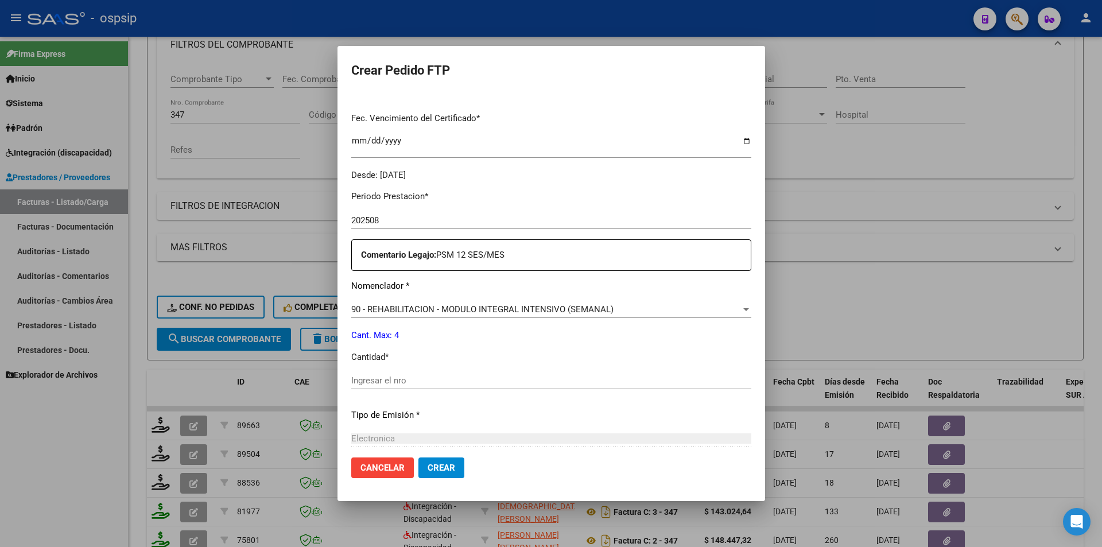
click at [417, 381] on input "Ingresar el nro" at bounding box center [551, 380] width 400 height 10
click at [442, 469] on button "Crear" at bounding box center [441, 467] width 46 height 21
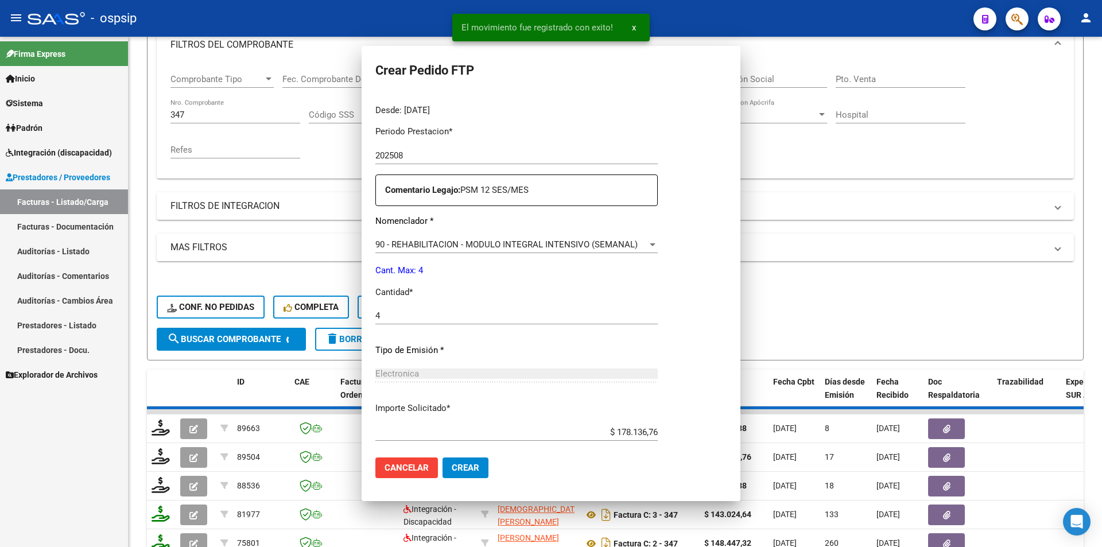
scroll to position [222, 0]
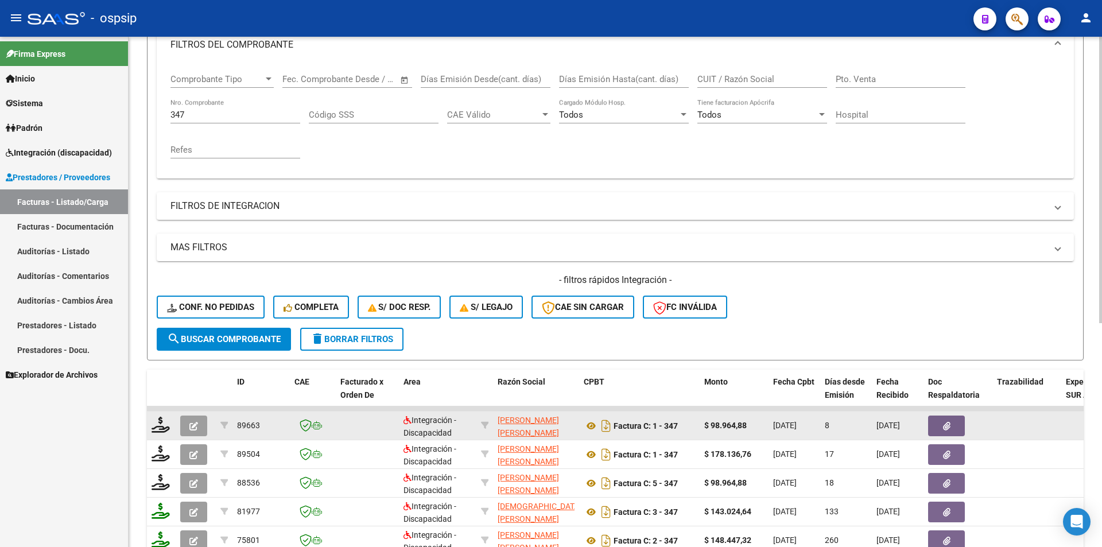
click at [193, 428] on icon "button" at bounding box center [193, 426] width 9 height 9
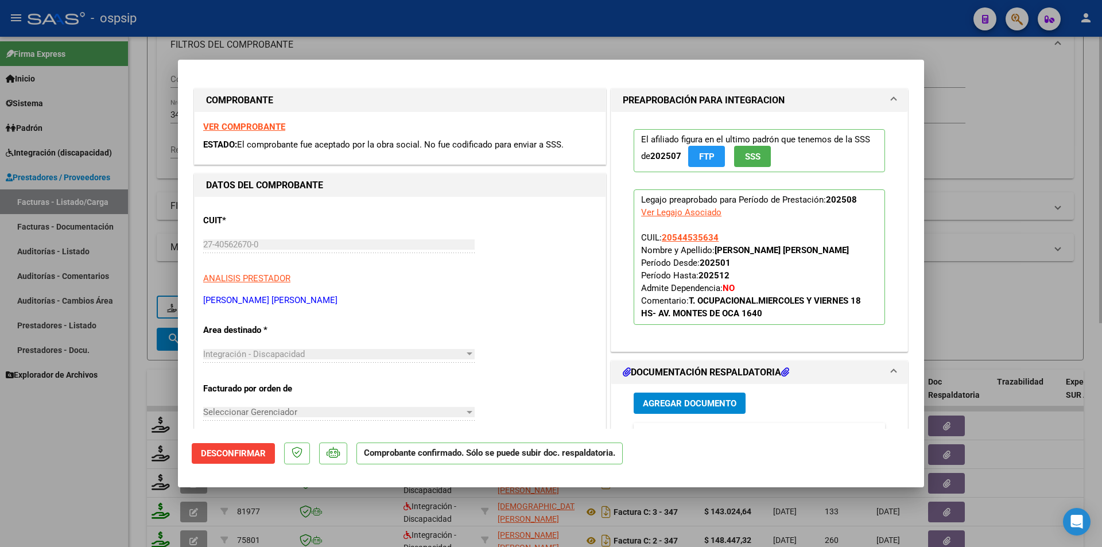
drag, startPoint x: 100, startPoint y: 451, endPoint x: 134, endPoint y: 448, distance: 34.0
click at [103, 449] on div at bounding box center [551, 273] width 1102 height 547
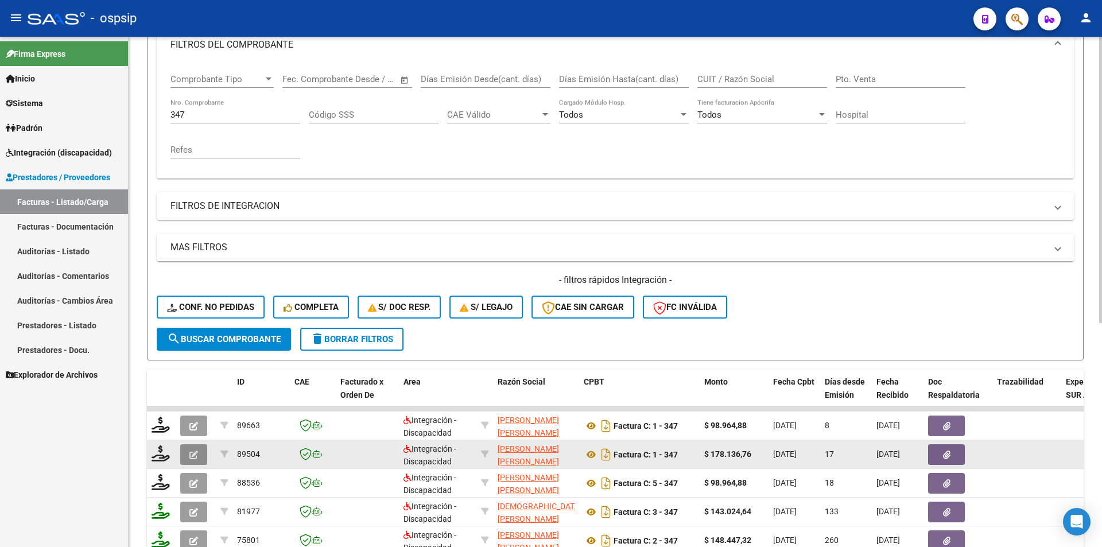
click at [196, 455] on icon "button" at bounding box center [193, 455] width 9 height 9
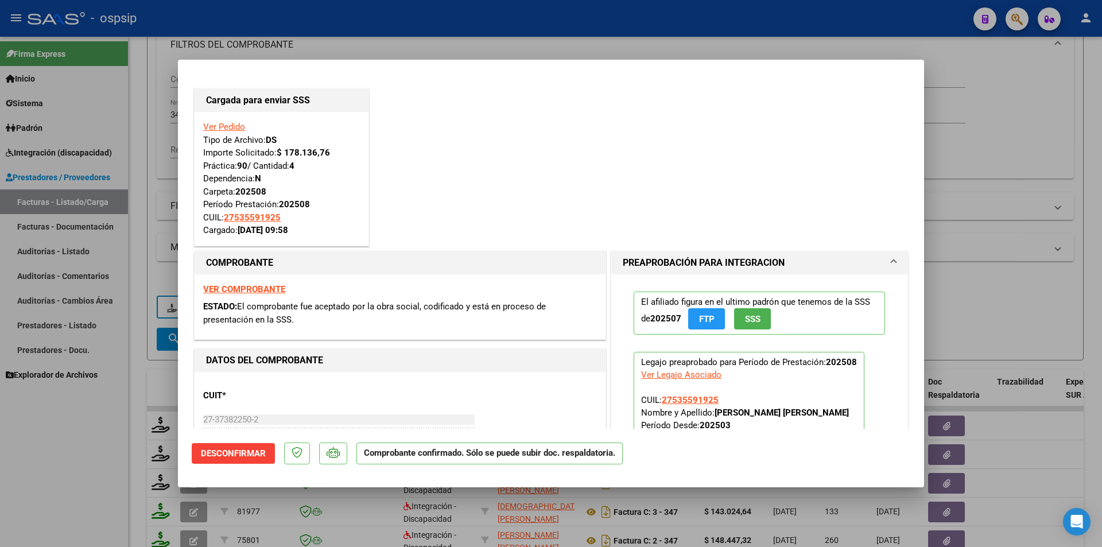
click at [19, 488] on div at bounding box center [551, 273] width 1102 height 547
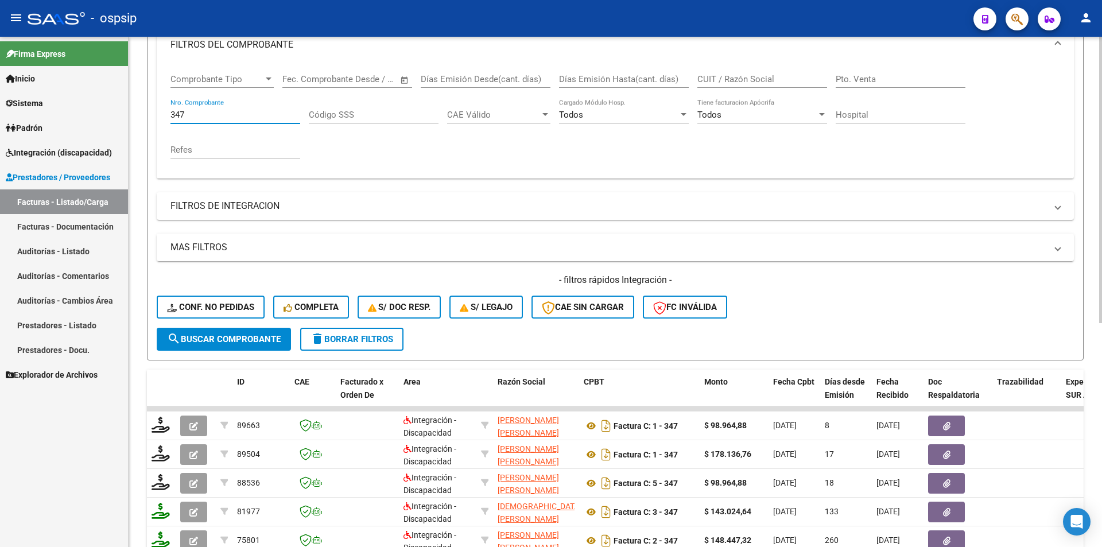
drag, startPoint x: 192, startPoint y: 112, endPoint x: 160, endPoint y: 104, distance: 33.0
click at [160, 104] on div "Comprobante Tipo Comprobante Tipo Fecha inicio – Fecha fin Fec. Comprobante Des…" at bounding box center [615, 120] width 917 height 115
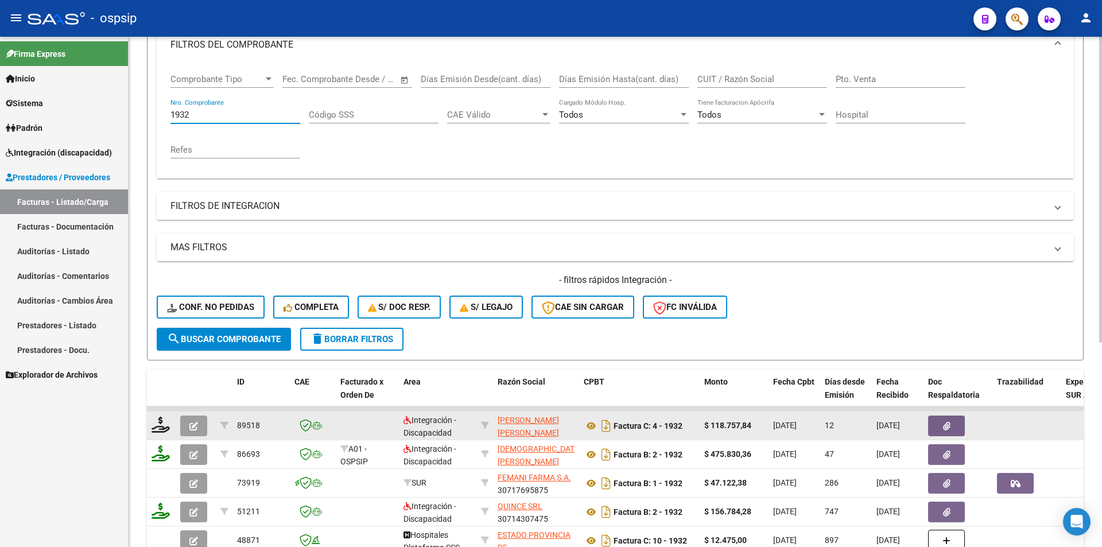
click at [191, 421] on span "button" at bounding box center [193, 426] width 9 height 10
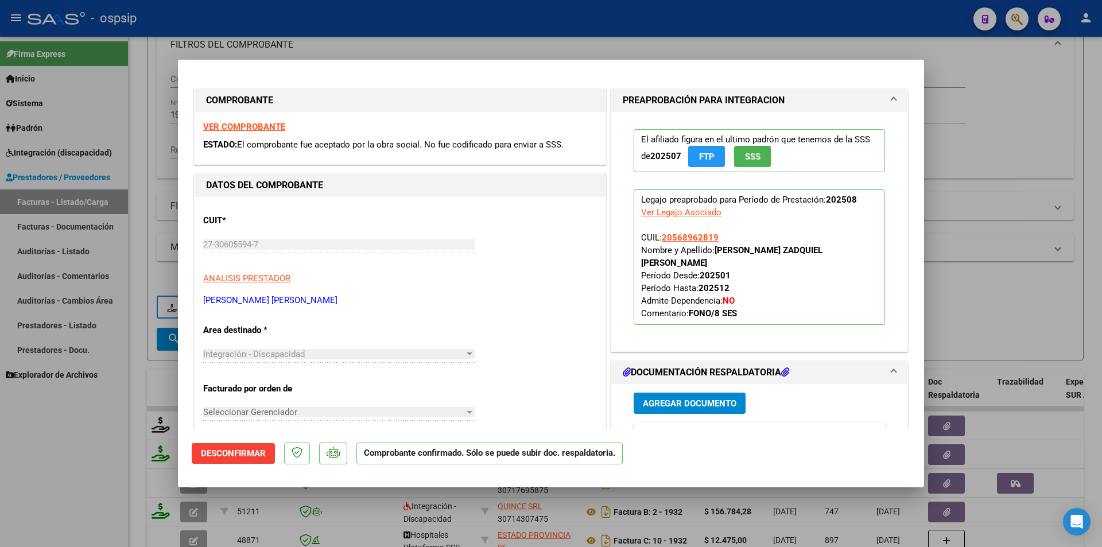
click at [106, 437] on div at bounding box center [551, 273] width 1102 height 547
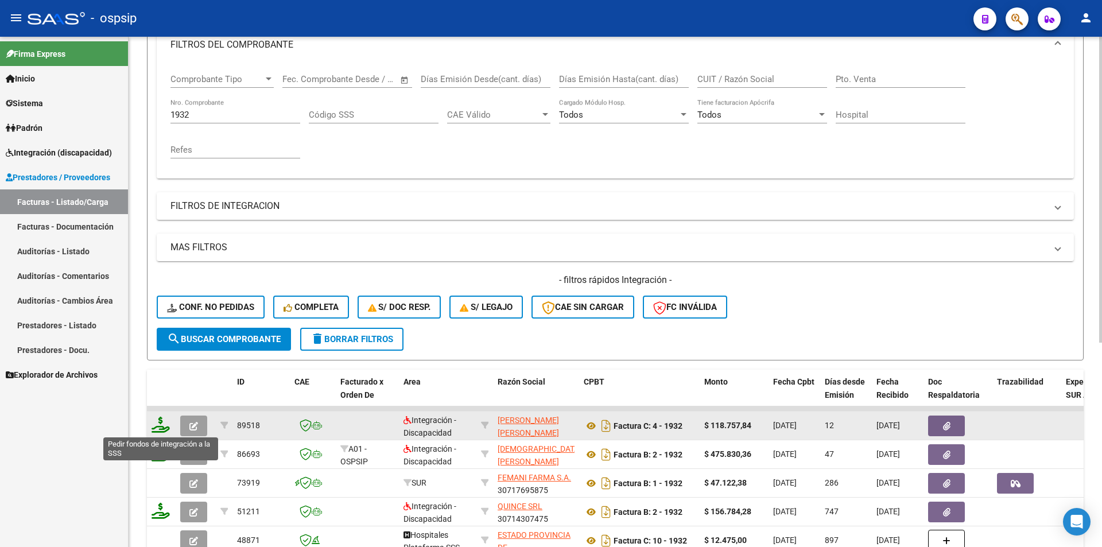
click at [158, 424] on icon at bounding box center [161, 425] width 18 height 16
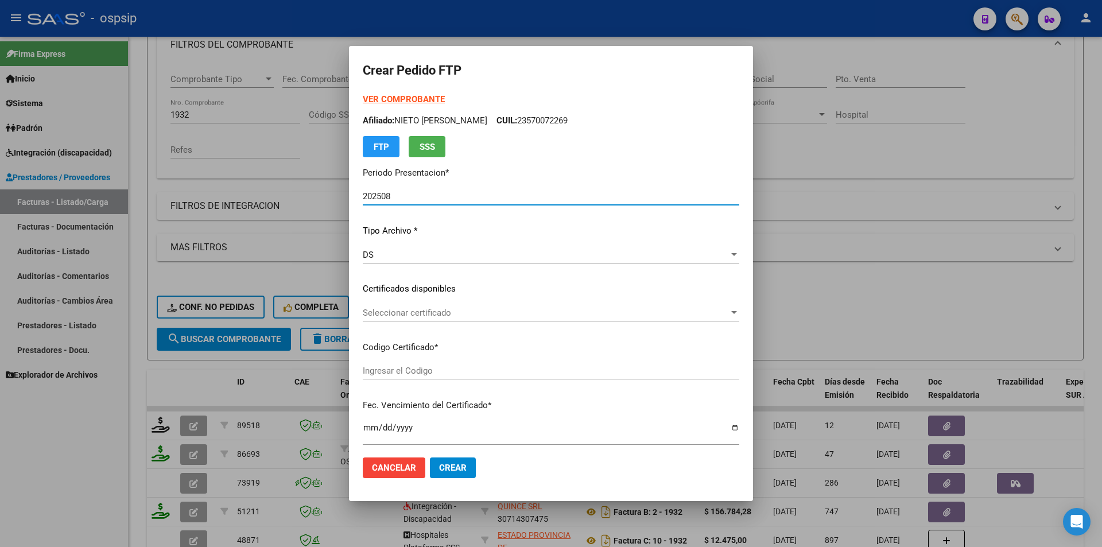
scroll to position [352, 0]
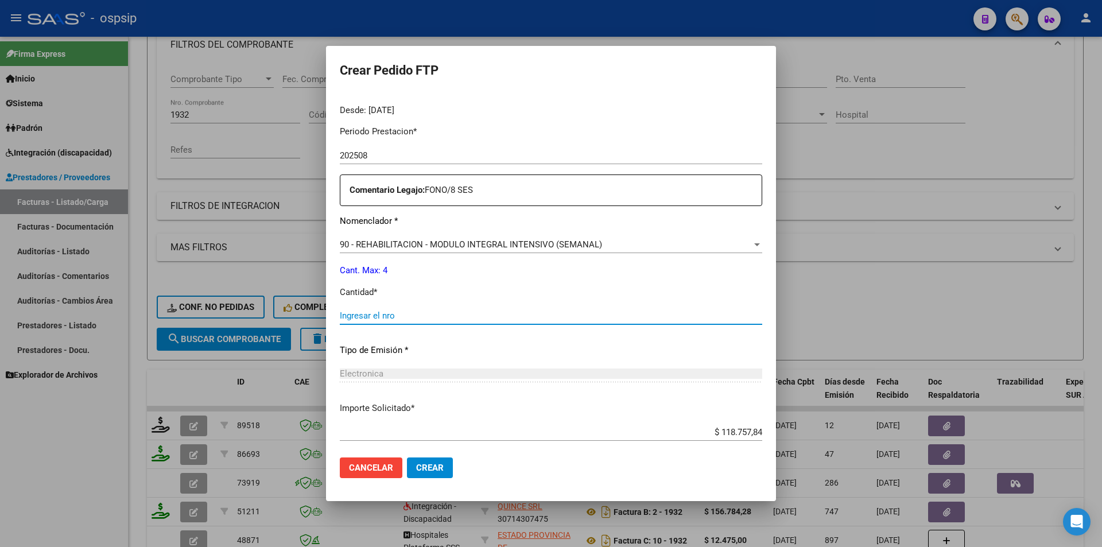
click at [401, 319] on input "Ingresar el nro" at bounding box center [551, 315] width 422 height 10
click at [436, 461] on button "Crear" at bounding box center [430, 467] width 46 height 21
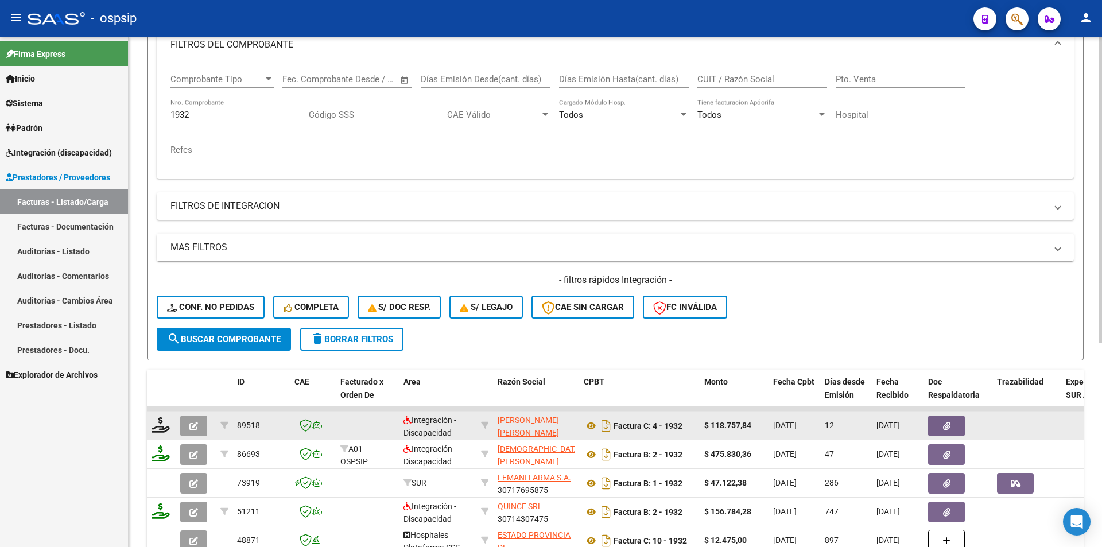
click at [197, 419] on button "button" at bounding box center [193, 426] width 27 height 21
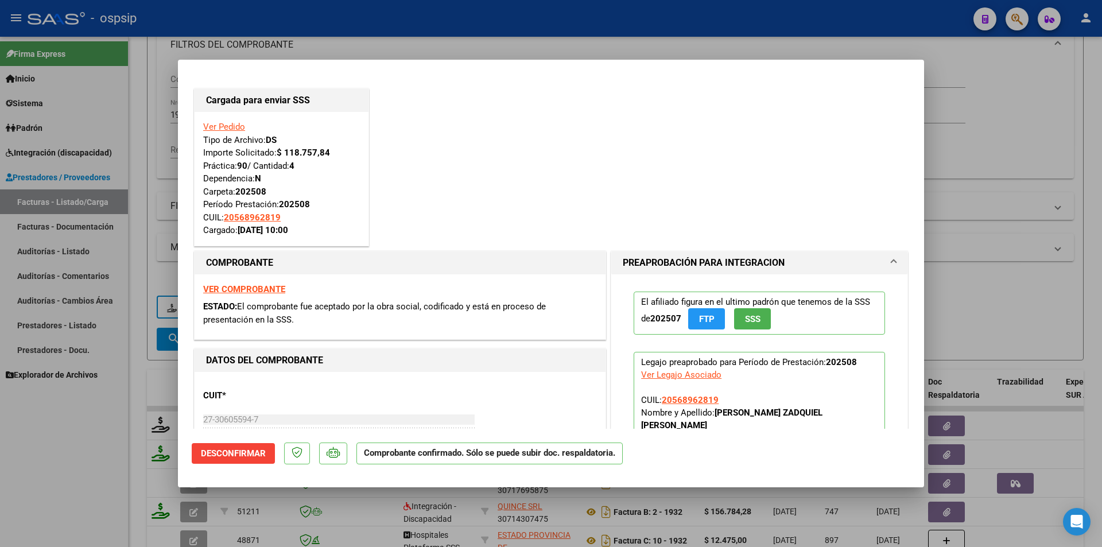
click at [69, 512] on div at bounding box center [551, 273] width 1102 height 547
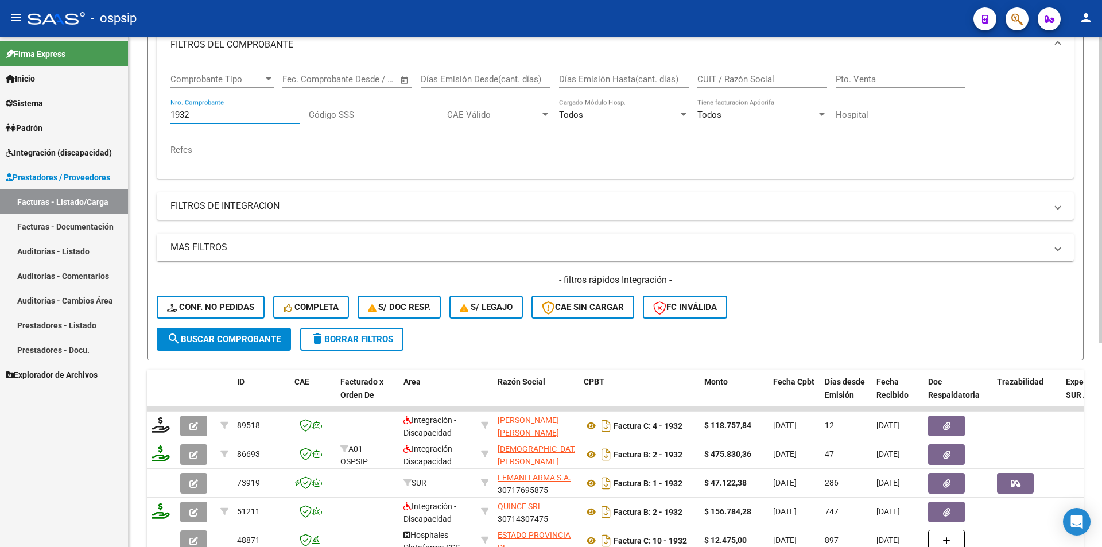
drag, startPoint x: 195, startPoint y: 119, endPoint x: 168, endPoint y: 114, distance: 27.6
click at [168, 114] on div "Comprobante Tipo Comprobante Tipo Fecha inicio – Fecha fin Fec. Comprobante Des…" at bounding box center [615, 120] width 917 height 115
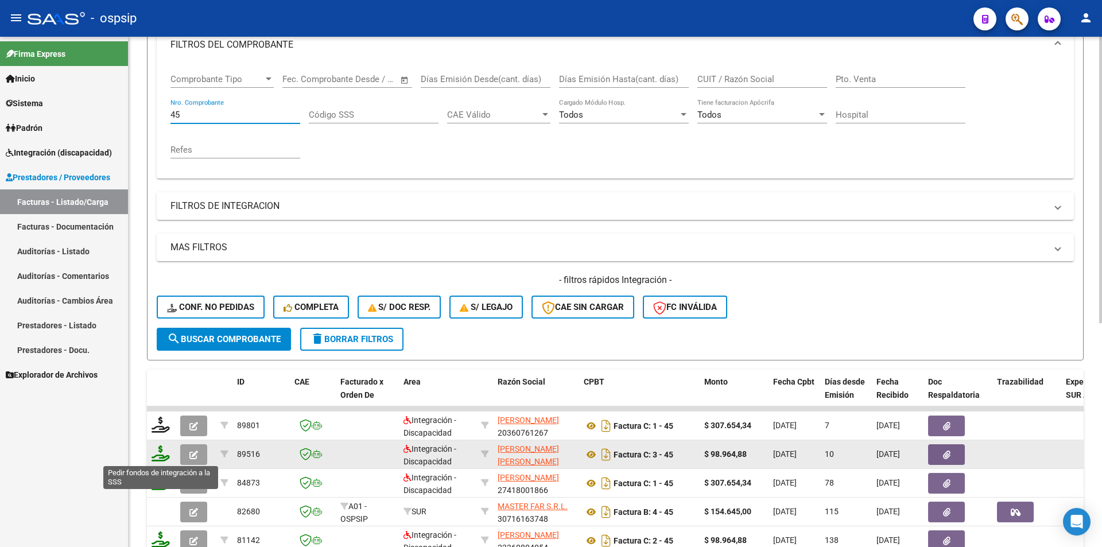
click at [165, 452] on icon at bounding box center [161, 453] width 18 height 16
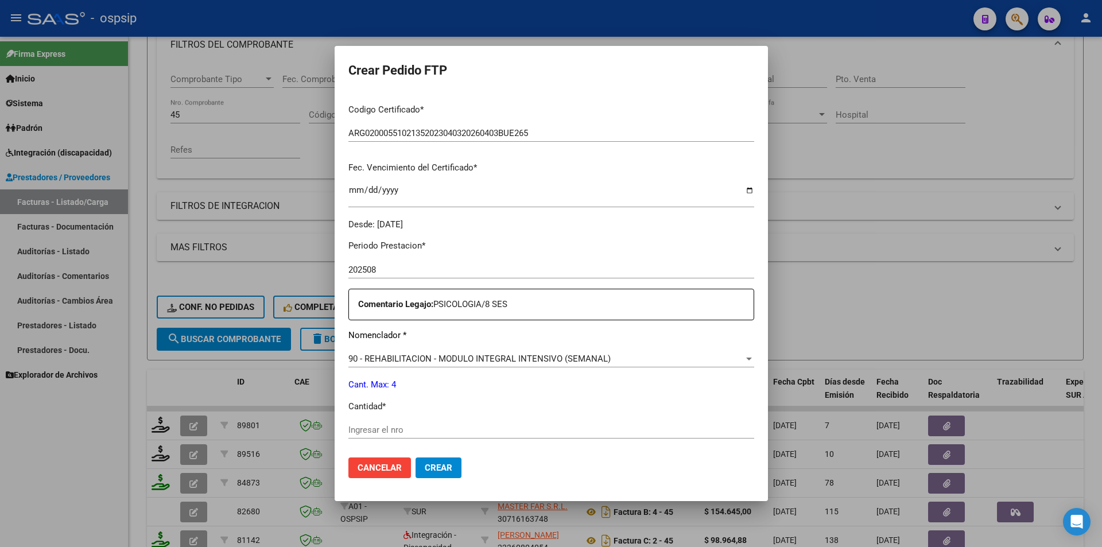
scroll to position [344, 0]
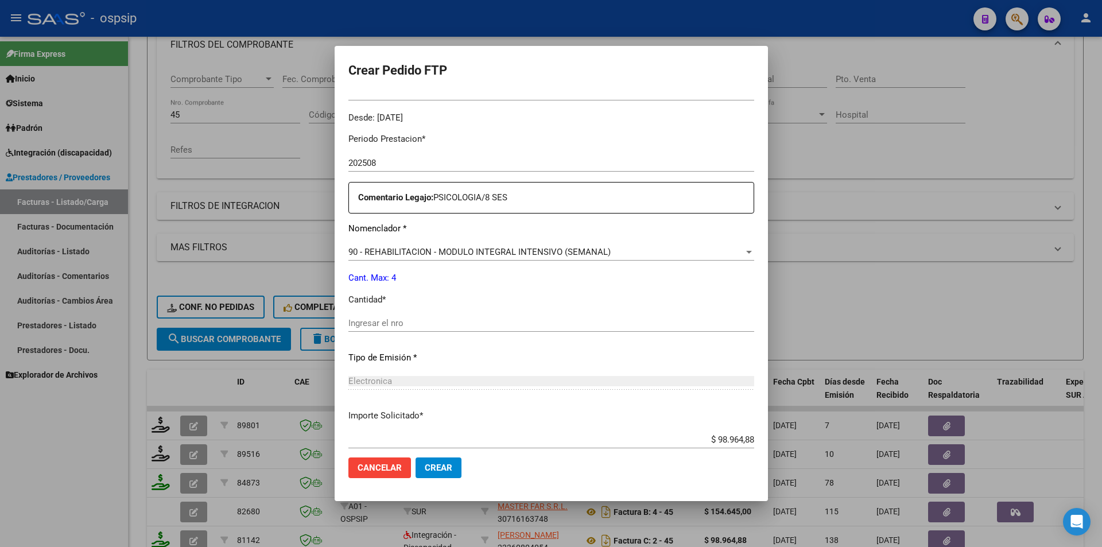
click at [352, 324] on input "Ingresar el nro" at bounding box center [551, 323] width 406 height 10
click at [425, 470] on span "Crear" at bounding box center [439, 468] width 28 height 10
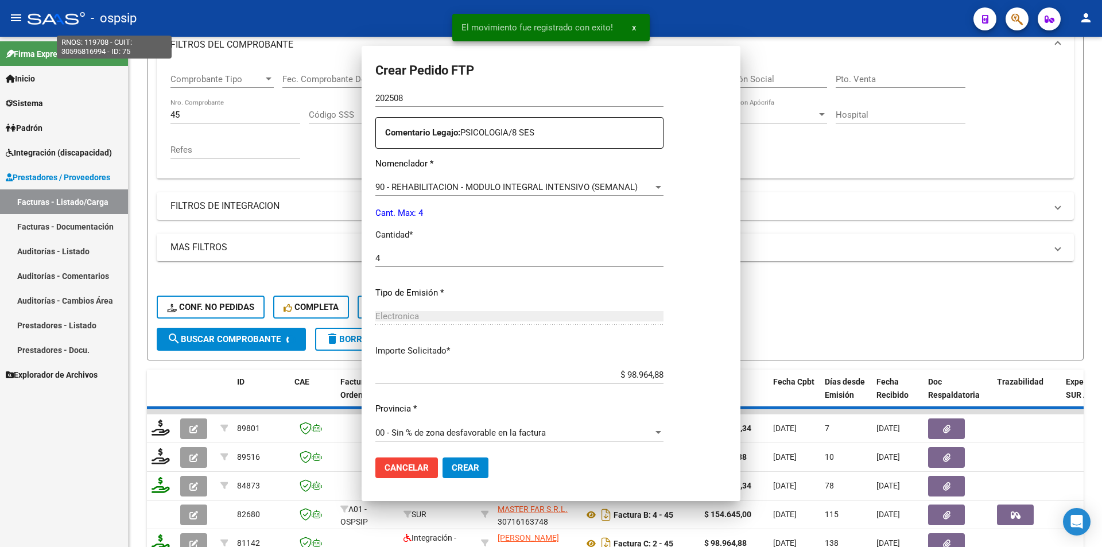
scroll to position [279, 0]
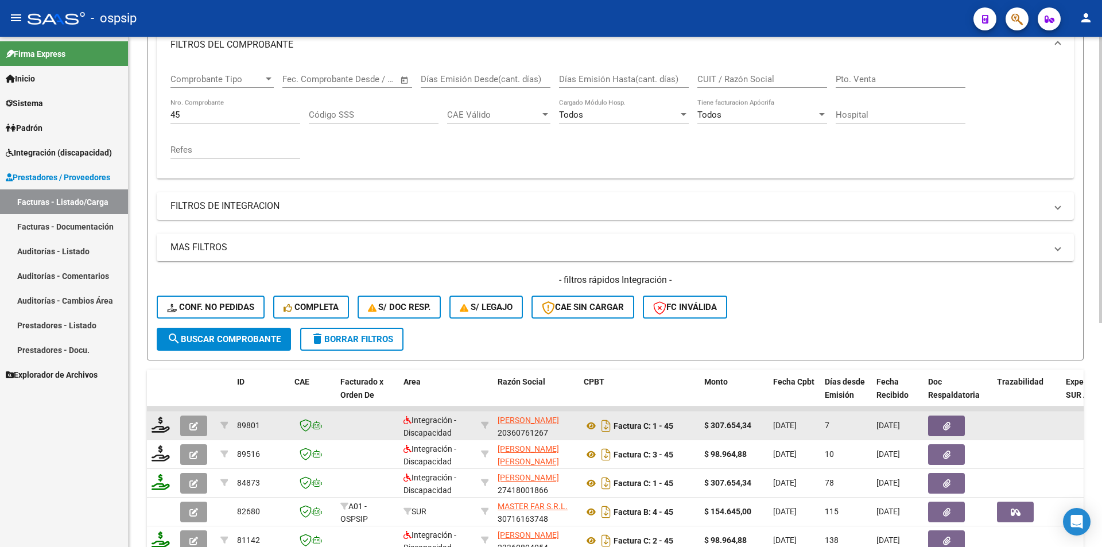
click at [189, 426] on button "button" at bounding box center [193, 426] width 27 height 21
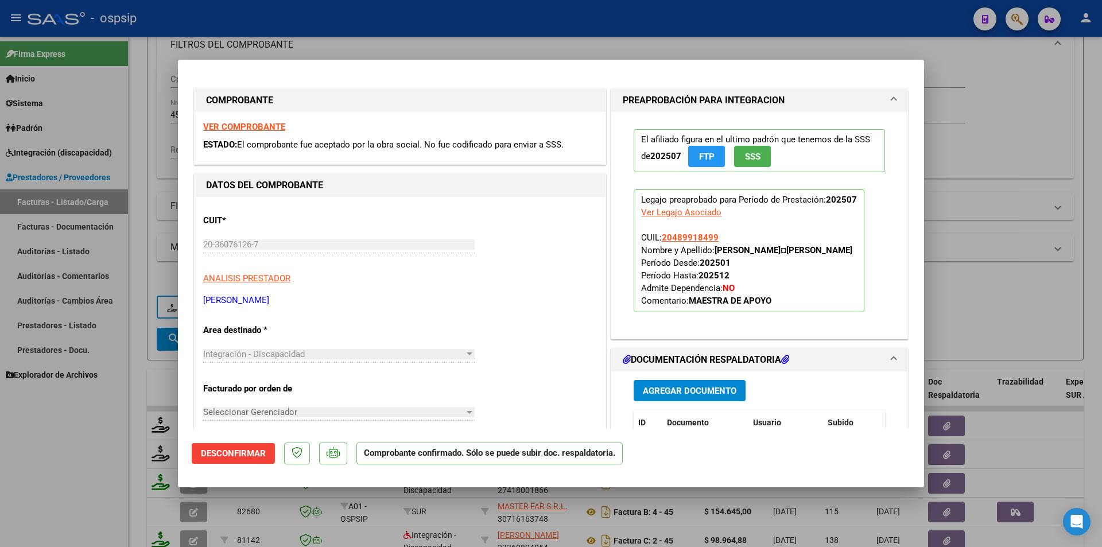
click at [124, 449] on div at bounding box center [551, 273] width 1102 height 547
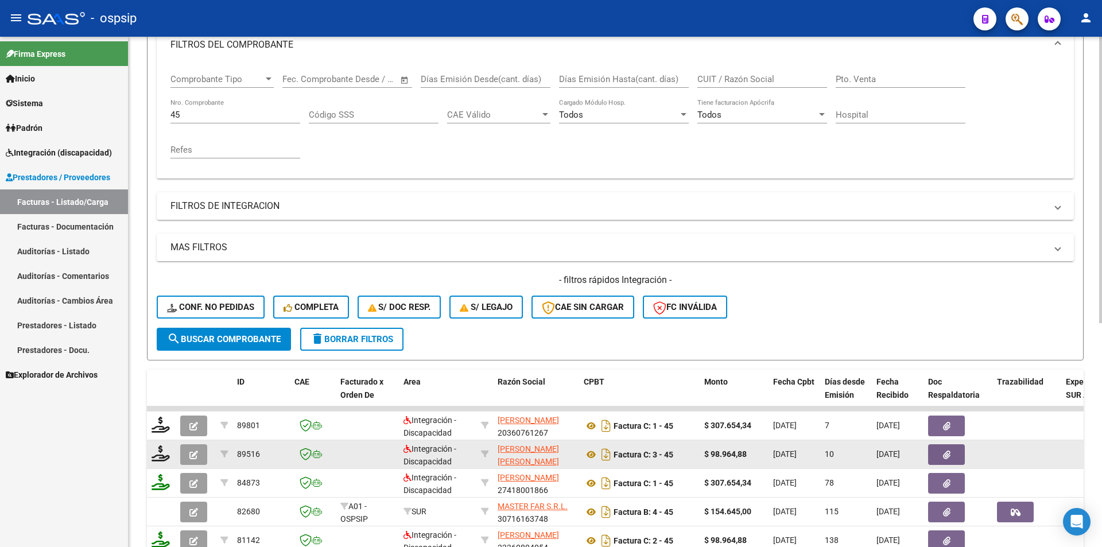
click at [183, 459] on button "button" at bounding box center [193, 454] width 27 height 21
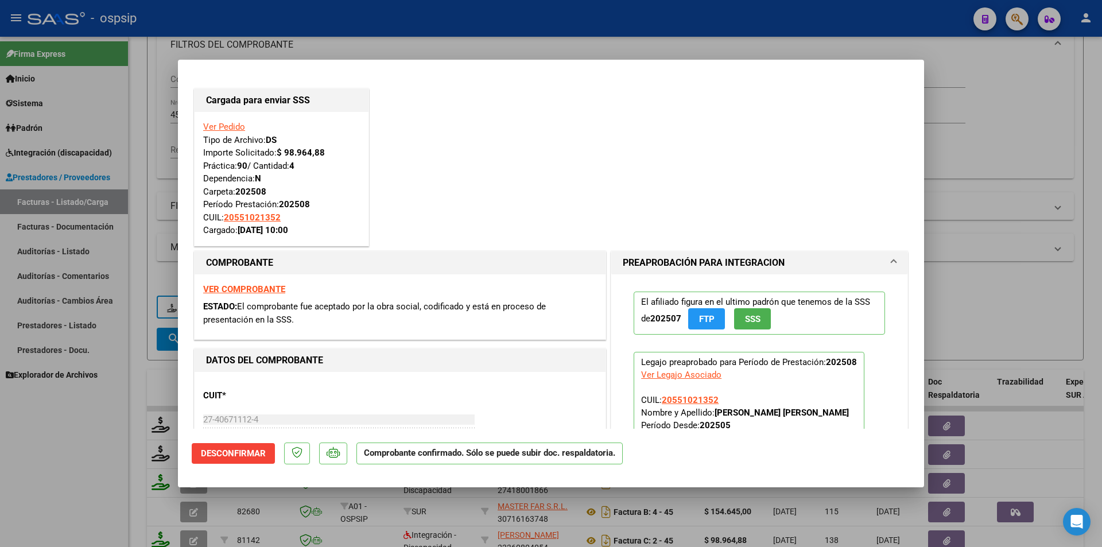
click at [103, 459] on div at bounding box center [551, 273] width 1102 height 547
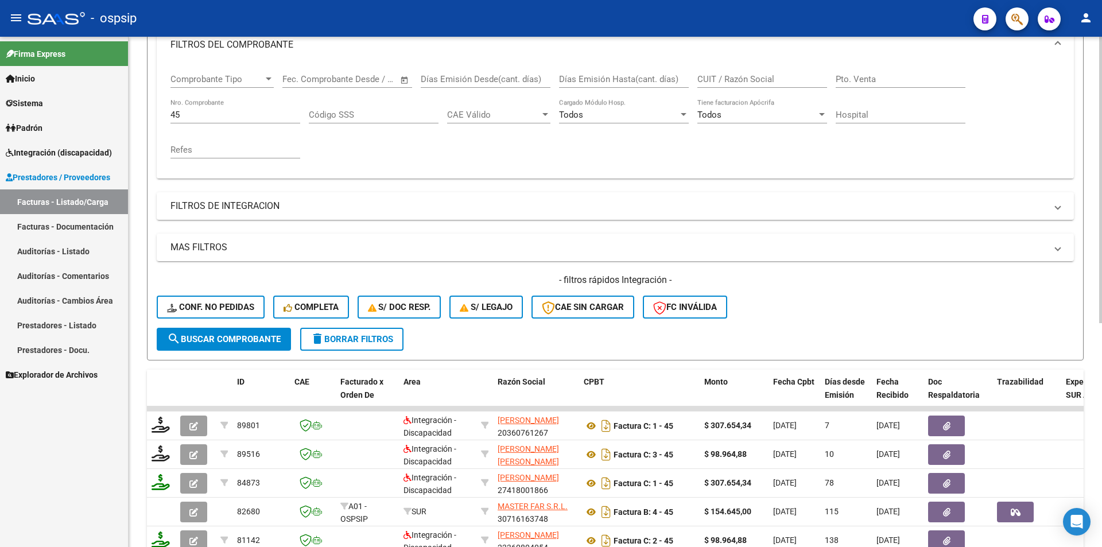
drag, startPoint x: 187, startPoint y: 108, endPoint x: 179, endPoint y: 115, distance: 10.2
click at [175, 111] on div "45 Nro. Comprobante" at bounding box center [235, 111] width 130 height 25
drag, startPoint x: 185, startPoint y: 118, endPoint x: 162, endPoint y: 115, distance: 22.6
click at [162, 115] on div "Comprobante Tipo Comprobante Tipo Fecha inicio – Fecha fin Fec. Comprobante Des…" at bounding box center [615, 120] width 917 height 115
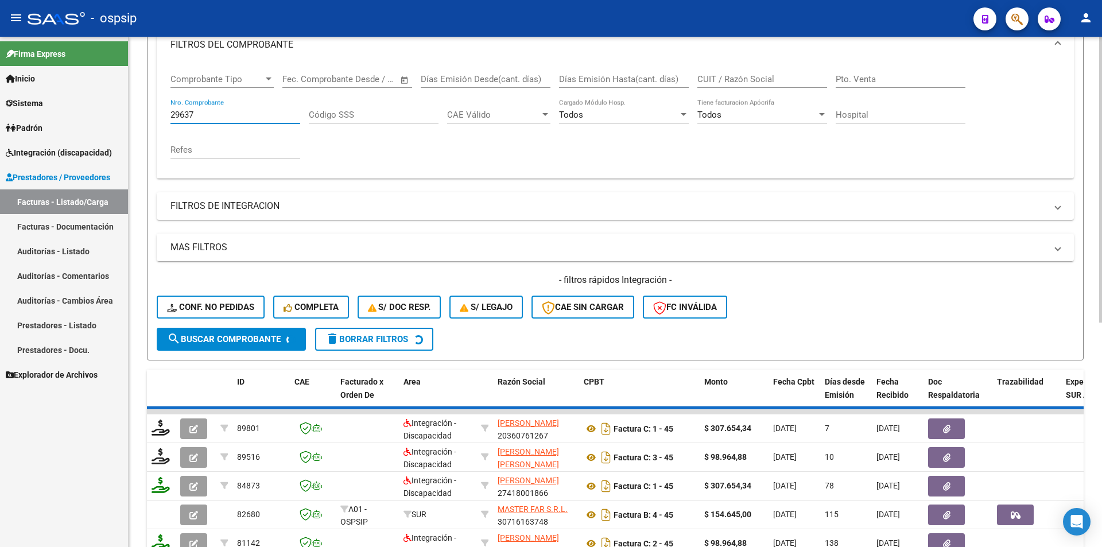
scroll to position [140, 0]
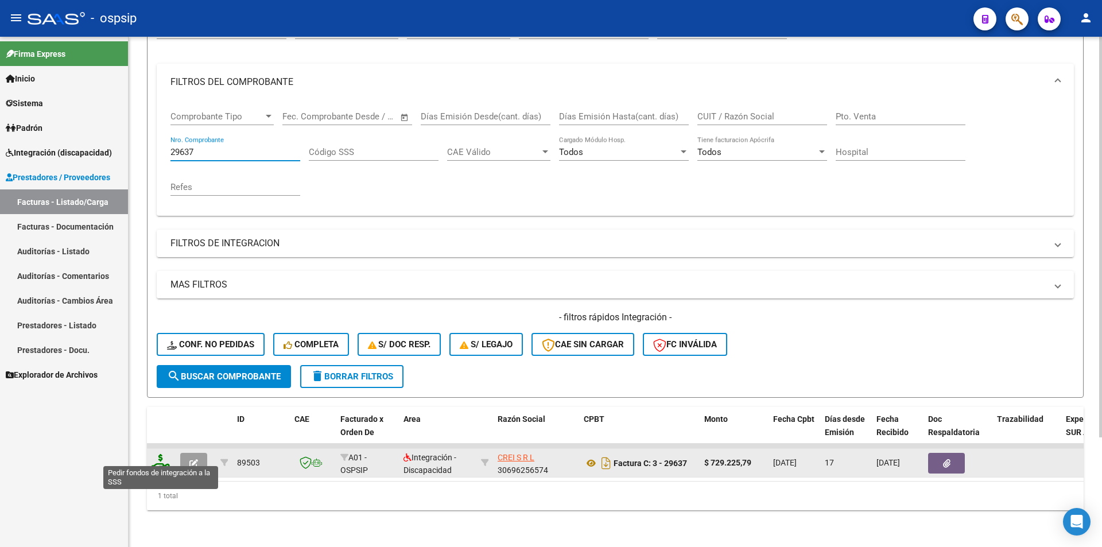
click at [161, 454] on icon at bounding box center [161, 462] width 18 height 16
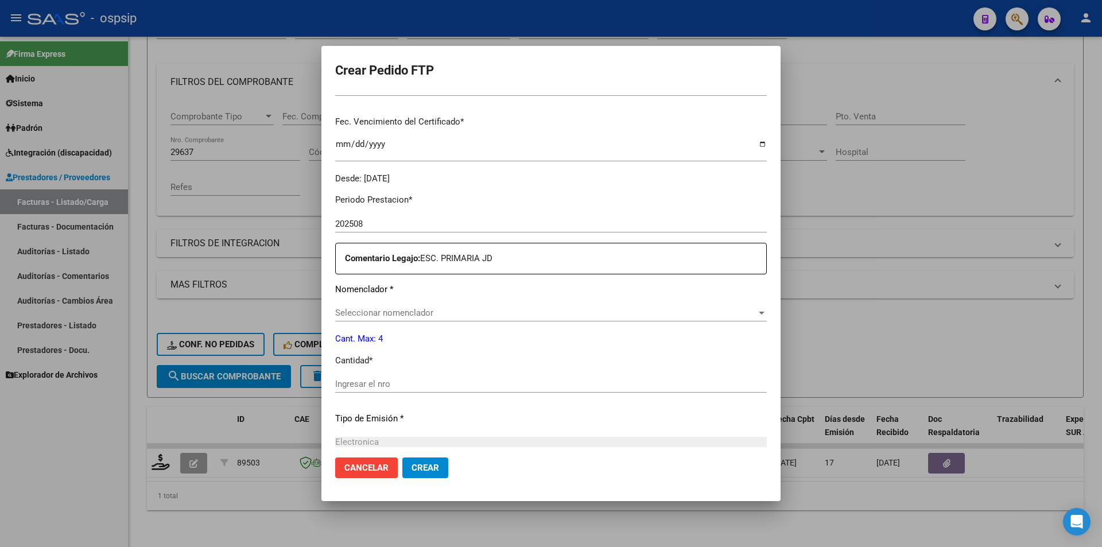
scroll to position [287, 0]
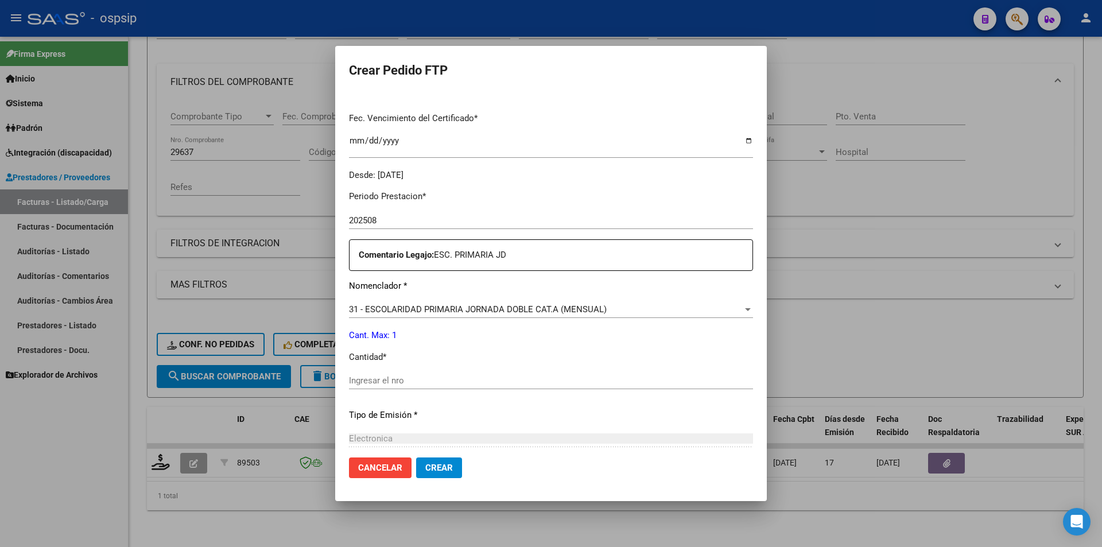
click at [394, 385] on input "Ingresar el nro" at bounding box center [551, 380] width 404 height 10
click at [439, 469] on span "Crear" at bounding box center [439, 468] width 28 height 10
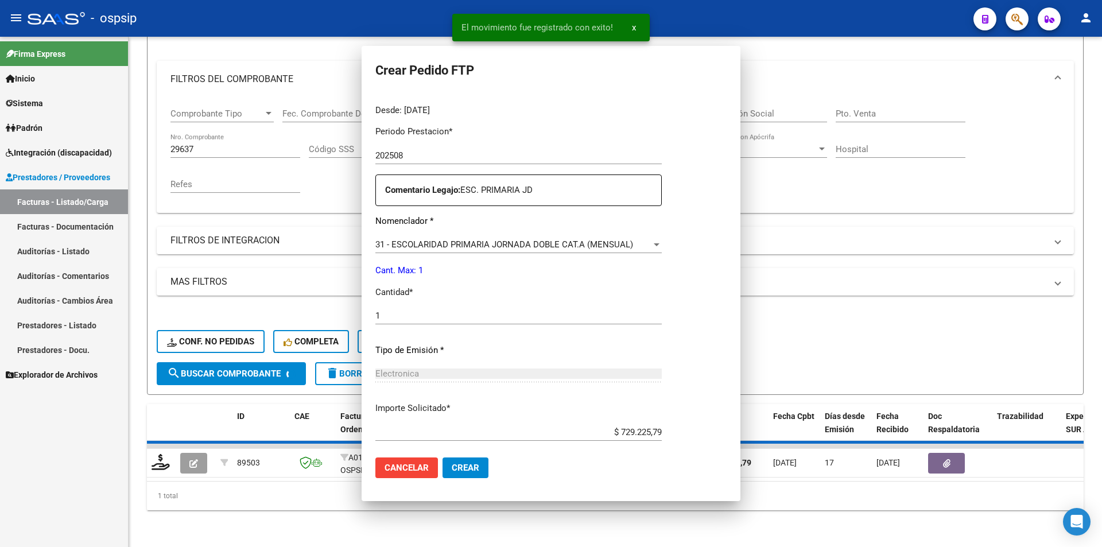
scroll to position [0, 0]
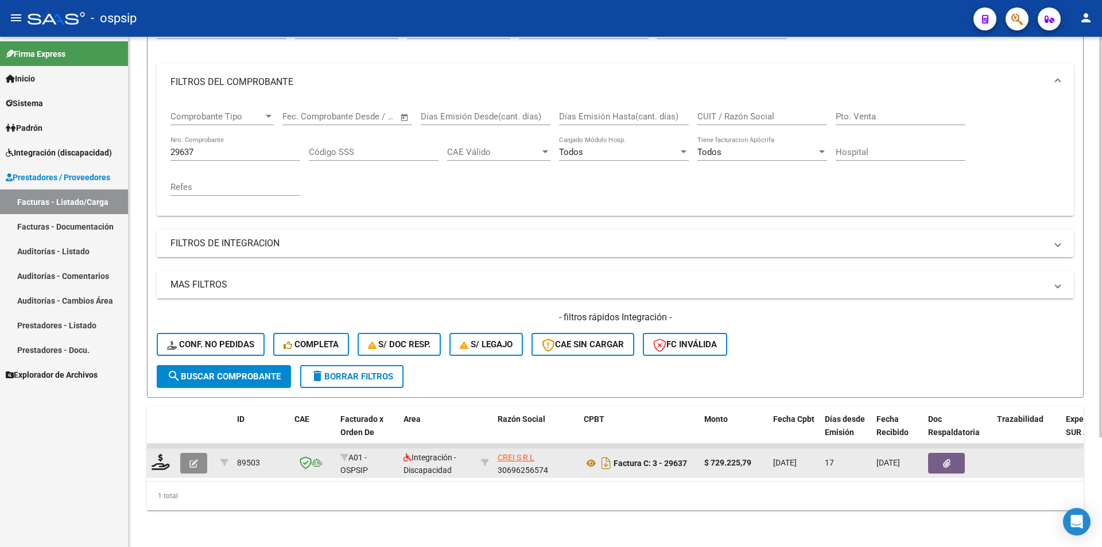
click at [191, 459] on icon "button" at bounding box center [193, 463] width 9 height 9
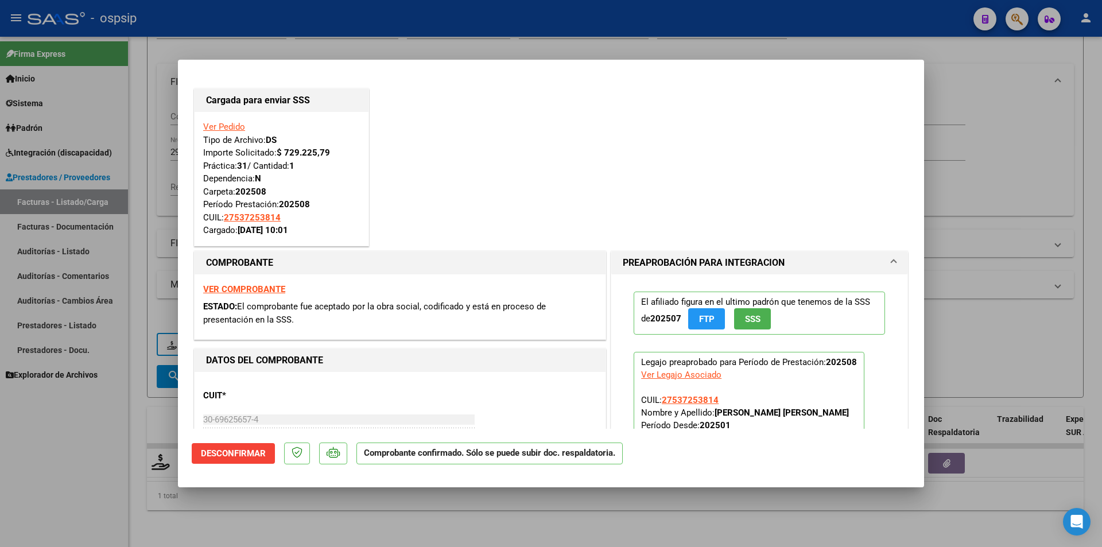
click at [129, 418] on div at bounding box center [551, 273] width 1102 height 547
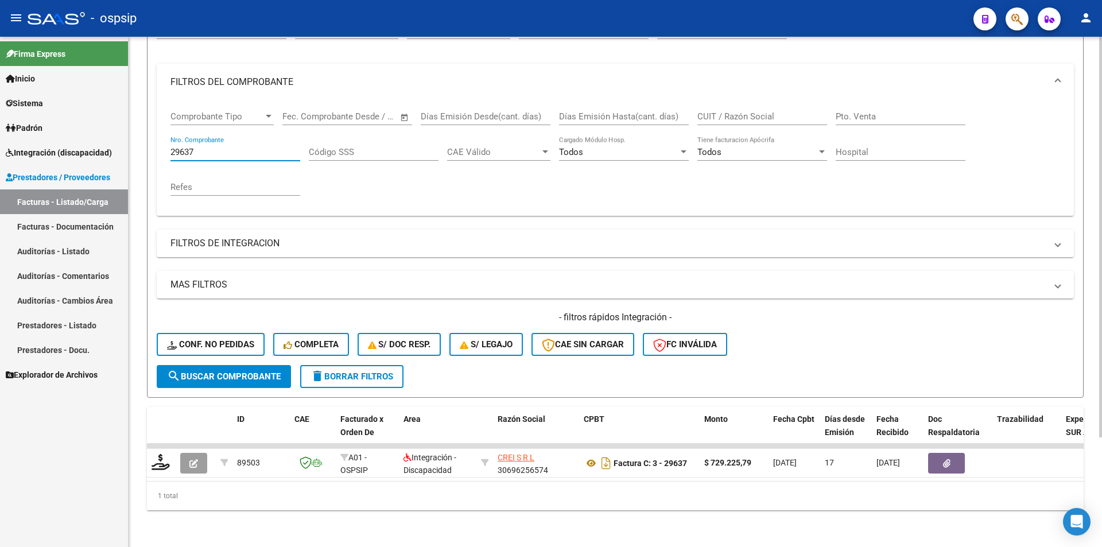
drag, startPoint x: 203, startPoint y: 139, endPoint x: 156, endPoint y: 140, distance: 47.1
click at [156, 140] on form "Filtros Id Area Area Seleccionar Gerenciador Seleccionar Gerenciador Todos Conf…" at bounding box center [615, 201] width 937 height 393
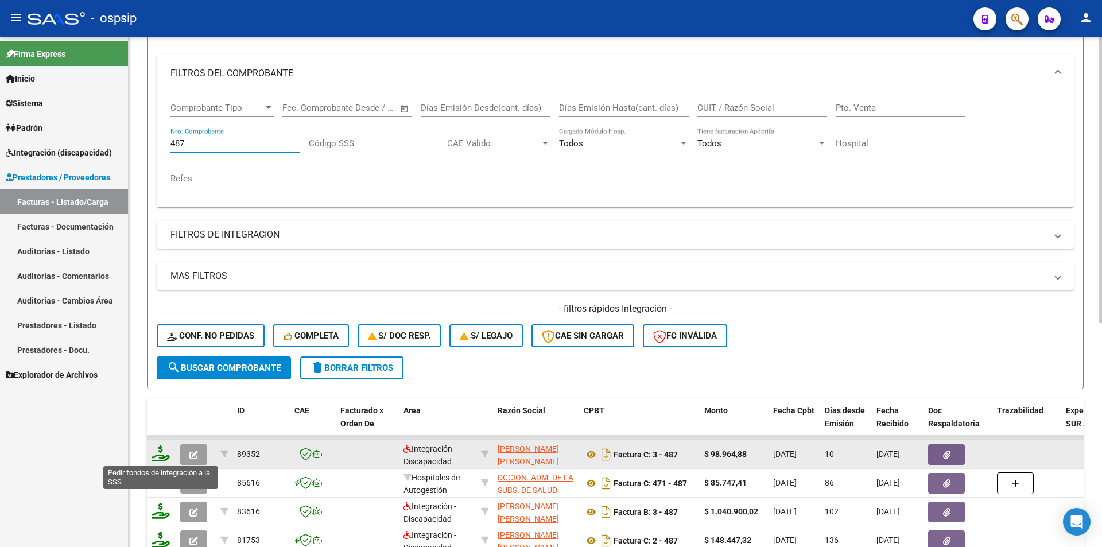
click at [153, 460] on icon at bounding box center [161, 453] width 18 height 16
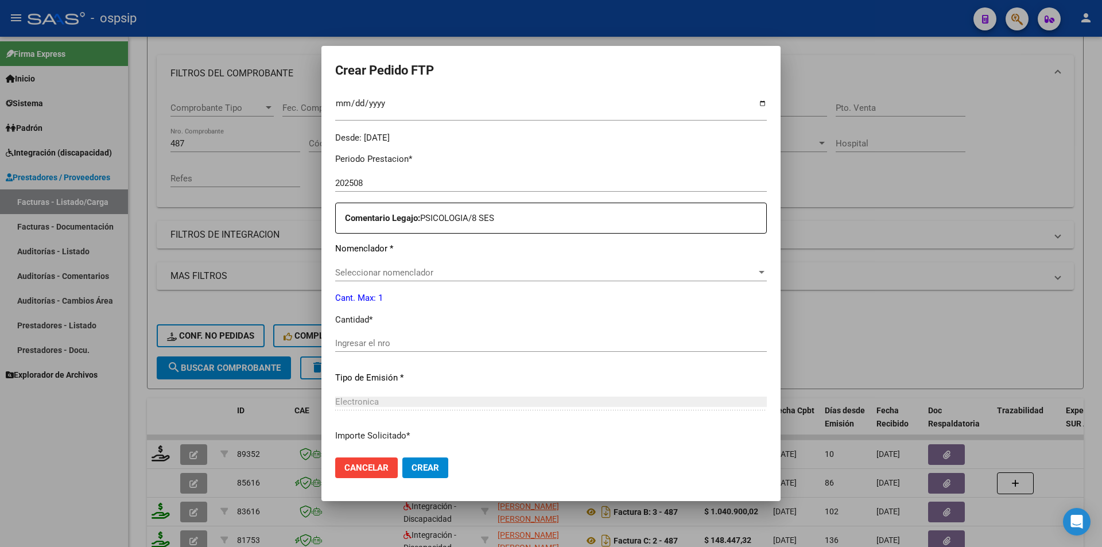
scroll to position [344, 0]
click at [360, 269] on span "Seleccionar nomenclador" at bounding box center [545, 272] width 421 height 10
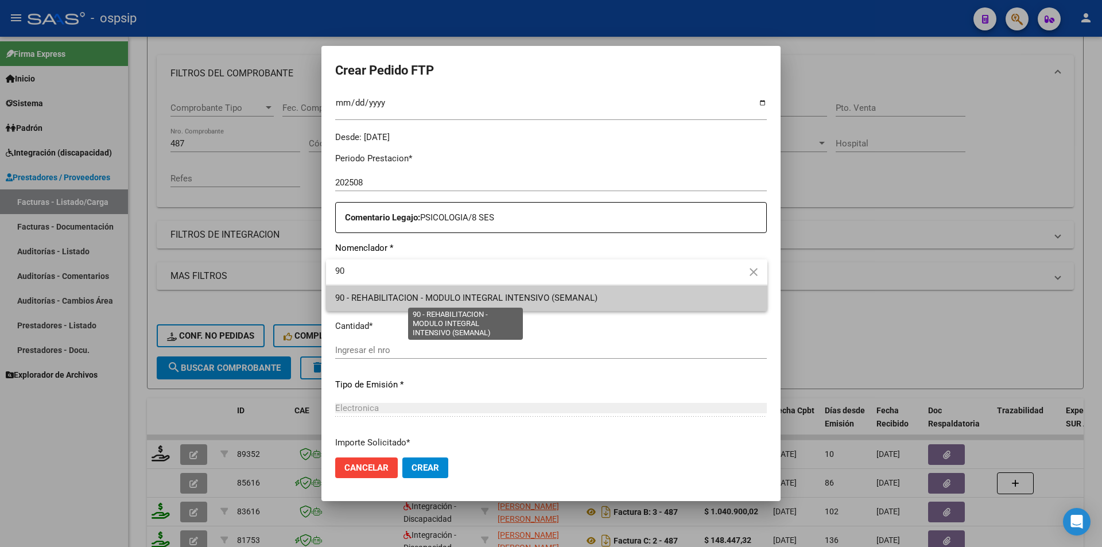
click at [379, 296] on span "90 - REHABILITACION - MODULO INTEGRAL INTENSIVO (SEMANAL)" at bounding box center [466, 298] width 262 height 10
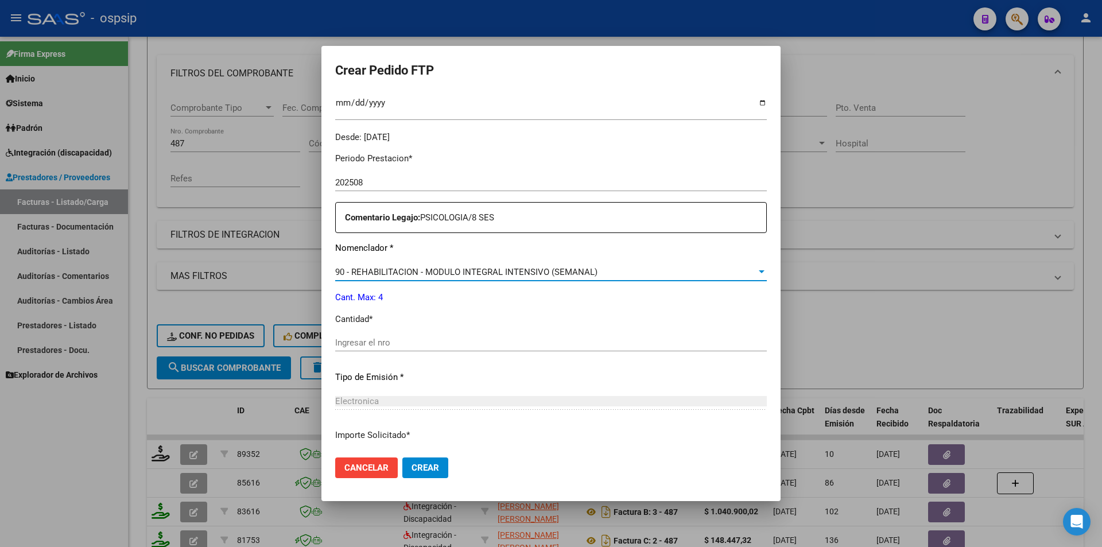
click at [345, 345] on input "Ingresar el nro" at bounding box center [551, 342] width 432 height 10
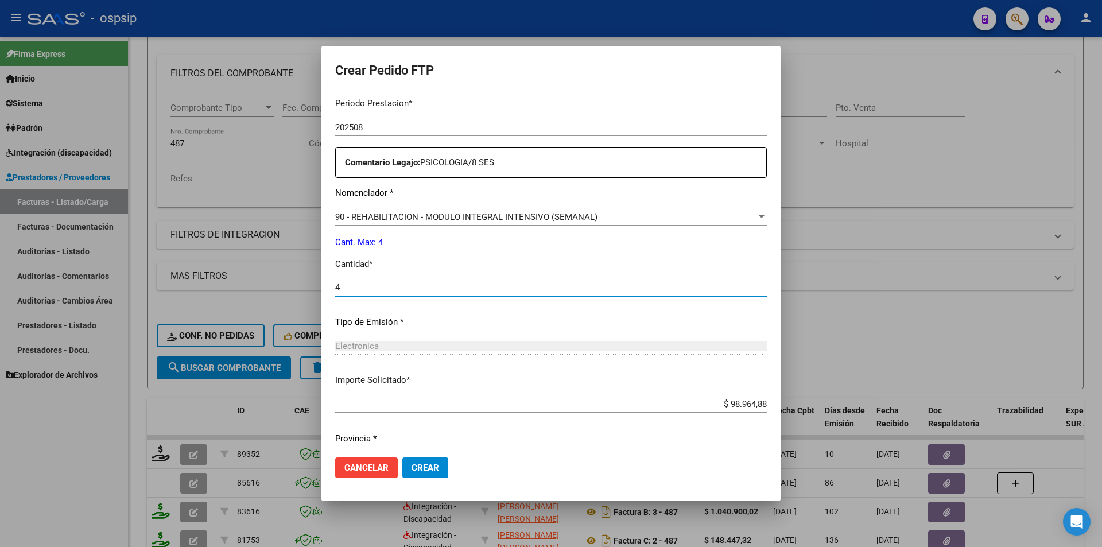
scroll to position [433, 0]
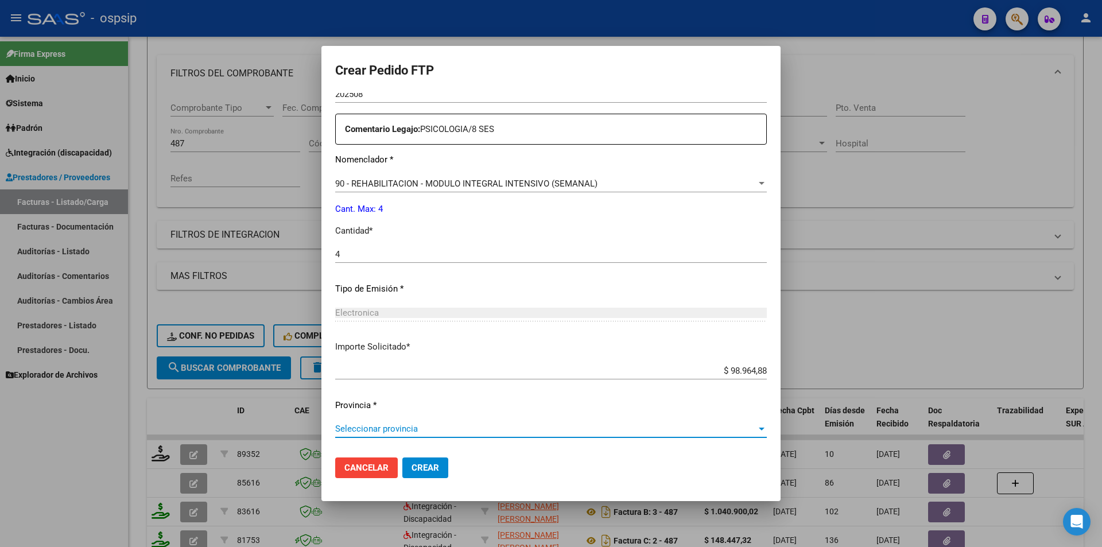
click at [418, 427] on span "Seleccionar provincia" at bounding box center [545, 429] width 421 height 10
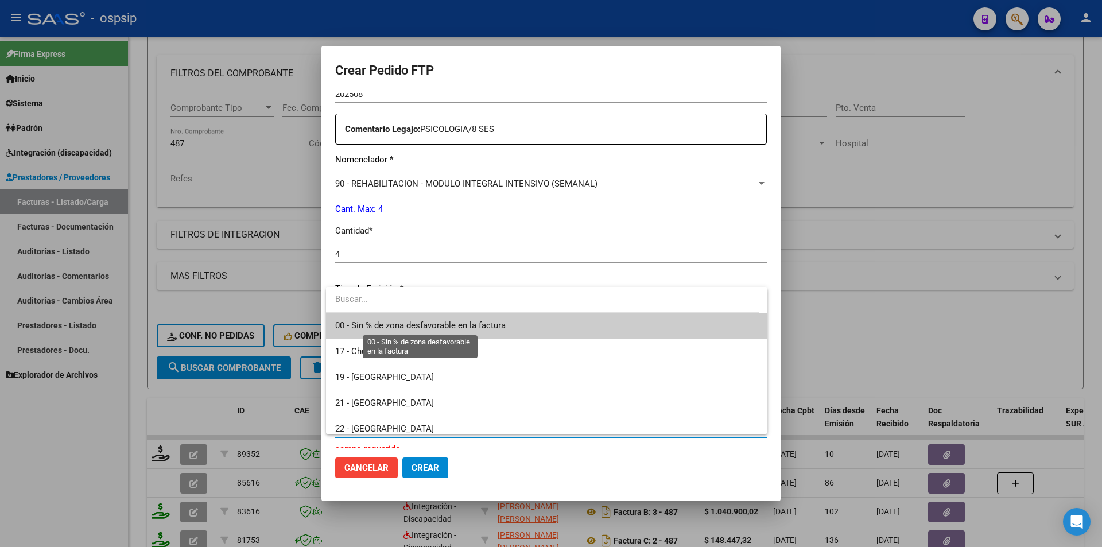
click at [437, 325] on span "00 - Sin % de zona desfavorable en la factura" at bounding box center [420, 325] width 170 height 10
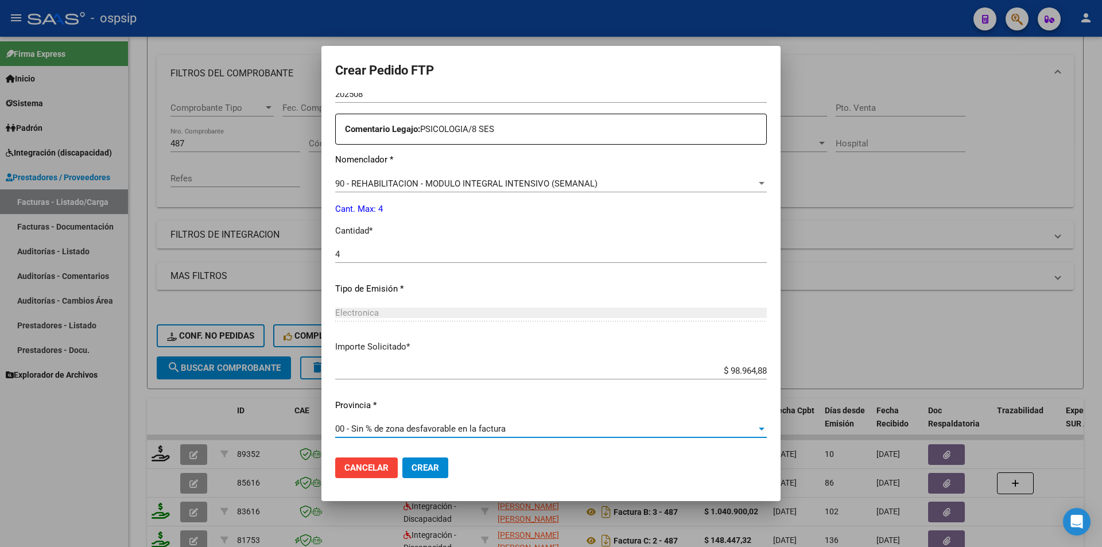
click at [432, 464] on span "Crear" at bounding box center [425, 468] width 28 height 10
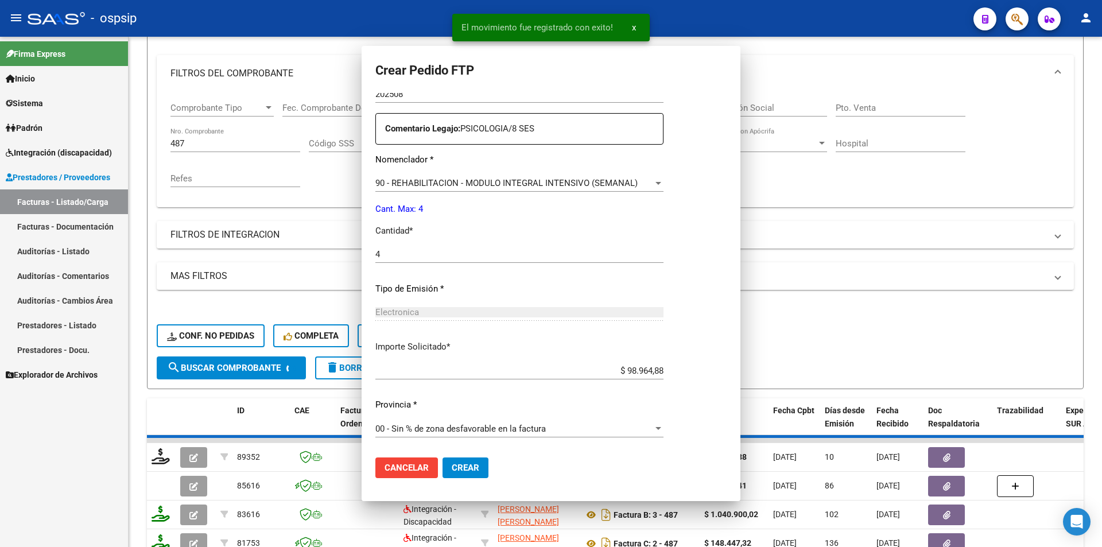
scroll to position [0, 0]
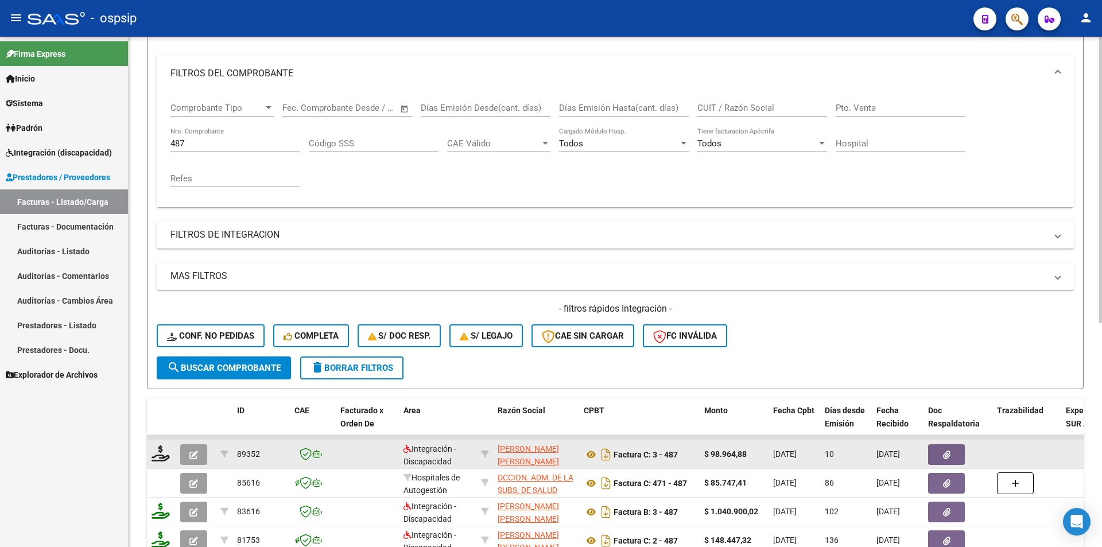
click at [192, 456] on icon "button" at bounding box center [193, 455] width 9 height 9
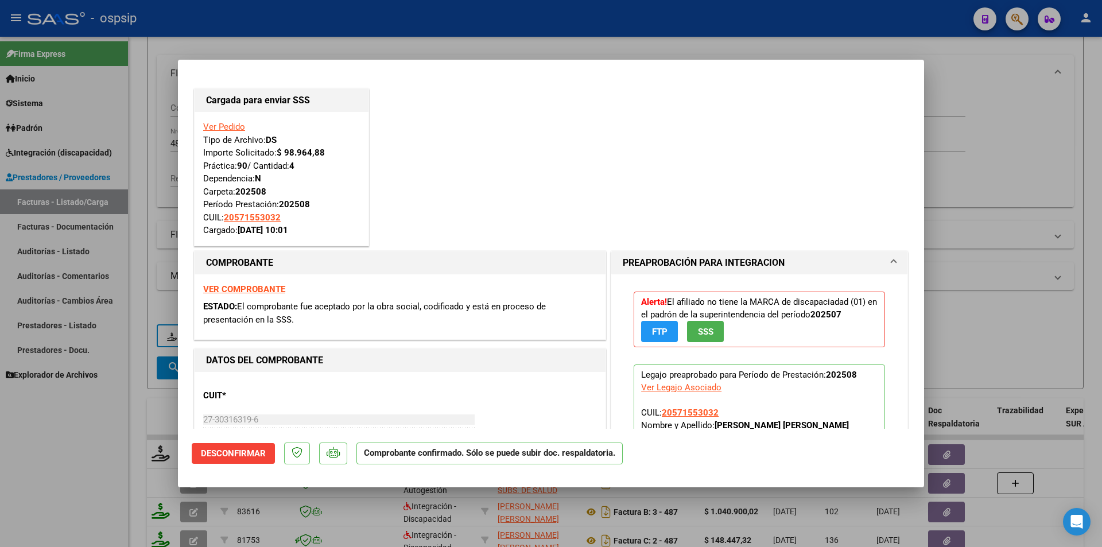
click at [100, 446] on div at bounding box center [551, 273] width 1102 height 547
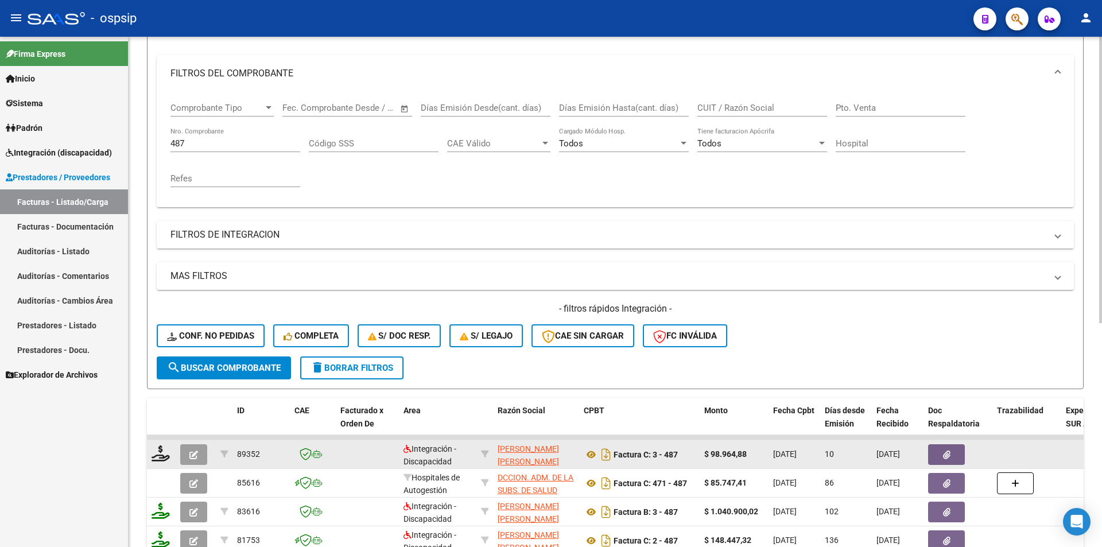
click at [199, 460] on button "button" at bounding box center [193, 454] width 27 height 21
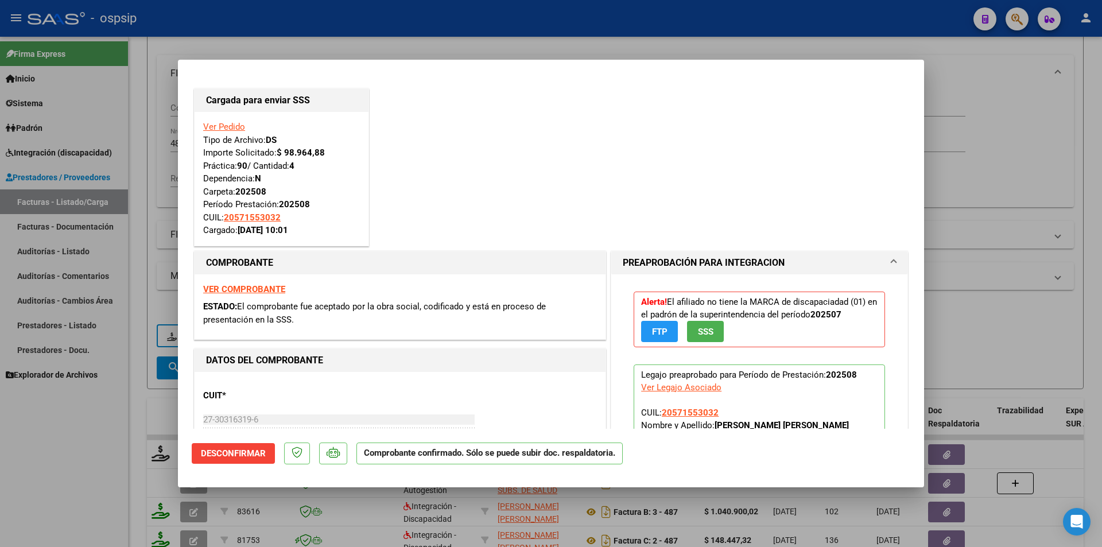
click at [78, 470] on div at bounding box center [551, 273] width 1102 height 547
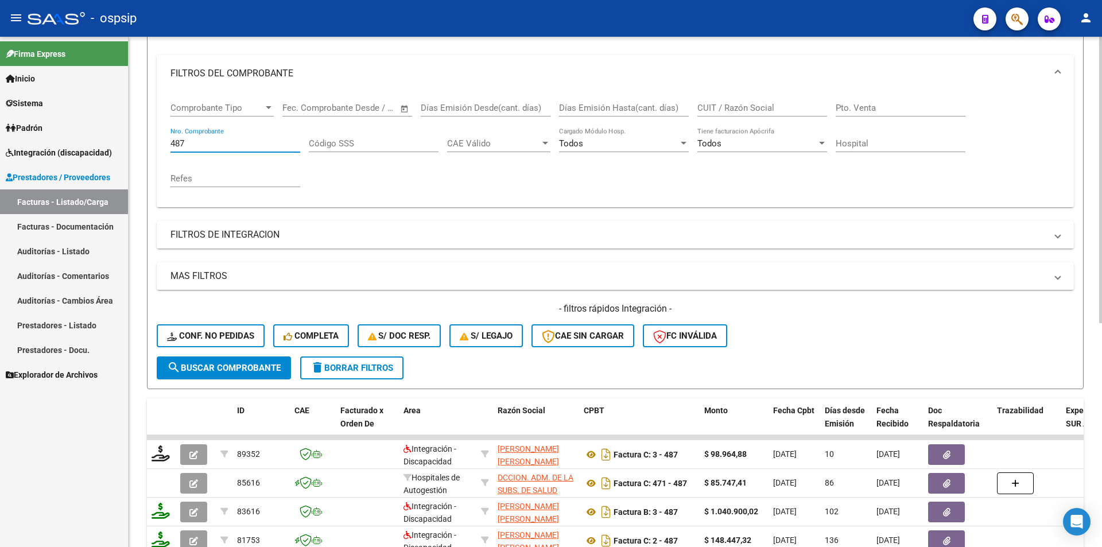
drag, startPoint x: 195, startPoint y: 143, endPoint x: 134, endPoint y: 142, distance: 60.9
click at [134, 142] on div "Video tutorial PRESTADORES -> Listado de CPBTs Emitidos por Prestadores / Prove…" at bounding box center [615, 347] width 973 height 900
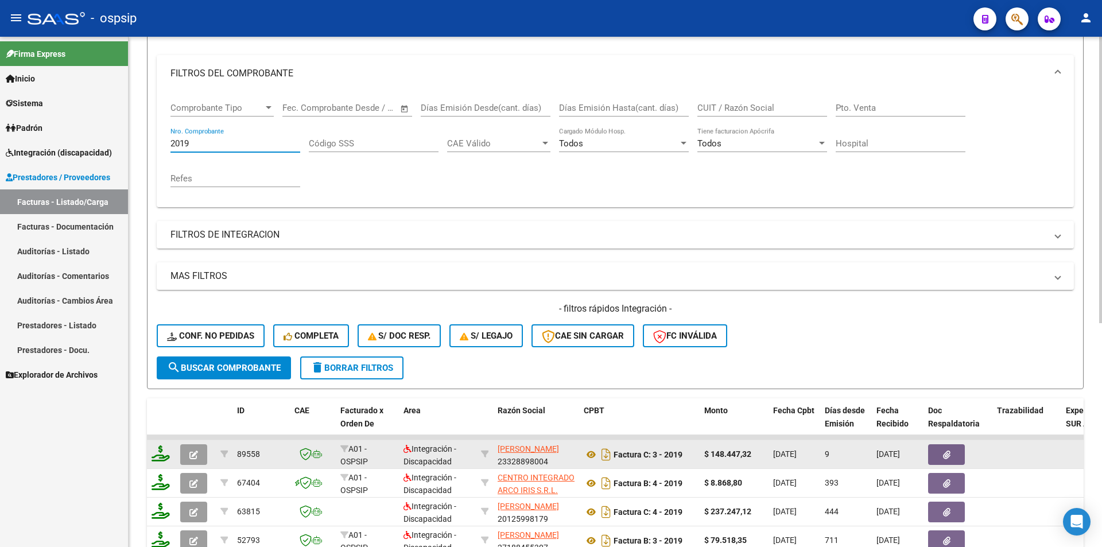
click at [160, 457] on icon at bounding box center [161, 453] width 18 height 16
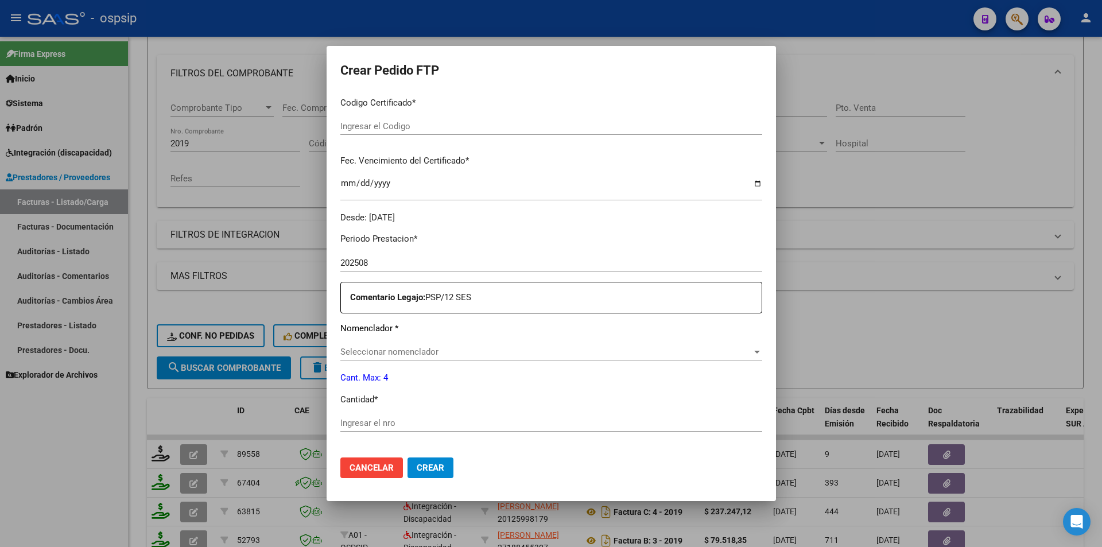
scroll to position [352, 0]
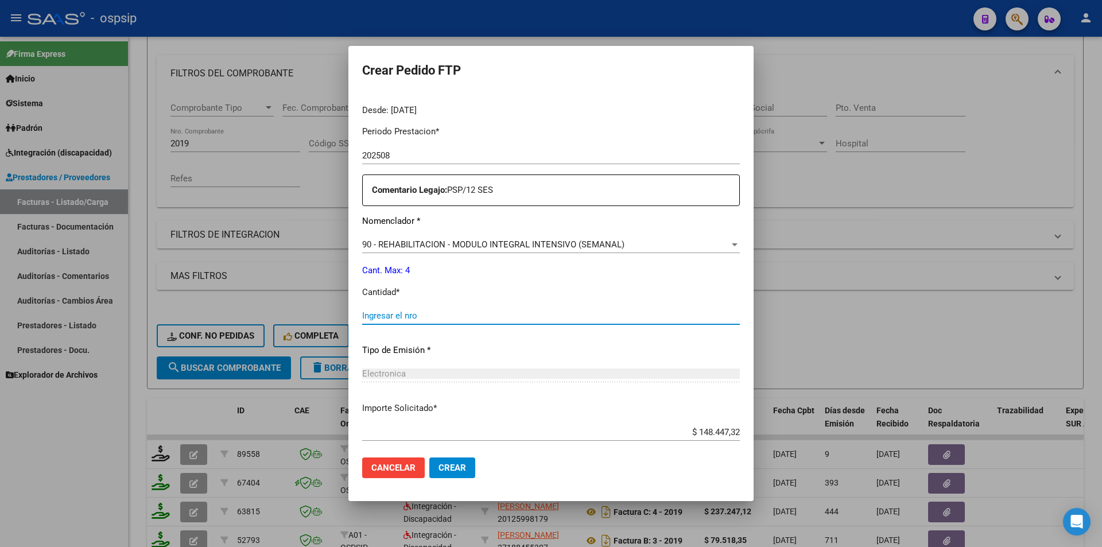
click at [393, 319] on input "Ingresar el nro" at bounding box center [551, 315] width 378 height 10
click at [475, 470] on button "Crear" at bounding box center [452, 467] width 46 height 21
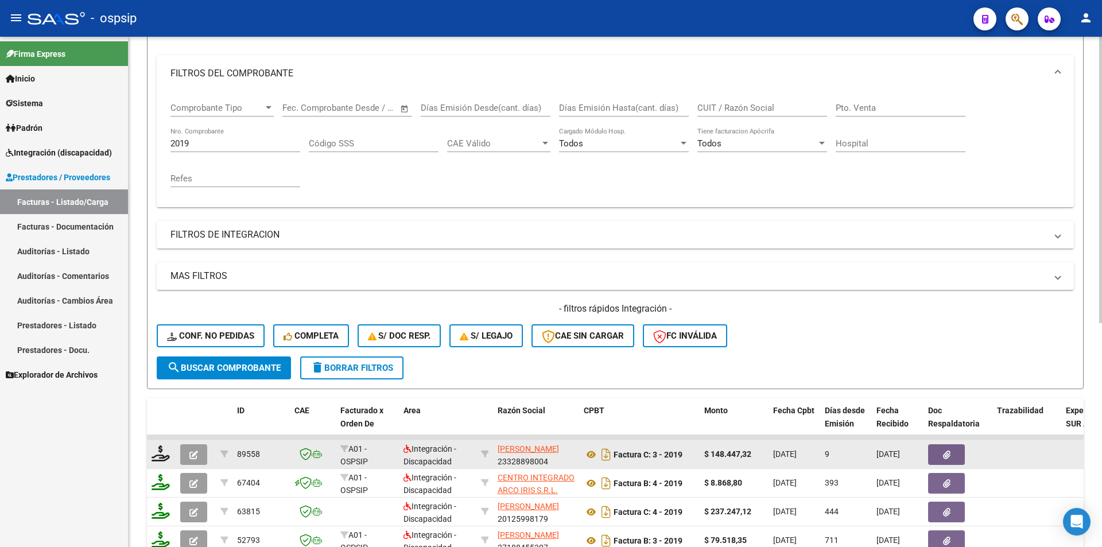
click at [194, 449] on span "button" at bounding box center [193, 454] width 9 height 10
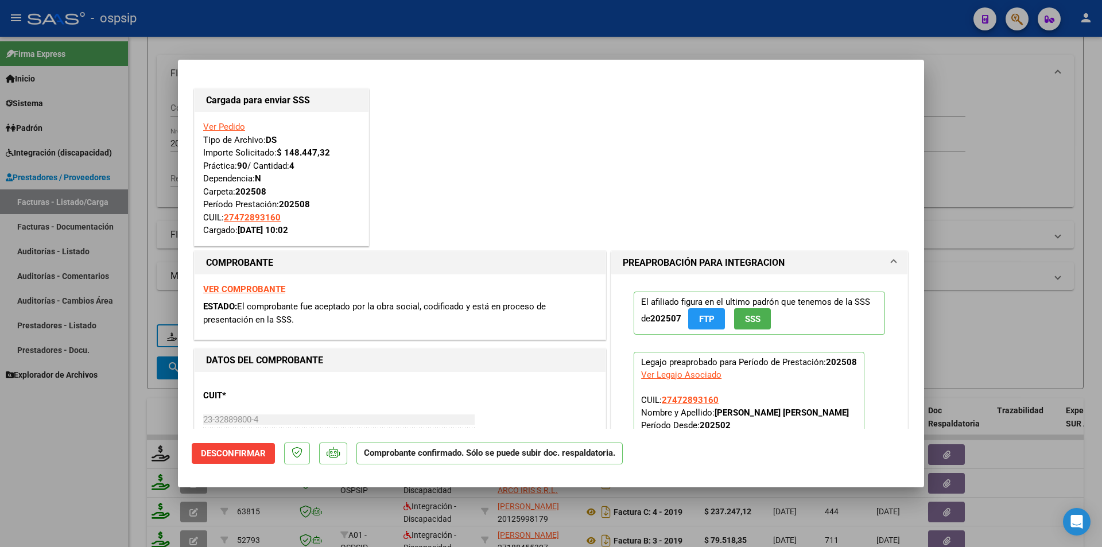
click at [95, 424] on div at bounding box center [551, 273] width 1102 height 547
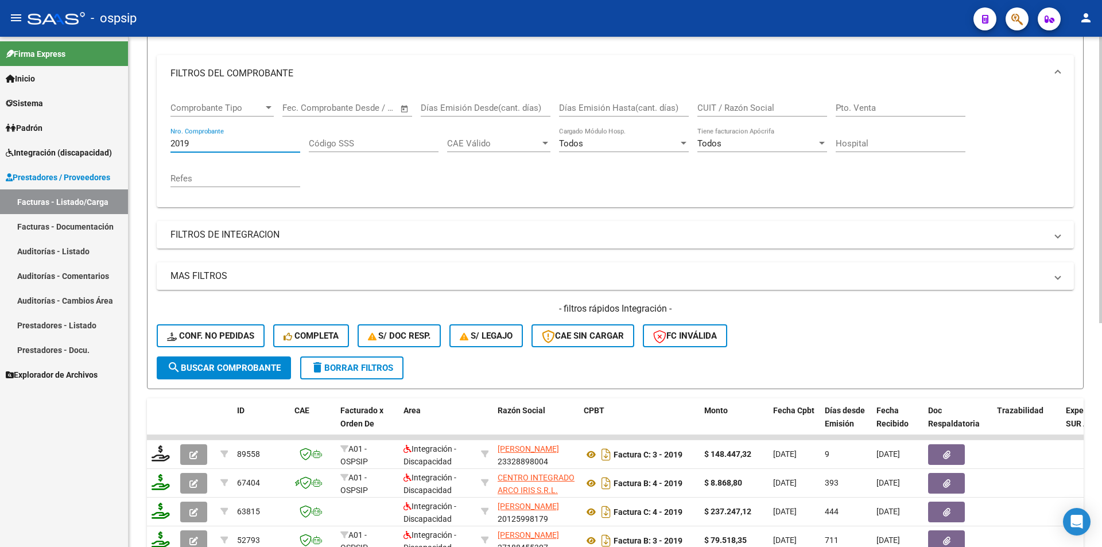
drag, startPoint x: 204, startPoint y: 141, endPoint x: 163, endPoint y: 142, distance: 41.3
click at [163, 142] on div "Comprobante Tipo Comprobante Tipo Fecha inicio – Fecha fin Fec. Comprobante Des…" at bounding box center [615, 149] width 917 height 115
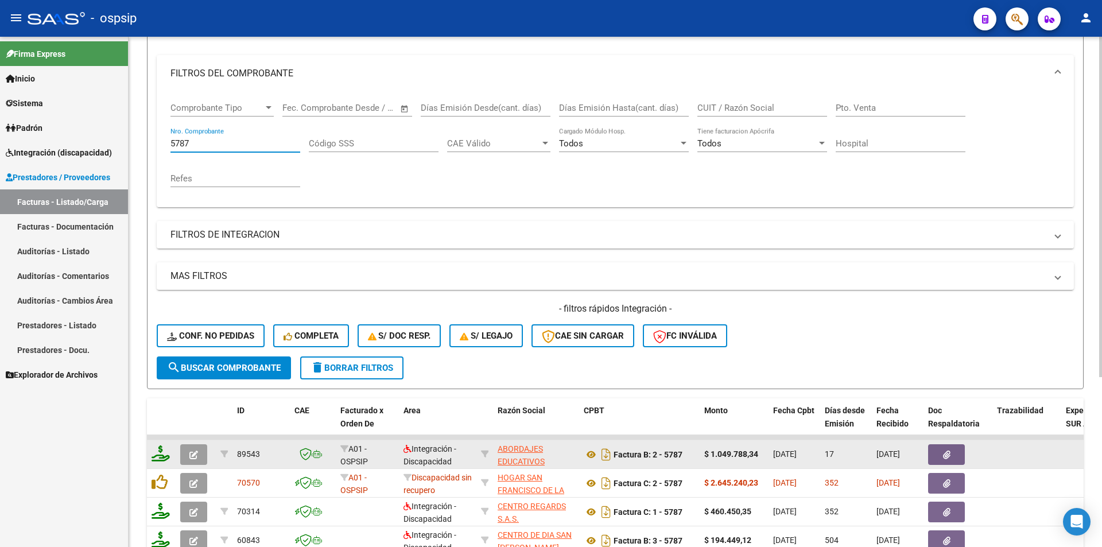
click at [161, 454] on icon at bounding box center [161, 453] width 18 height 16
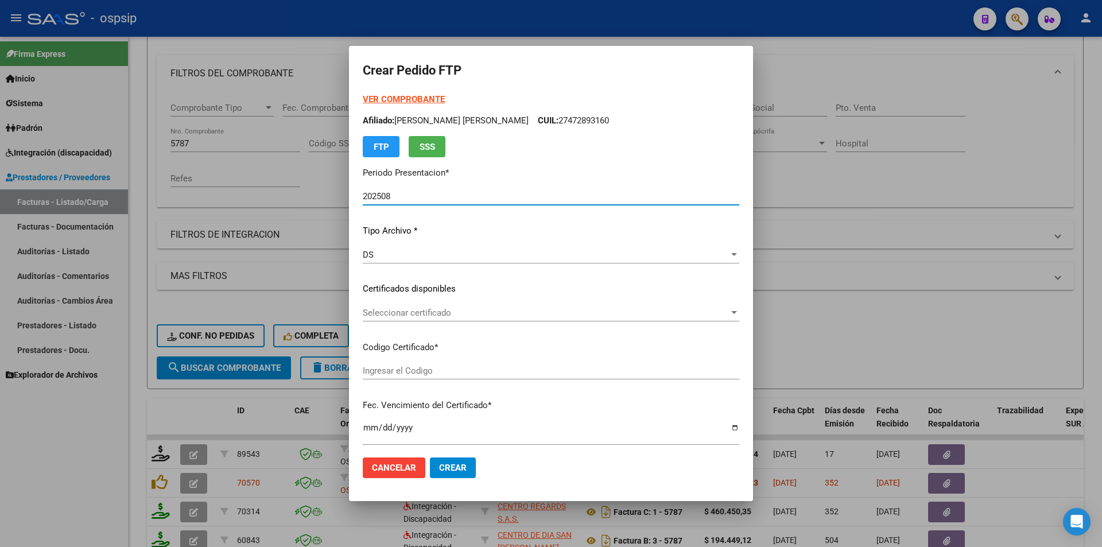
scroll to position [409, 0]
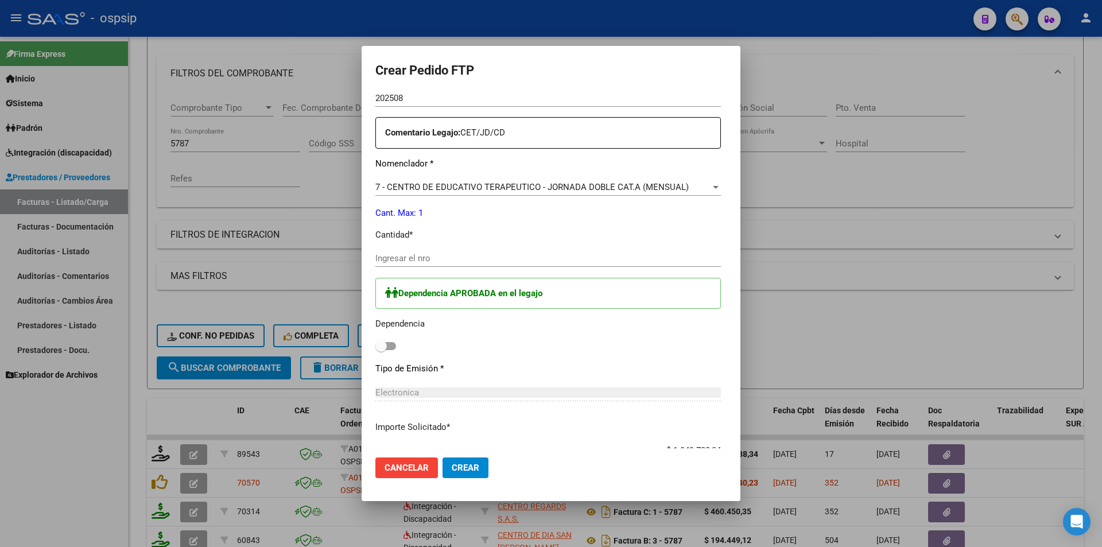
click at [382, 262] on input "Ingresar el nro" at bounding box center [547, 258] width 345 height 10
click at [375, 346] on span at bounding box center [385, 346] width 21 height 8
click at [381, 350] on input "checkbox" at bounding box center [381, 350] width 1 height 1
click at [452, 464] on span "Crear" at bounding box center [466, 468] width 28 height 10
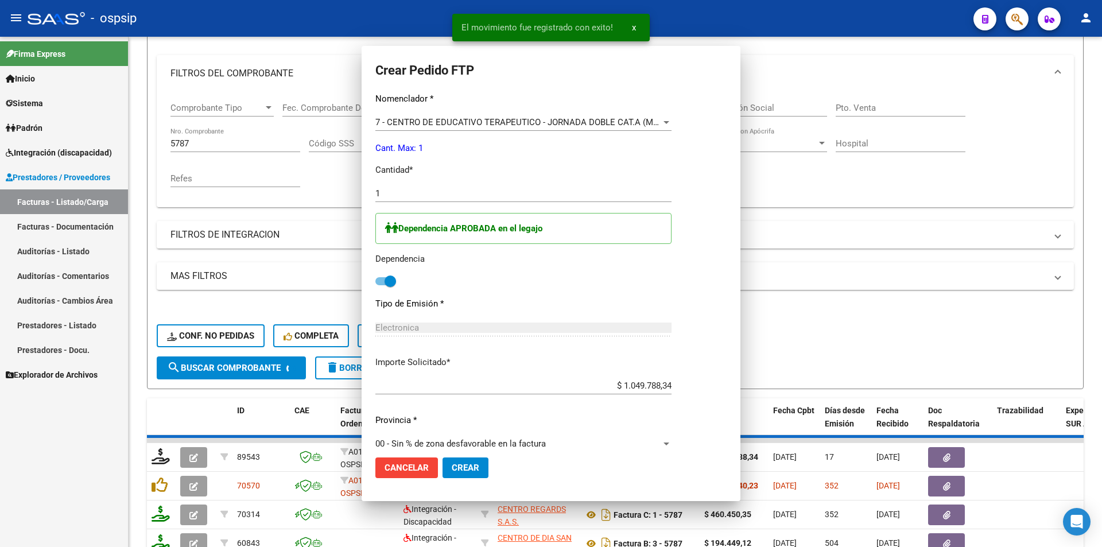
scroll to position [0, 0]
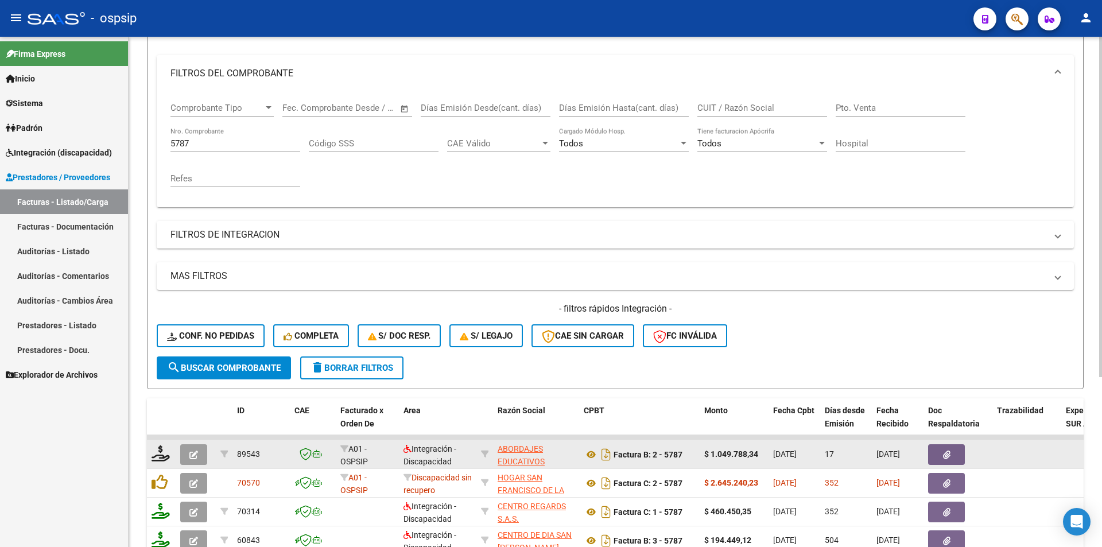
click at [202, 453] on button "button" at bounding box center [193, 454] width 27 height 21
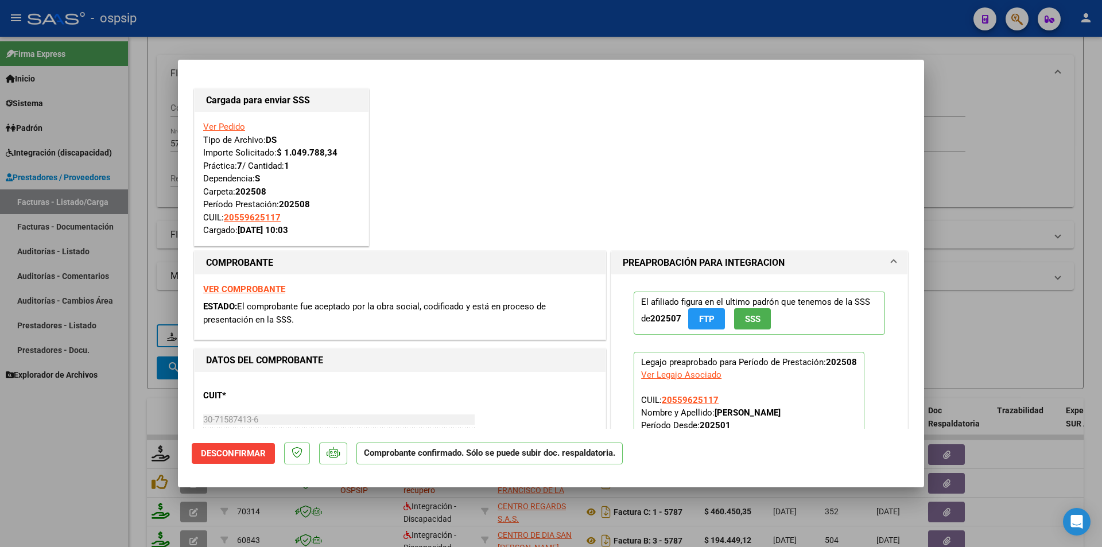
click at [111, 477] on div at bounding box center [551, 273] width 1102 height 547
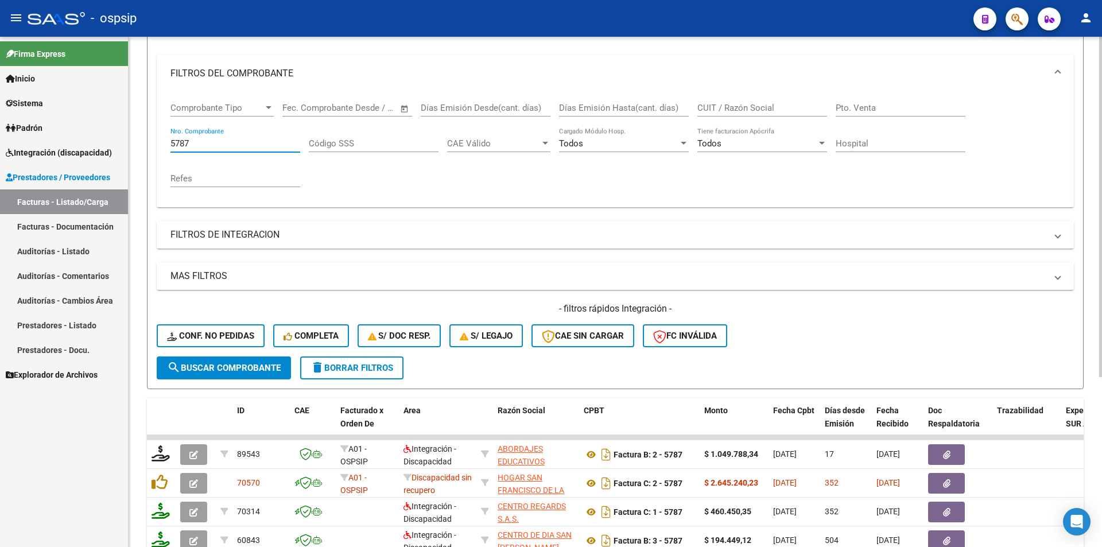
drag, startPoint x: 192, startPoint y: 143, endPoint x: 139, endPoint y: 138, distance: 52.5
click at [139, 138] on div "Video tutorial PRESTADORES -> Listado de CPBTs Emitidos por Prestadores / Prove…" at bounding box center [615, 275] width 973 height 756
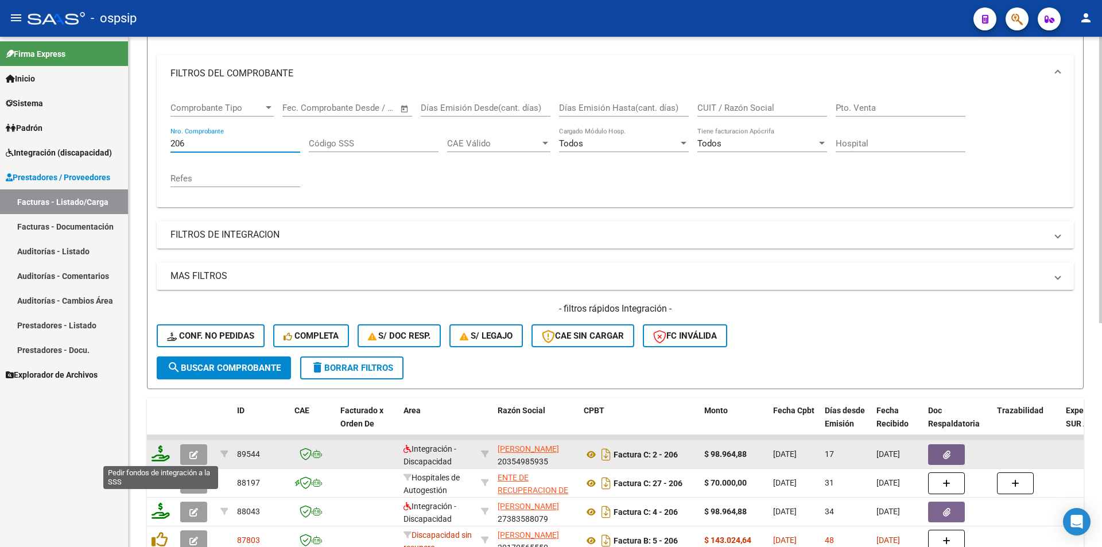
click at [157, 449] on icon at bounding box center [161, 453] width 18 height 16
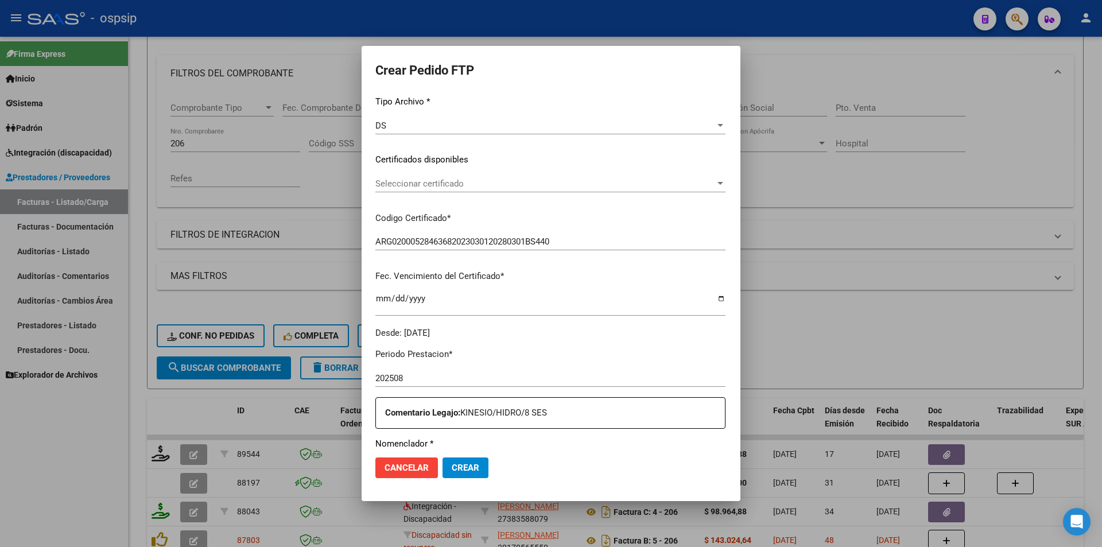
scroll to position [287, 0]
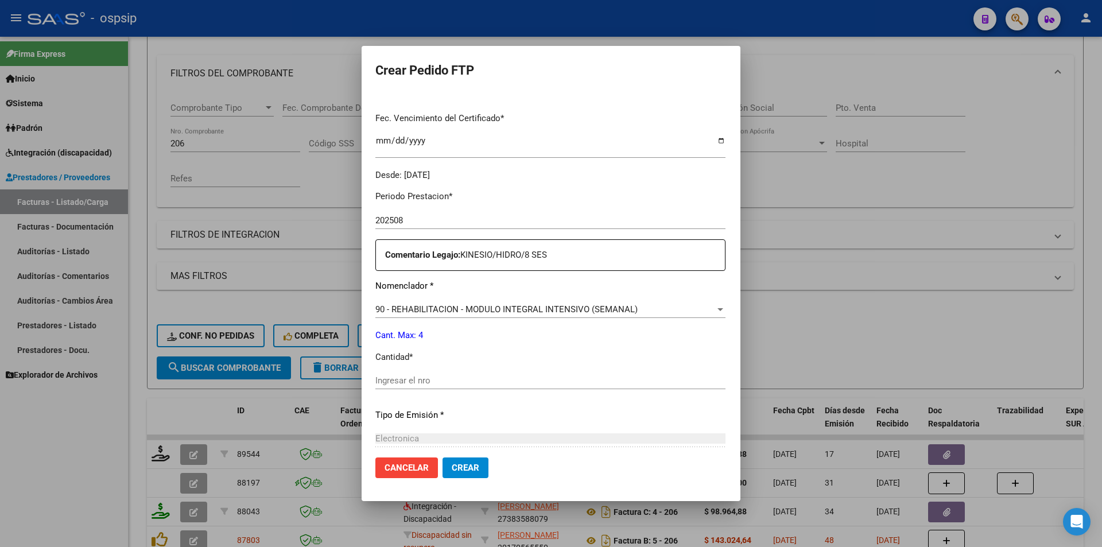
click at [379, 388] on div "Ingresar el nro" at bounding box center [550, 380] width 350 height 17
click at [452, 468] on span "Crear" at bounding box center [466, 468] width 28 height 10
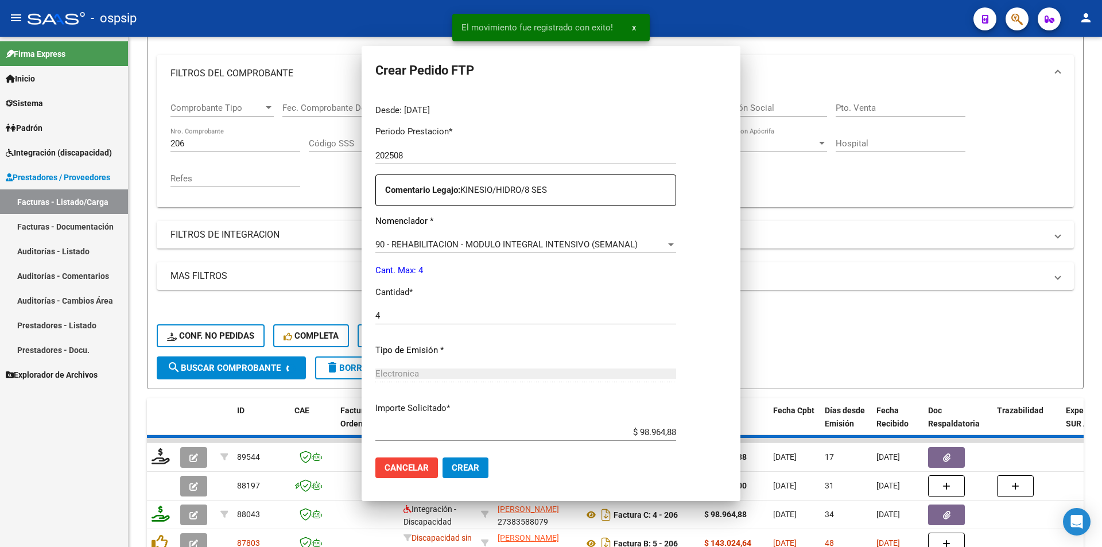
scroll to position [0, 0]
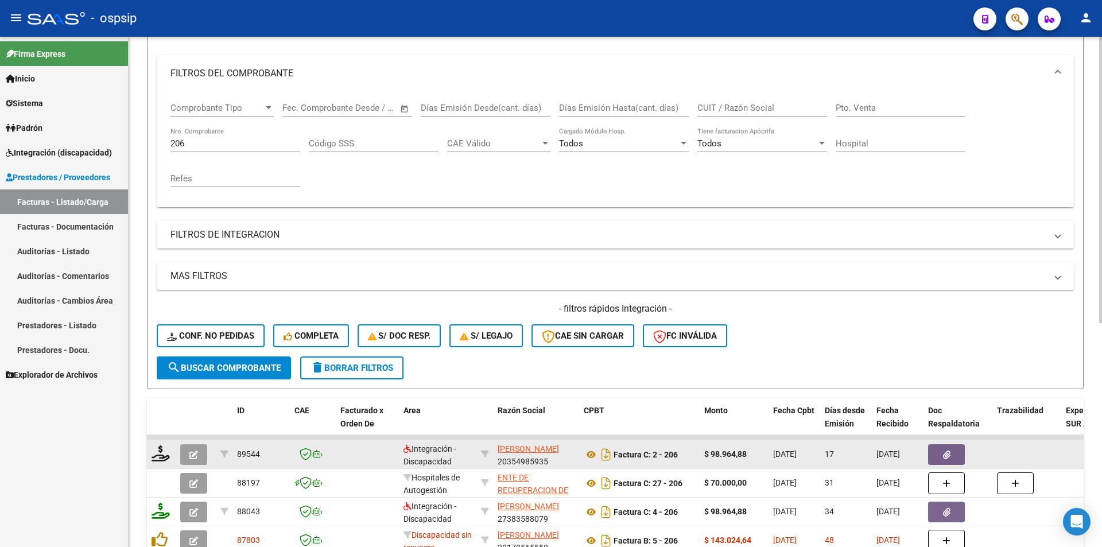
click at [195, 454] on icon "button" at bounding box center [193, 455] width 9 height 9
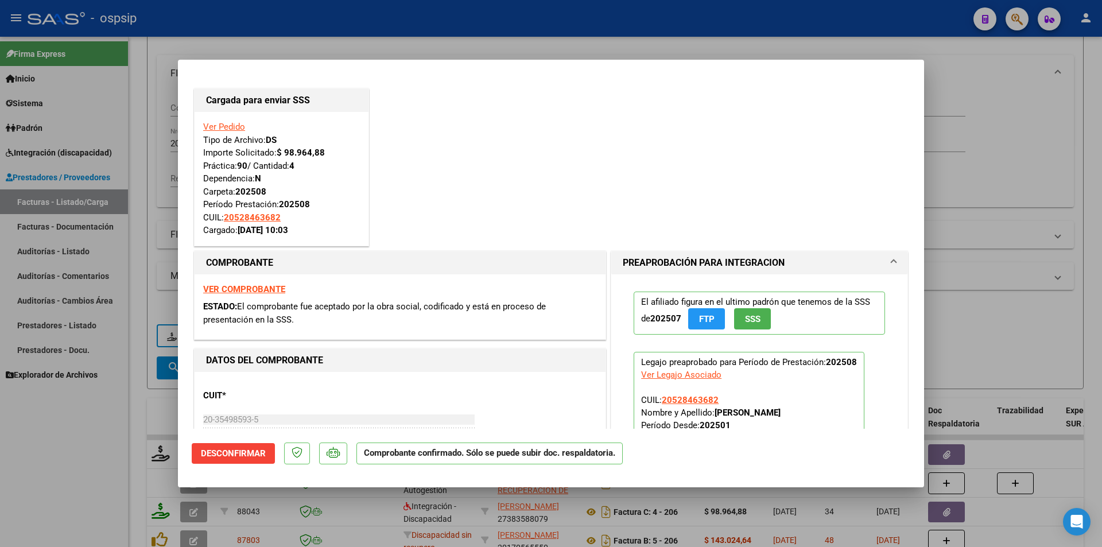
click at [80, 463] on div at bounding box center [551, 273] width 1102 height 547
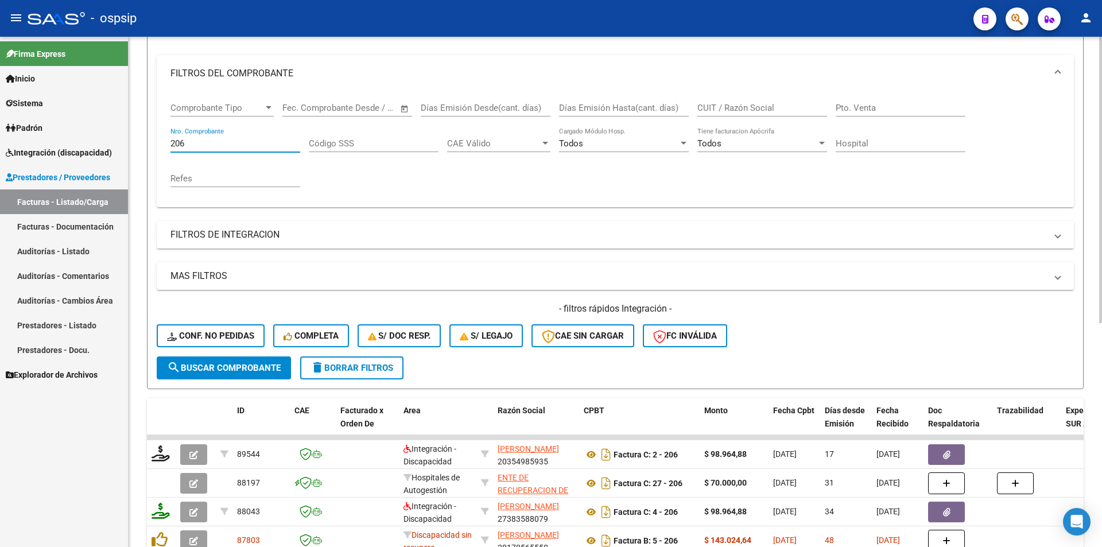
drag, startPoint x: 188, startPoint y: 143, endPoint x: 146, endPoint y: 141, distance: 41.4
click at [146, 141] on div "Video tutorial PRESTADORES -> Listado de CPBTs Emitidos por Prestadores / Prove…" at bounding box center [615, 347] width 973 height 900
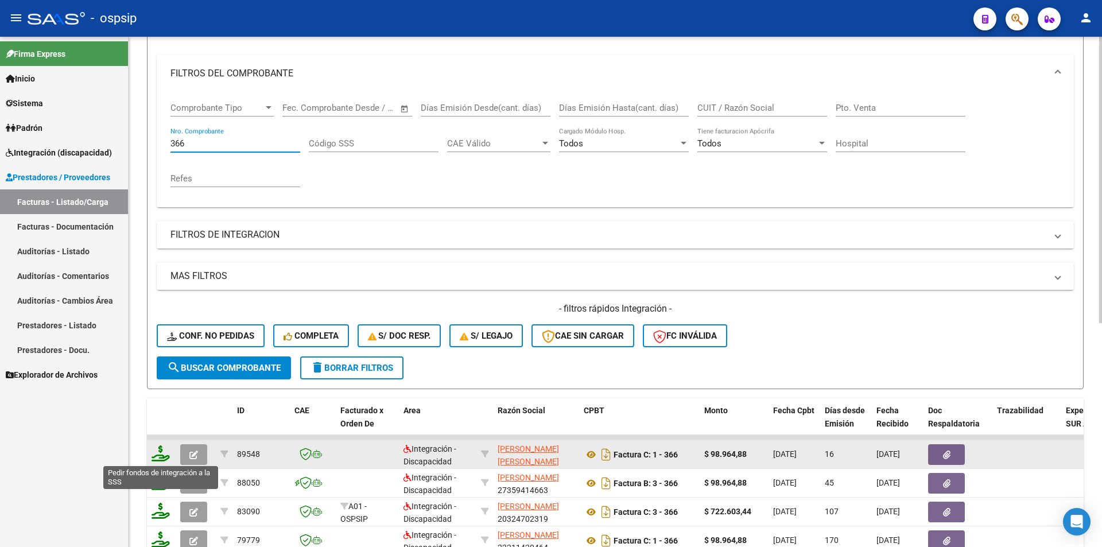
click at [159, 452] on icon at bounding box center [161, 453] width 18 height 16
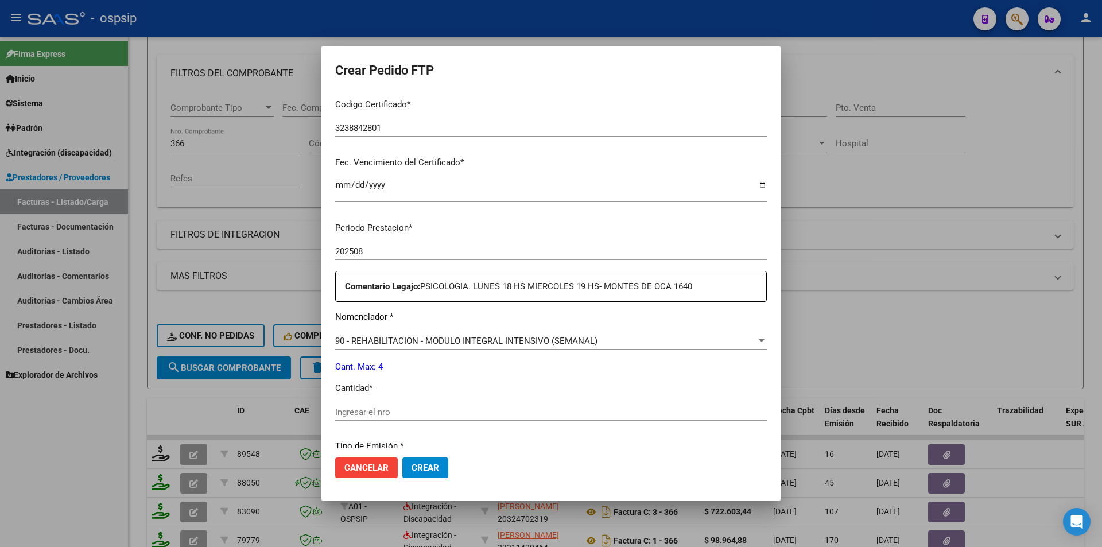
scroll to position [344, 0]
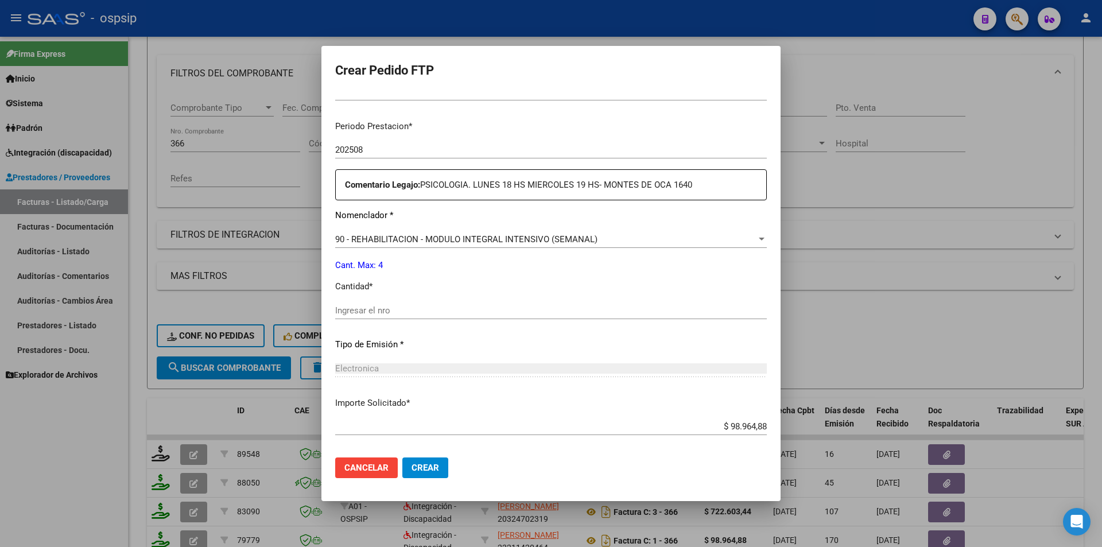
click at [358, 303] on div "Ingresar el nro" at bounding box center [551, 310] width 432 height 17
click at [425, 471] on span "Crear" at bounding box center [425, 468] width 28 height 10
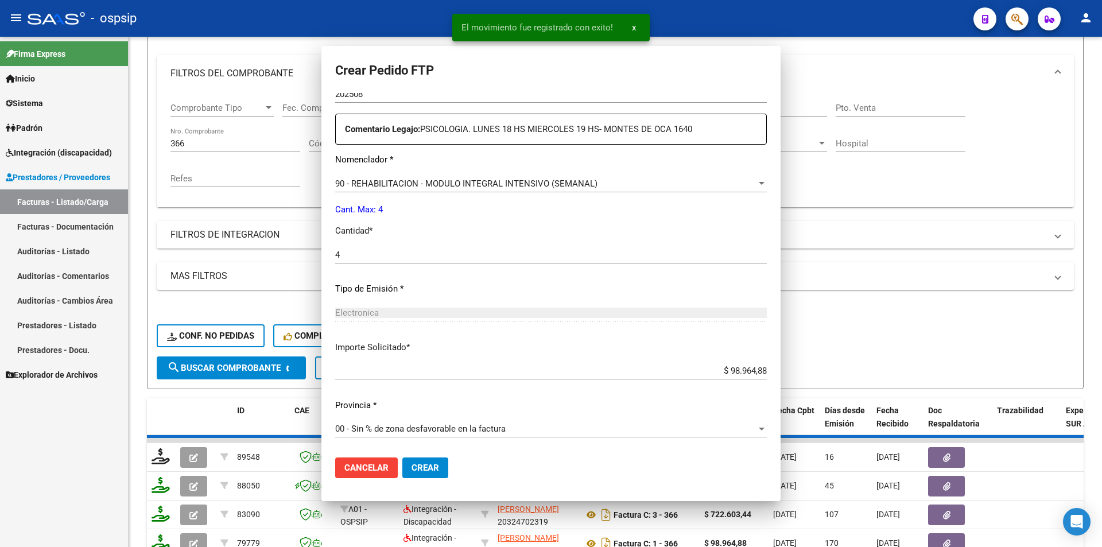
scroll to position [335, 0]
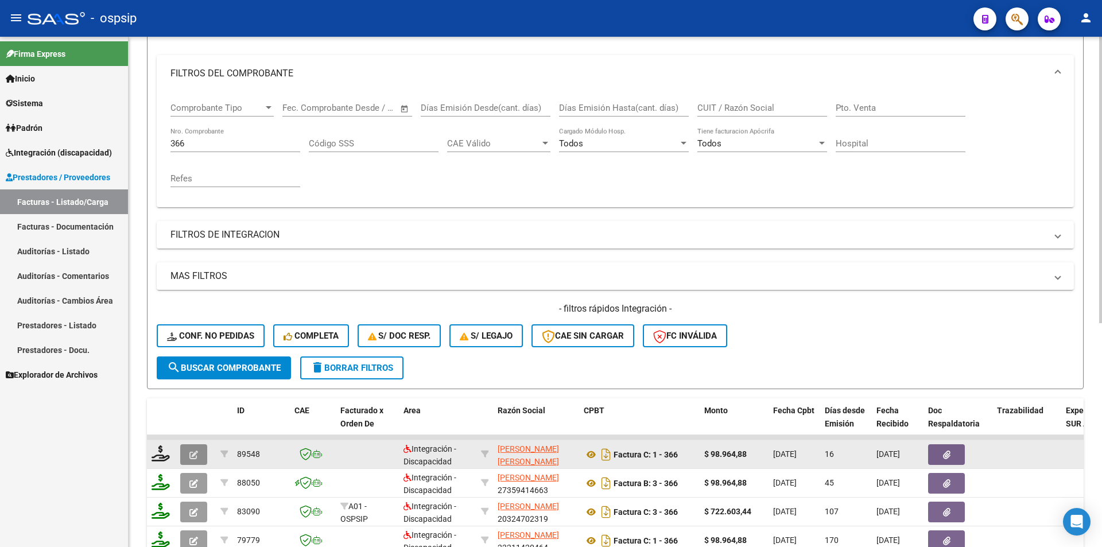
click at [194, 454] on icon "button" at bounding box center [193, 455] width 9 height 9
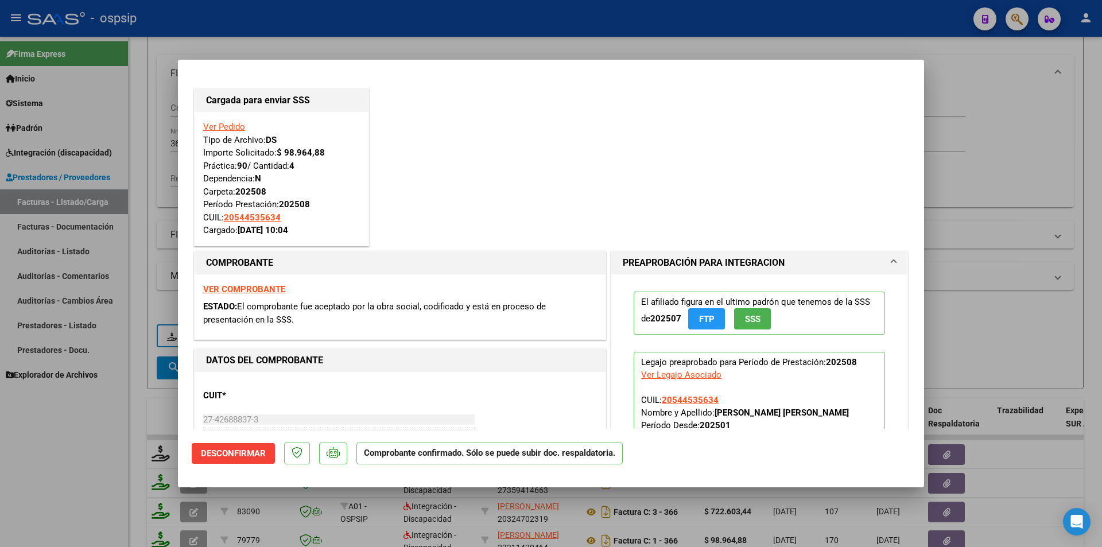
click at [126, 482] on div at bounding box center [551, 273] width 1102 height 547
